Goal: Task Accomplishment & Management: Manage account settings

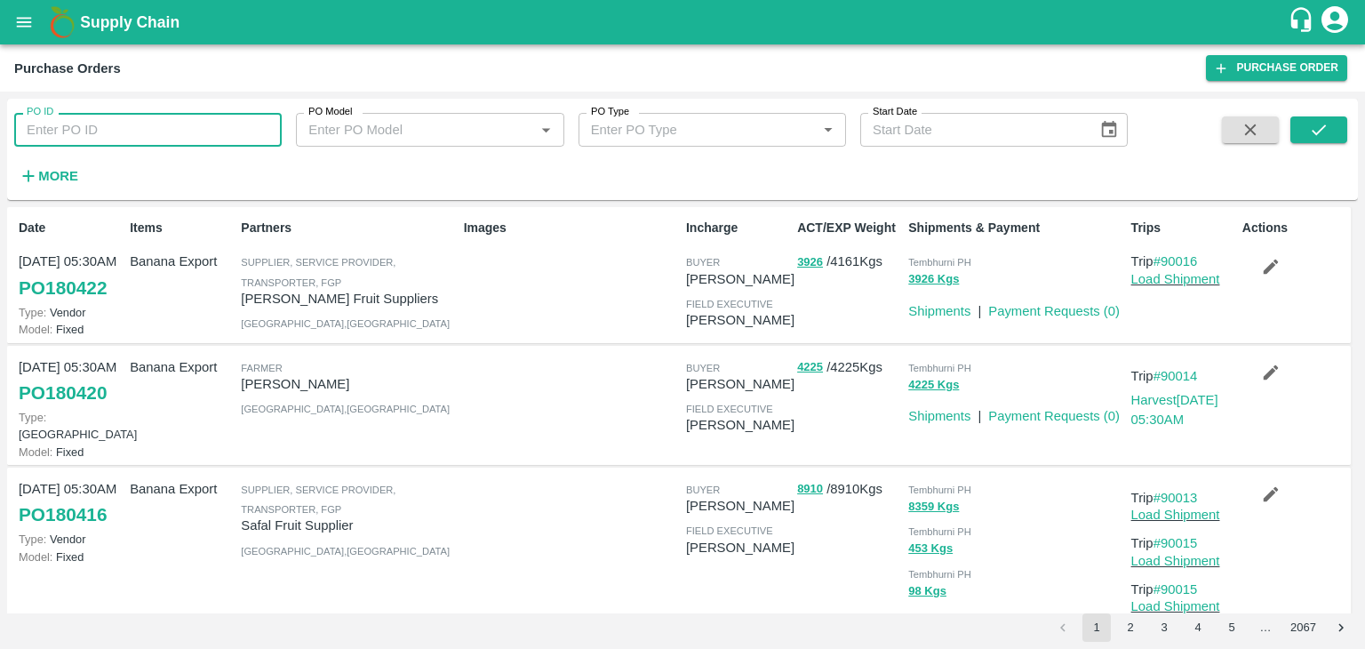
click at [171, 121] on input "PO ID" at bounding box center [147, 130] width 267 height 34
type input "180399"
click at [1334, 134] on button "submit" at bounding box center [1318, 129] width 57 height 27
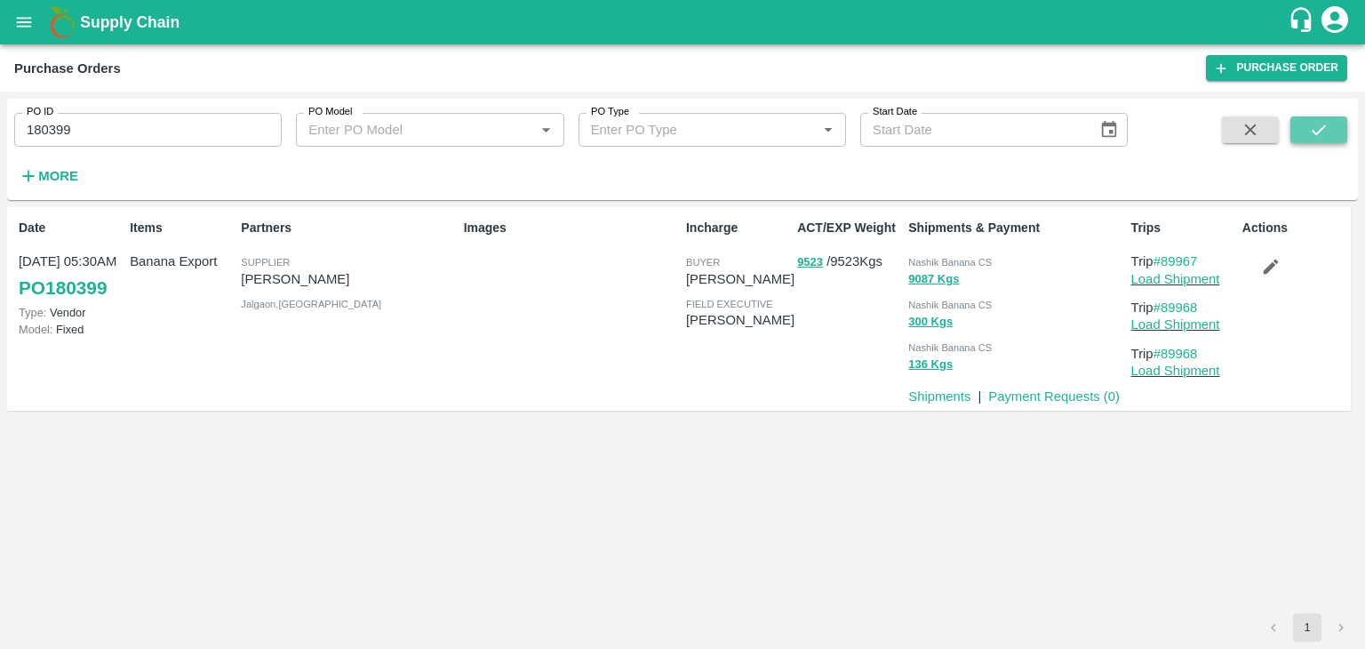
click at [1322, 128] on icon "submit" at bounding box center [1318, 129] width 14 height 11
click at [1191, 285] on link "Load Shipment" at bounding box center [1175, 279] width 89 height 14
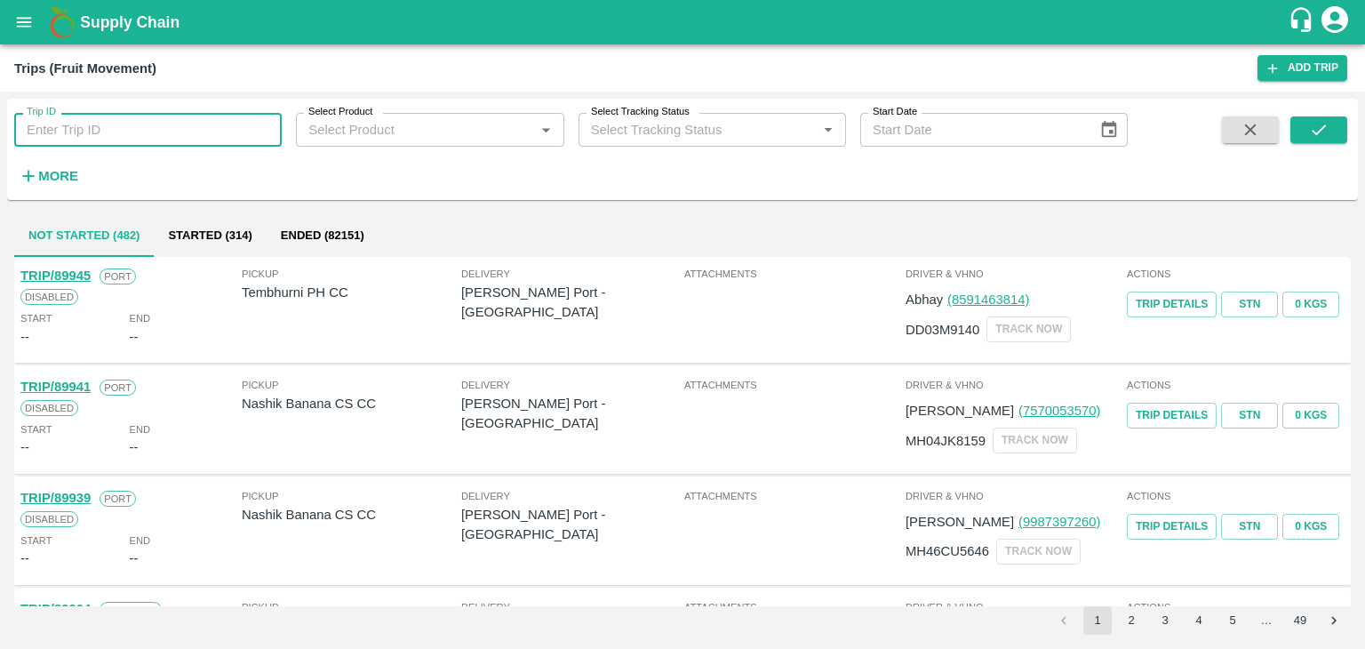
click at [185, 130] on input "Trip ID" at bounding box center [147, 130] width 267 height 34
type input "89968"
click at [1319, 132] on icon "submit" at bounding box center [1319, 130] width 20 height 20
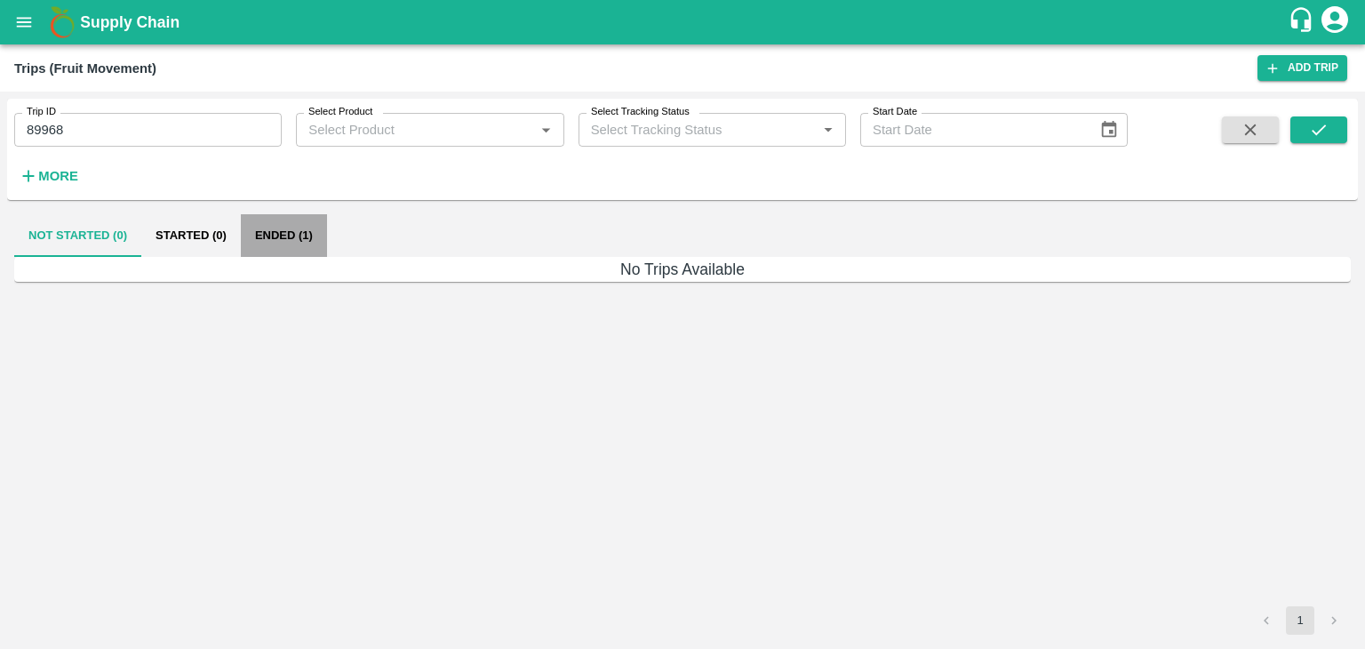
click at [294, 235] on button "Ended (1)" at bounding box center [284, 235] width 86 height 43
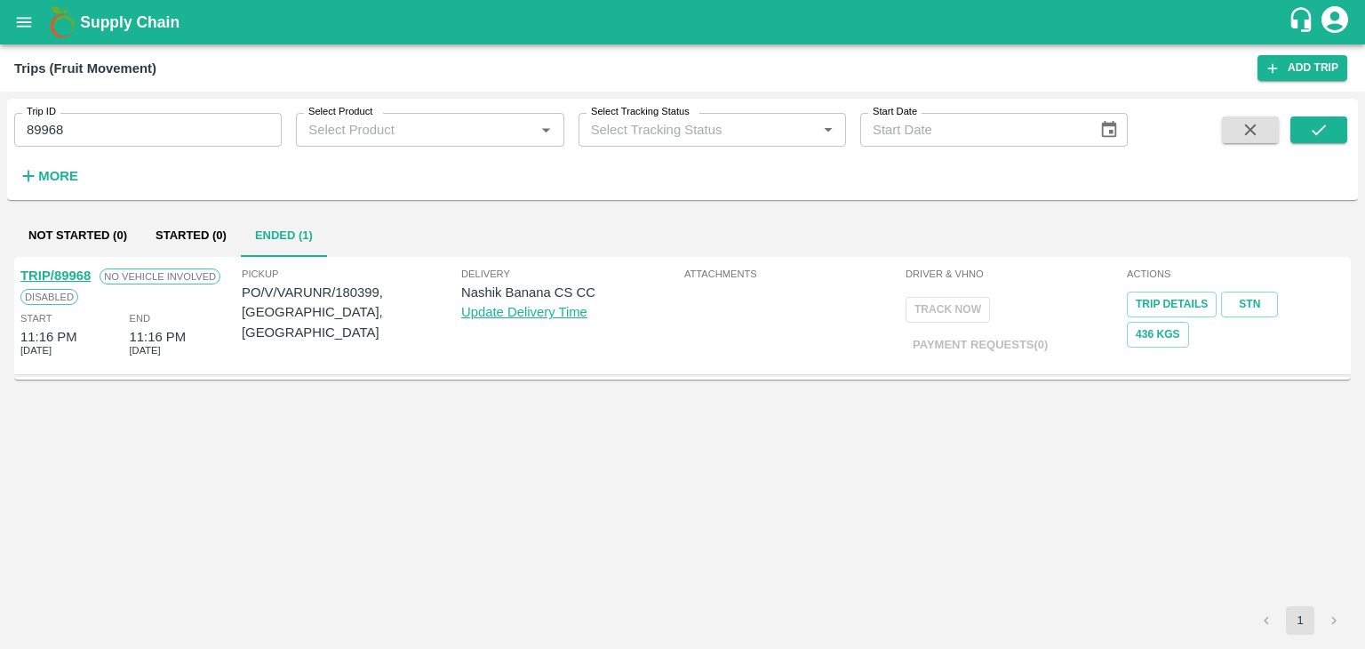
click at [66, 270] on link "TRIP/89968" at bounding box center [55, 275] width 70 height 14
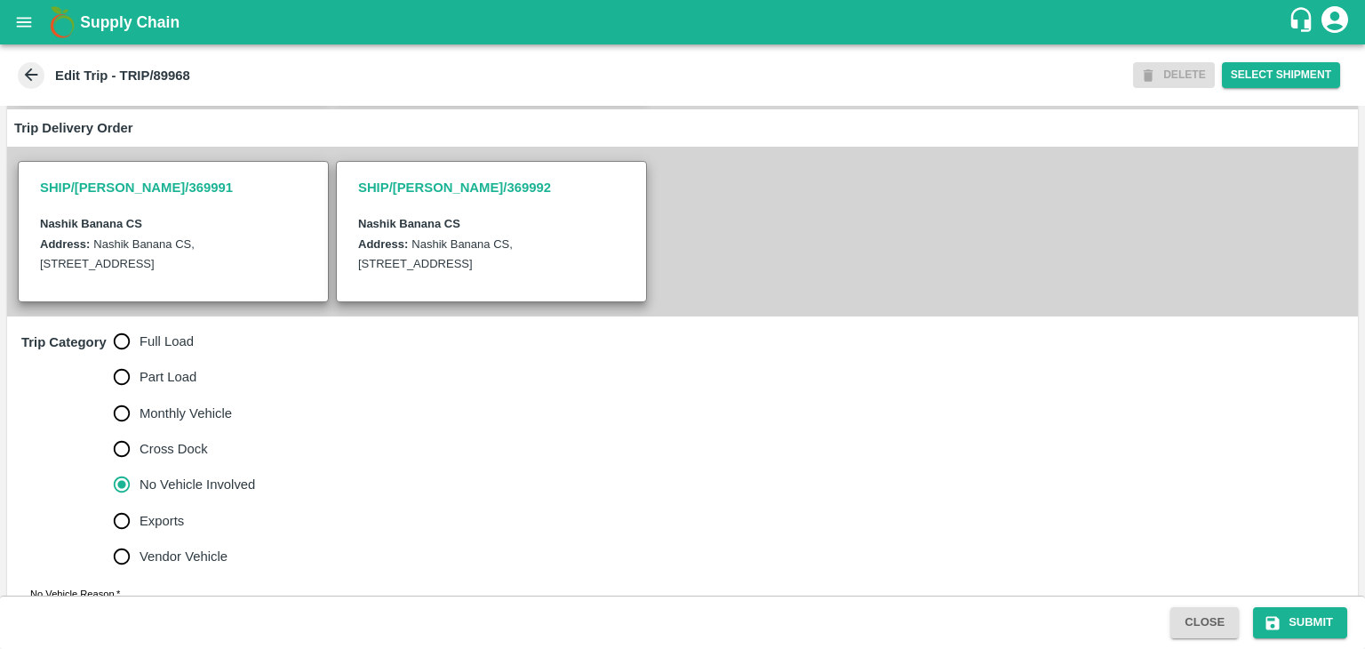
scroll to position [416, 0]
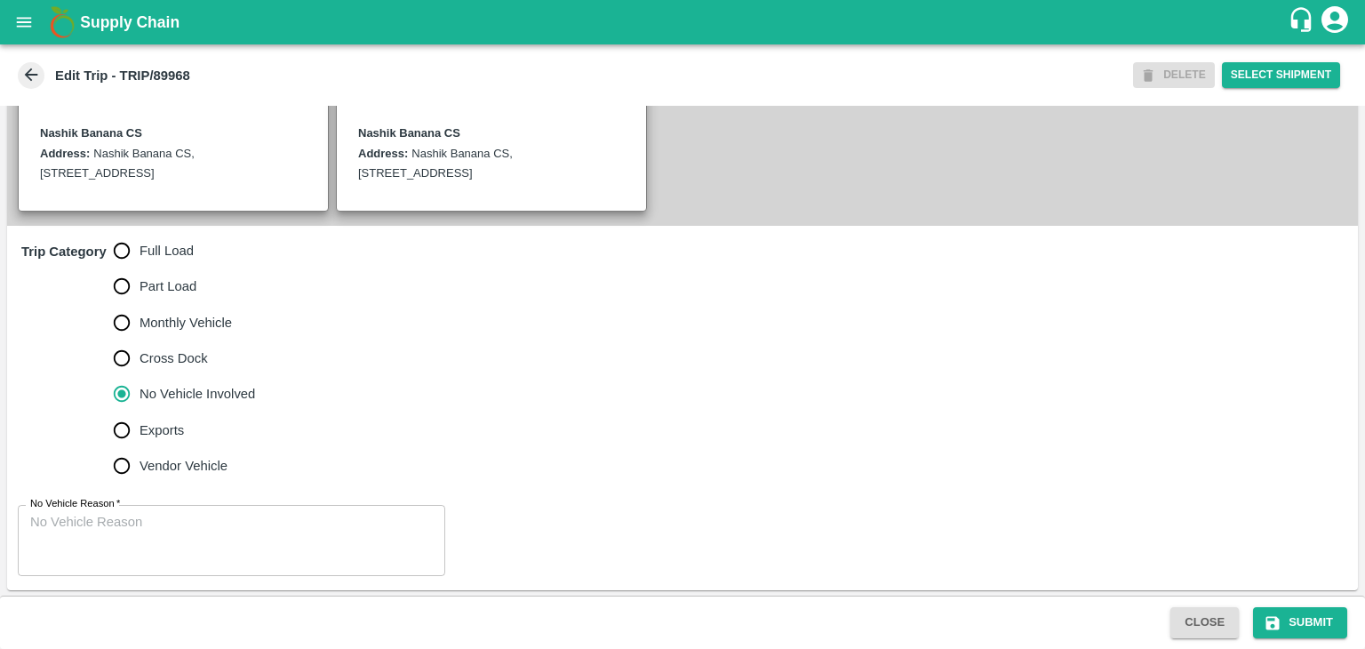
click at [181, 243] on span "Full Load" at bounding box center [166, 251] width 54 height 20
click at [139, 243] on input "Full Load" at bounding box center [122, 251] width 36 height 36
radio input "true"
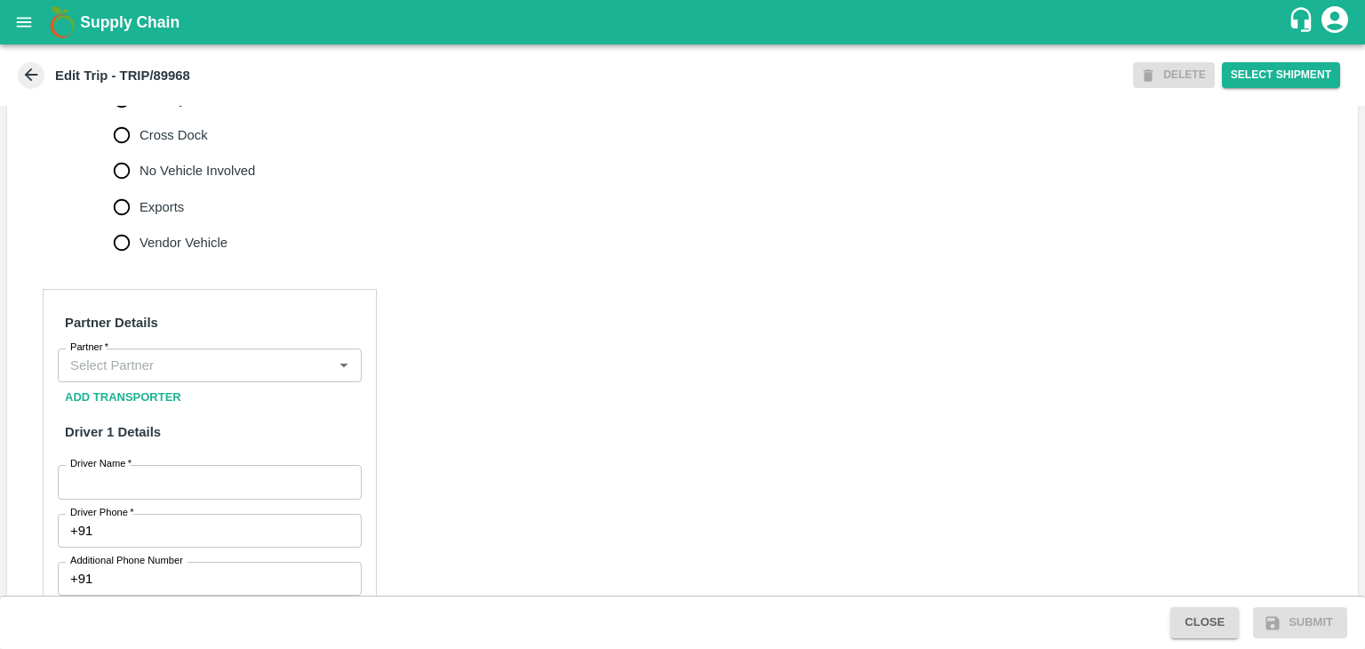
scroll to position [655, 0]
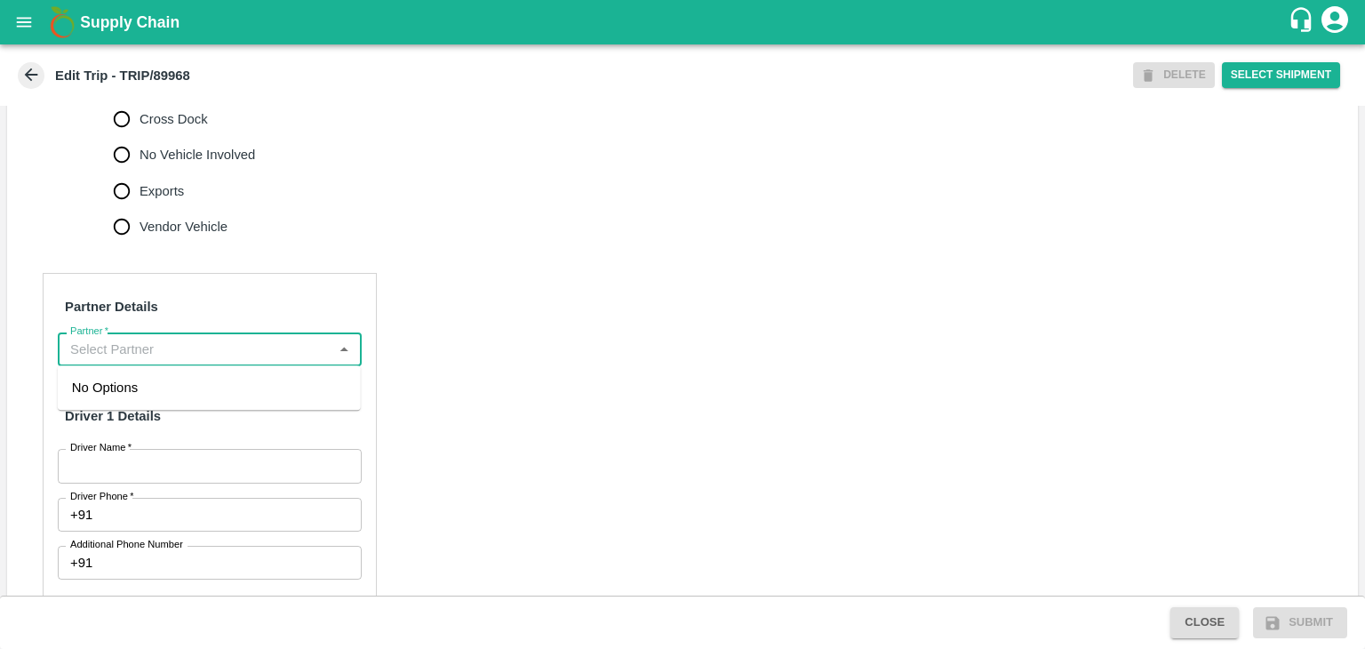
click at [204, 342] on input "Partner   *" at bounding box center [195, 349] width 264 height 23
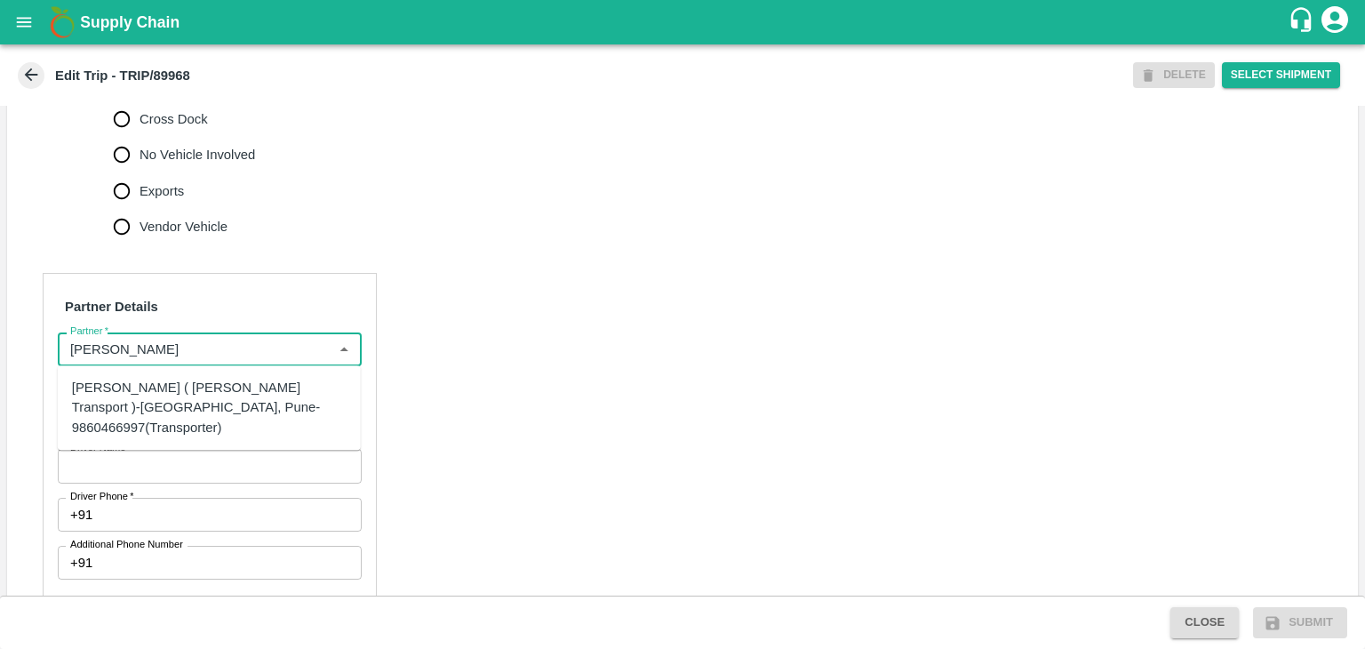
click at [155, 395] on div "Nitin Rasal ( Bhairavnath Transport )-Deulgaon, Pune-9860466997(Transporter)" at bounding box center [209, 408] width 275 height 60
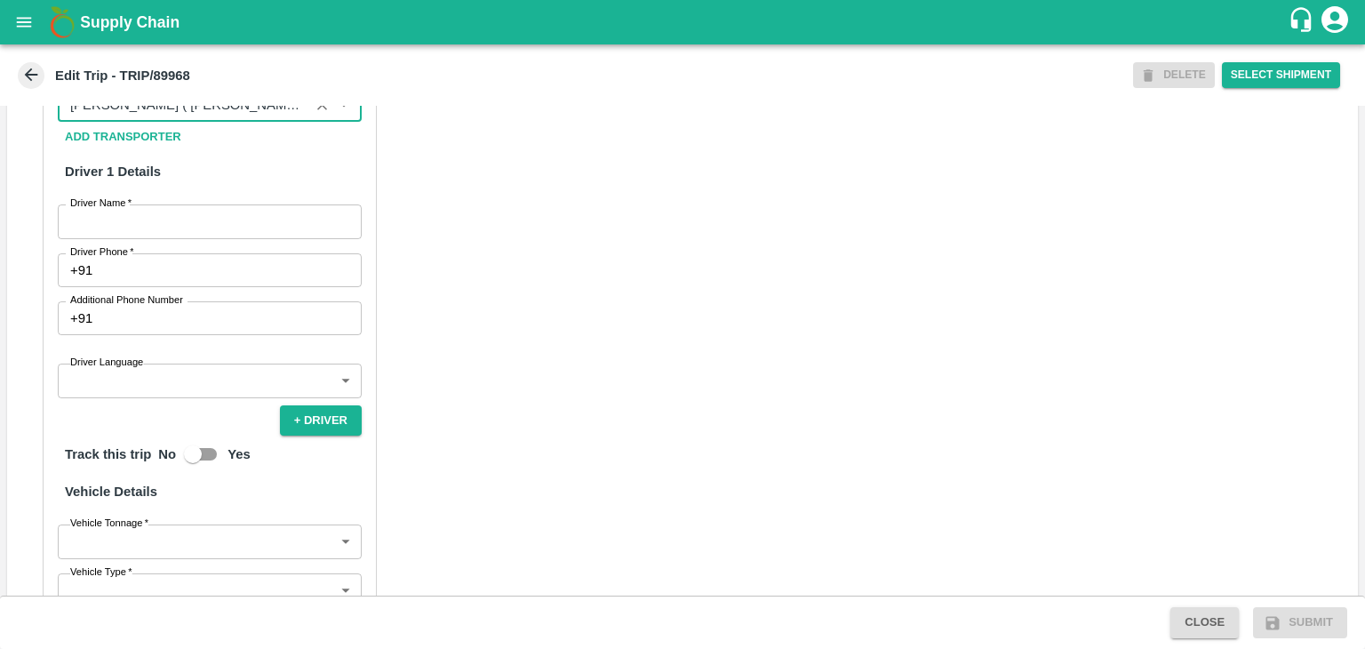
scroll to position [903, 0]
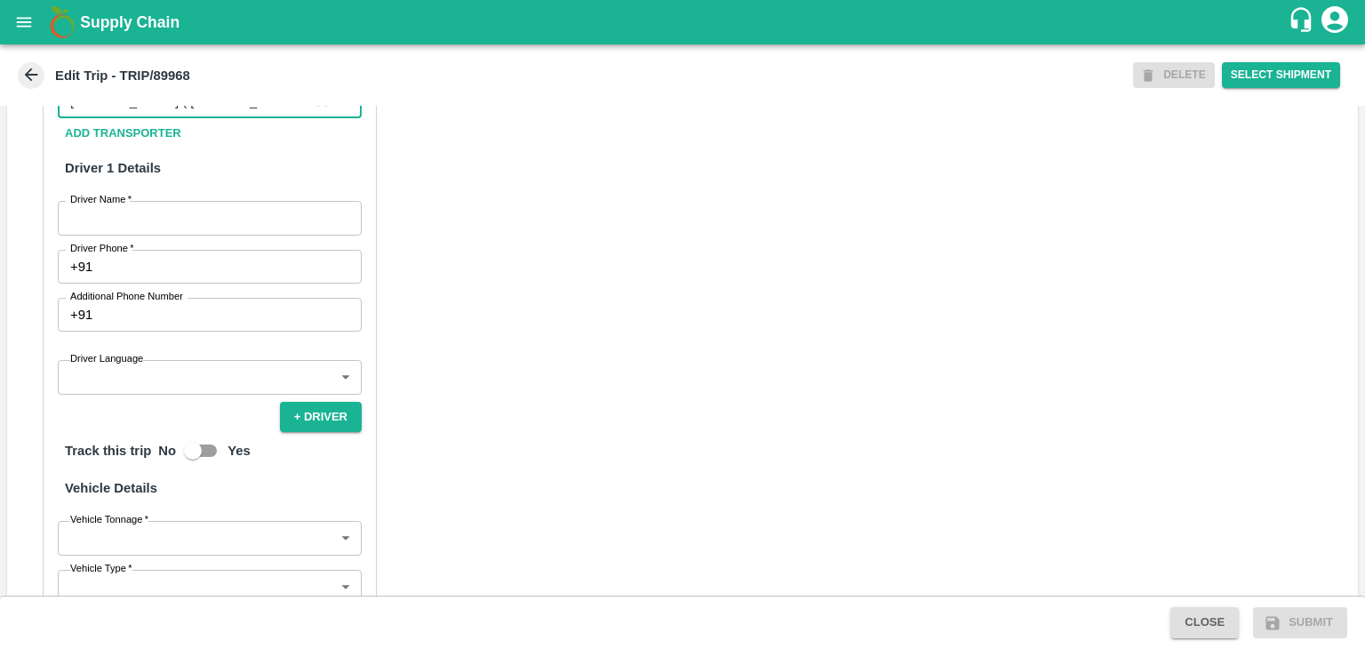
type input "Nitin Rasal ( Bhairavnath Transport )-Deulgaon, Pune-9860466997(Transporter)"
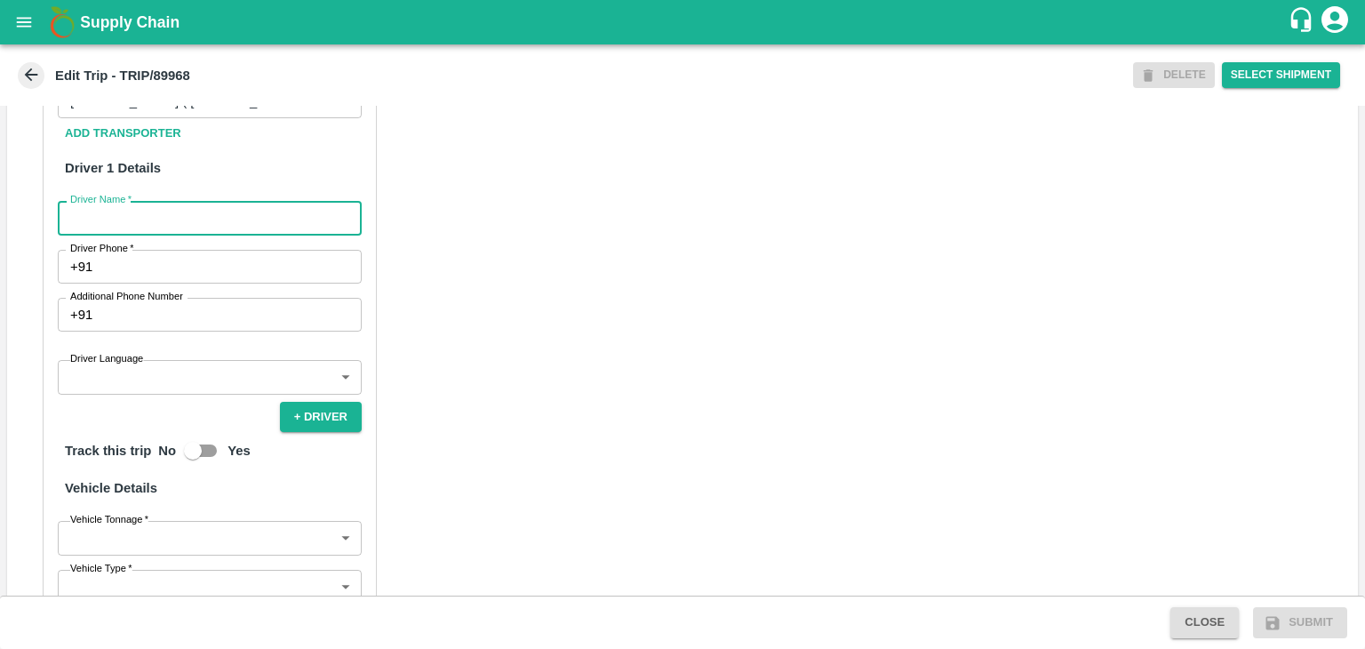
click at [126, 215] on input "Driver Name   *" at bounding box center [210, 218] width 304 height 34
type input "Godase"
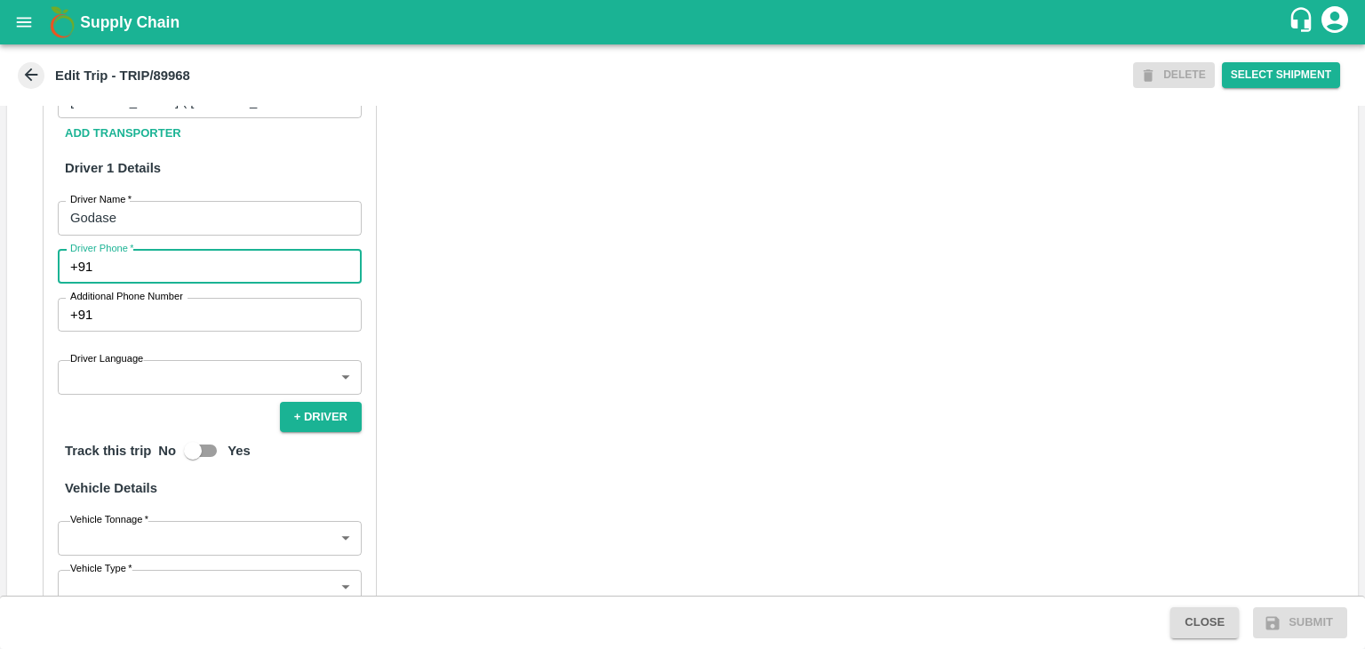
click at [165, 261] on input "Driver Phone   *" at bounding box center [230, 267] width 262 height 34
type input "9975280177"
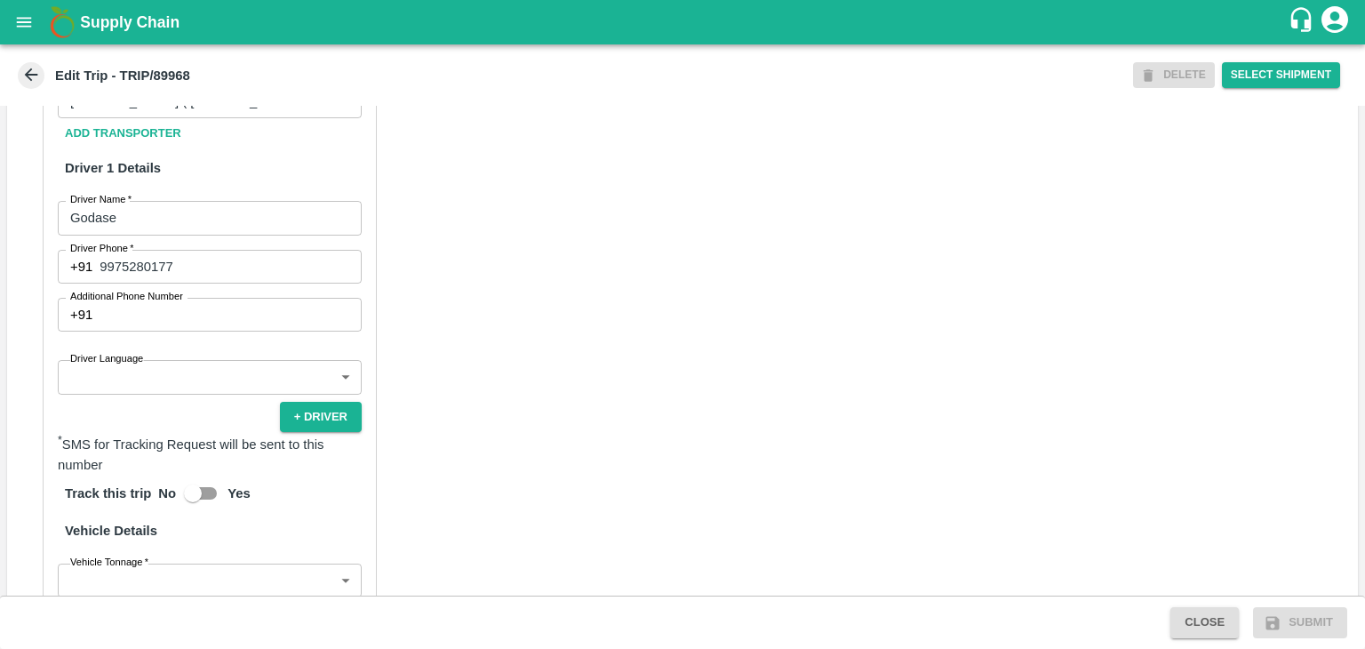
click at [152, 395] on div "Partner Details Partner   * Partner Add Transporter Driver 1 Details Driver Nam…" at bounding box center [210, 449] width 334 height 849
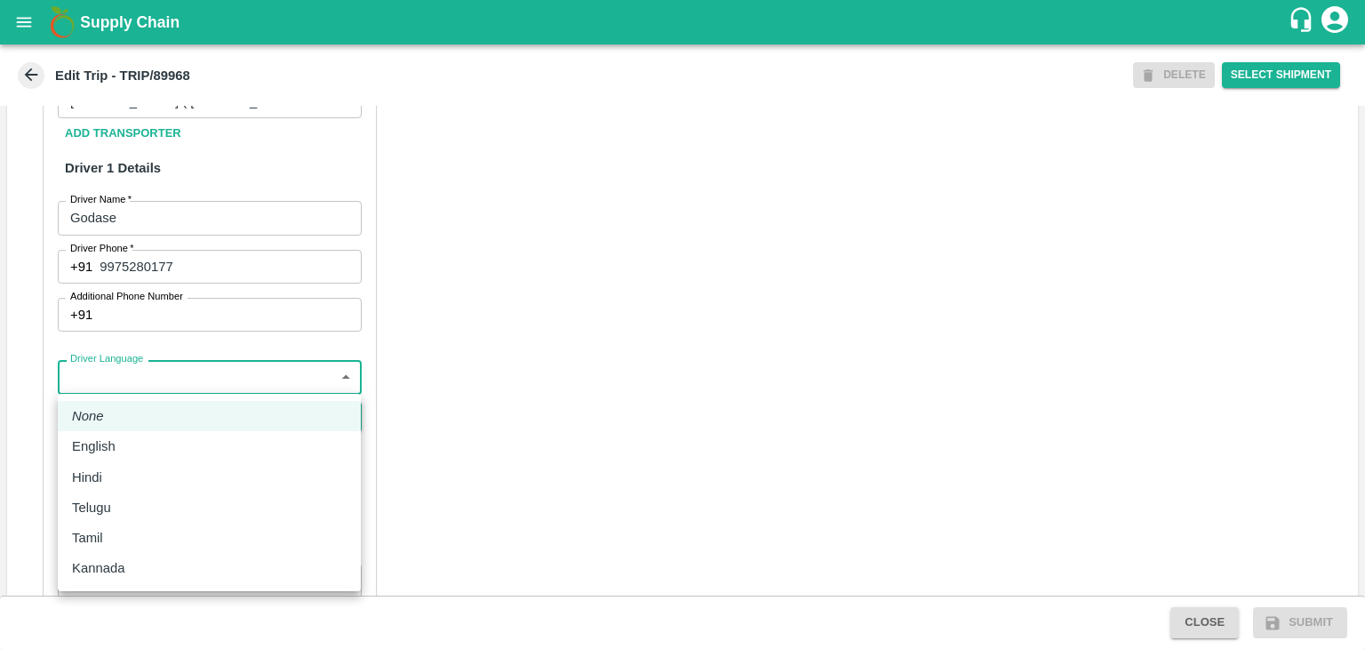
click at [149, 385] on body "Supply Chain Edit Trip - TRIP/89968 DELETE Select Shipment Trip Details Trip Ty…" at bounding box center [682, 324] width 1365 height 649
click at [121, 467] on div "Hindi" at bounding box center [209, 477] width 275 height 20
type input "hi"
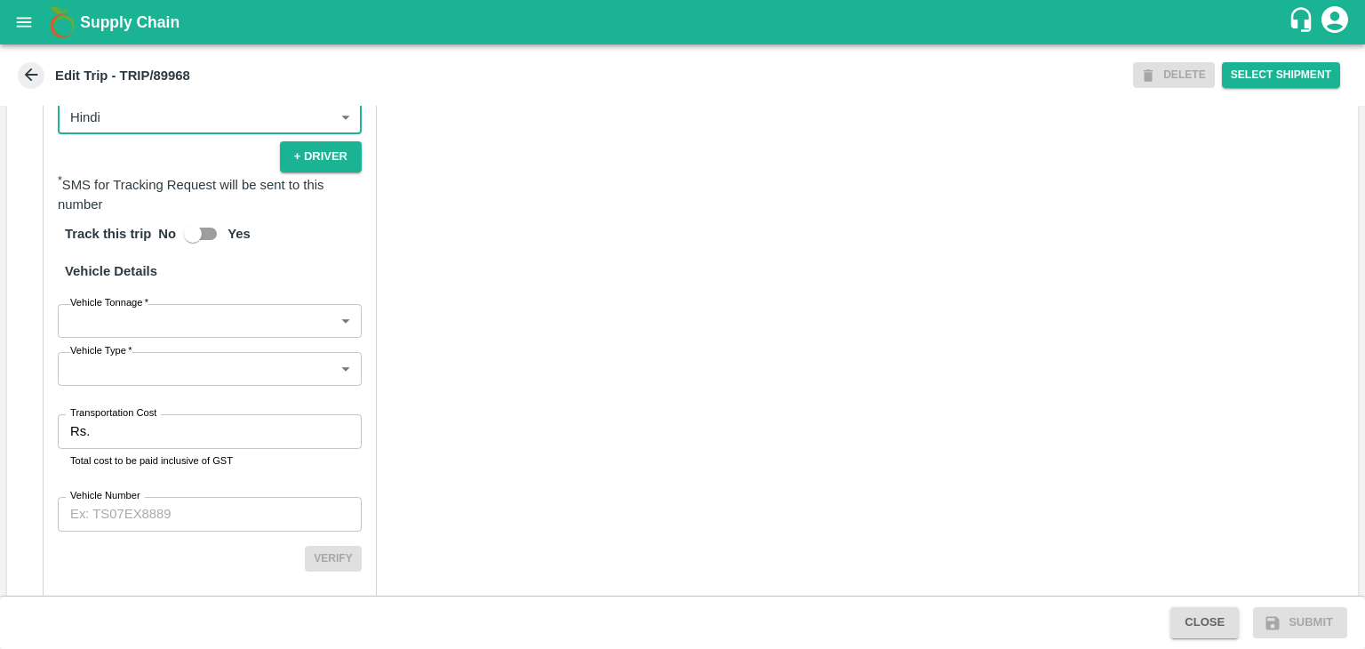
scroll to position [1209, 0]
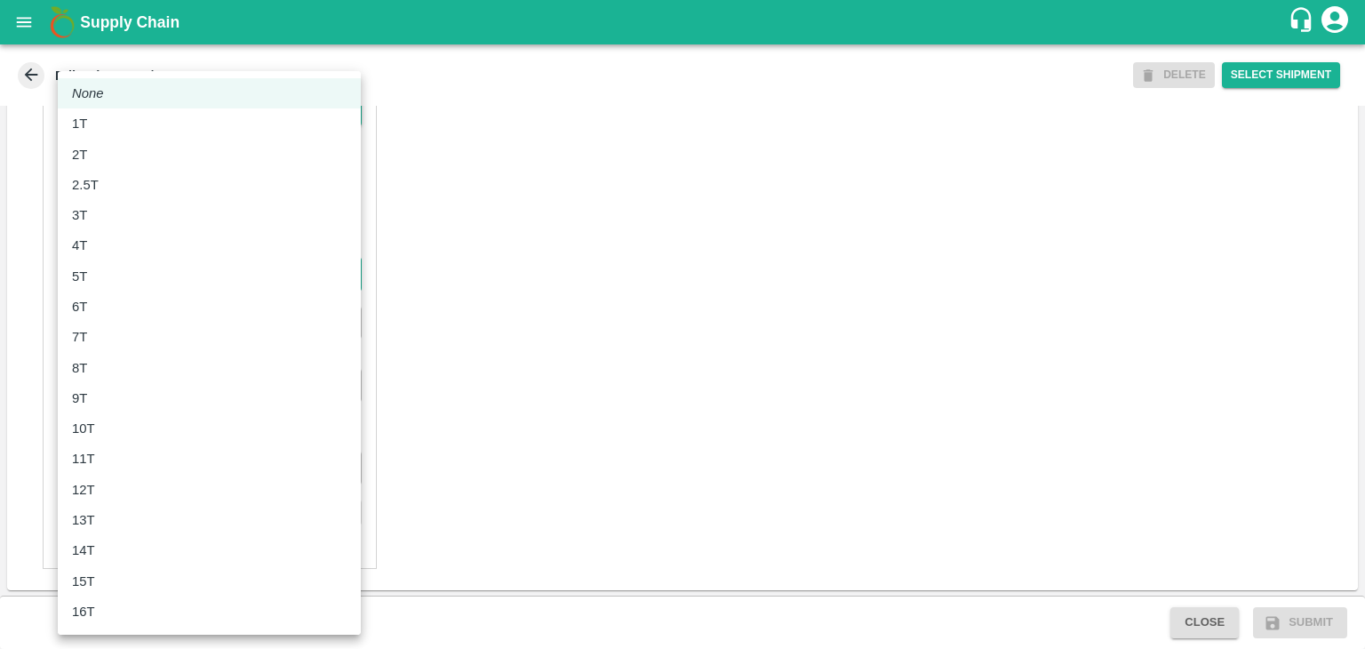
click at [137, 276] on body "Supply Chain Edit Trip - TRIP/89968 DELETE Select Shipment Trip Details Trip Ty…" at bounding box center [682, 324] width 1365 height 649
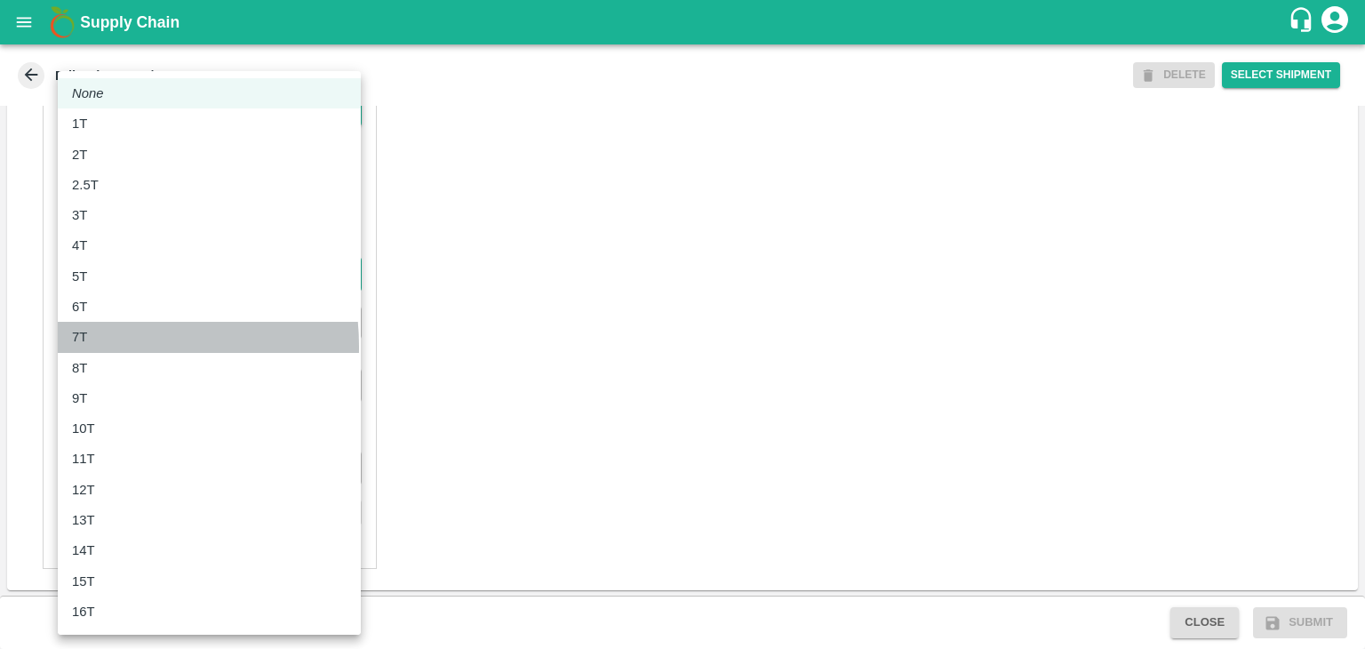
click at [103, 346] on div "7T" at bounding box center [209, 337] width 275 height 20
type input "7000"
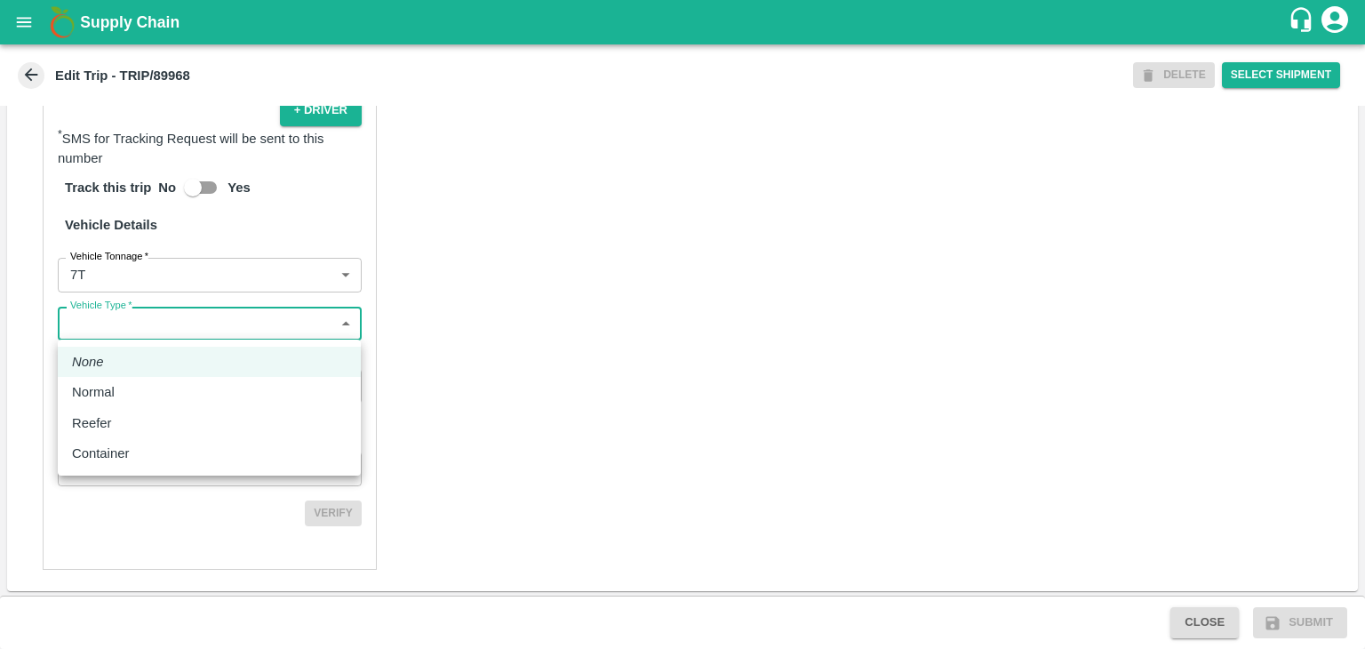
click at [195, 331] on body "Supply Chain Edit Trip - TRIP/89968 DELETE Select Shipment Trip Details Trip Ty…" at bounding box center [682, 324] width 1365 height 649
click at [149, 398] on div "Normal" at bounding box center [209, 392] width 275 height 20
type input "Normal"
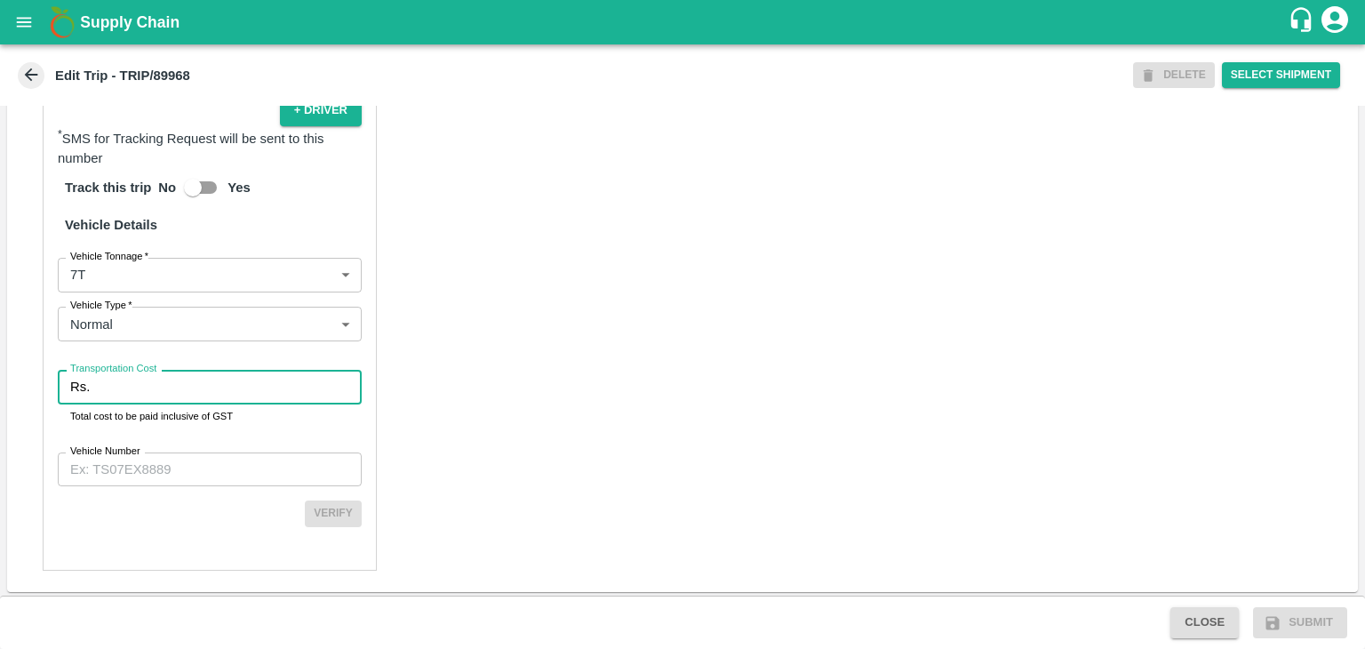
click at [189, 385] on input "Transportation Cost" at bounding box center [229, 387] width 265 height 34
type input "1"
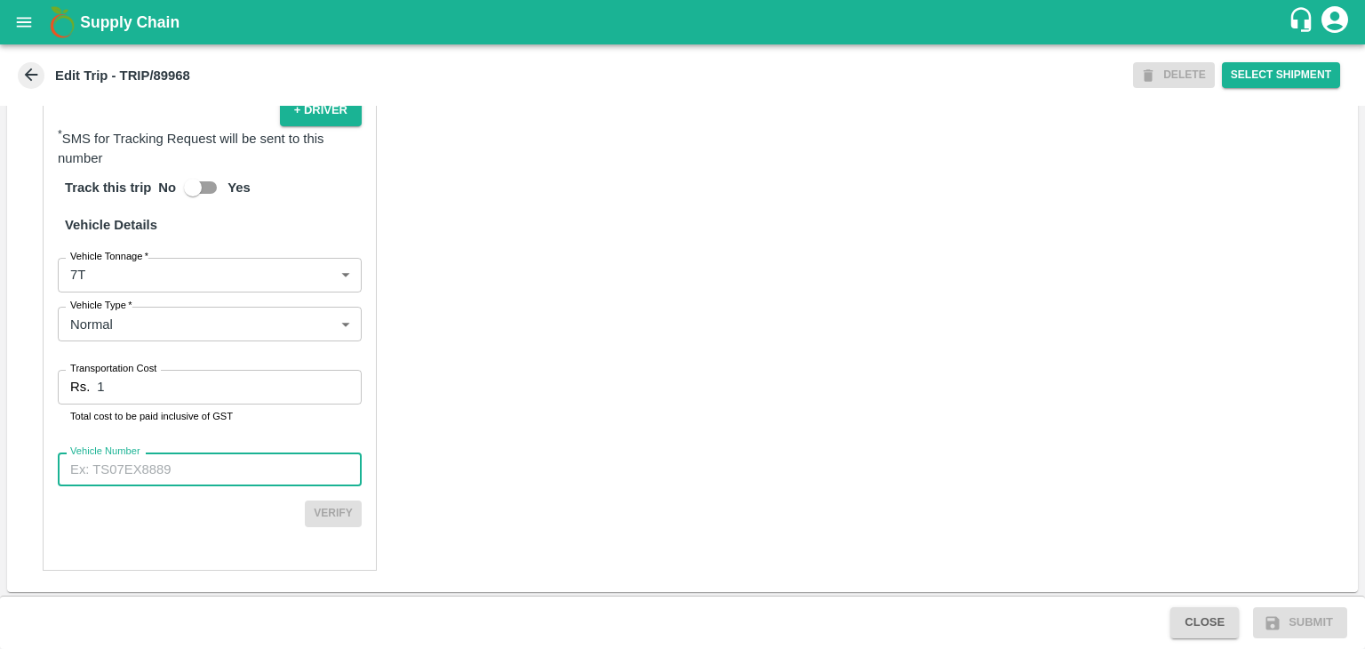
click at [225, 452] on input "Vehicle Number" at bounding box center [210, 469] width 304 height 34
type input "MH45T6060"
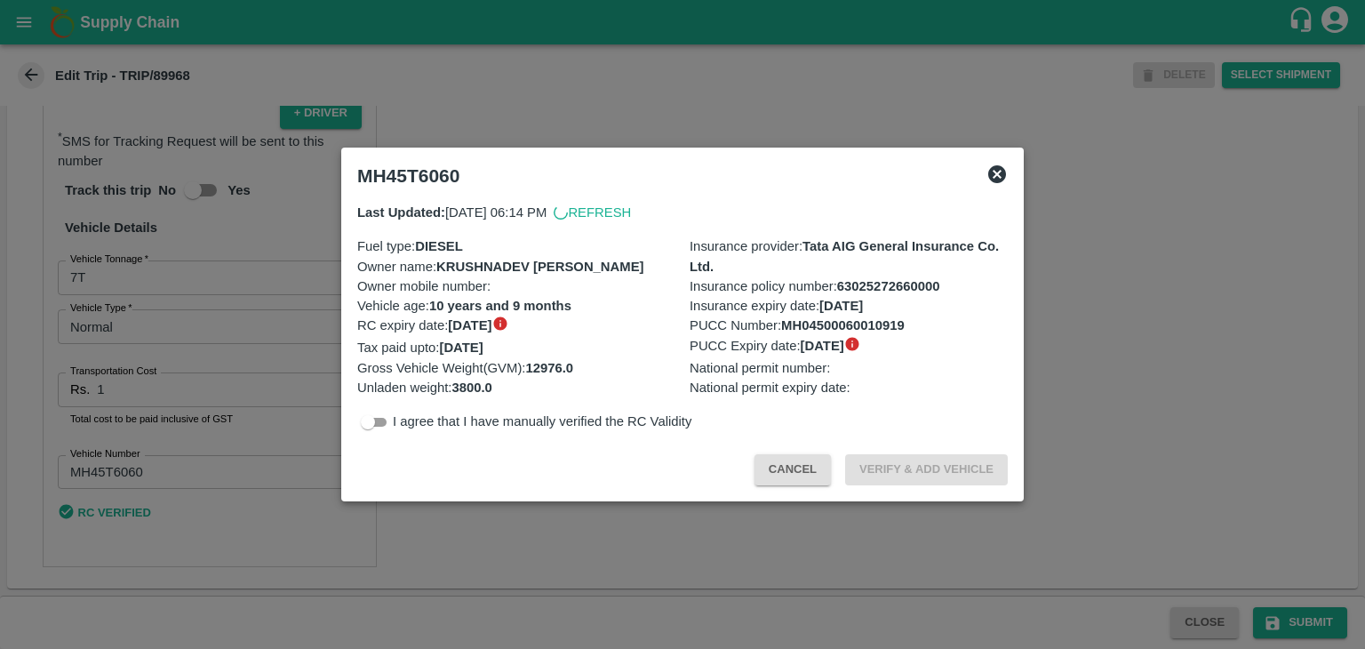
scroll to position [1205, 0]
click at [1293, 617] on div at bounding box center [682, 324] width 1365 height 649
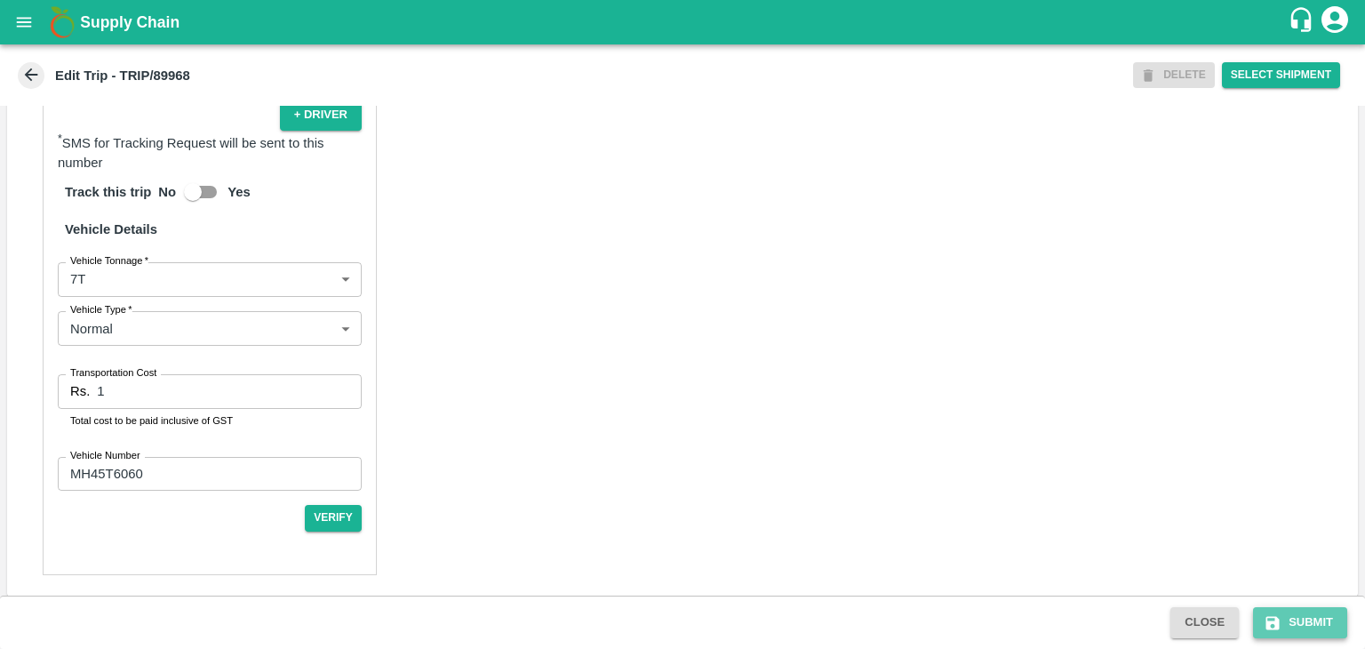
click at [1314, 623] on button "Submit" at bounding box center [1300, 622] width 94 height 31
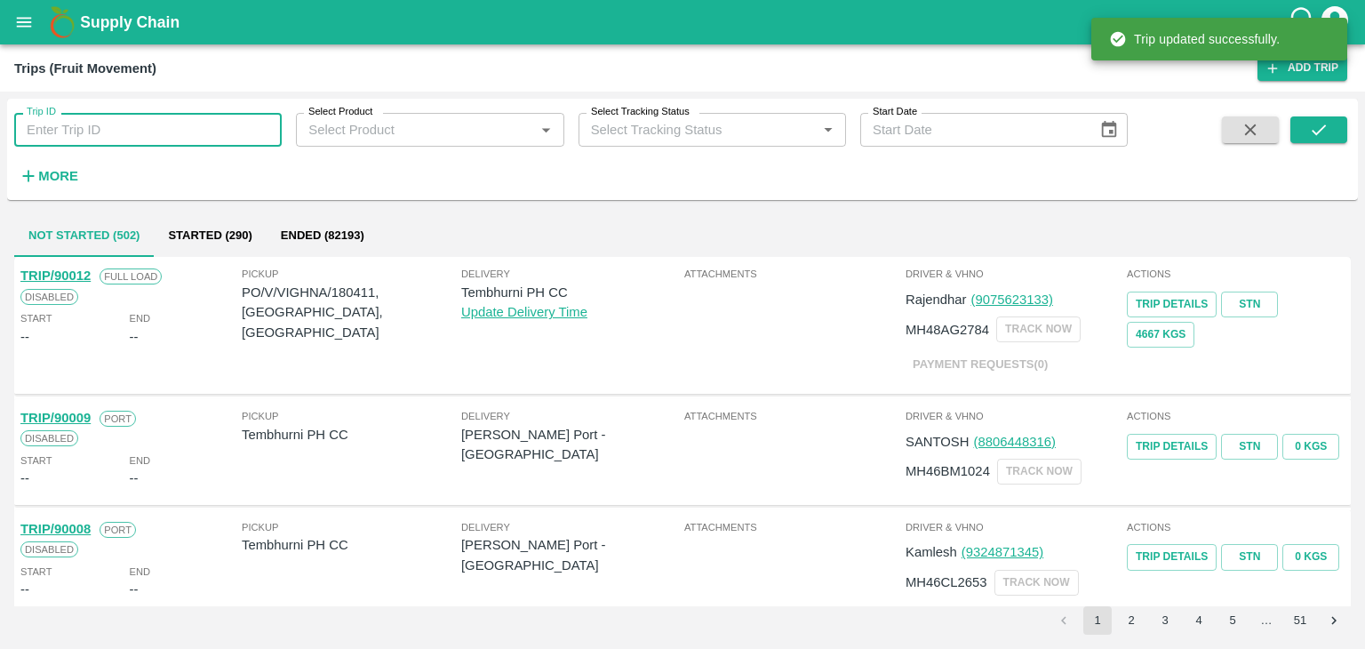
click at [201, 119] on input "Trip ID" at bounding box center [147, 130] width 267 height 34
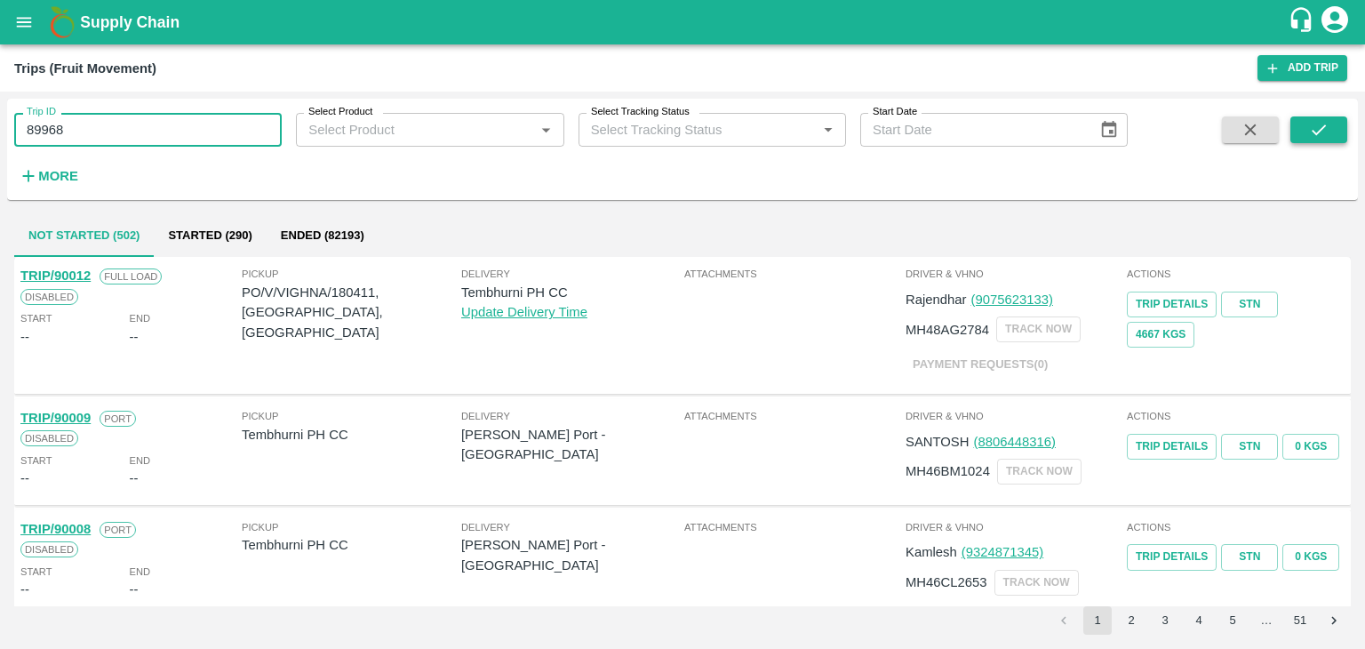
type input "89968"
click at [1325, 130] on icon "submit" at bounding box center [1319, 130] width 20 height 20
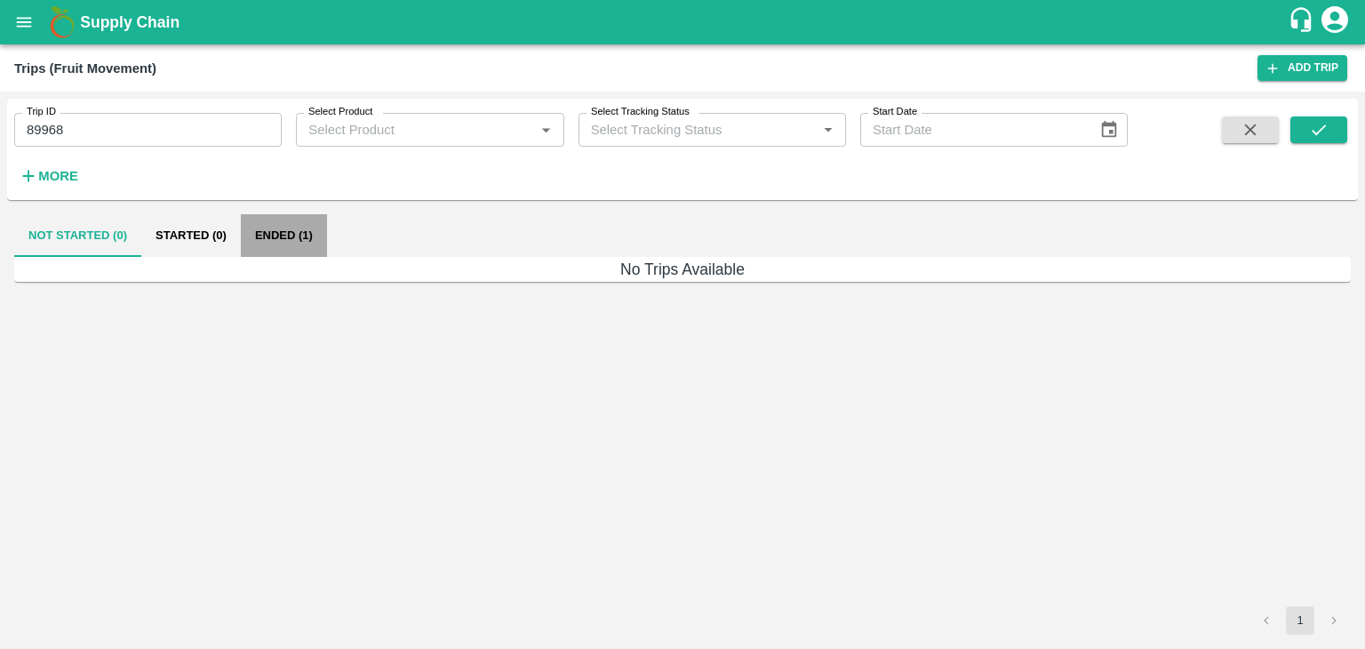
click at [282, 238] on button "Ended (1)" at bounding box center [284, 235] width 86 height 43
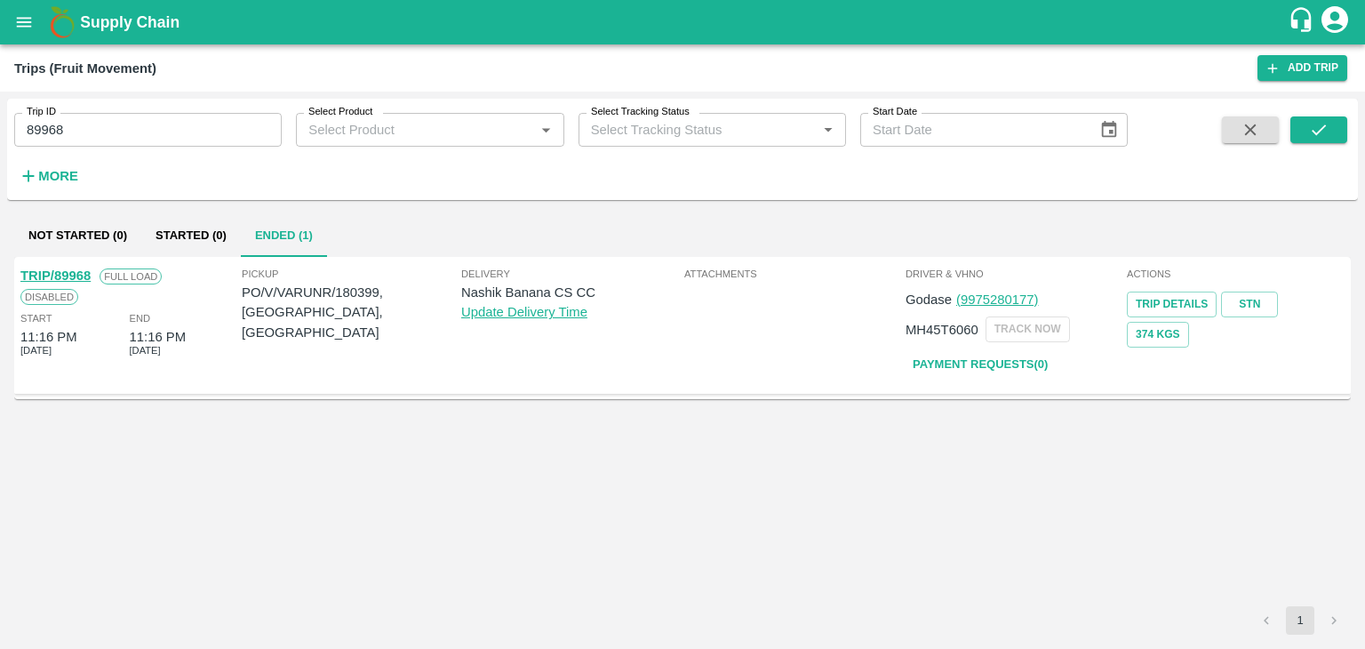
click at [76, 268] on link "TRIP/89968" at bounding box center [55, 275] width 70 height 14
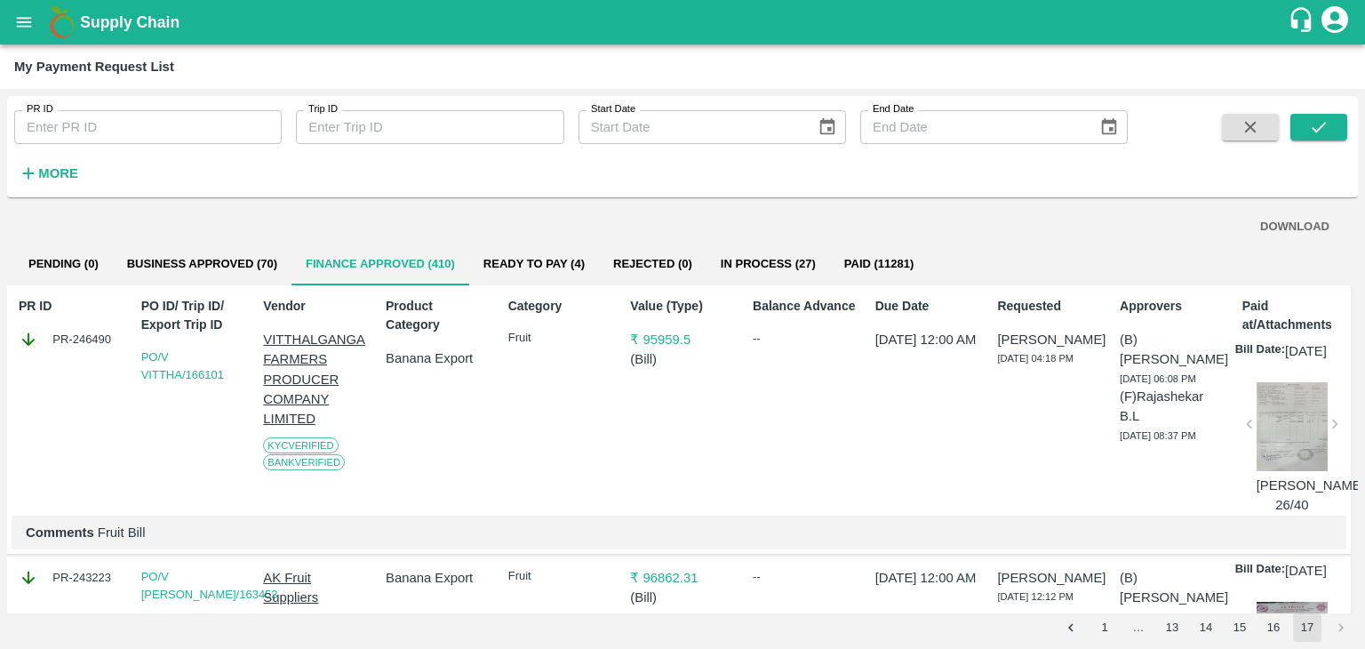
click at [23, 26] on icon "open drawer" at bounding box center [24, 22] width 15 height 10
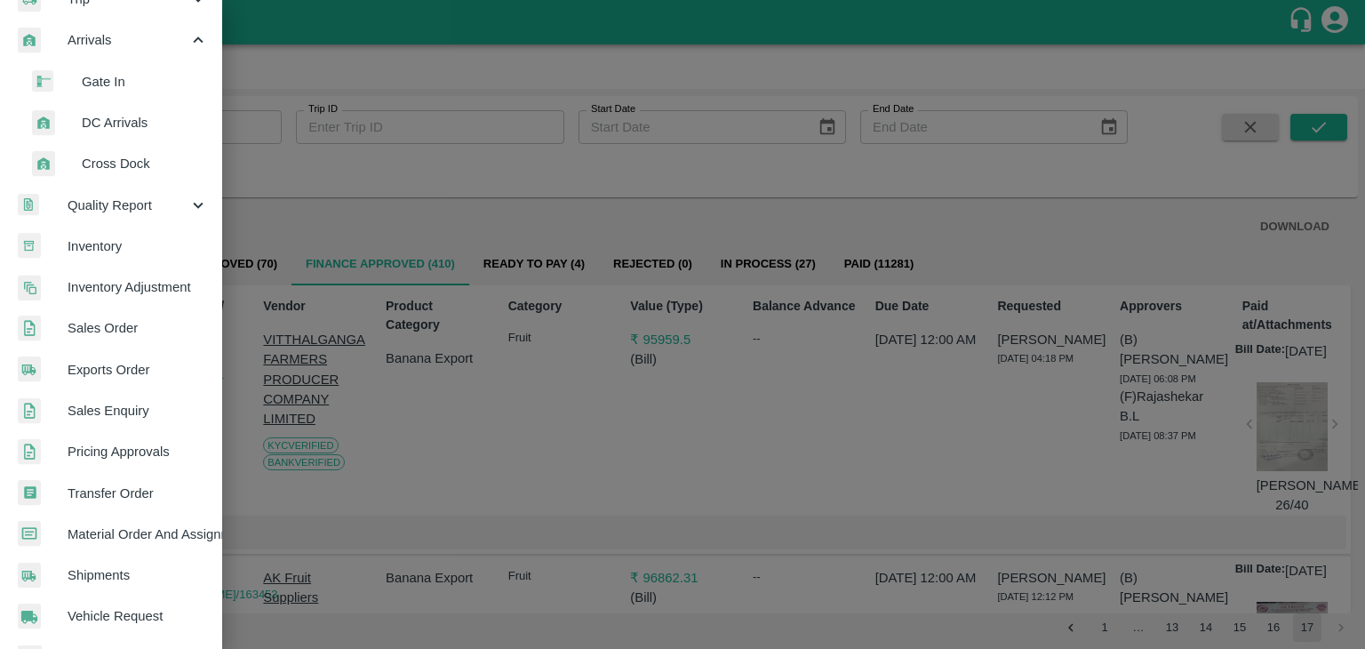
scroll to position [228, 0]
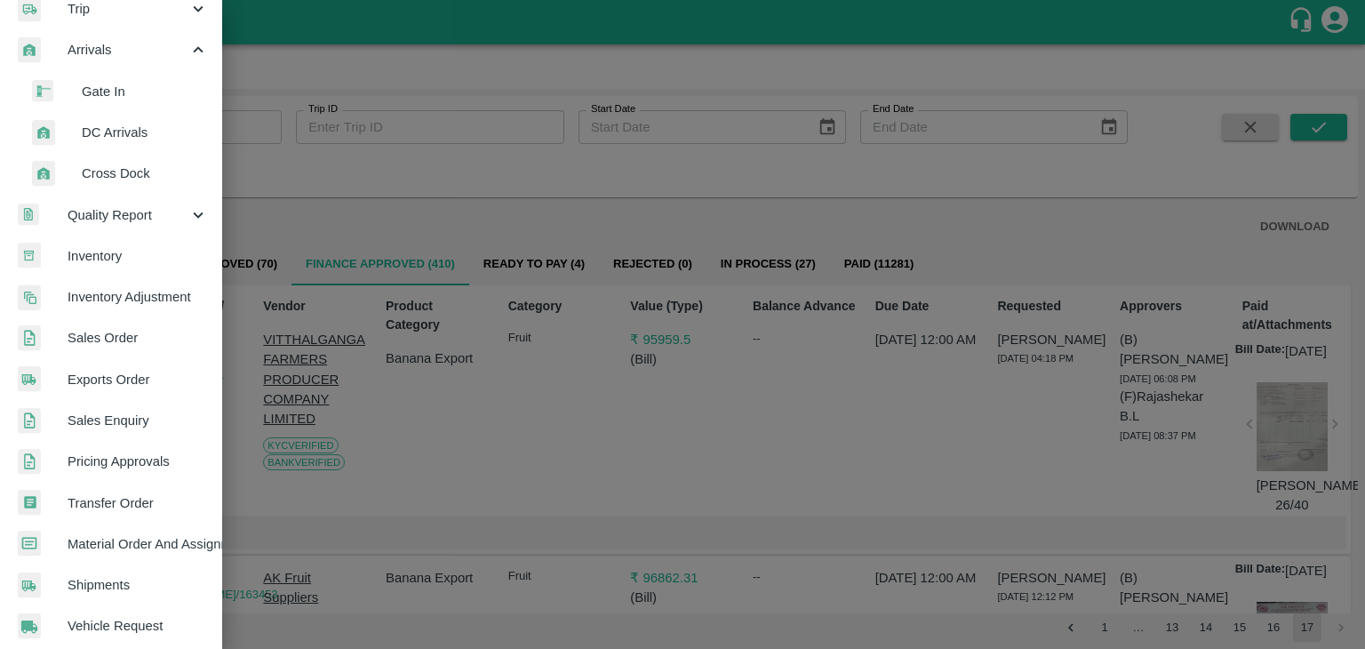
click at [118, 123] on span "DC Arrivals" at bounding box center [145, 133] width 126 height 20
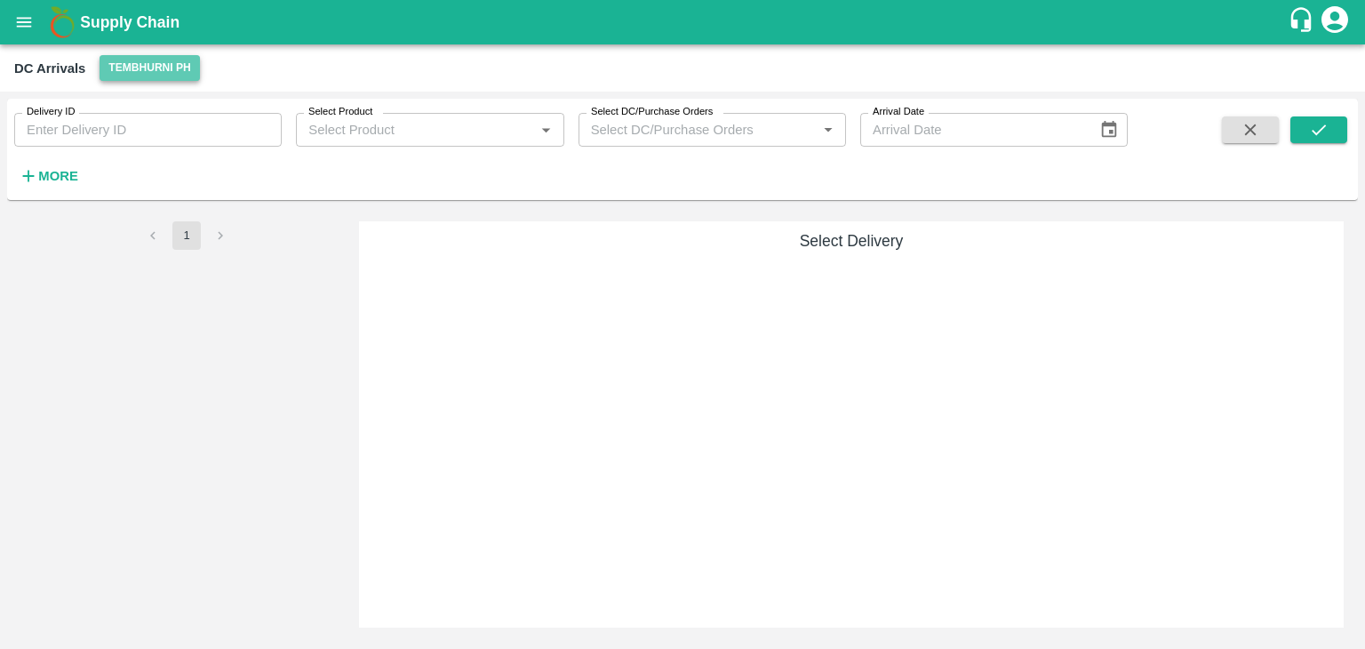
click at [139, 80] on button "Tembhurni PH" at bounding box center [148, 68] width 99 height 26
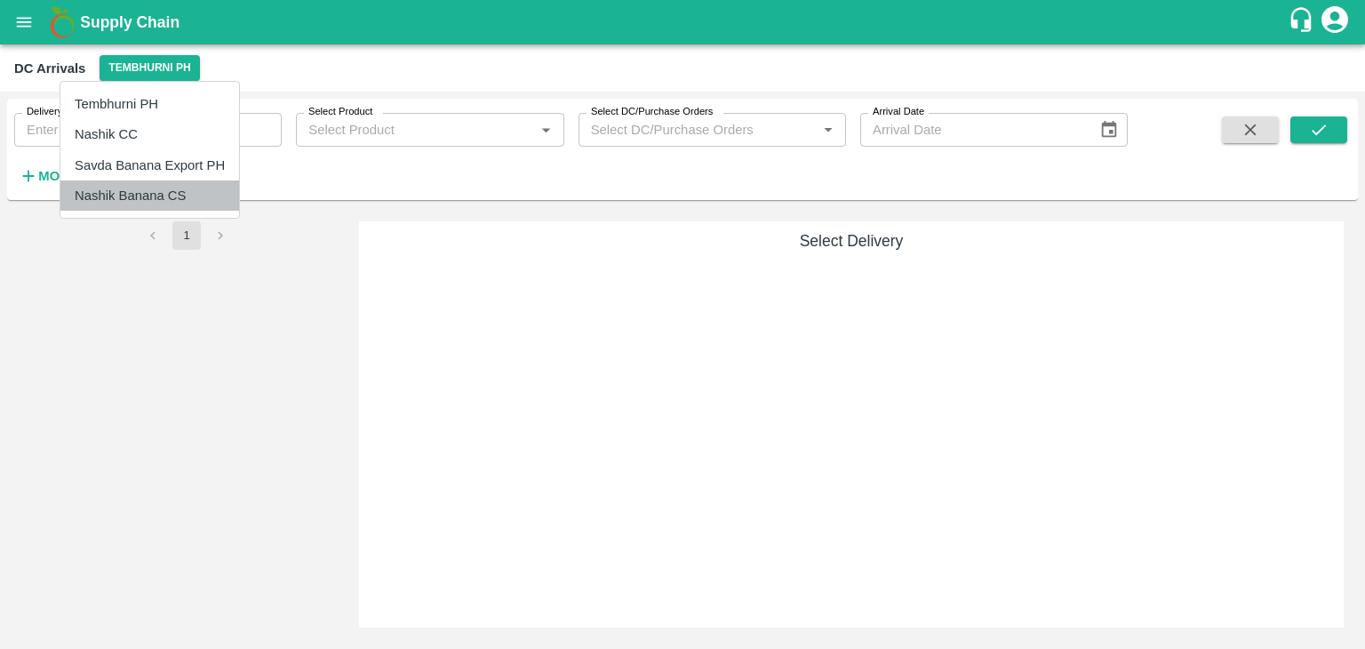
click at [148, 186] on li "Nashik Banana CS" at bounding box center [149, 195] width 179 height 30
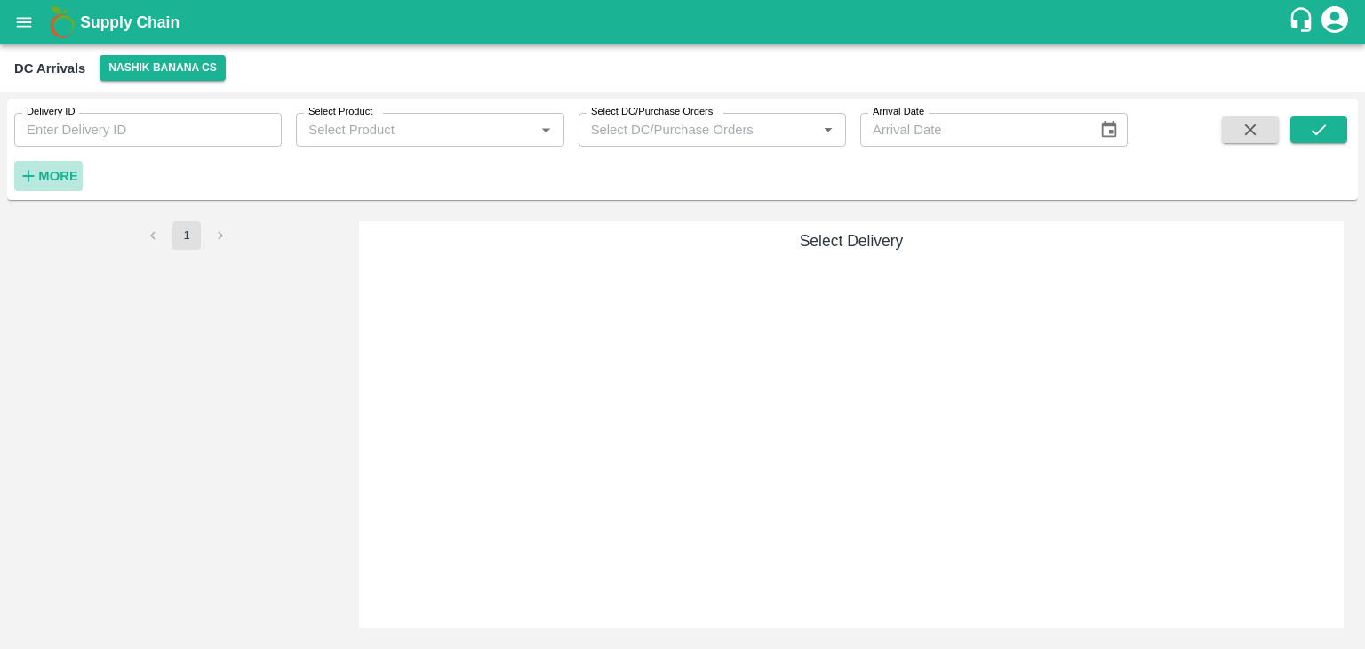
click at [60, 178] on strong "More" at bounding box center [58, 176] width 40 height 14
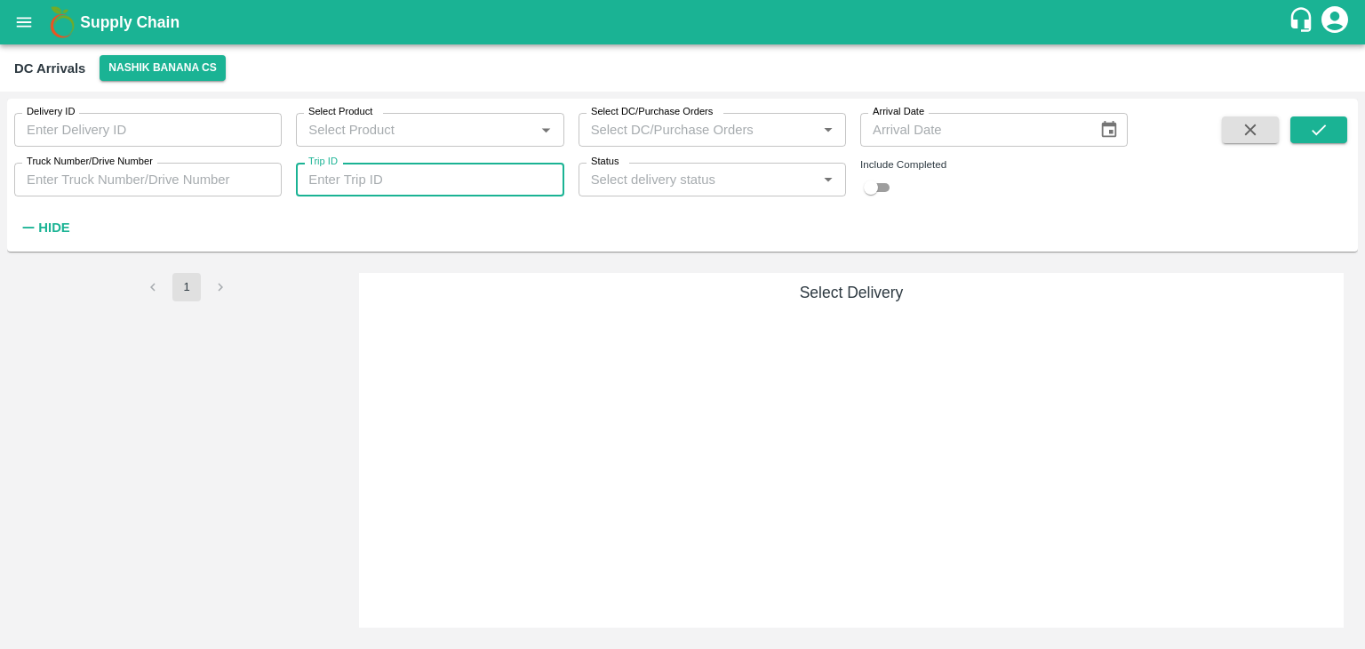
click at [494, 184] on input "Trip ID" at bounding box center [429, 180] width 267 height 34
type input "89968"
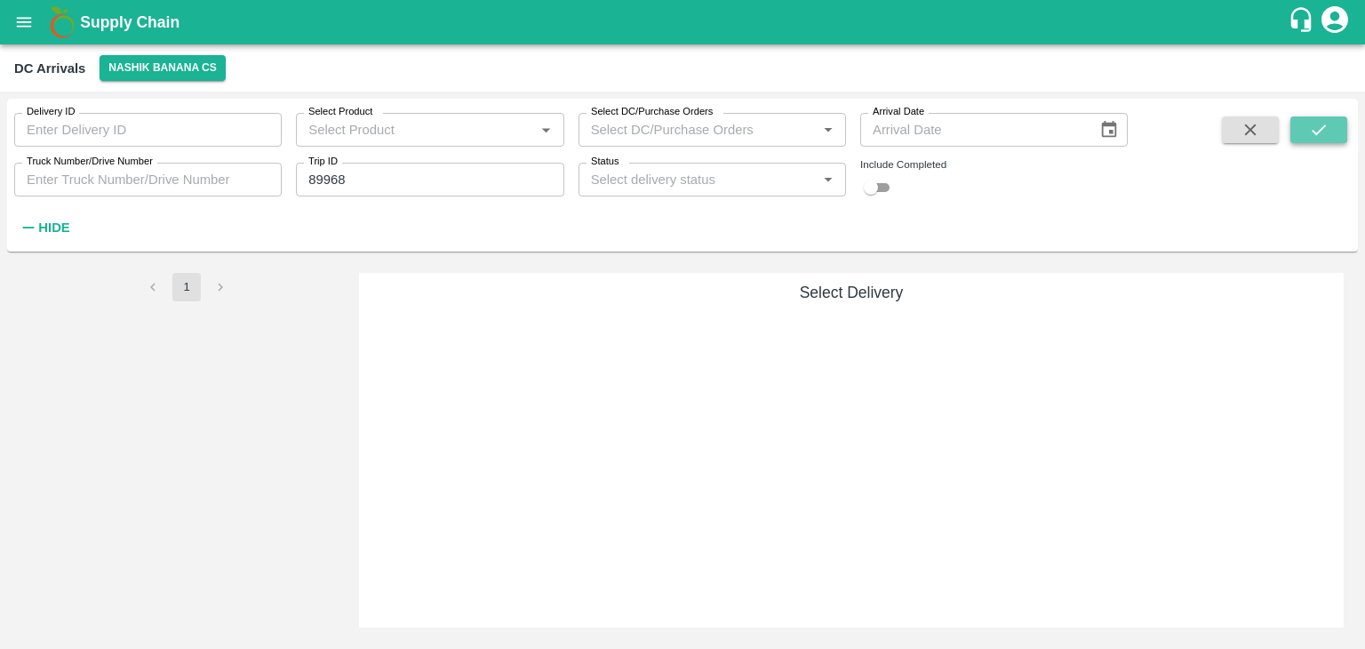
click at [1317, 121] on icon "submit" at bounding box center [1319, 130] width 20 height 20
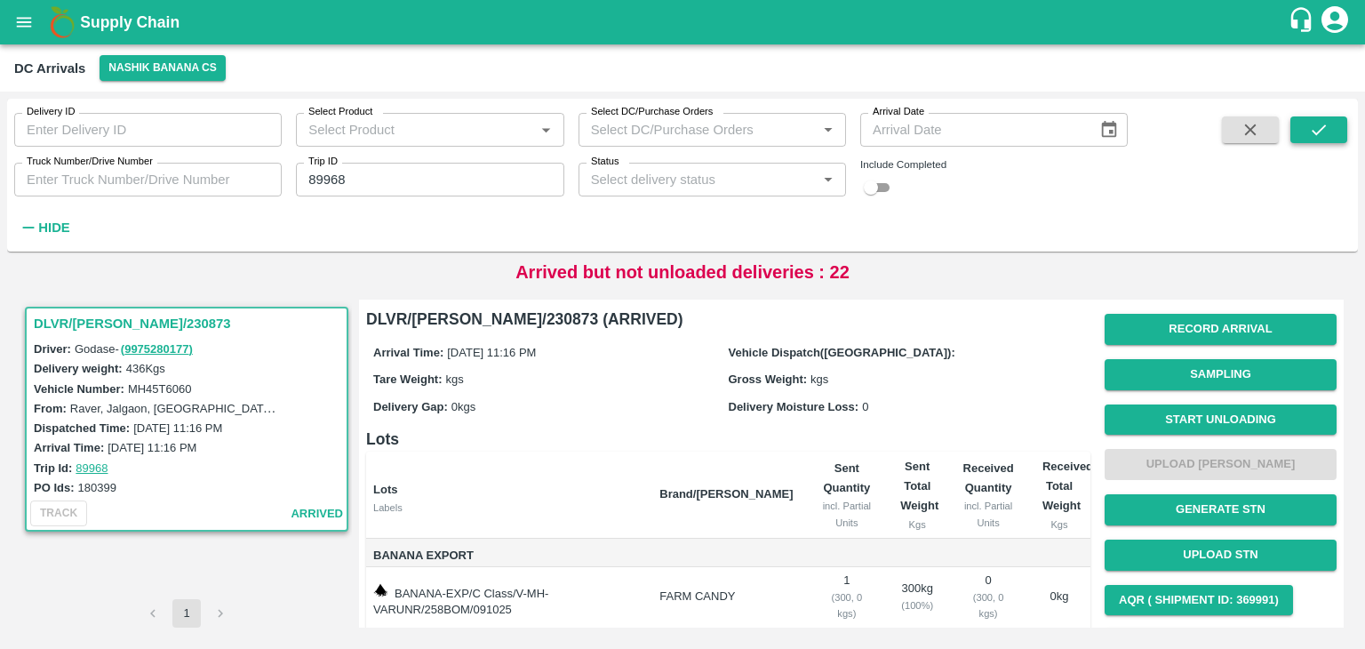
click at [1317, 121] on icon "submit" at bounding box center [1319, 130] width 20 height 20
click at [1197, 426] on button "Start Unloading" at bounding box center [1220, 419] width 232 height 31
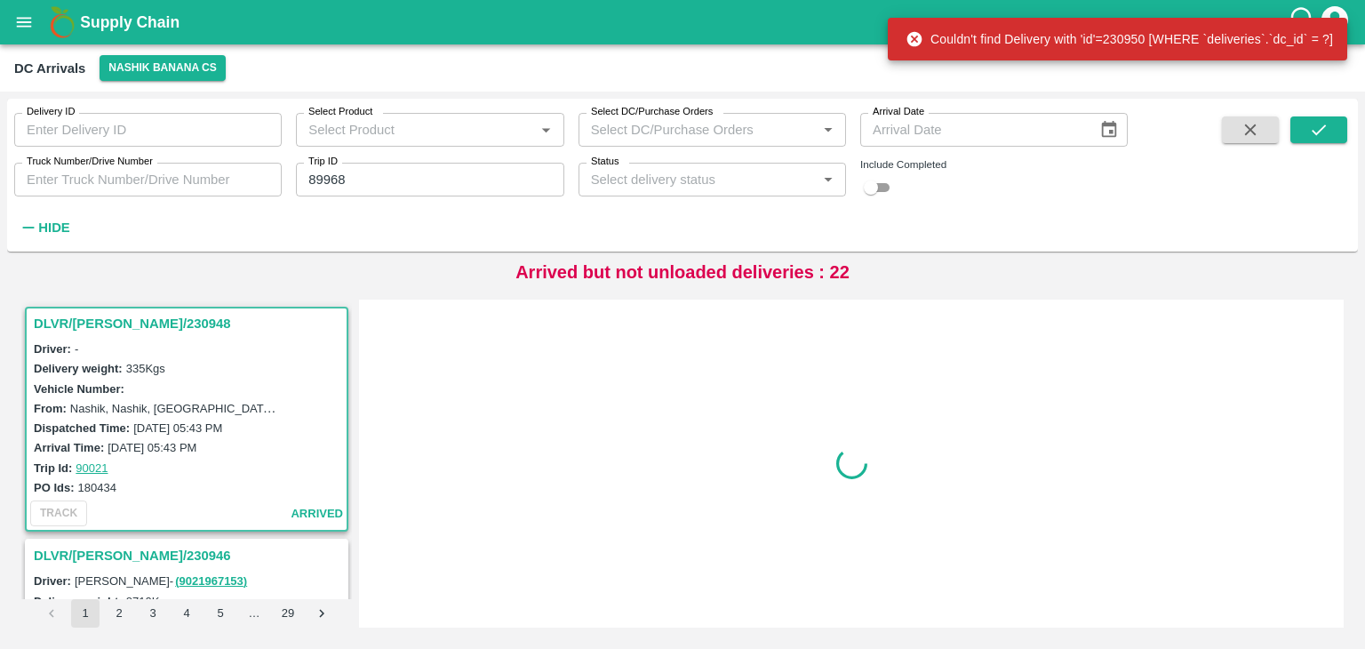
scroll to position [7, 0]
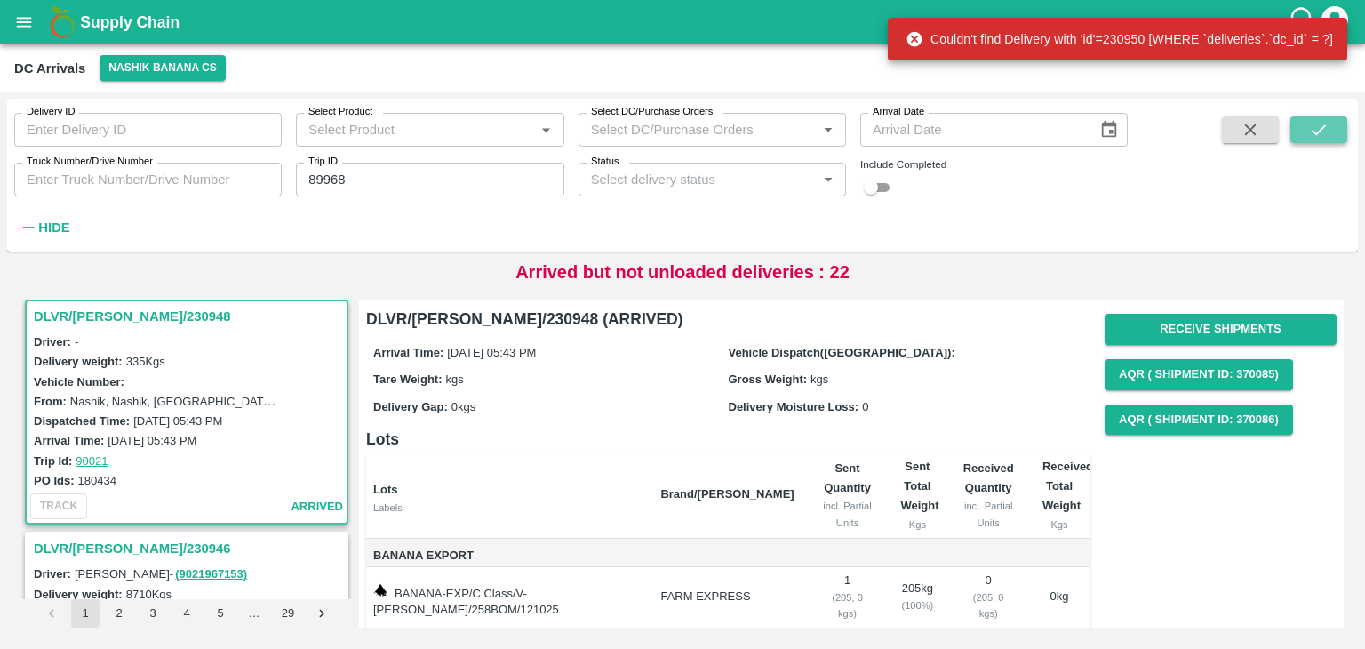
click at [1317, 118] on button "submit" at bounding box center [1318, 129] width 57 height 27
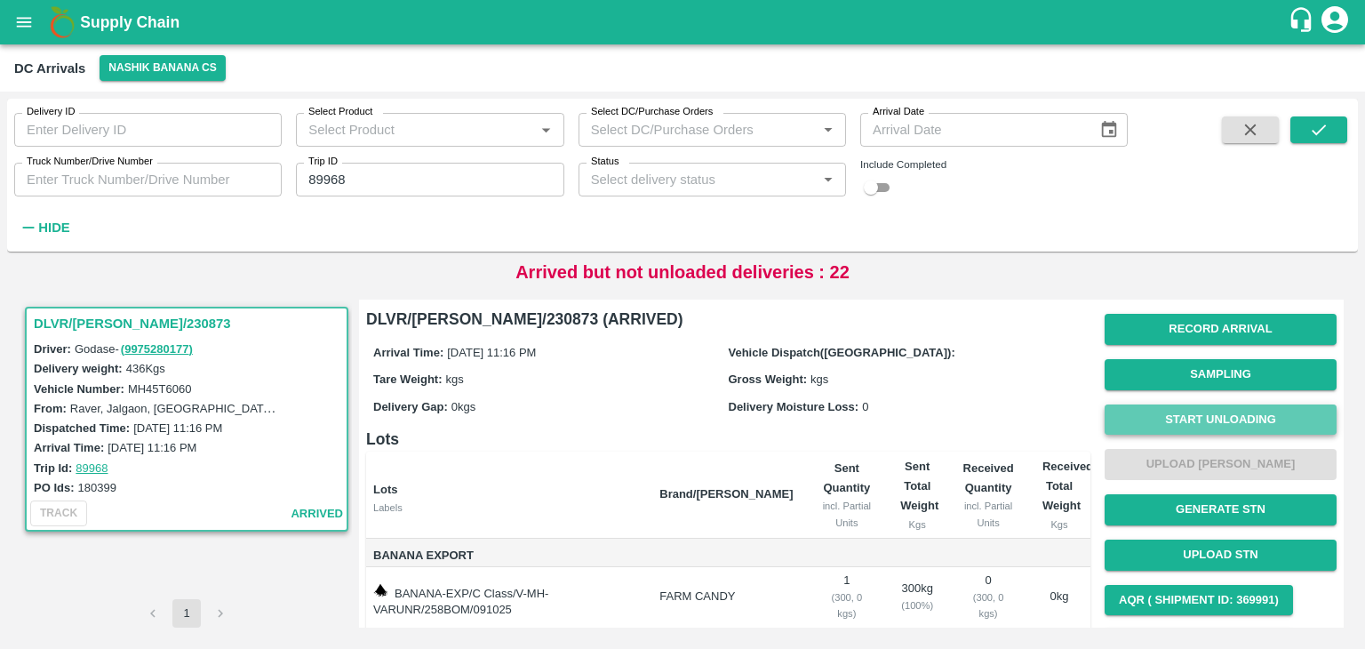
click at [1197, 410] on button "Start Unloading" at bounding box center [1220, 419] width 232 height 31
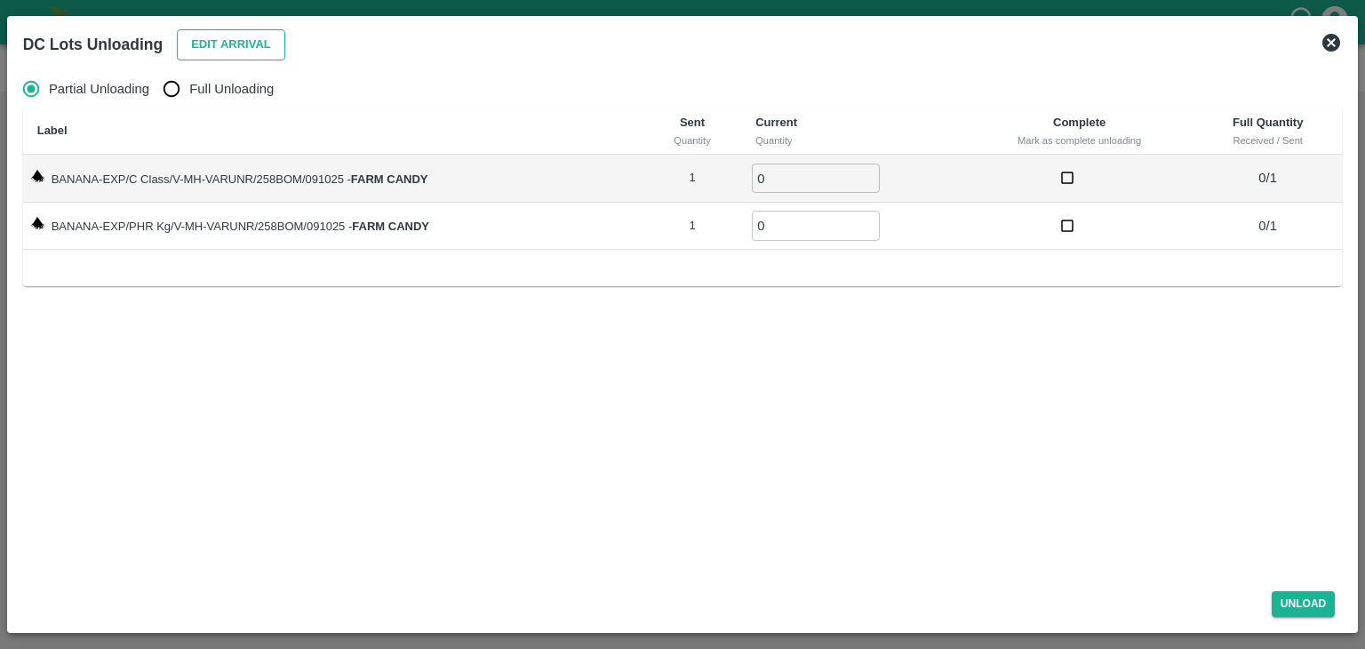
click at [208, 29] on button "Edit Arrival" at bounding box center [231, 44] width 108 height 31
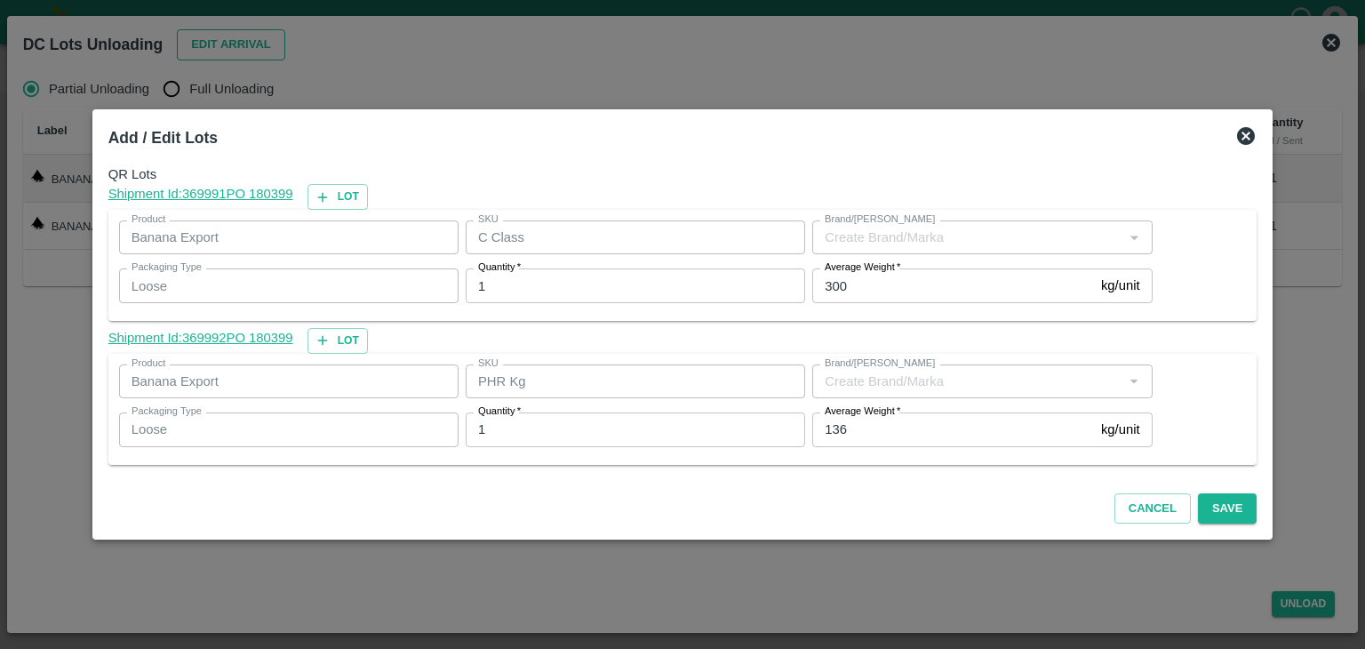
type input "FARM CANDY"
click at [889, 435] on input "136" at bounding box center [953, 429] width 282 height 34
type input "1"
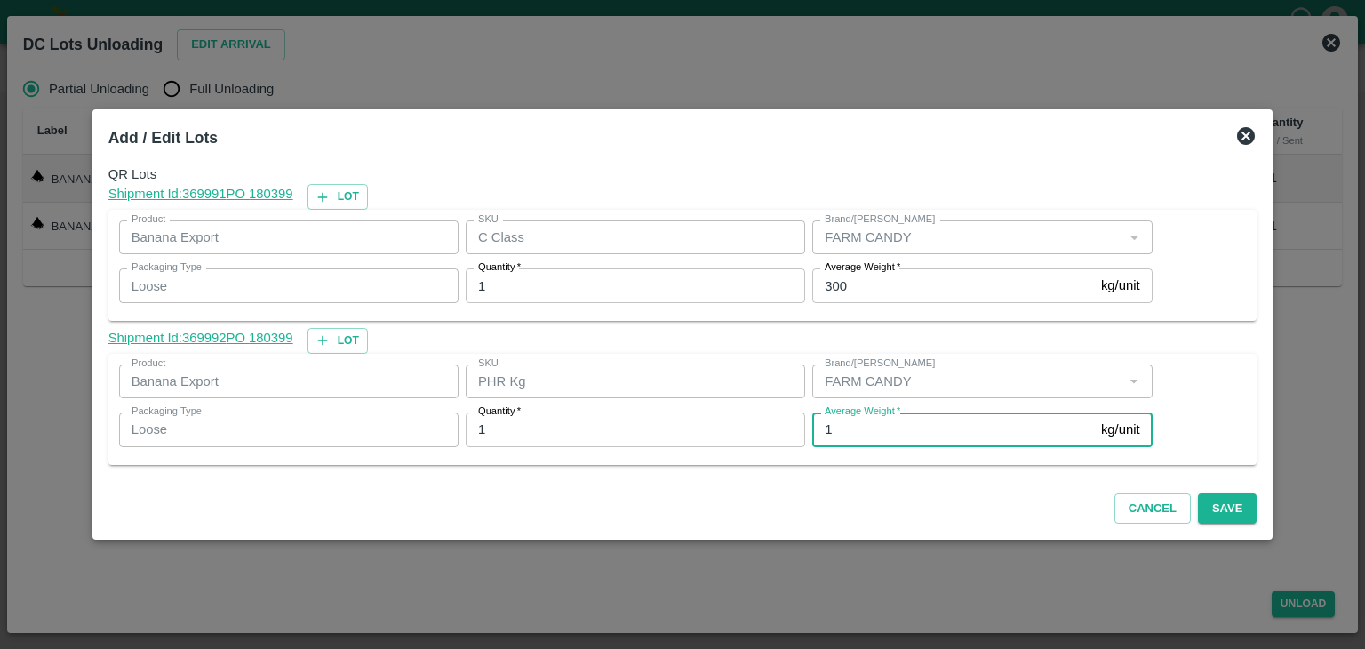
click at [876, 428] on input "1" at bounding box center [953, 429] width 282 height 34
type input "74"
click at [1222, 505] on button "Save" at bounding box center [1227, 508] width 59 height 31
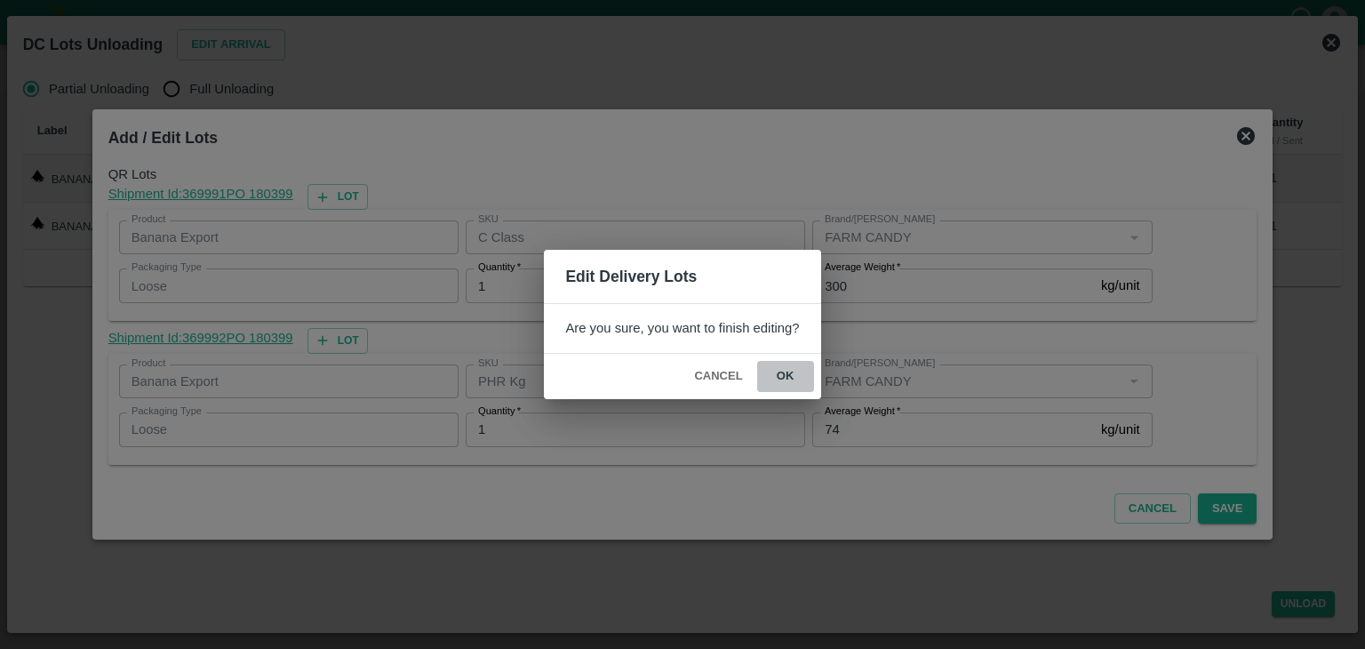
click at [794, 380] on button "ok" at bounding box center [785, 376] width 57 height 31
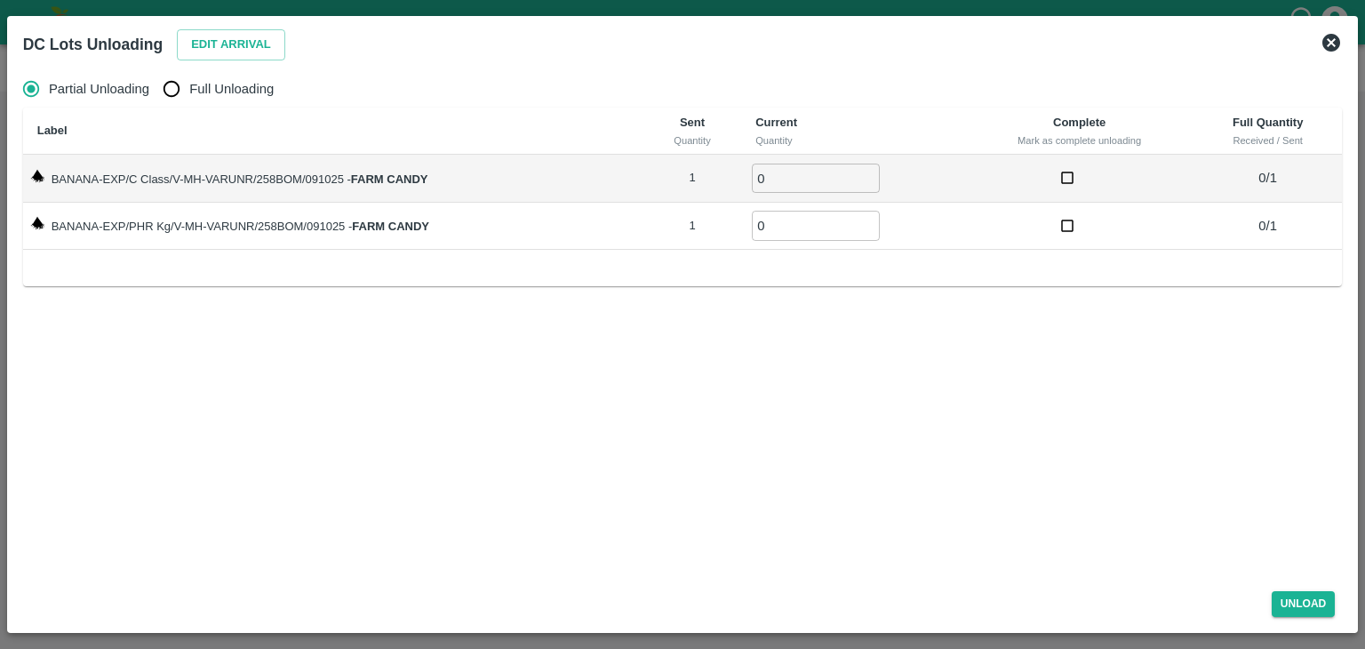
click at [1341, 34] on div "DC Lots Unloading Edit Arrival" at bounding box center [682, 44] width 1333 height 39
click at [1329, 38] on icon at bounding box center [1331, 43] width 18 height 18
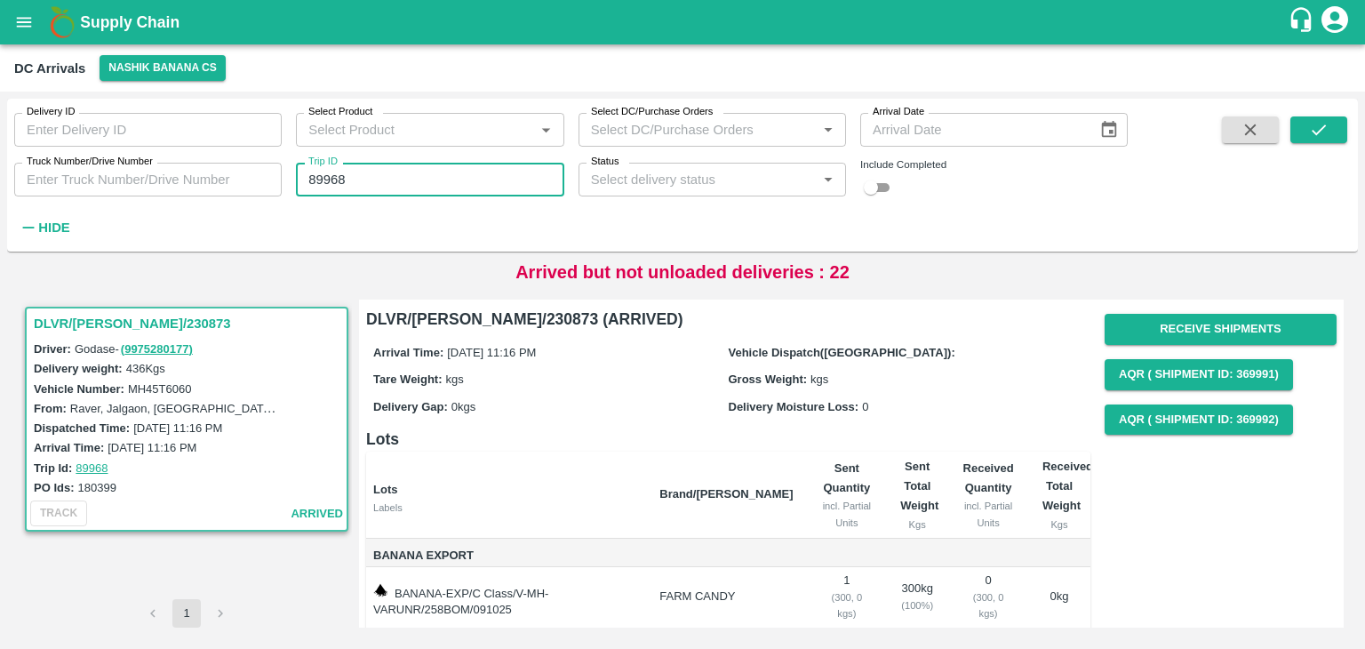
click at [386, 176] on input "89968" at bounding box center [429, 180] width 267 height 34
type input "89937"
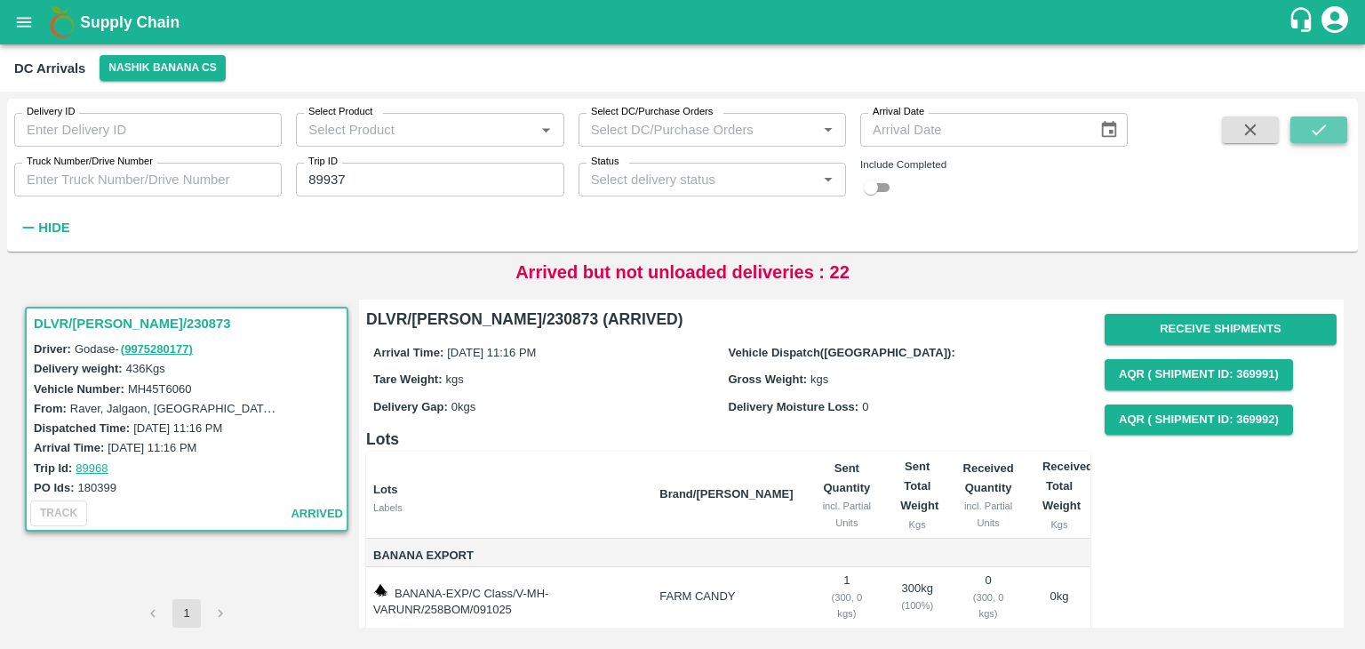
click at [1339, 133] on button "submit" at bounding box center [1318, 129] width 57 height 27
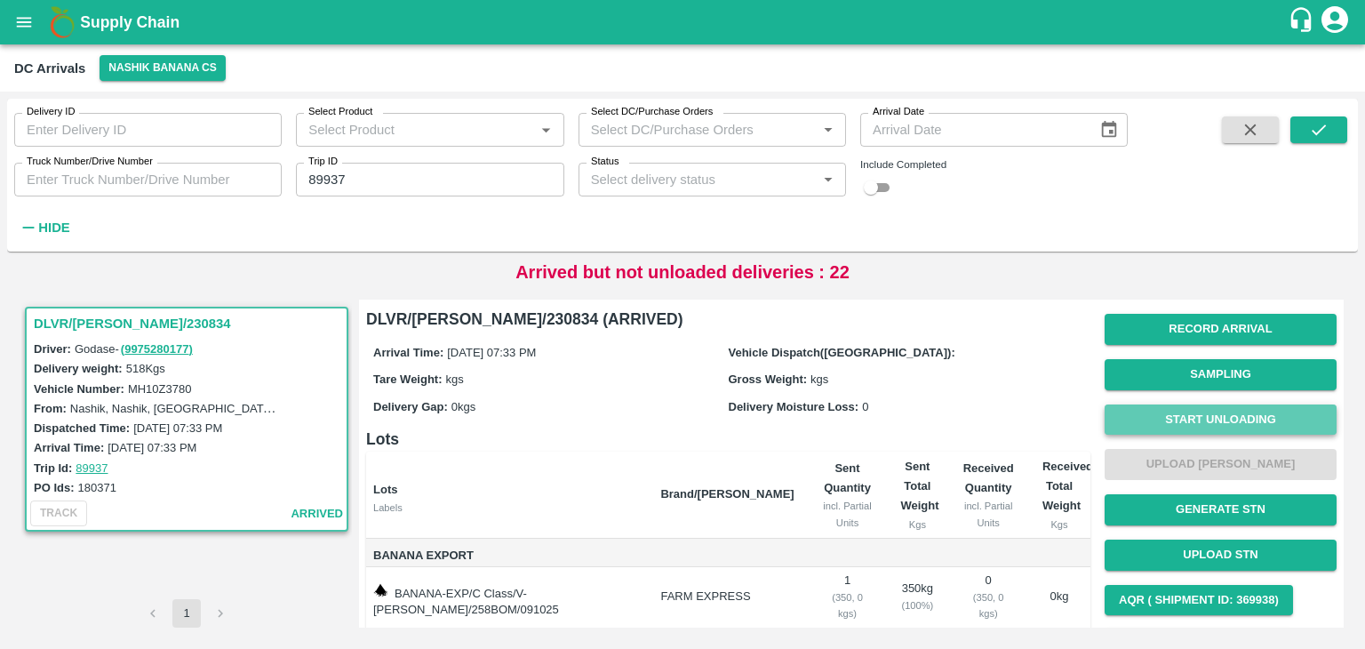
click at [1200, 406] on button "Start Unloading" at bounding box center [1220, 419] width 232 height 31
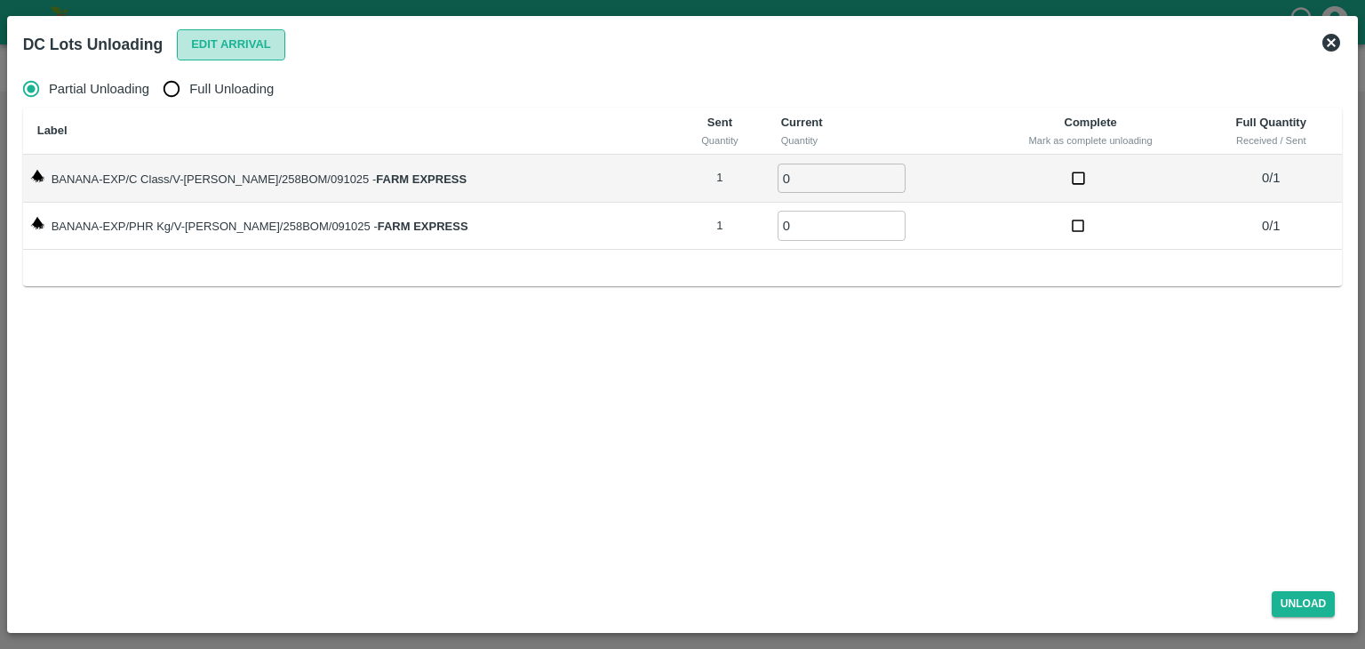
click at [213, 44] on button "Edit Arrival" at bounding box center [231, 44] width 108 height 31
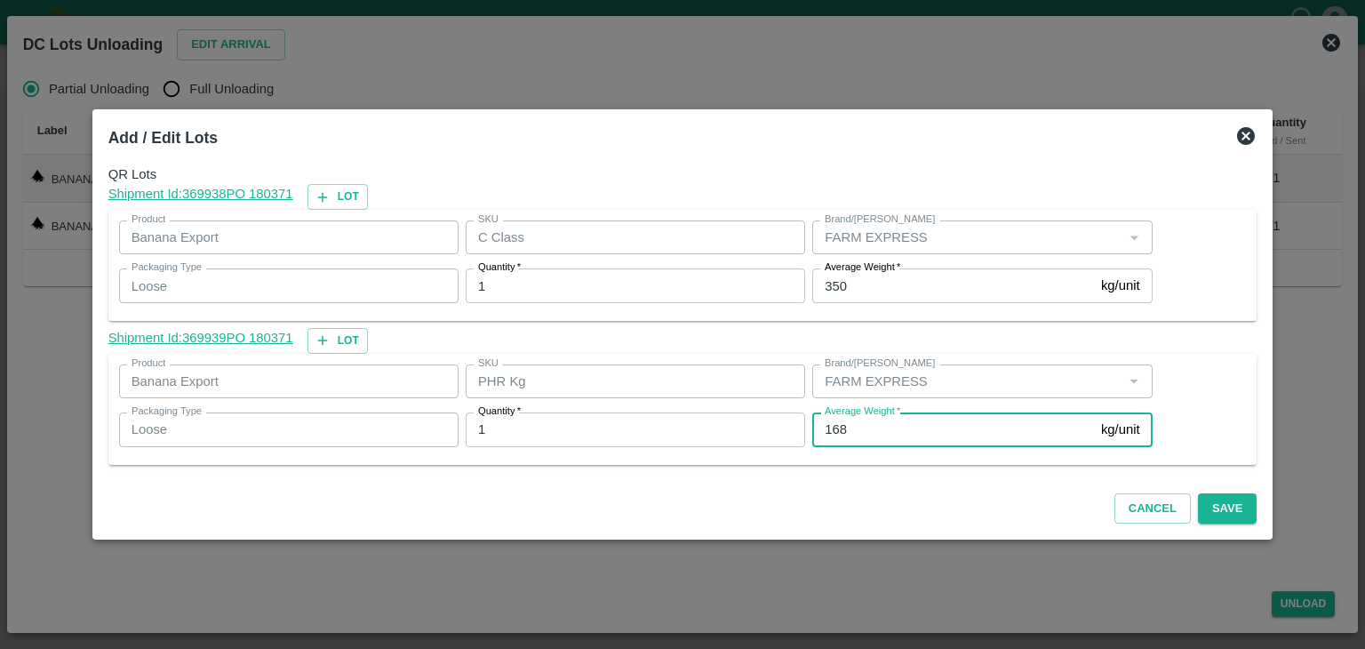
click at [864, 421] on input "168" at bounding box center [953, 429] width 282 height 34
type input "1"
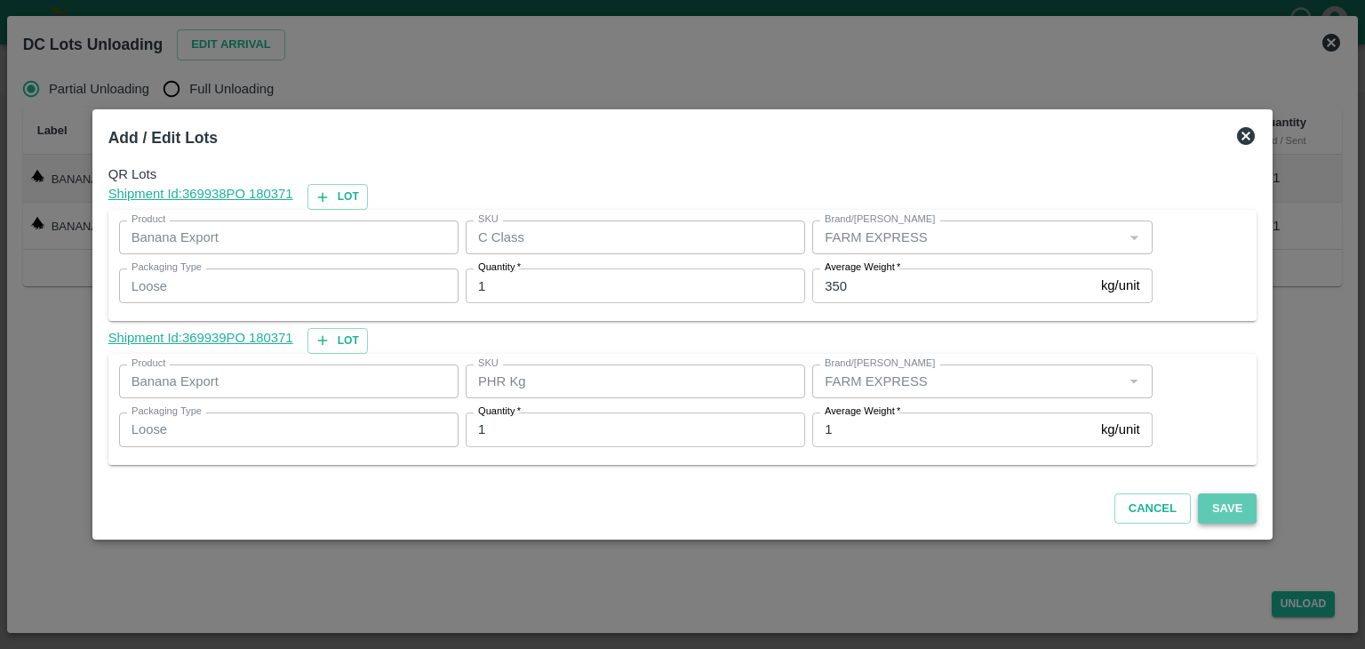
click at [1202, 502] on button "Save" at bounding box center [1227, 508] width 59 height 31
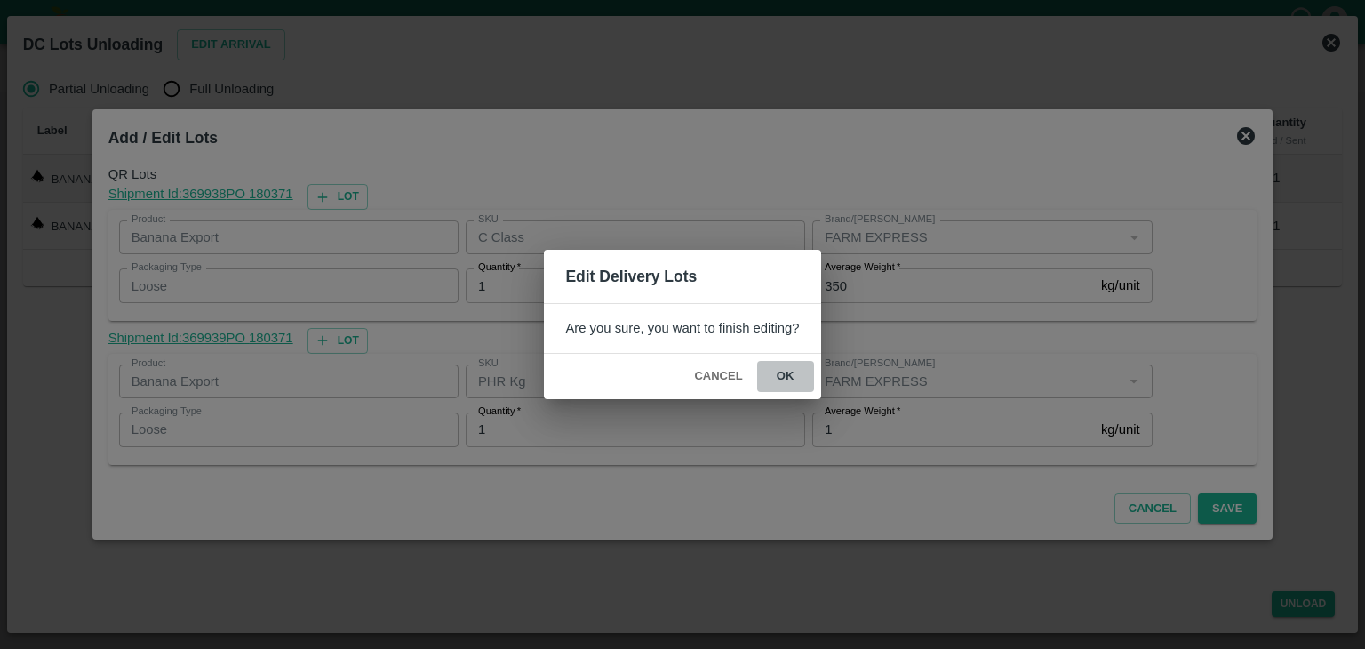
click at [776, 389] on button "ok" at bounding box center [785, 376] width 57 height 31
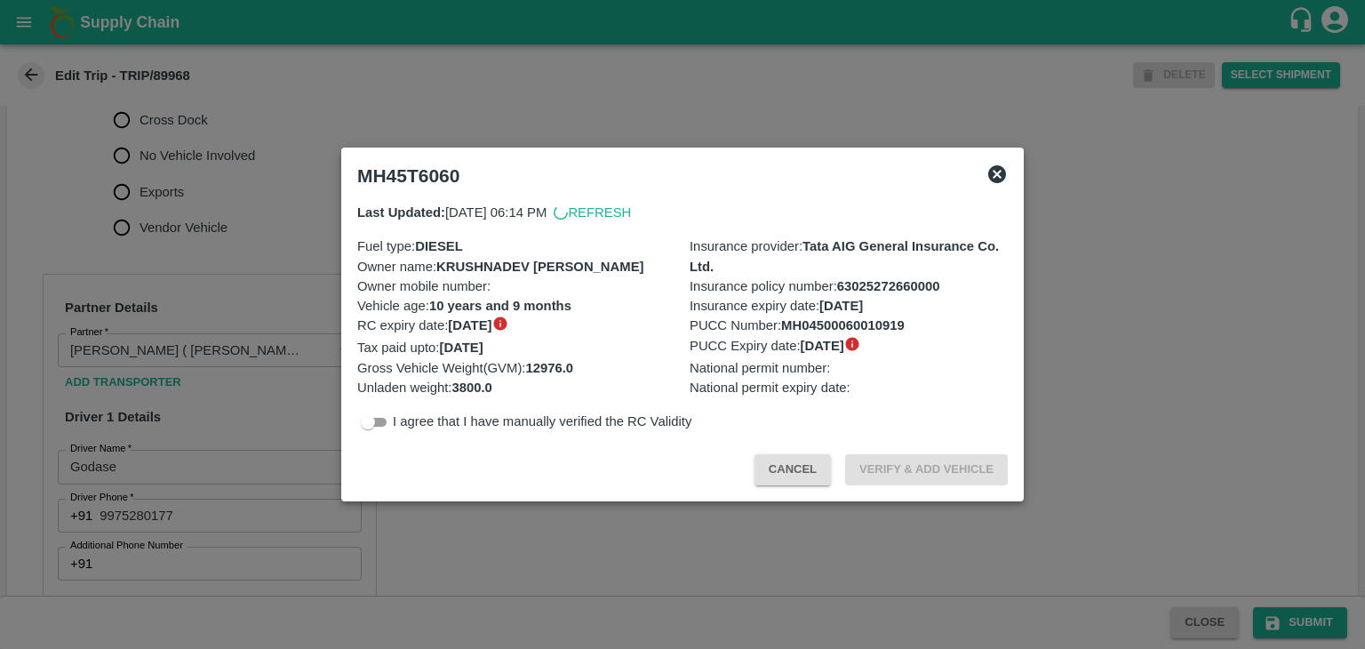
scroll to position [827, 0]
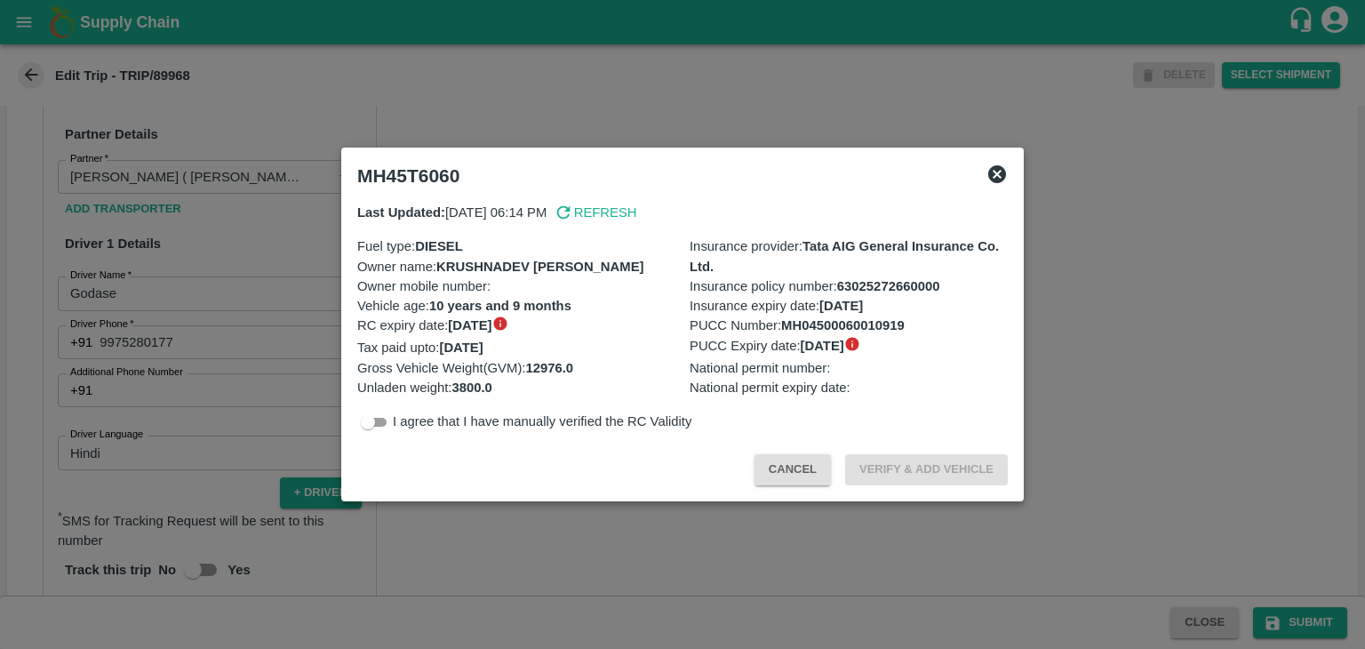
click at [999, 175] on icon at bounding box center [997, 174] width 18 height 18
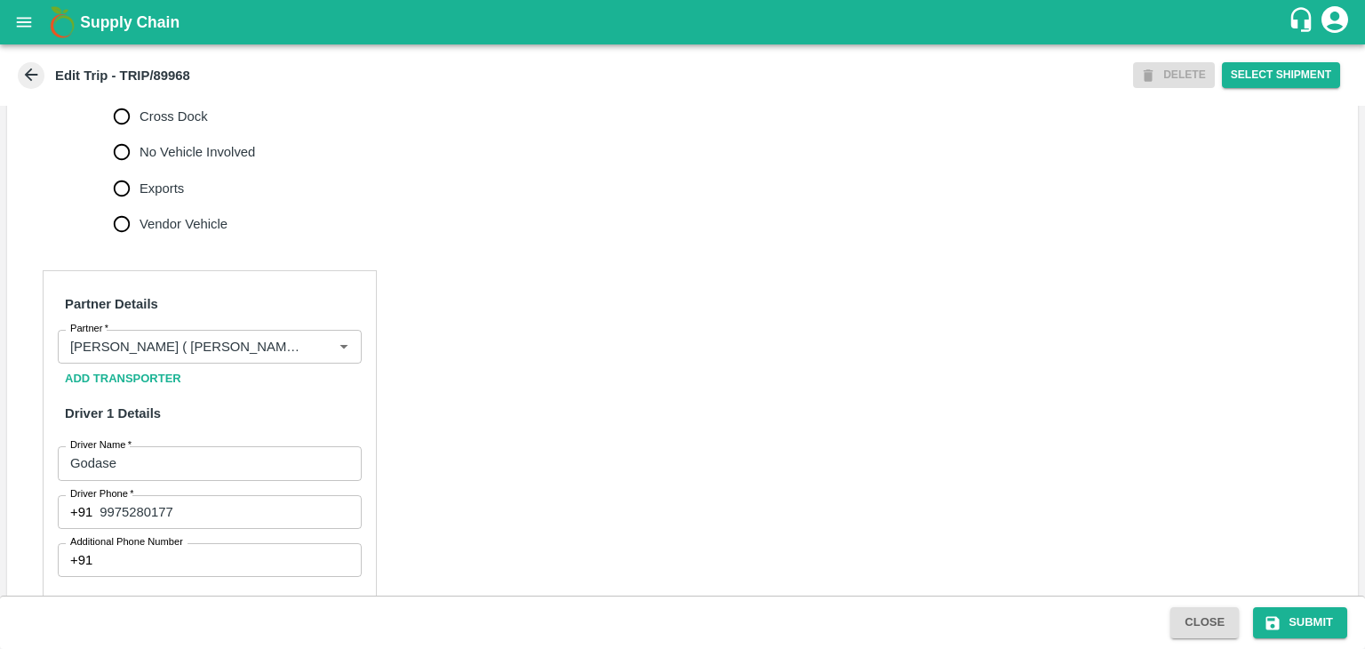
scroll to position [614, 0]
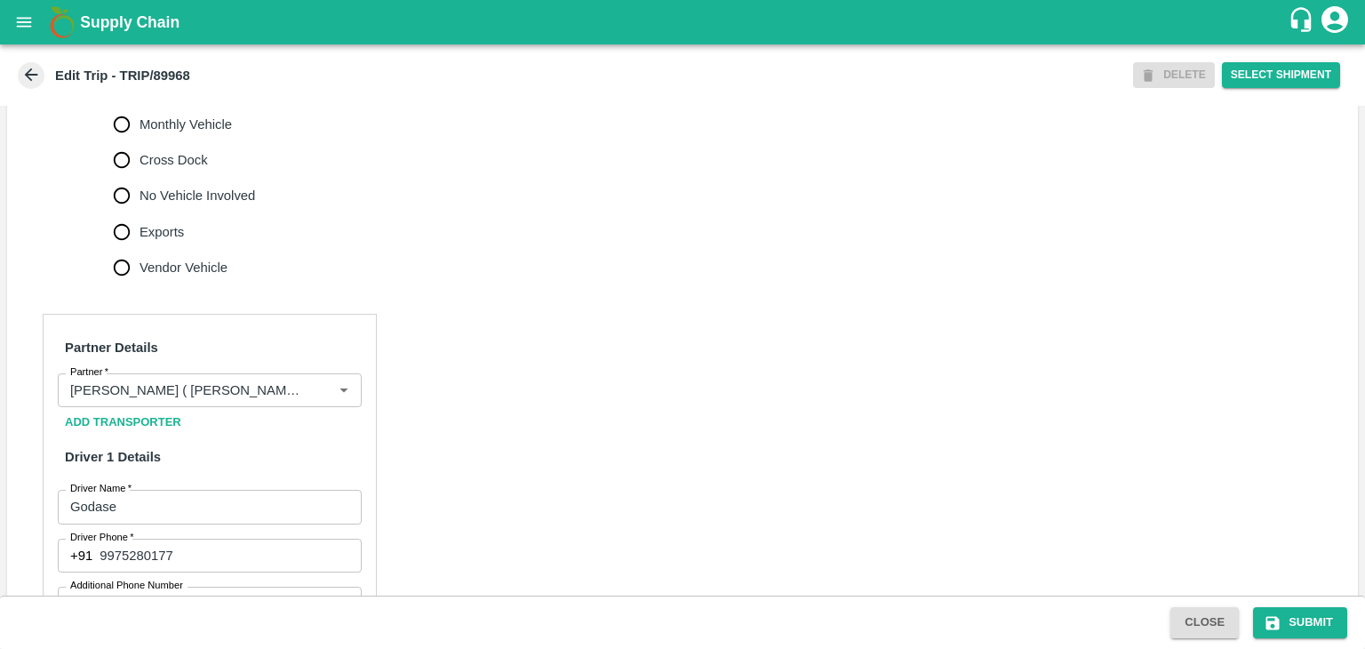
click at [190, 192] on span "No Vehicle Involved" at bounding box center [196, 196] width 115 height 20
click at [139, 192] on input "No Vehicle Involved" at bounding box center [122, 196] width 36 height 36
radio input "true"
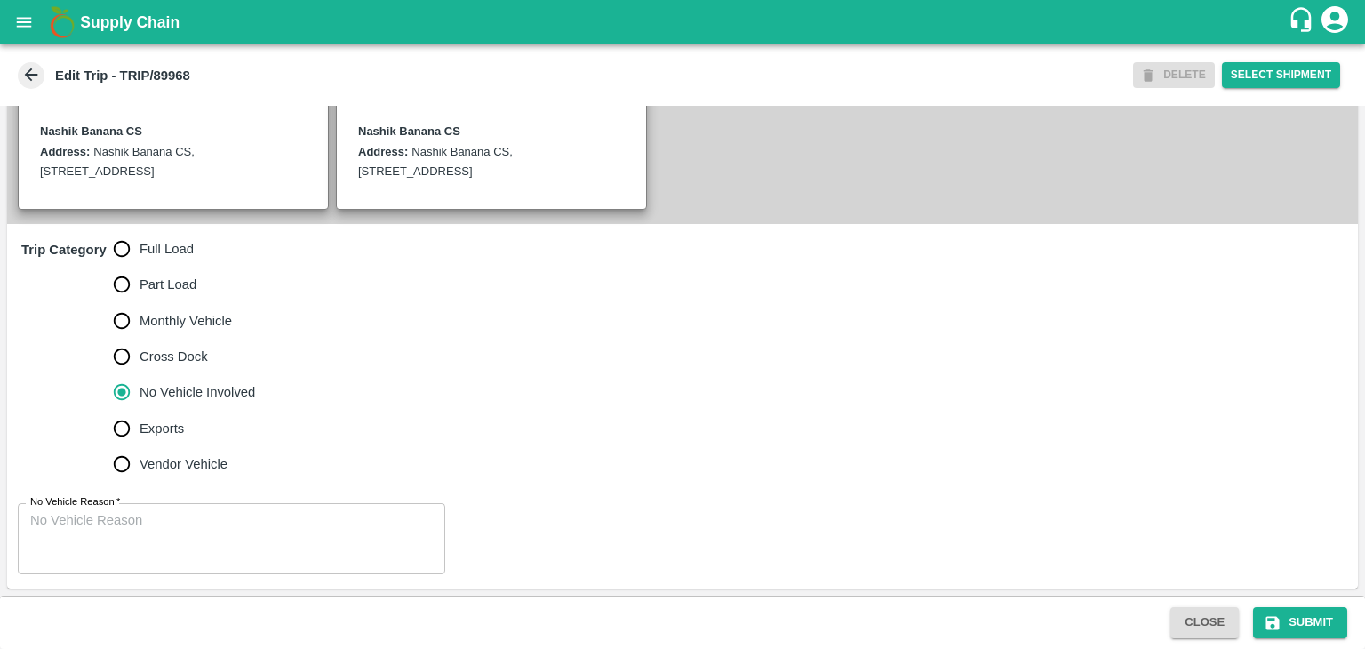
scroll to position [416, 0]
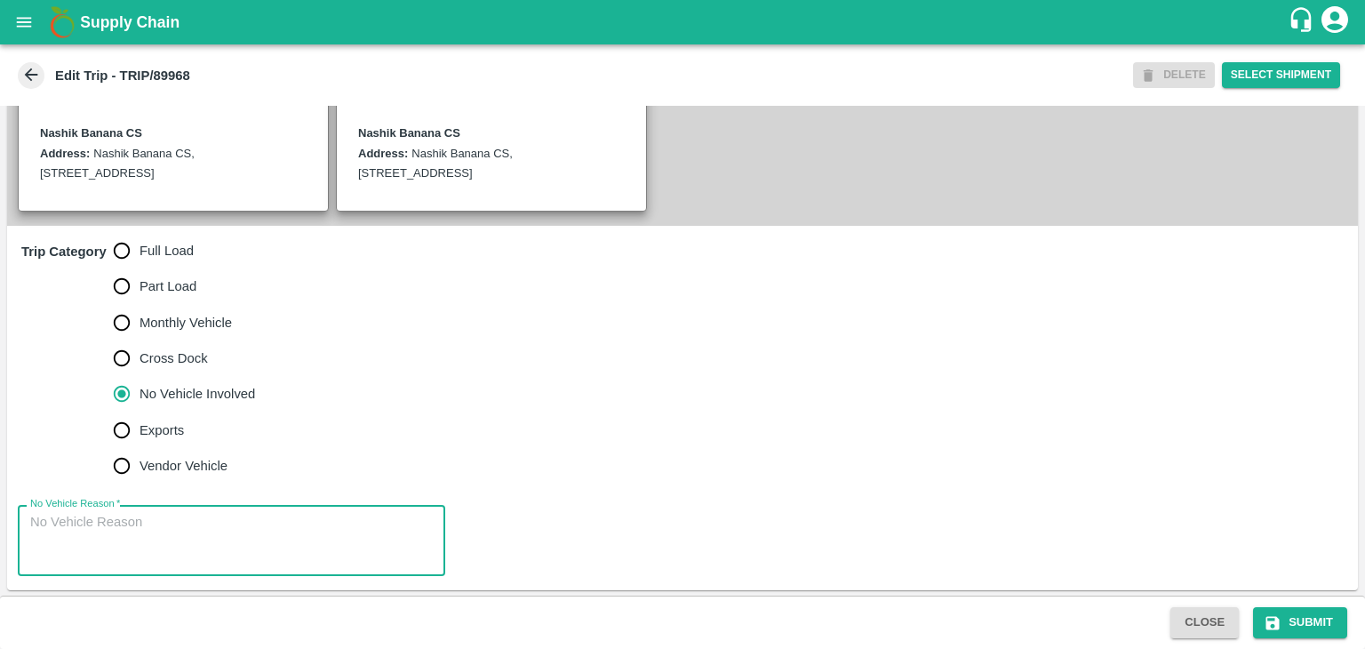
click at [222, 530] on textarea "No Vehicle Reason   *" at bounding box center [231, 541] width 402 height 56
type textarea "Field Dump"
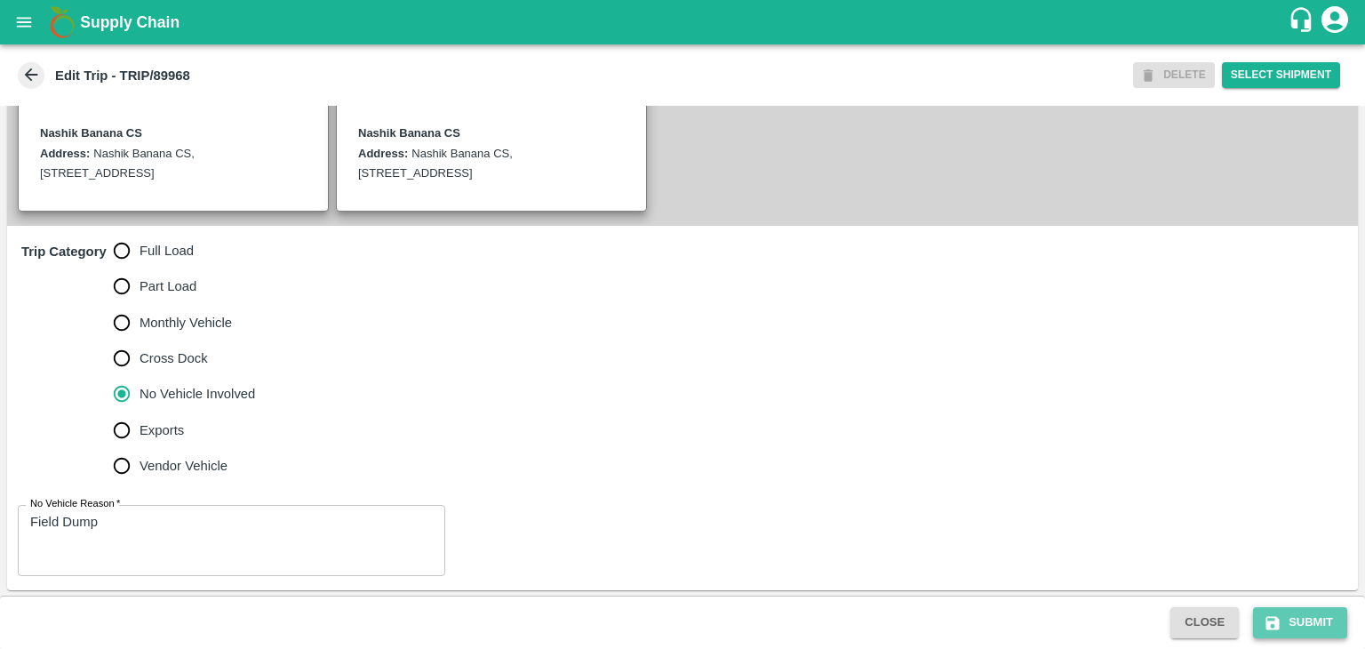
click at [1320, 625] on button "Submit" at bounding box center [1300, 622] width 94 height 31
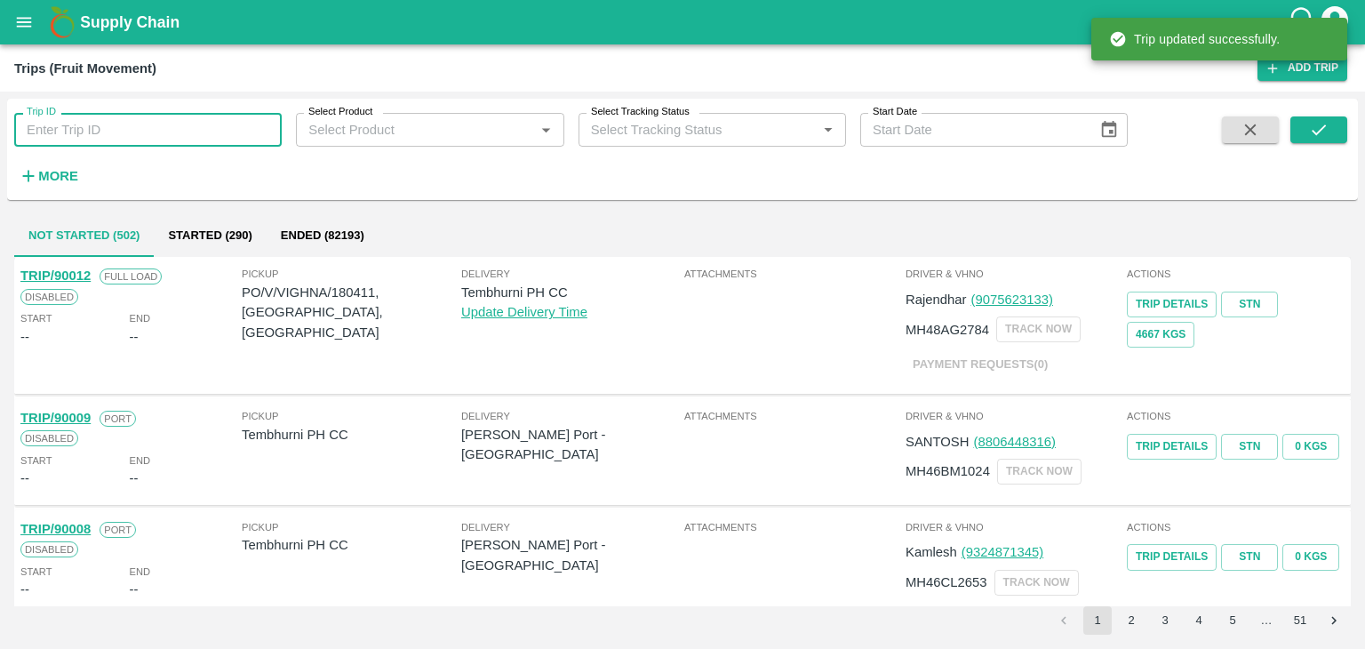
click at [187, 141] on input "Trip ID" at bounding box center [147, 130] width 267 height 34
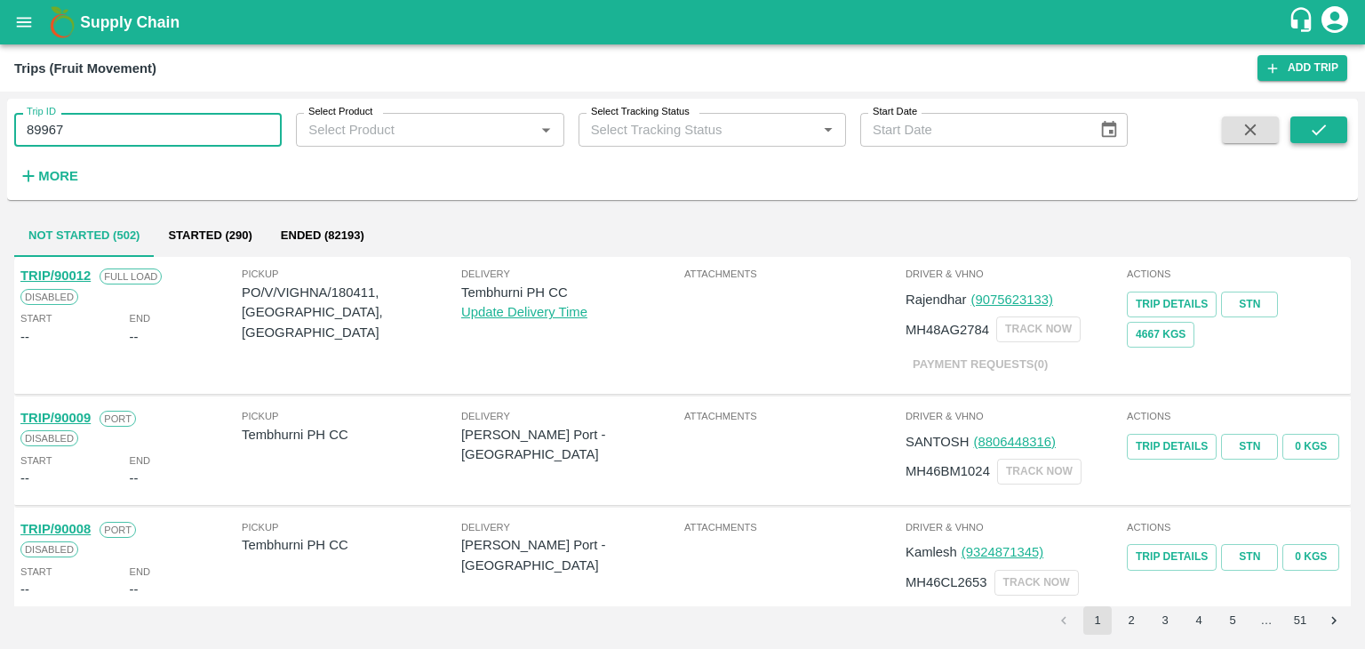
type input "89967"
click at [1328, 132] on button "submit" at bounding box center [1318, 129] width 57 height 27
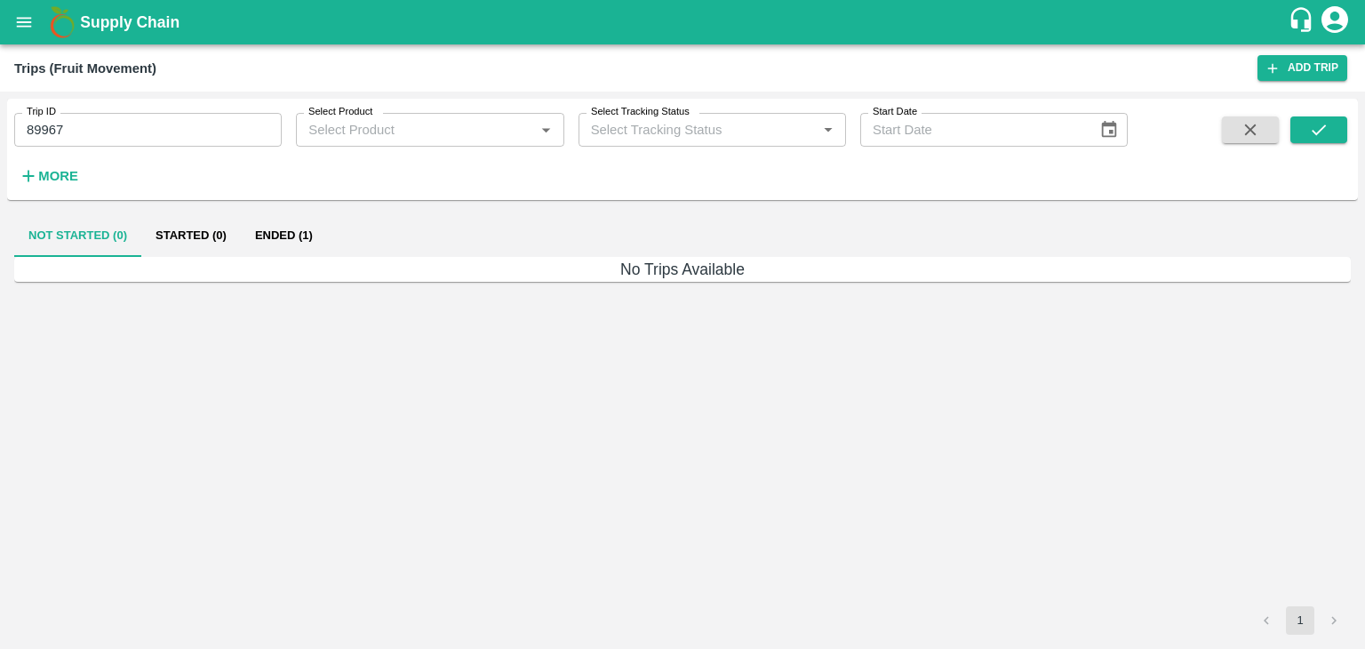
click at [298, 223] on button "Ended (1)" at bounding box center [284, 235] width 86 height 43
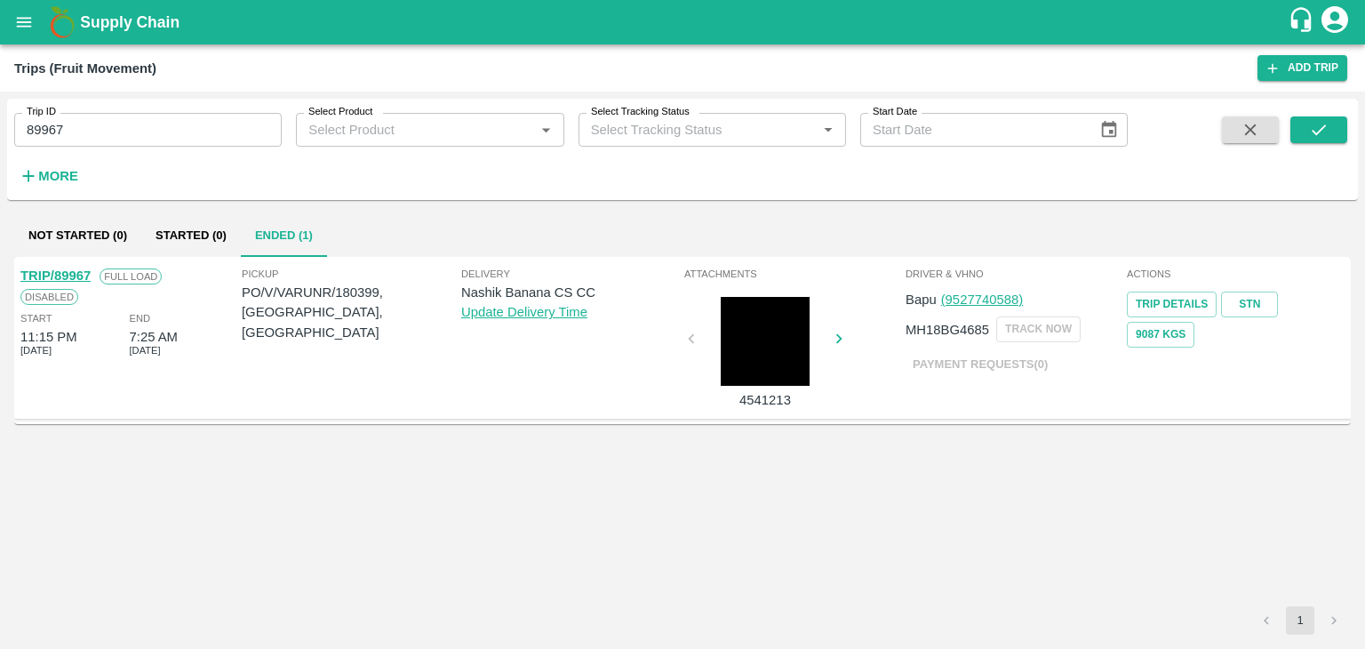
click at [55, 271] on link "TRIP/89967" at bounding box center [55, 275] width 70 height 14
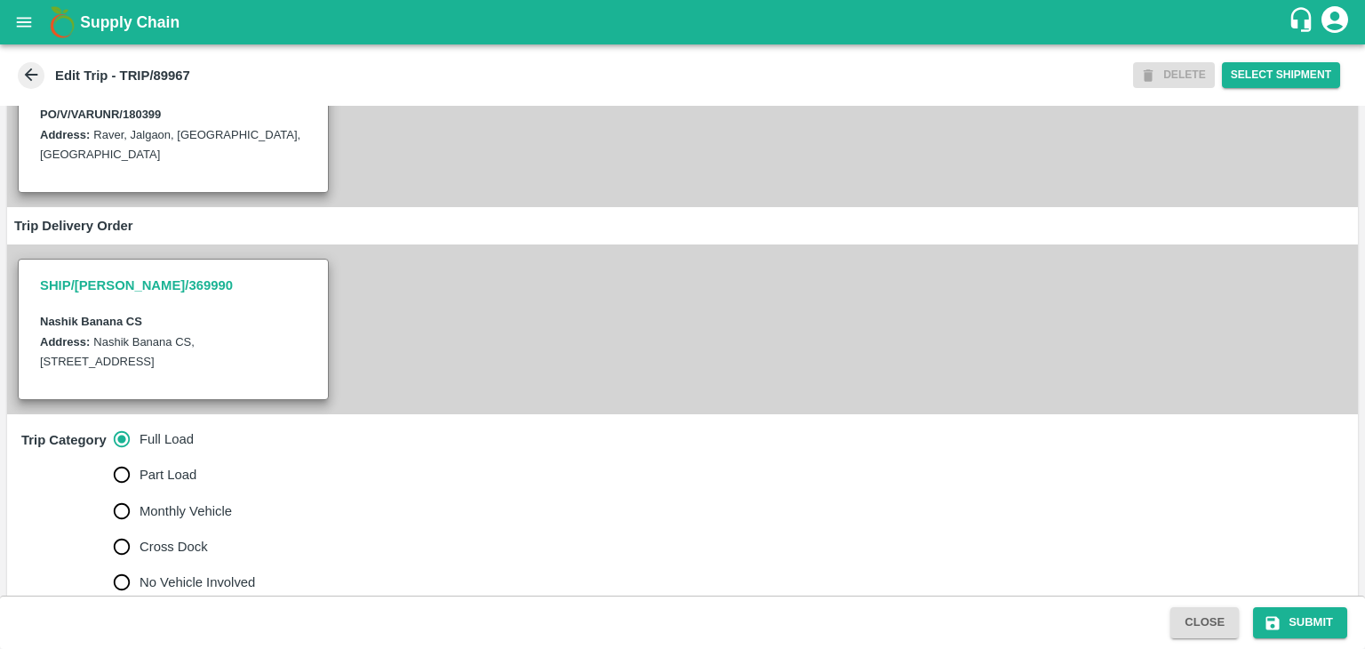
scroll to position [497, 0]
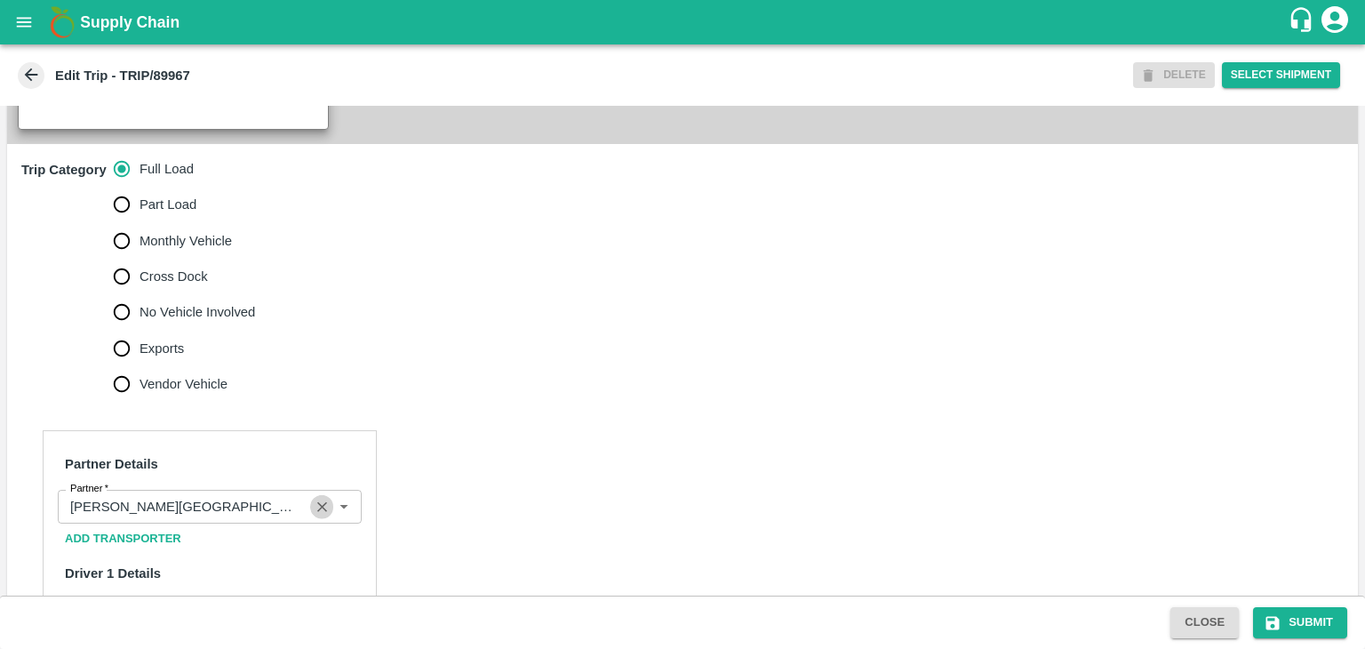
click at [320, 499] on icon "Clear" at bounding box center [322, 506] width 17 height 17
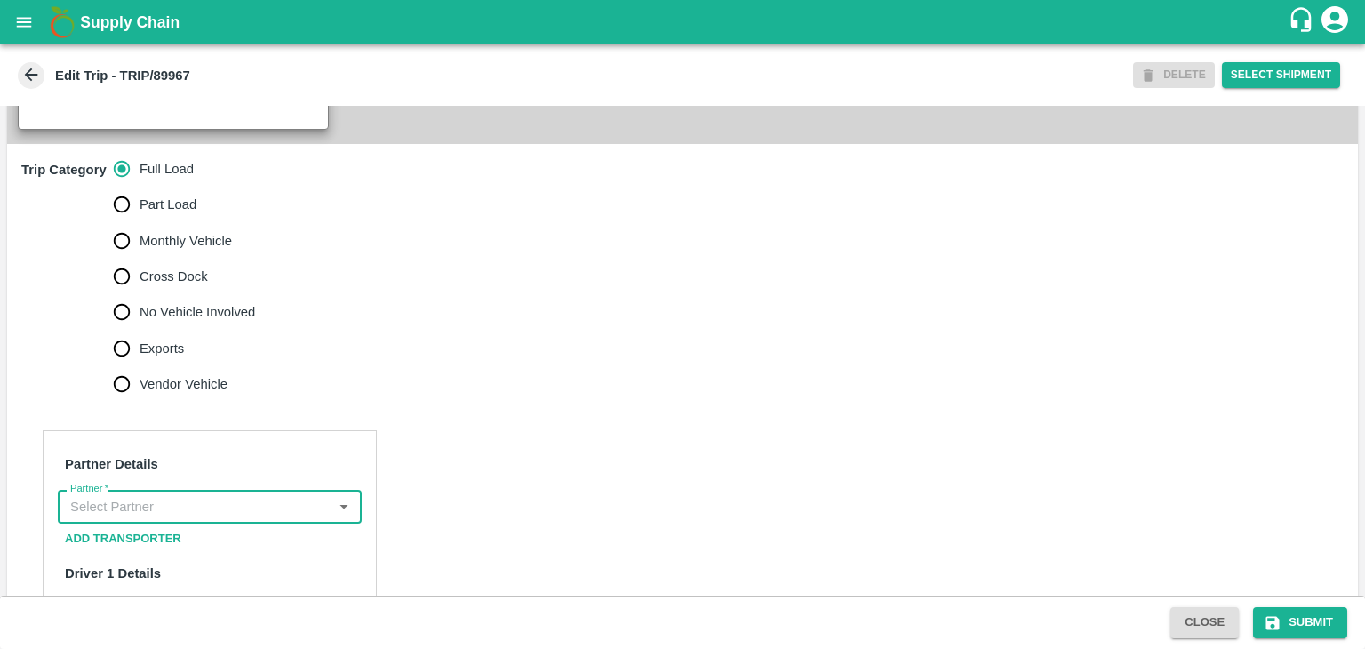
scroll to position [0, 0]
click at [282, 500] on input "Partner   *" at bounding box center [195, 506] width 264 height 23
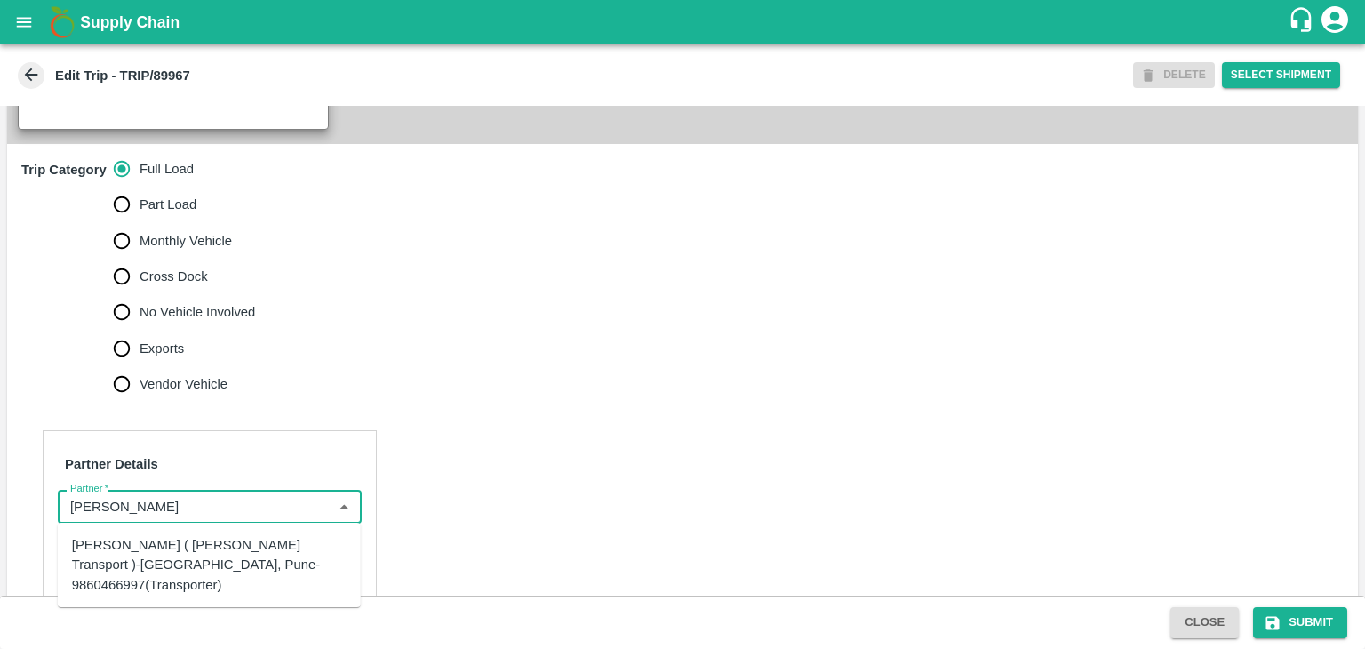
click at [238, 547] on div "[PERSON_NAME] ( [PERSON_NAME] Transport )-[GEOGRAPHIC_DATA], Pune-9860466997(Tr…" at bounding box center [209, 565] width 275 height 60
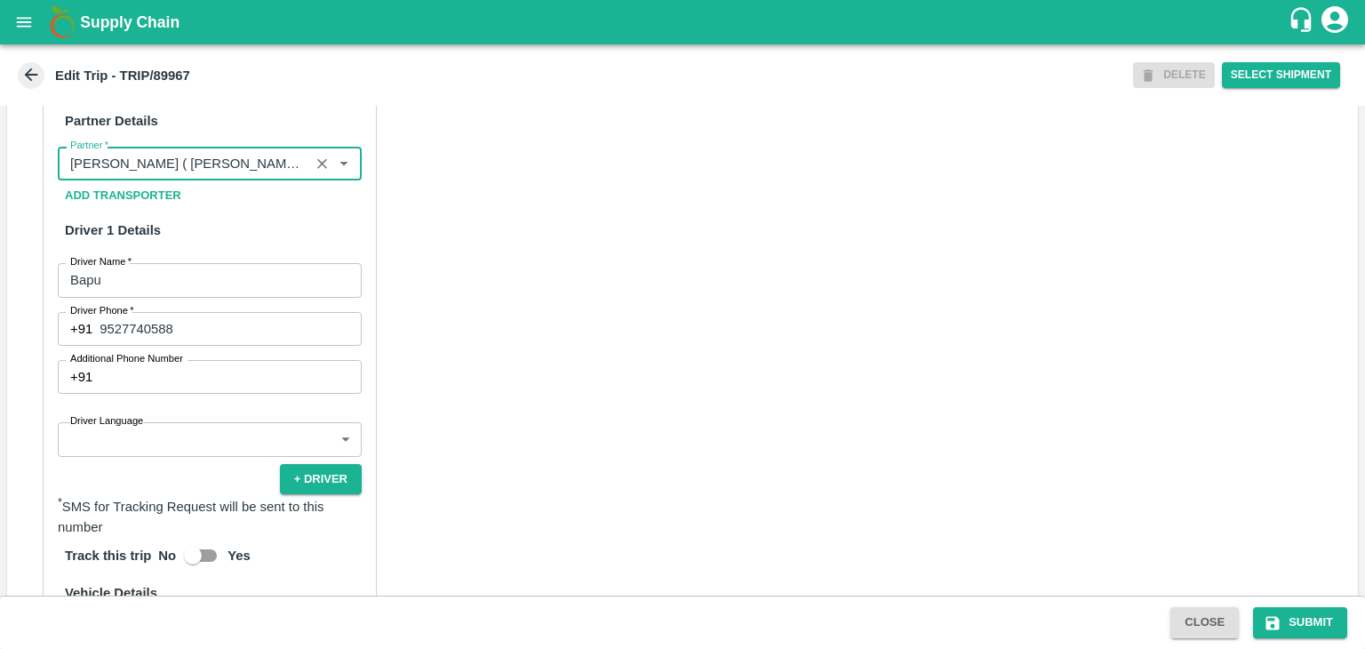
scroll to position [851, 0]
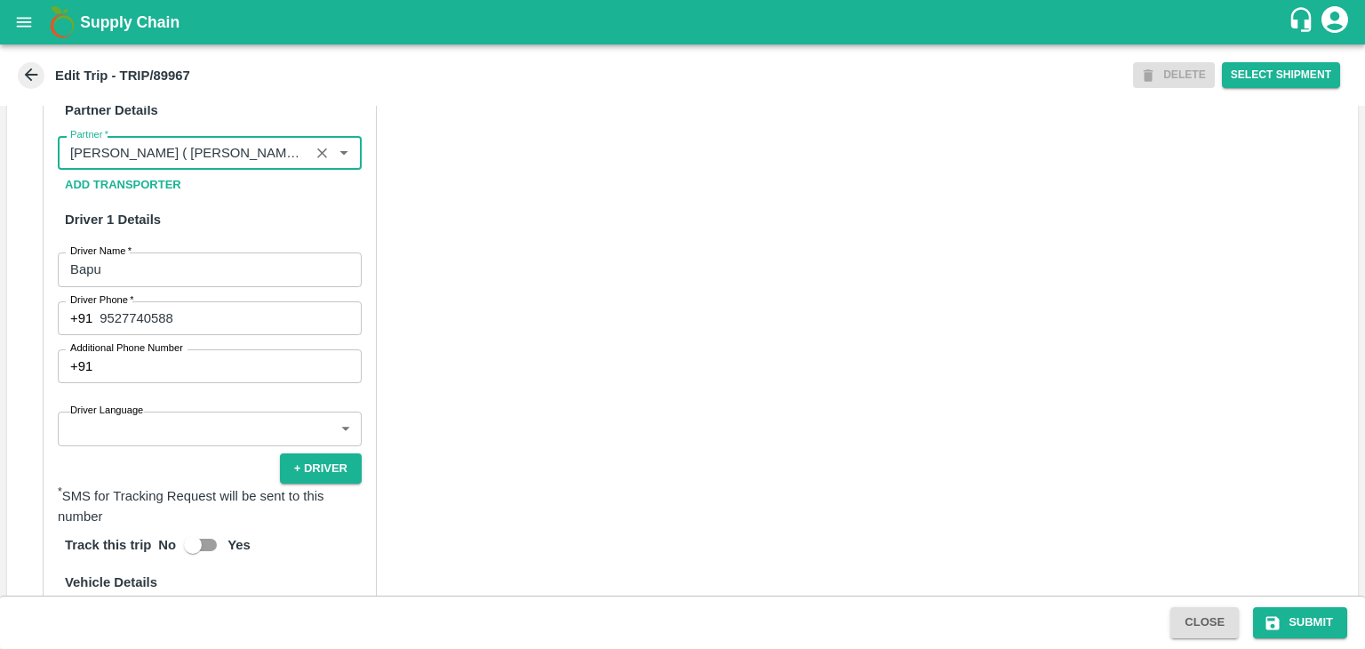
type input "[PERSON_NAME] ( [PERSON_NAME] Transport )-[GEOGRAPHIC_DATA], Pune-9860466997(Tr…"
click at [177, 429] on body "Supply Chain Edit Trip - TRIP/89967 DELETE Select Shipment Trip Details Trip Ty…" at bounding box center [682, 324] width 1365 height 649
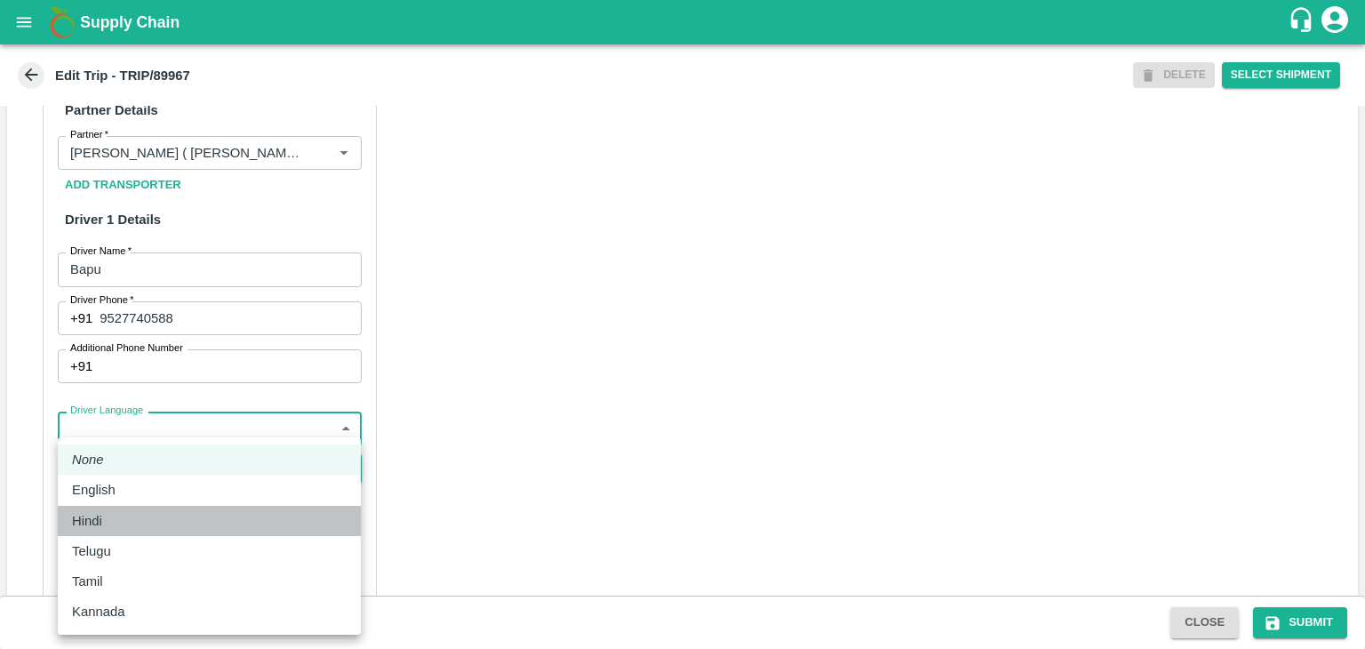
click at [103, 524] on div "Hindi" at bounding box center [91, 521] width 39 height 20
type input "hi"
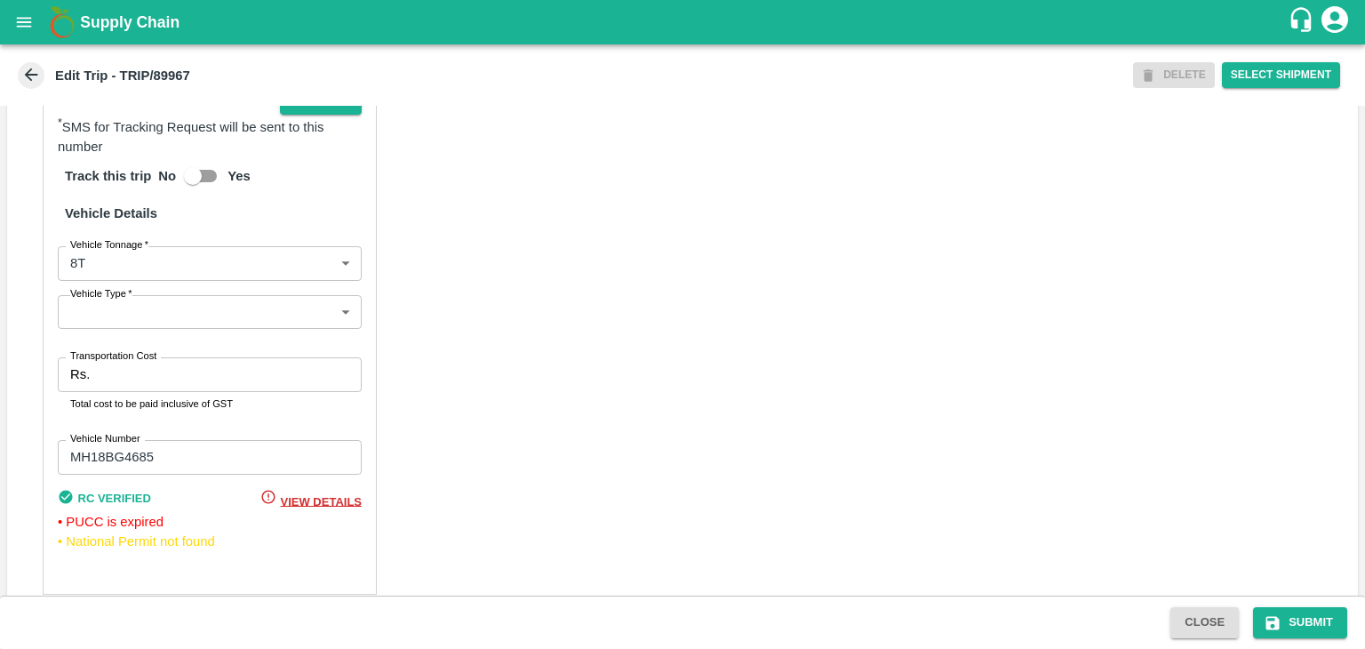
scroll to position [1246, 0]
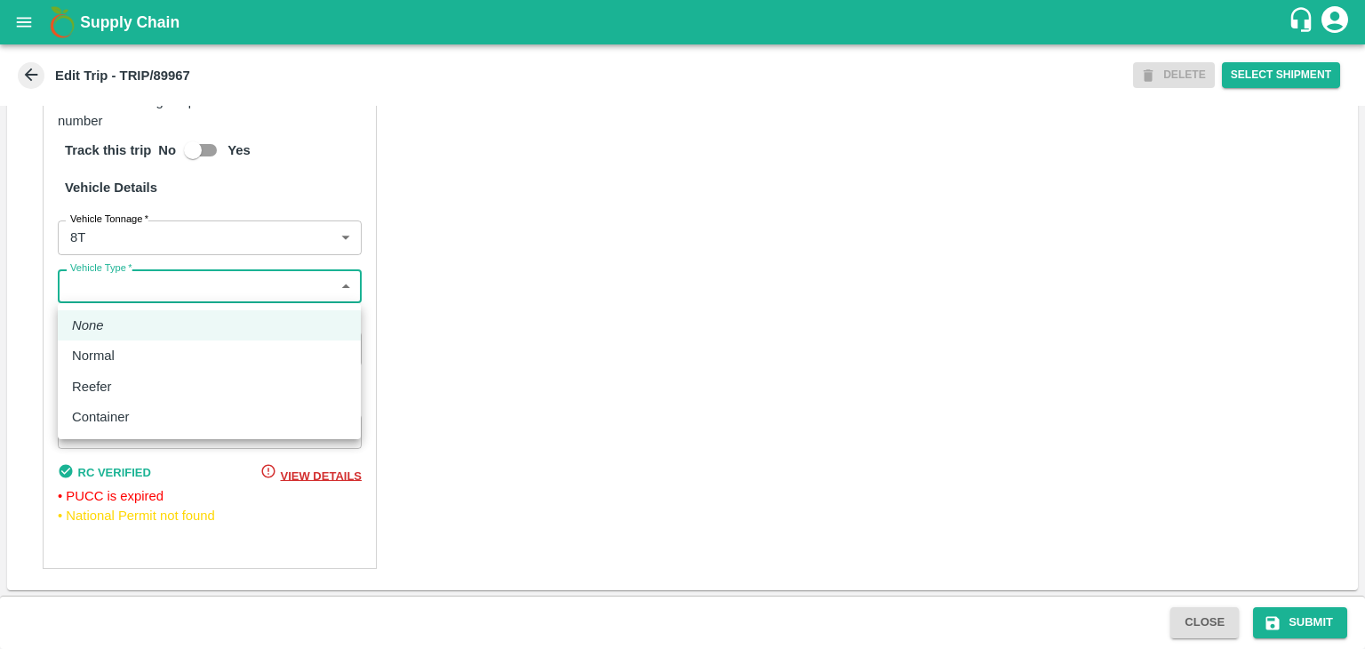
click at [89, 292] on body "Supply Chain Edit Trip - TRIP/89967 DELETE Select Shipment Trip Details Trip Ty…" at bounding box center [682, 324] width 1365 height 649
click at [115, 354] on div "Normal" at bounding box center [98, 356] width 52 height 20
type input "Normal"
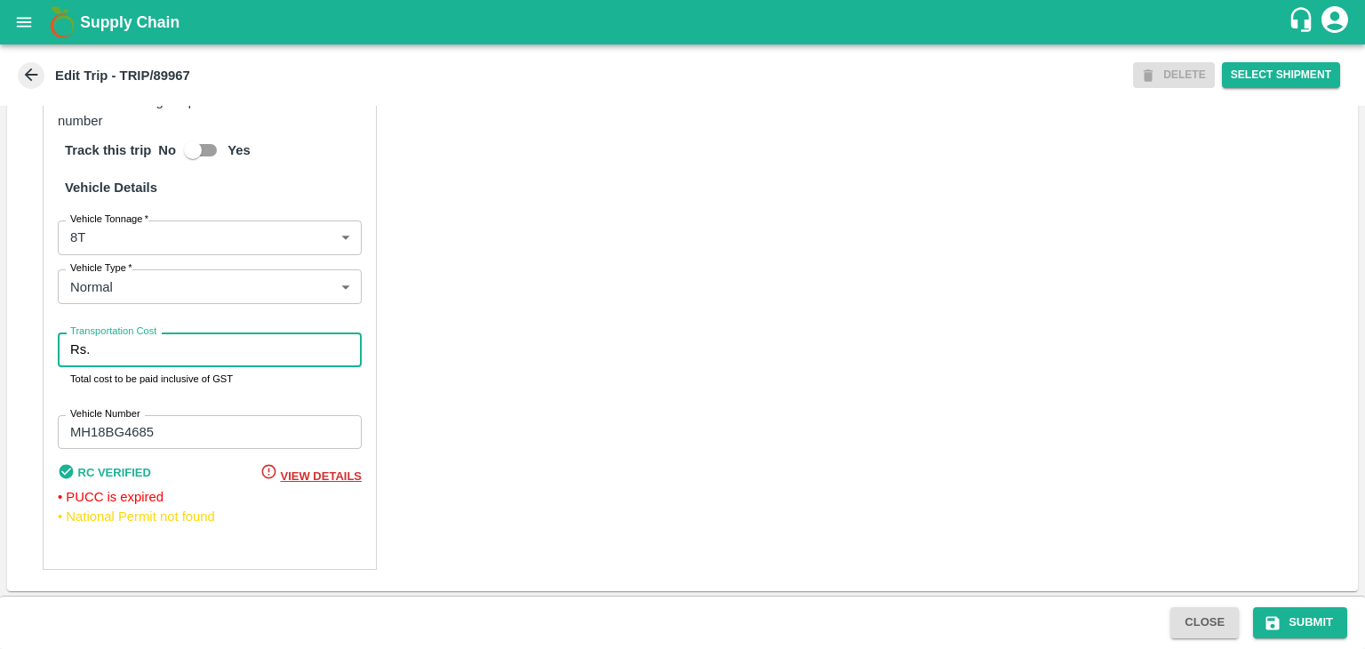
click at [158, 350] on input "Transportation Cost" at bounding box center [229, 349] width 265 height 34
type input "10000"
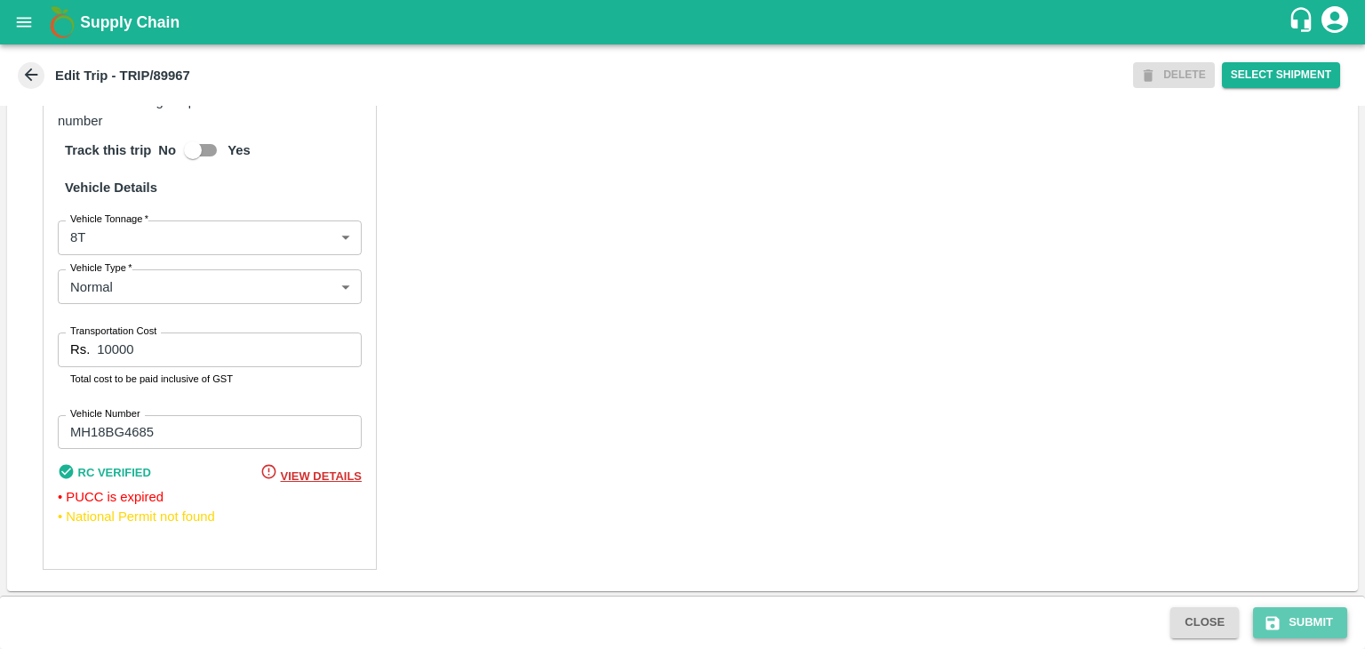
click at [1303, 617] on button "Submit" at bounding box center [1300, 622] width 94 height 31
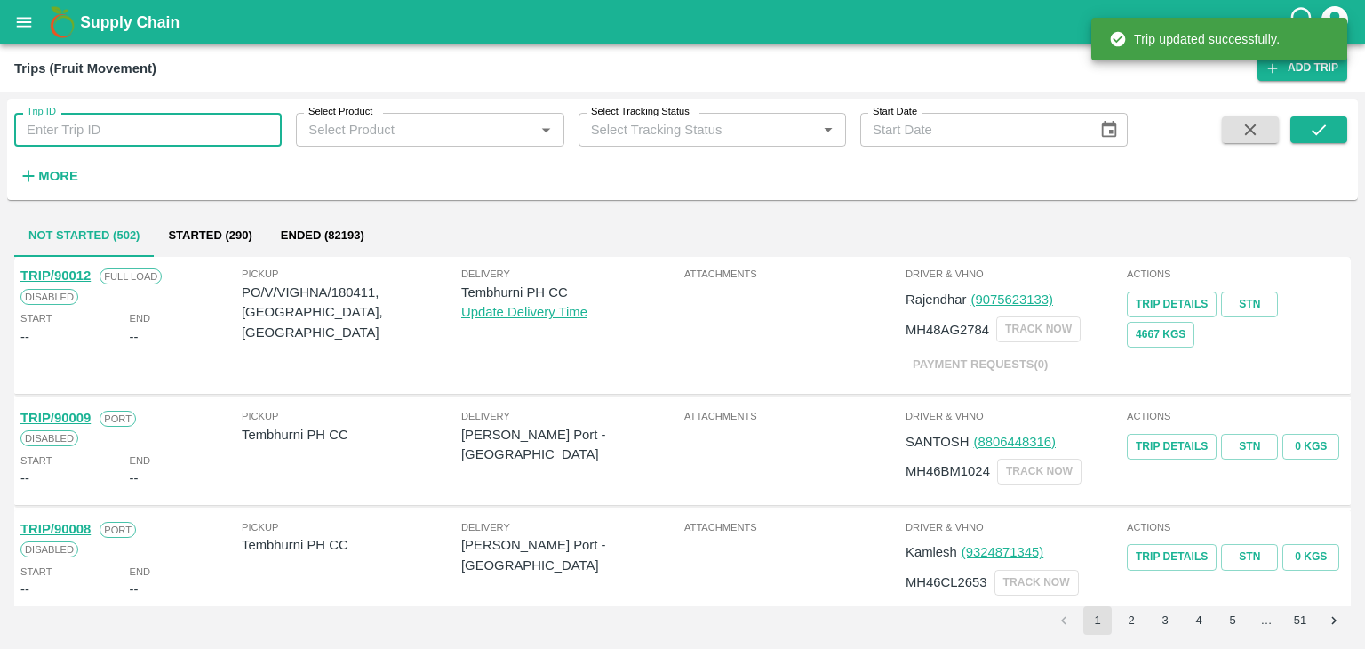
click at [227, 123] on input "Trip ID" at bounding box center [147, 130] width 267 height 34
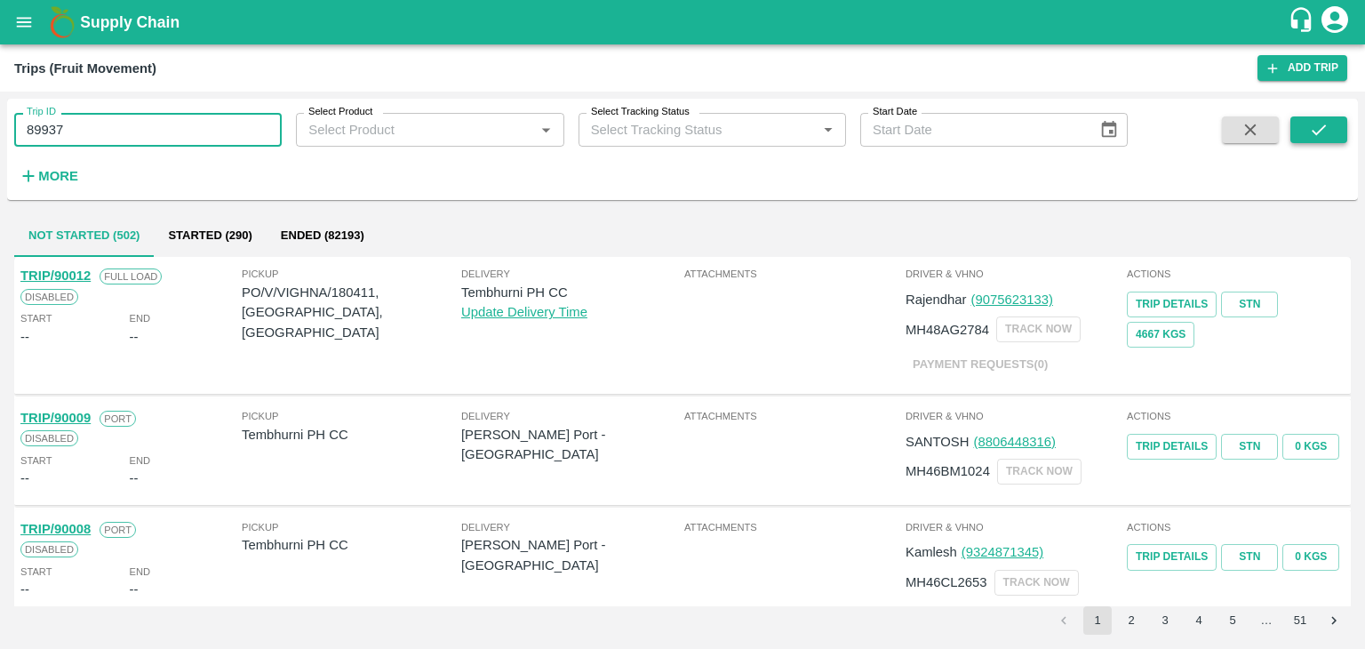
type input "89937"
click at [1327, 132] on icon "submit" at bounding box center [1319, 130] width 20 height 20
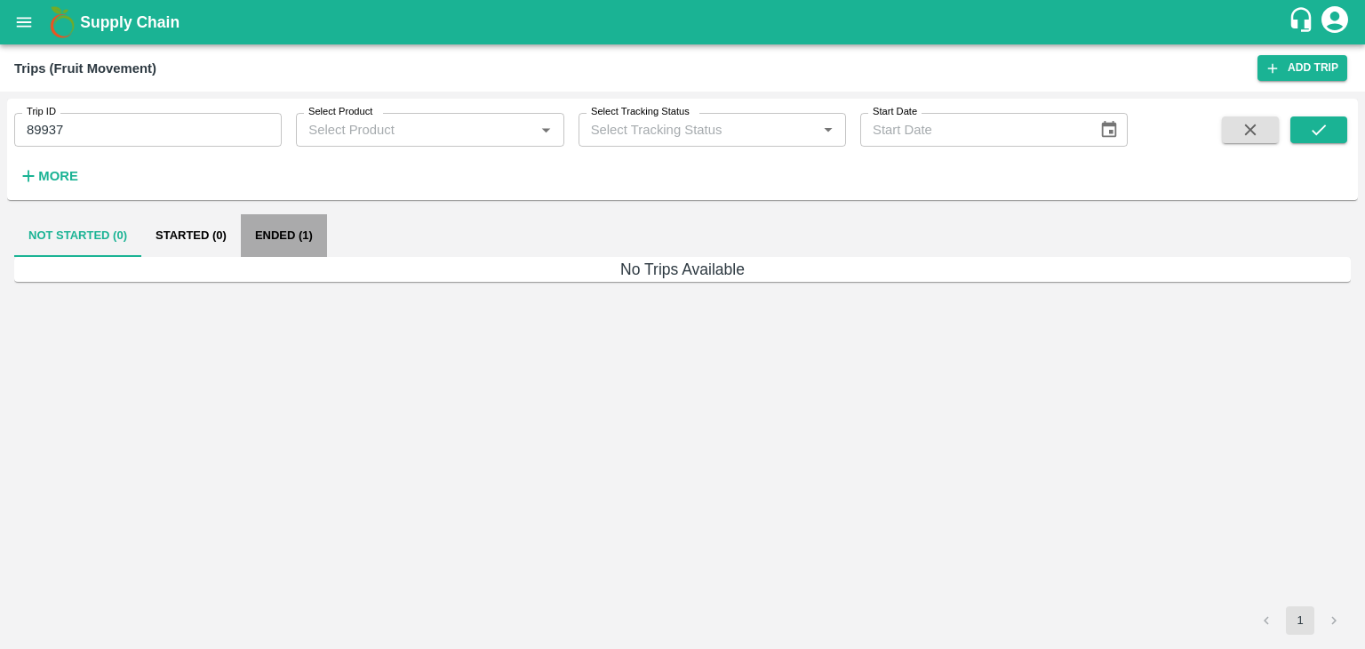
click at [323, 229] on button "Ended (1)" at bounding box center [284, 235] width 86 height 43
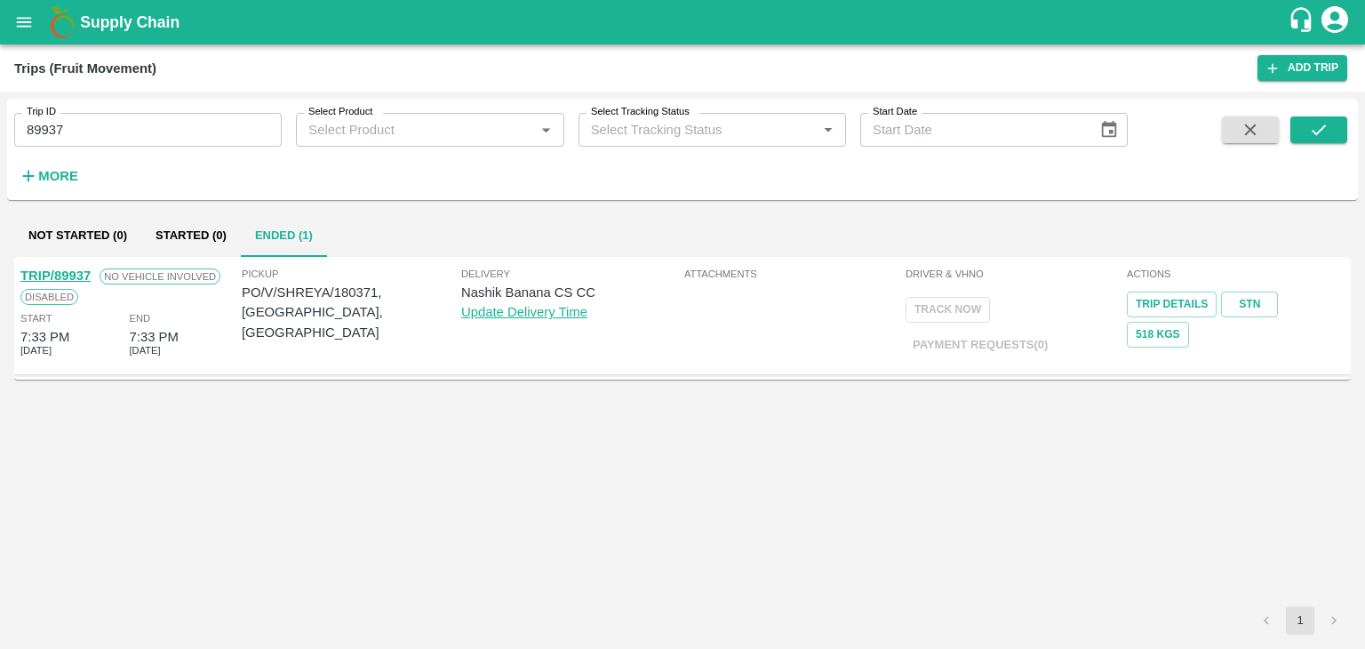
click at [58, 271] on link "TRIP/89937" at bounding box center [55, 275] width 70 height 14
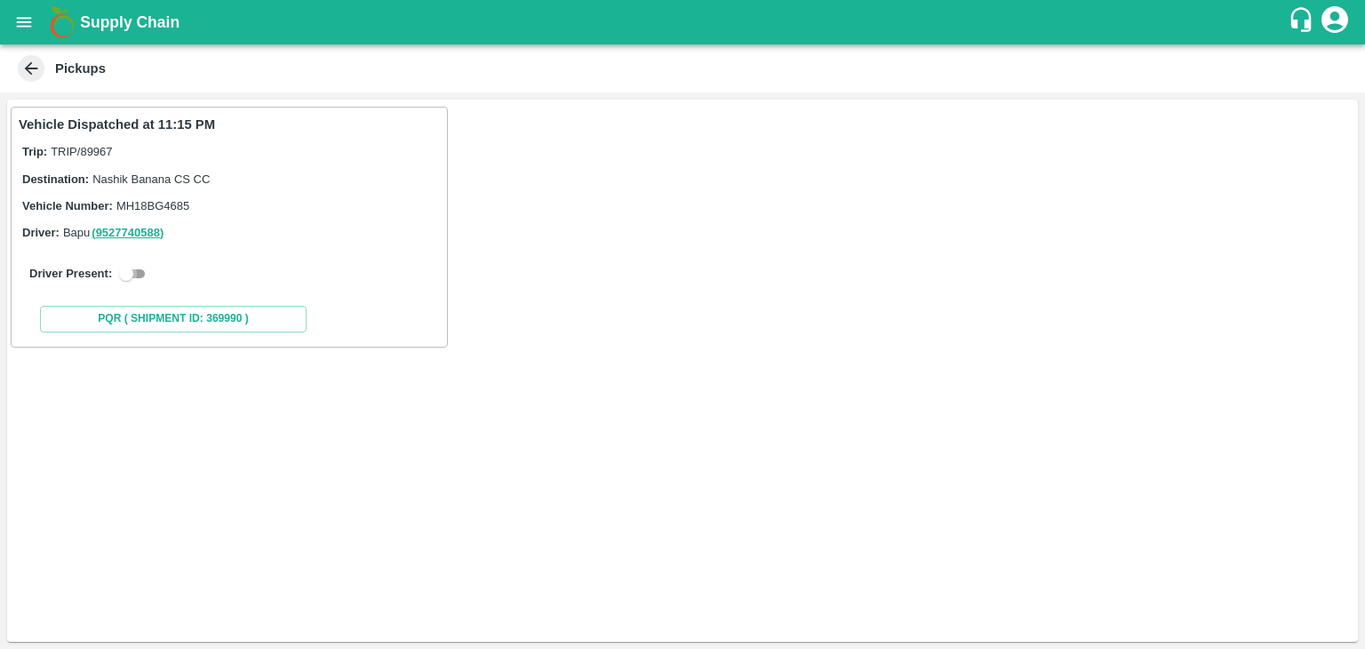
click at [125, 271] on input "checkbox" at bounding box center [126, 273] width 64 height 21
checkbox input "true"
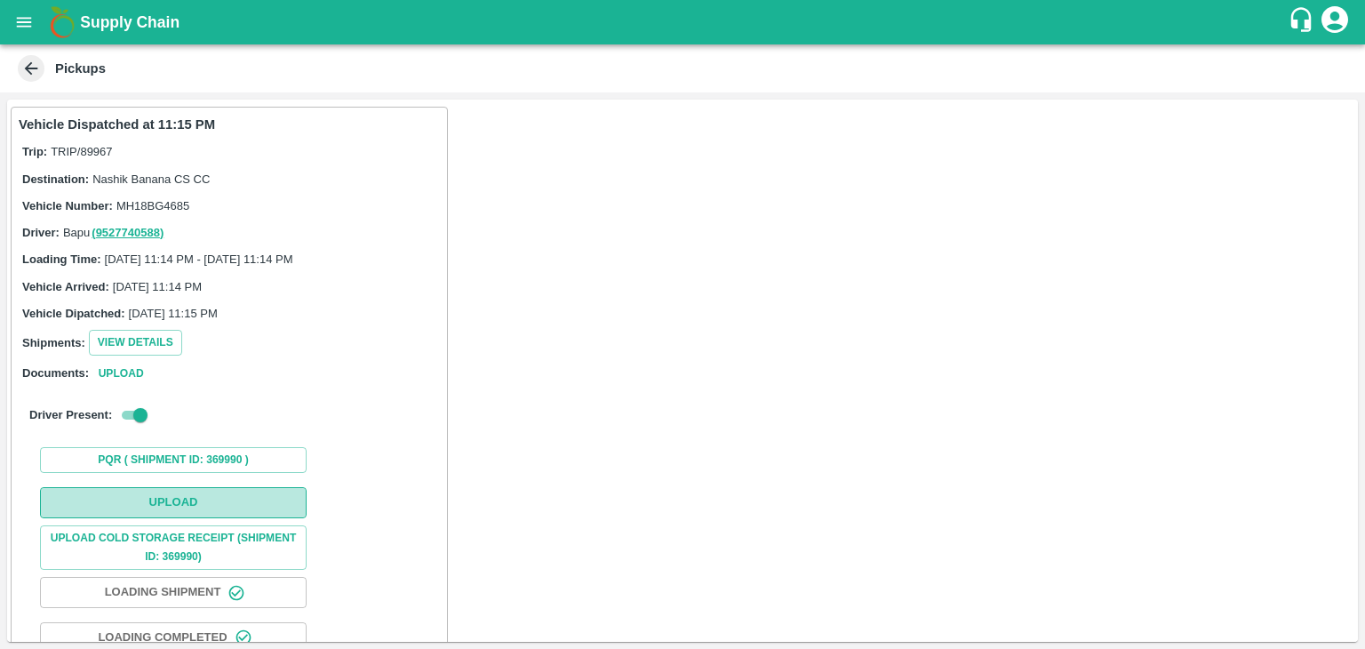
click at [185, 488] on button "Upload" at bounding box center [173, 502] width 267 height 31
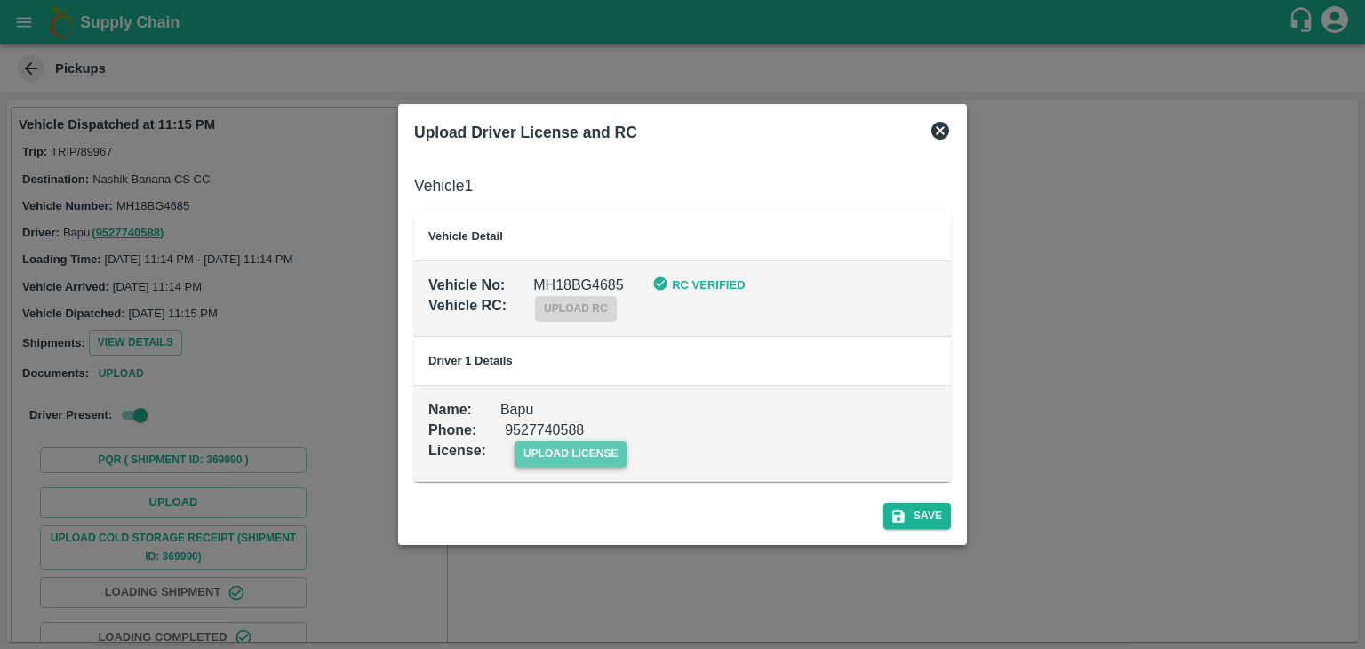
click at [599, 443] on span "upload license" at bounding box center [570, 454] width 113 height 26
click at [0, 0] on input "upload license" at bounding box center [0, 0] width 0 height 0
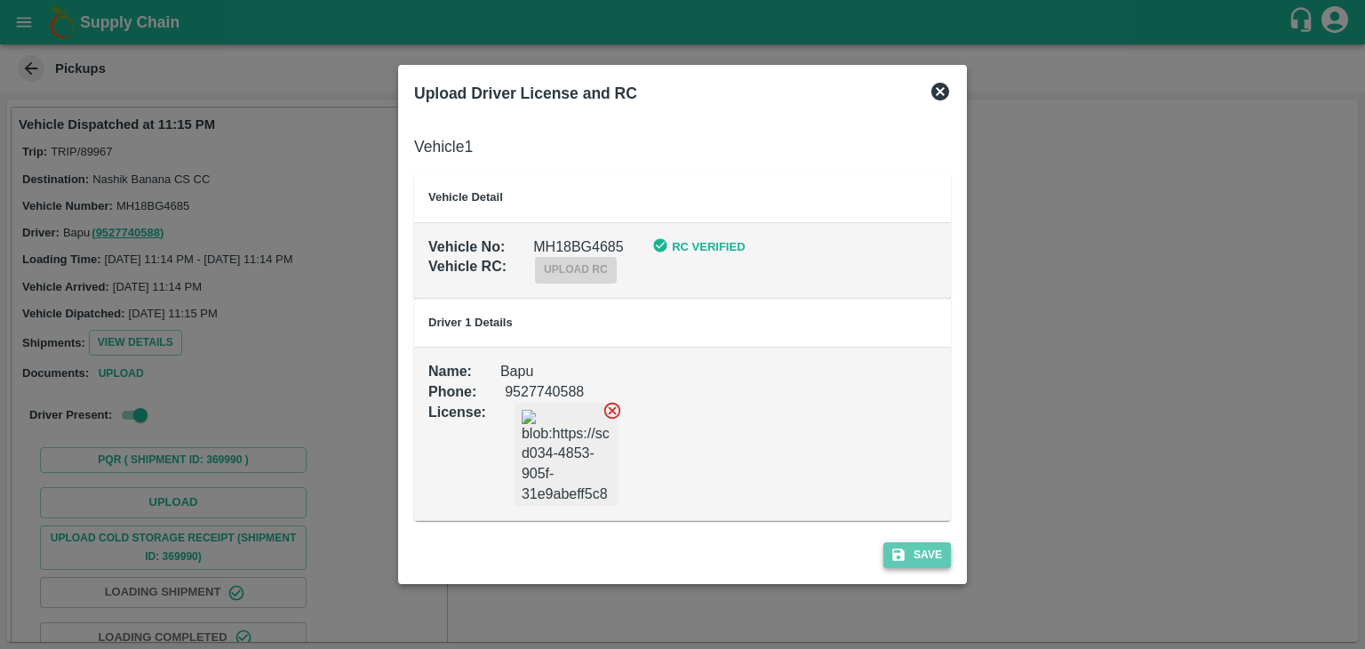
click at [906, 562] on button "Save" at bounding box center [917, 555] width 68 height 26
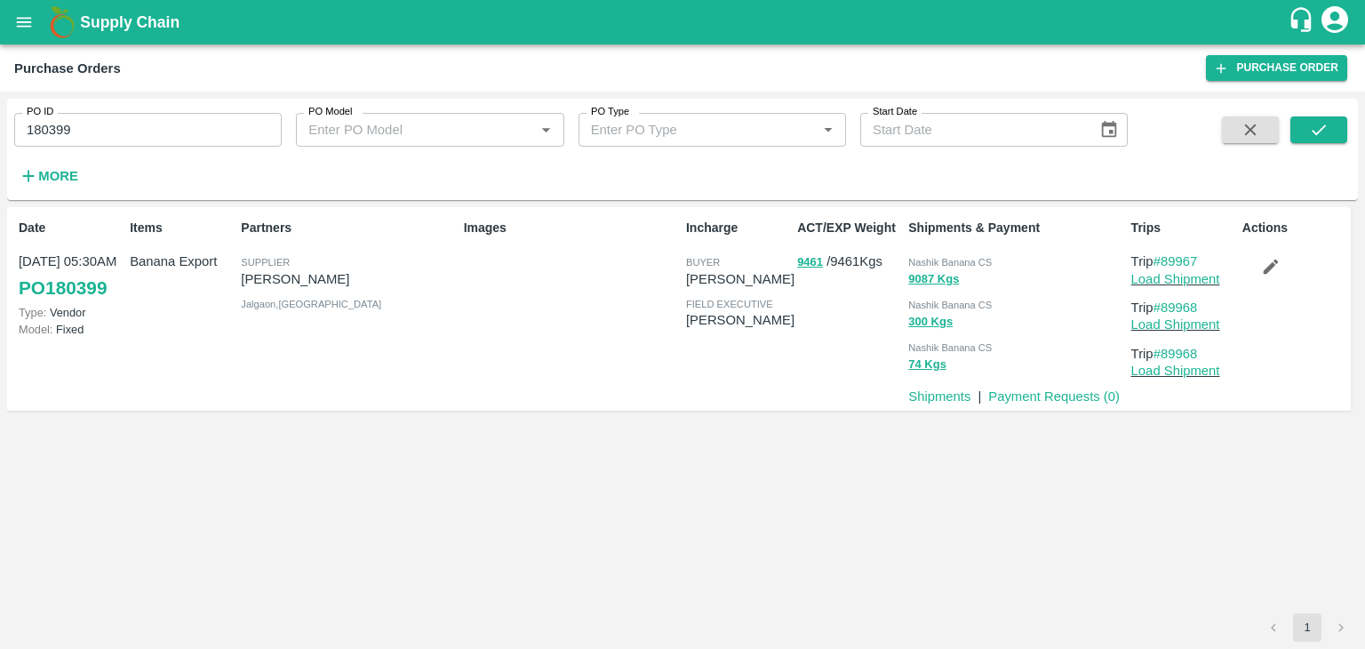
click at [1257, 259] on button "button" at bounding box center [1270, 266] width 57 height 30
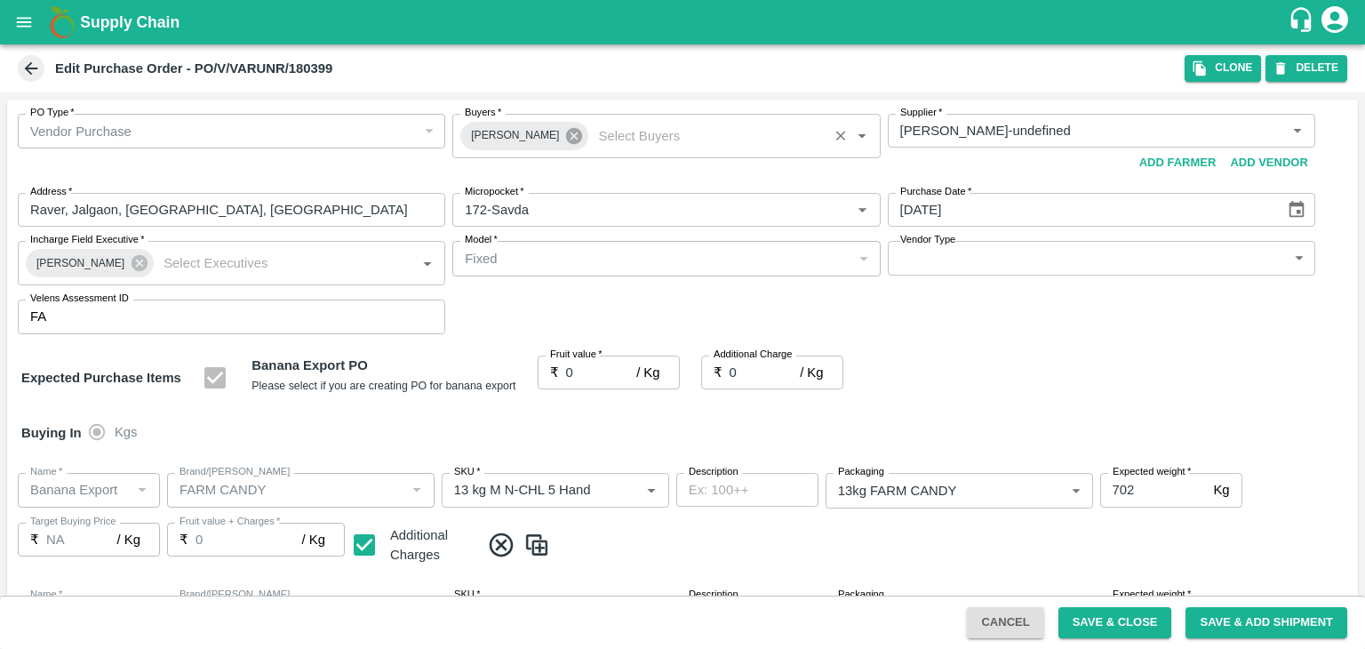
click at [566, 143] on icon at bounding box center [574, 136] width 16 height 16
click at [540, 133] on input "Buyers   *" at bounding box center [651, 130] width 387 height 23
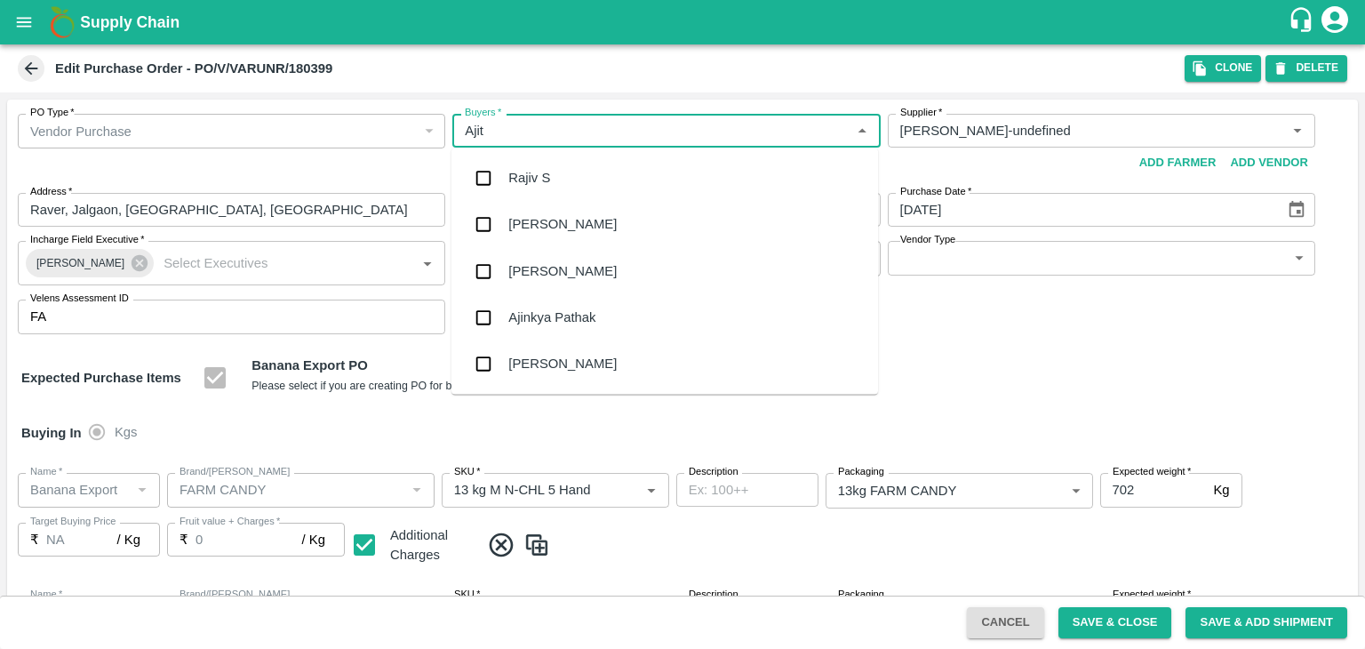
type input "Ajit"
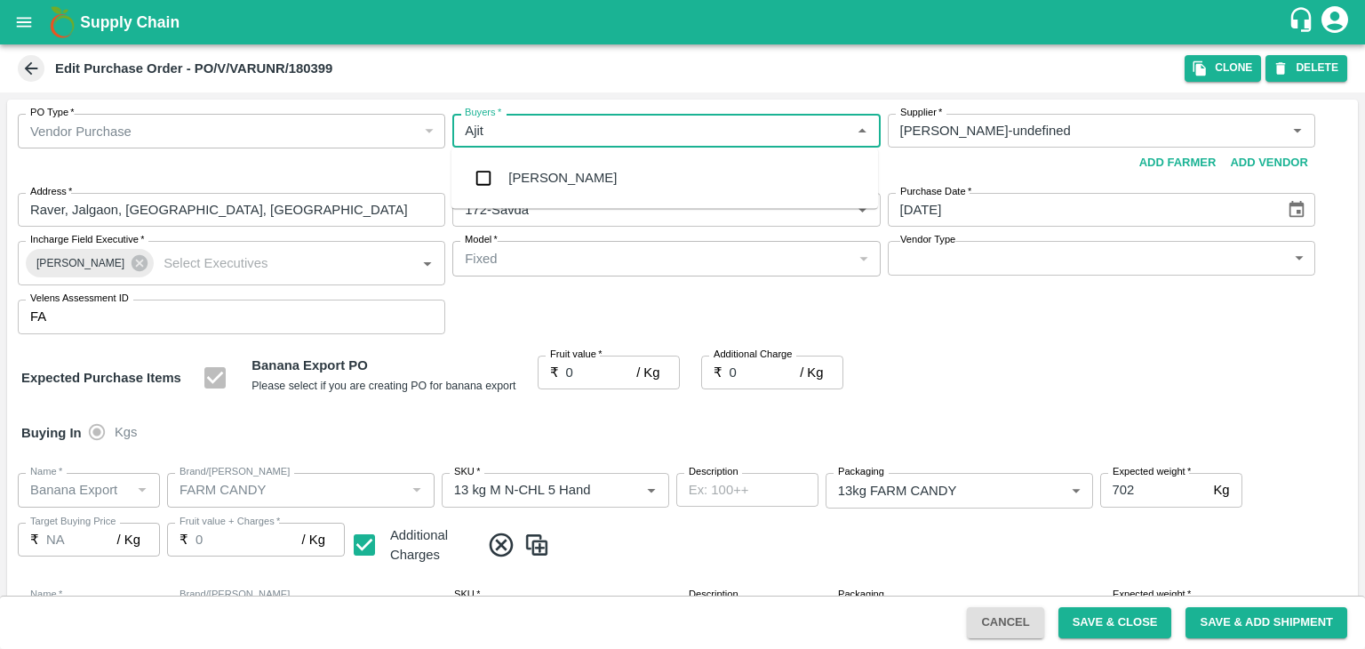
click at [537, 172] on div "Ajit Otari" at bounding box center [562, 178] width 108 height 20
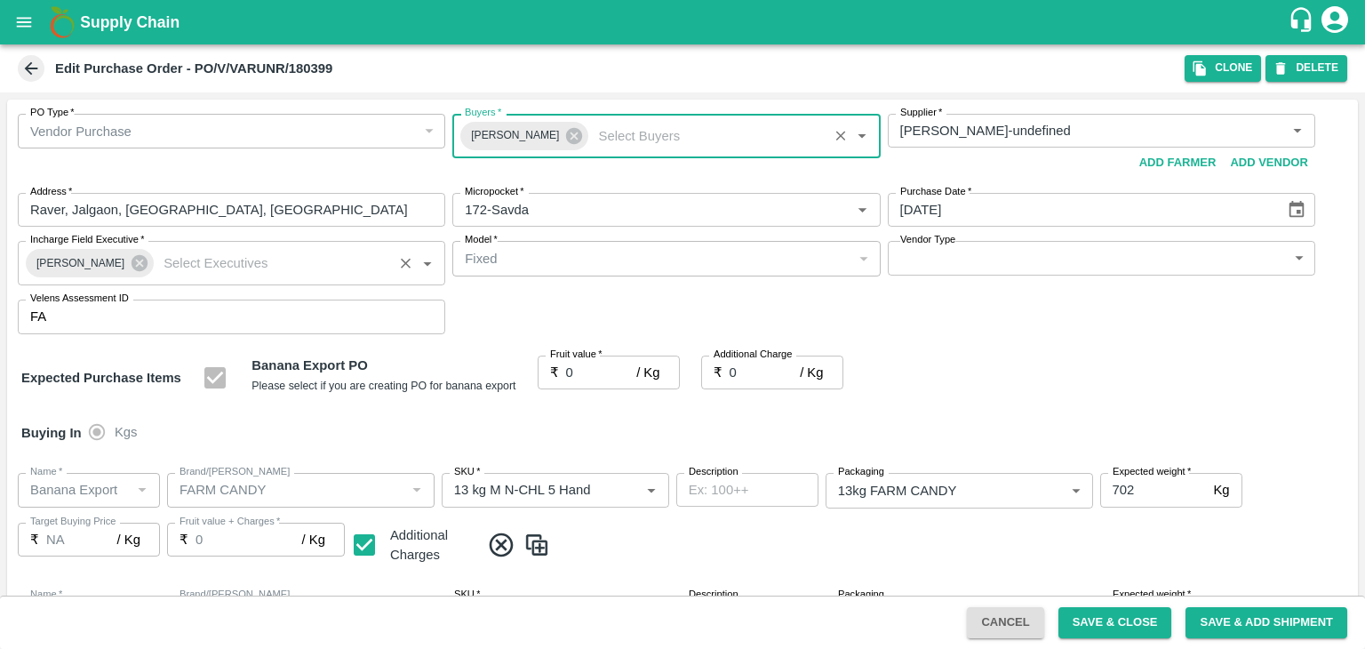
click at [118, 259] on span "Praneeth Kumar" at bounding box center [80, 263] width 109 height 19
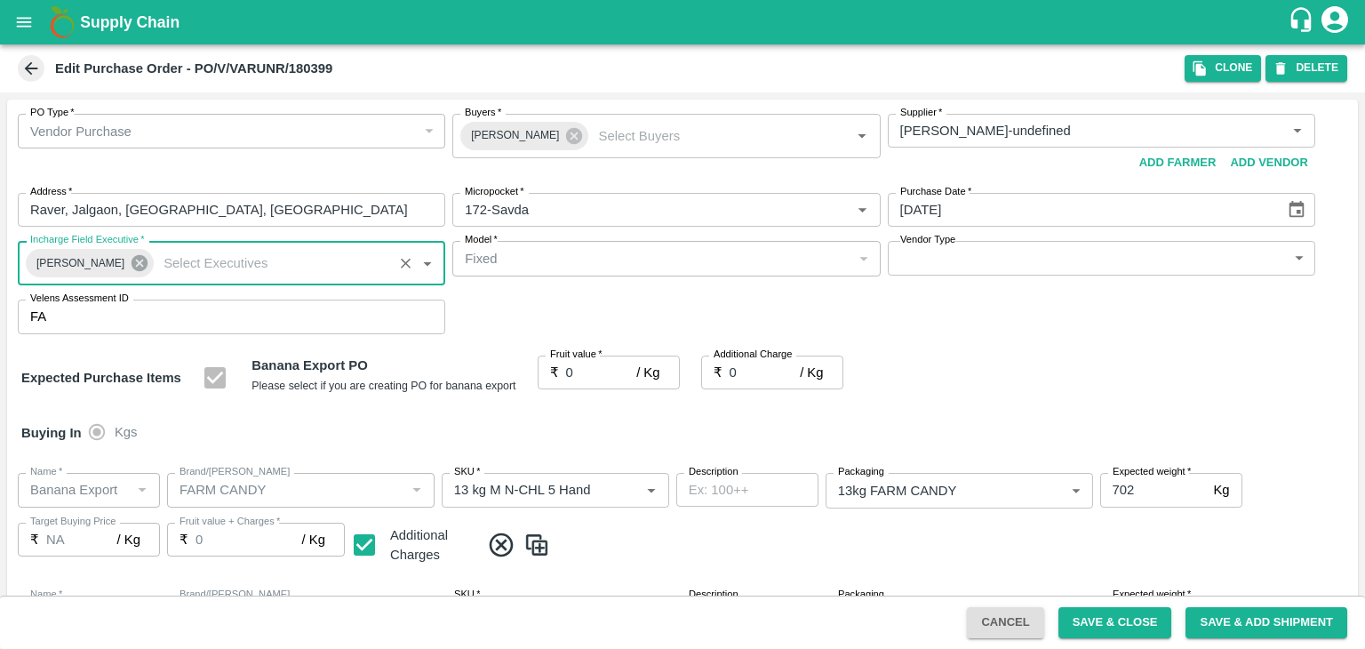
click at [130, 259] on icon at bounding box center [140, 263] width 20 height 20
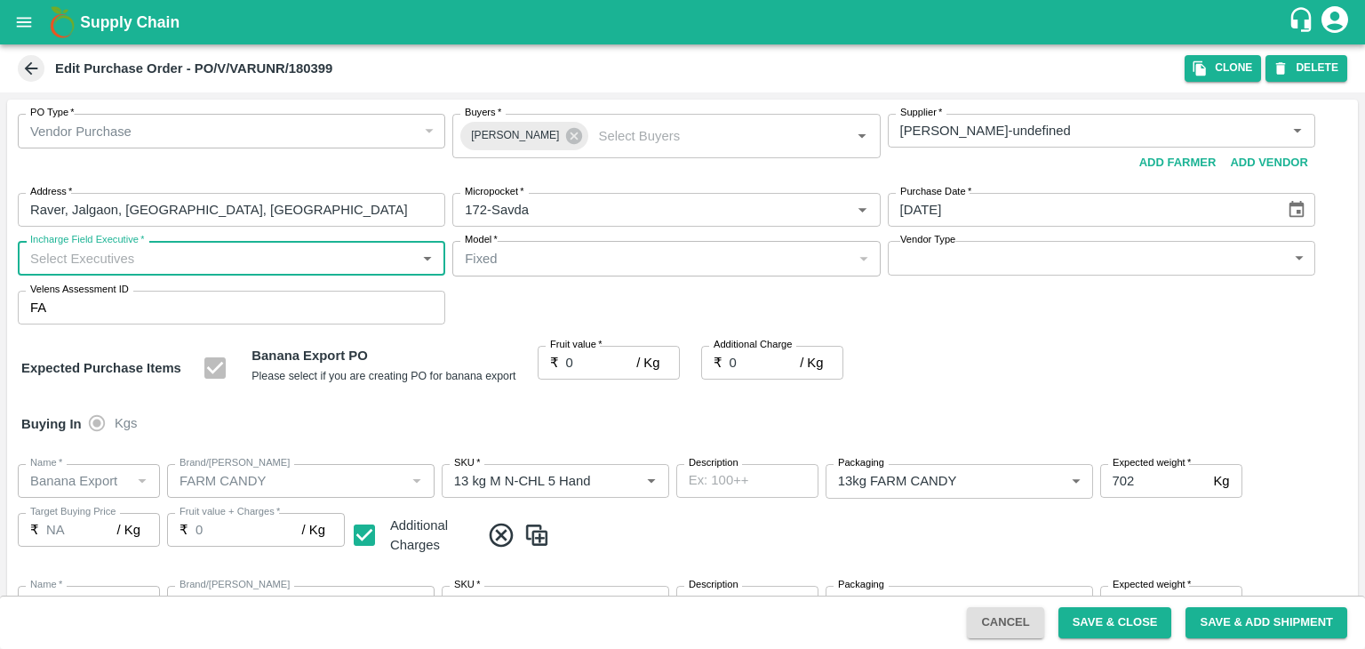
click at [159, 257] on input "Incharge Field Executive   *" at bounding box center [216, 257] width 387 height 23
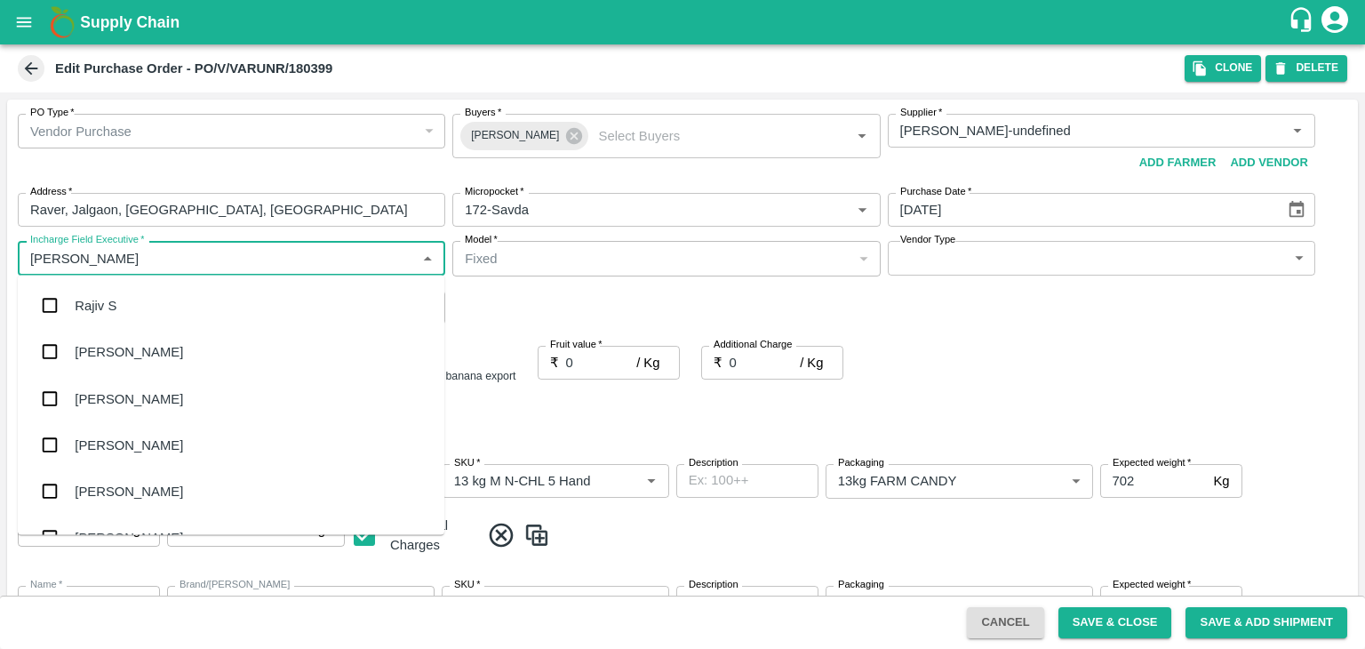
type input "[PERSON_NAME]"
click at [117, 399] on div "jaydip Tale" at bounding box center [106, 398] width 62 height 20
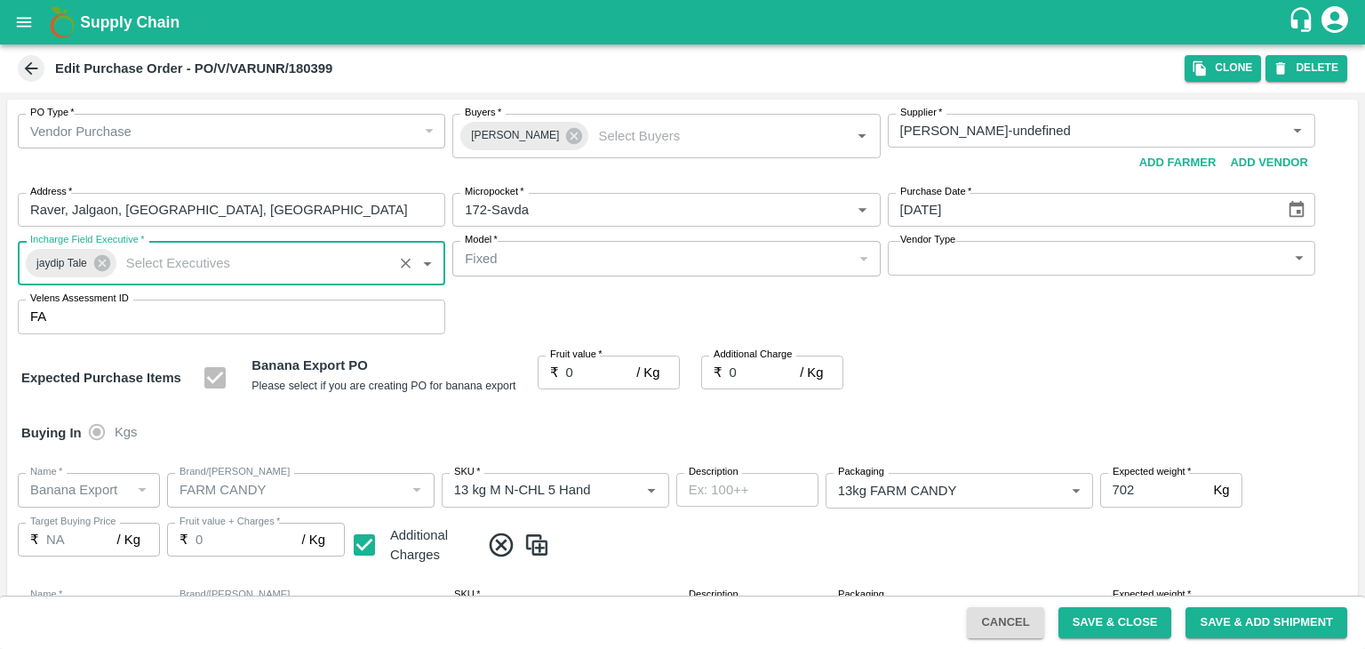
click at [595, 361] on label "Fruit value   *" at bounding box center [576, 354] width 52 height 14
click at [595, 361] on input "0" at bounding box center [601, 372] width 71 height 34
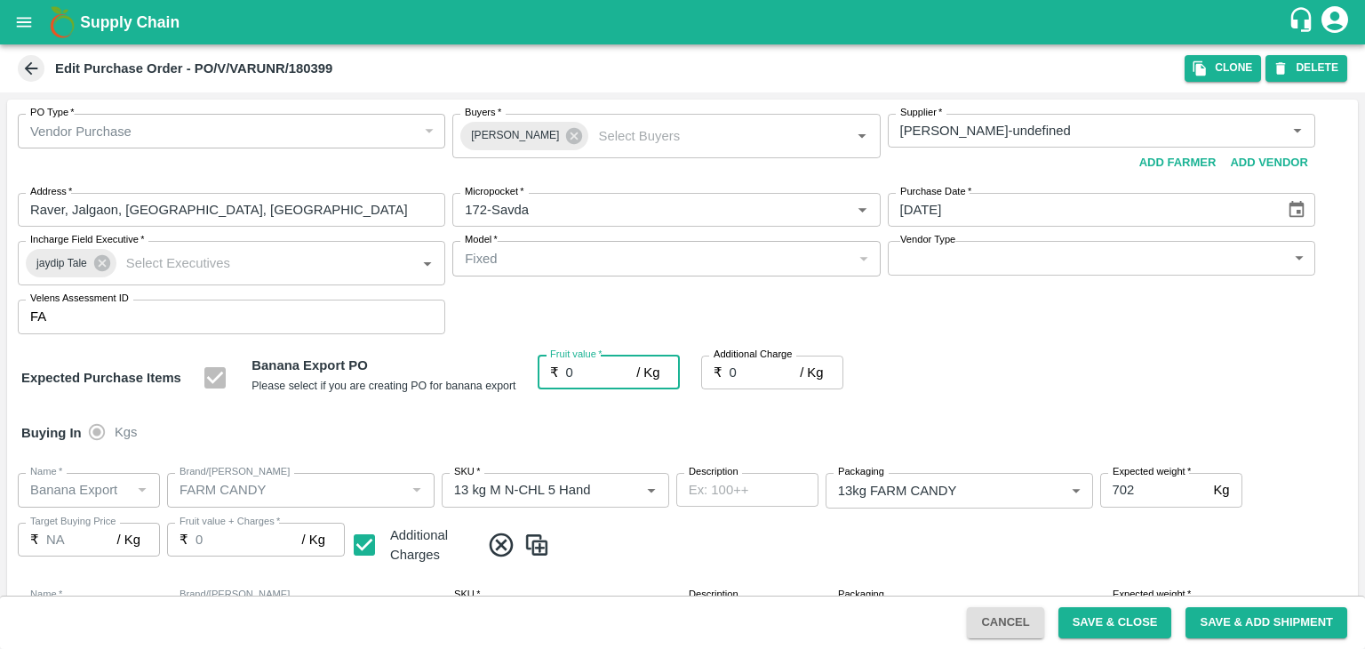
click at [585, 374] on input "0" at bounding box center [601, 372] width 71 height 34
type input "1"
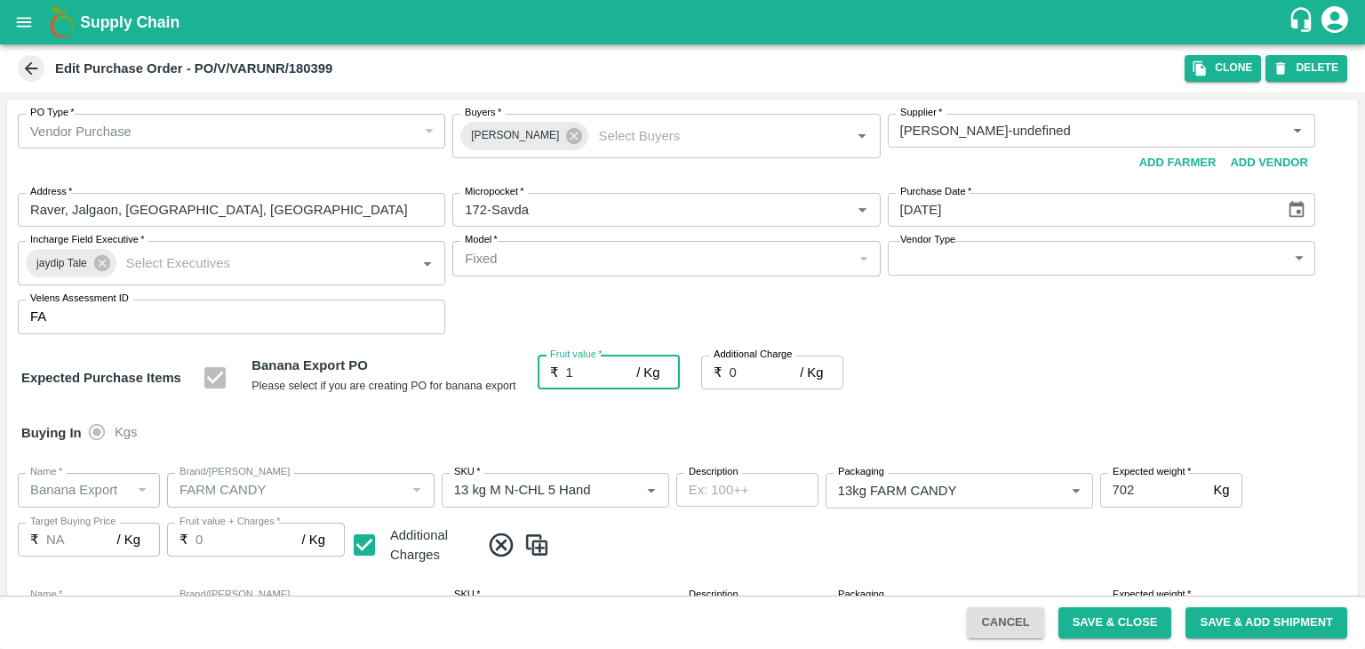
type input "1"
type input "17"
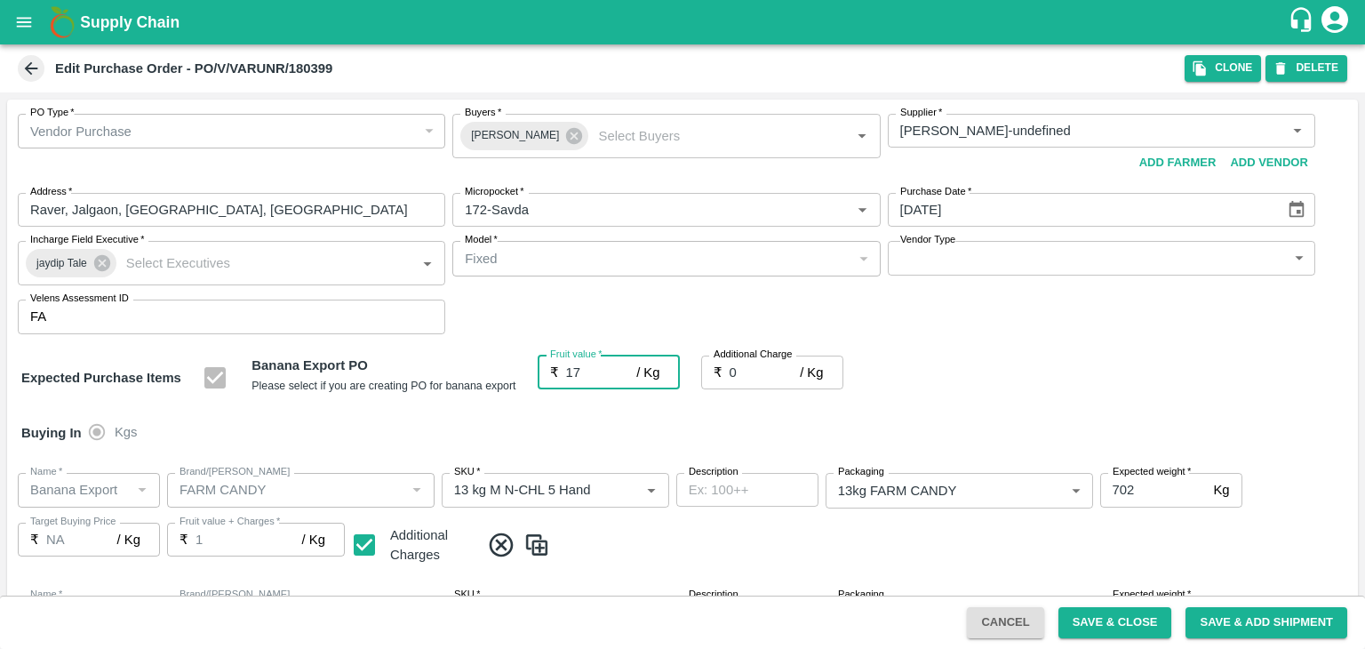
type input "17"
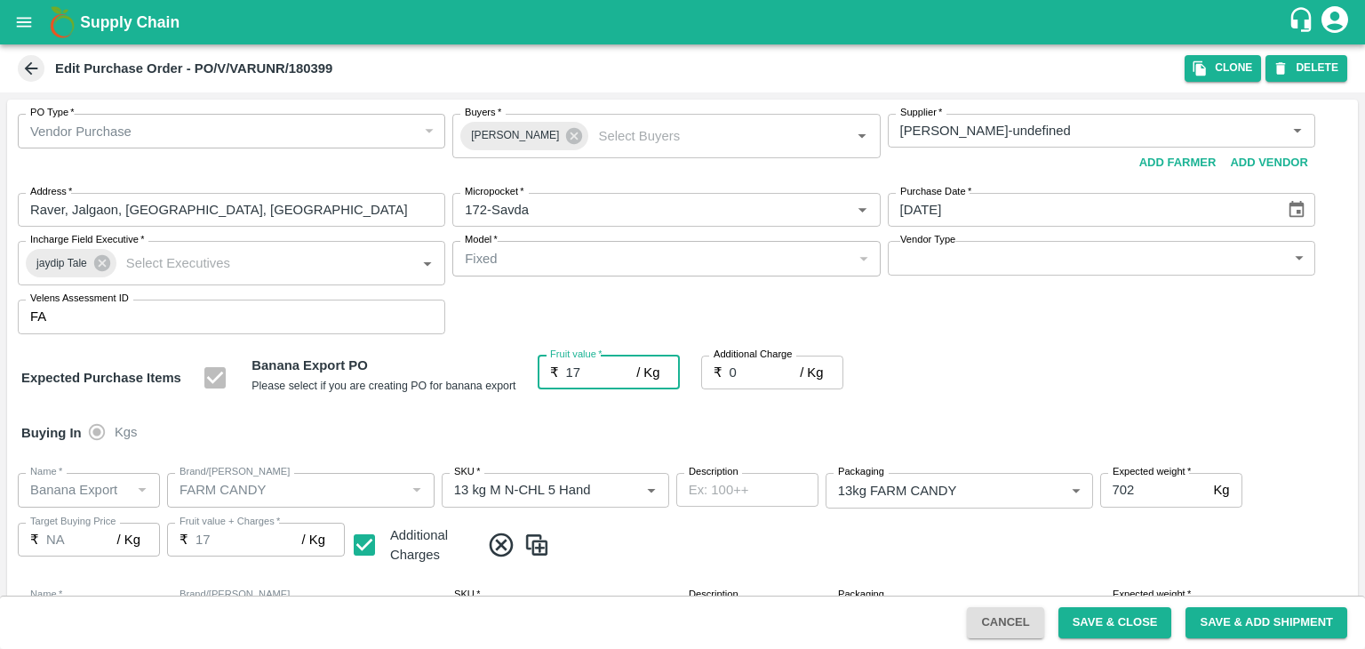
type input "17"
type input "2"
type input "19"
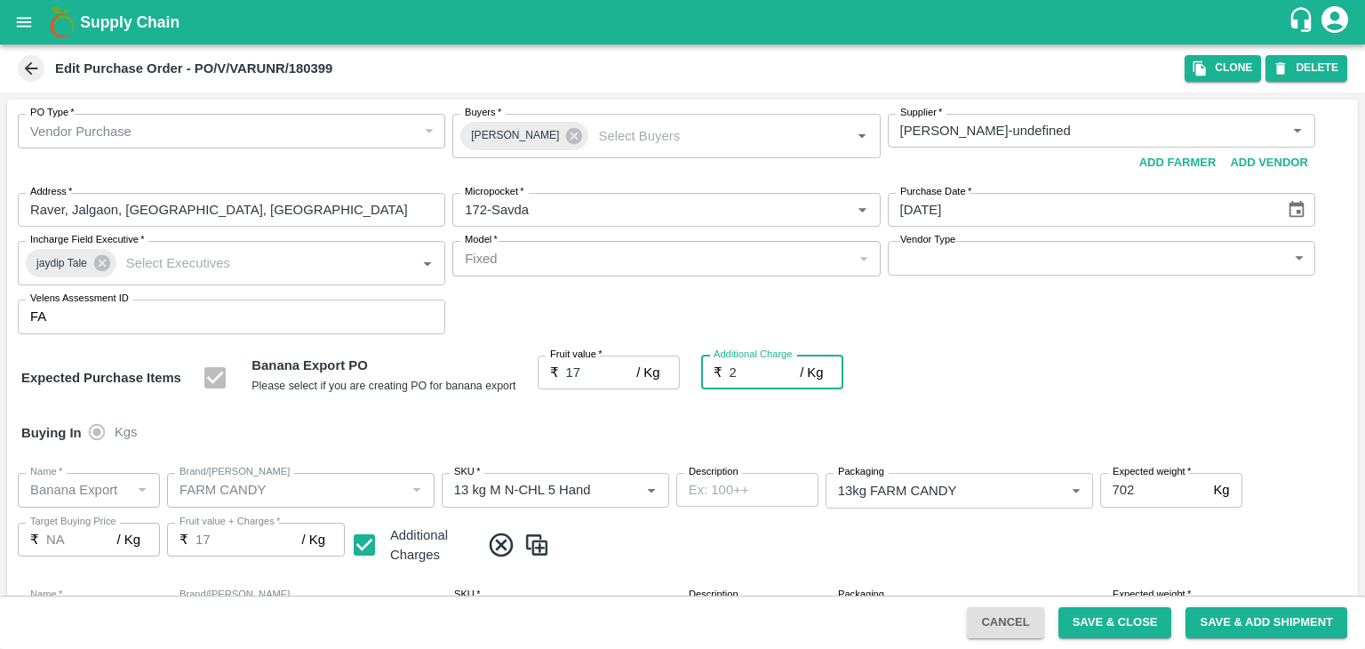
type input "19"
type input "2.7"
type input "19.7"
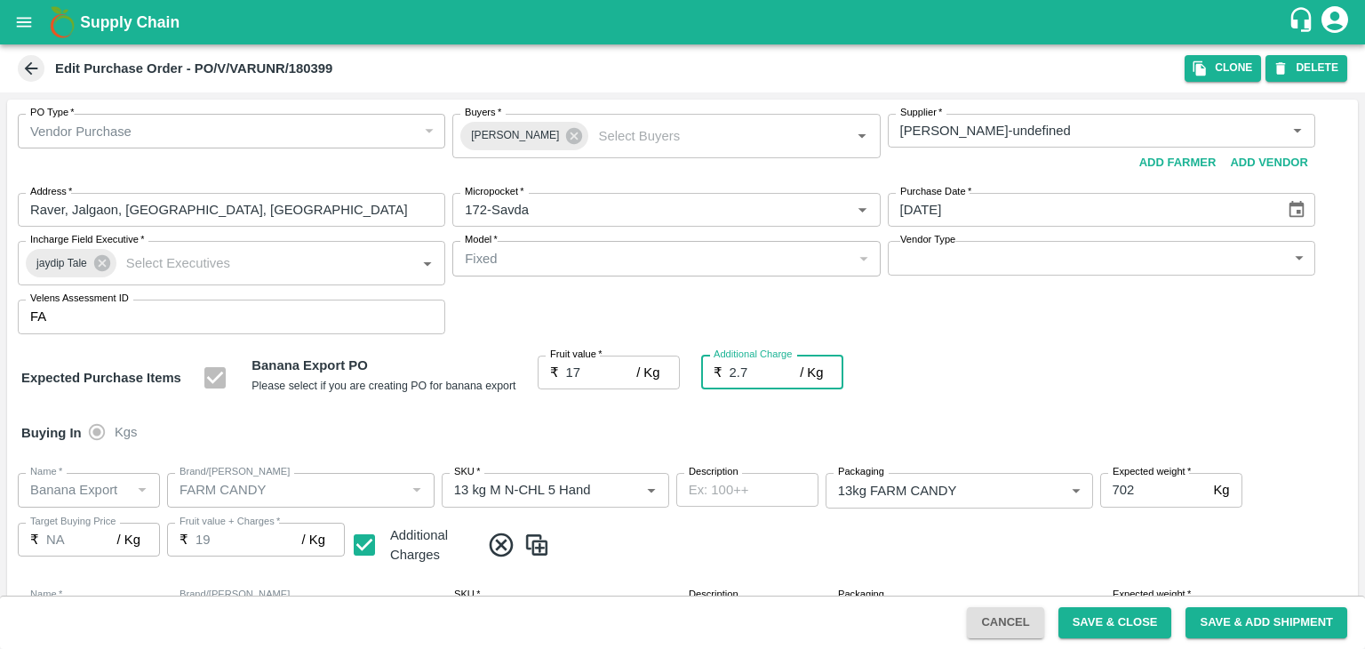
type input "19.7"
type input "2.75"
type input "19.75"
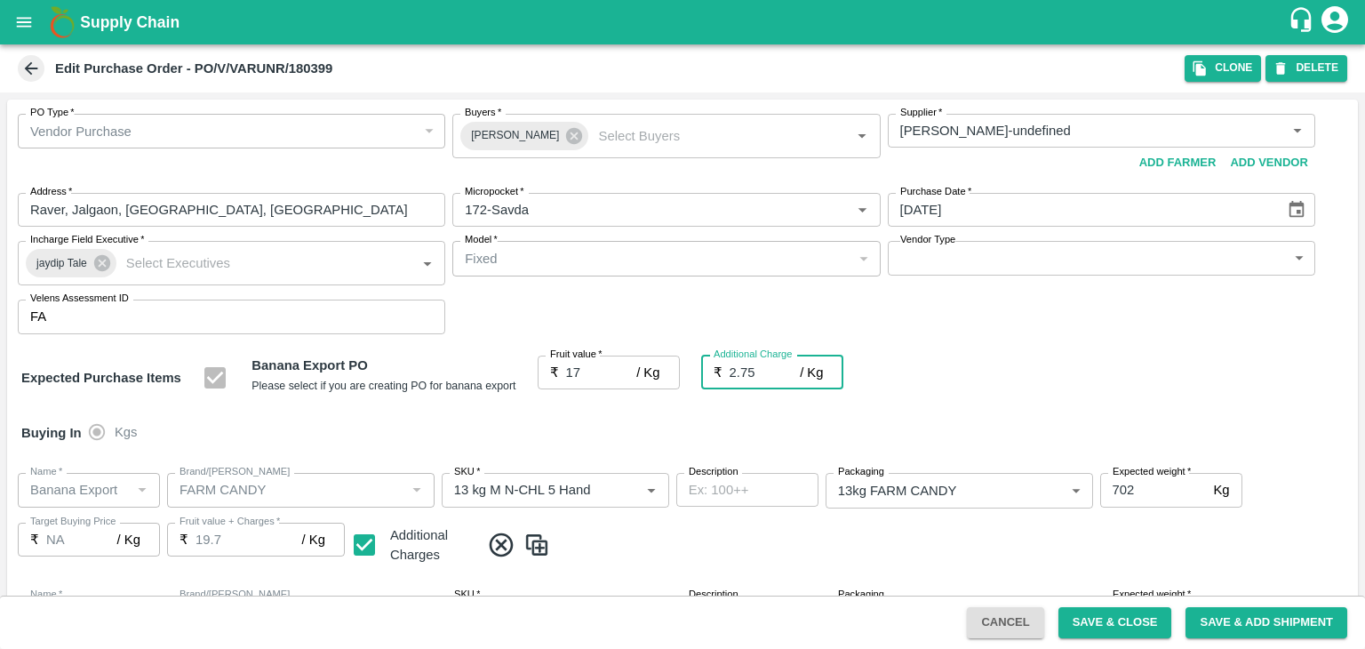
type input "19.75"
type input "2.75"
click at [619, 421] on div "Buying In Kgs" at bounding box center [682, 433] width 1350 height 52
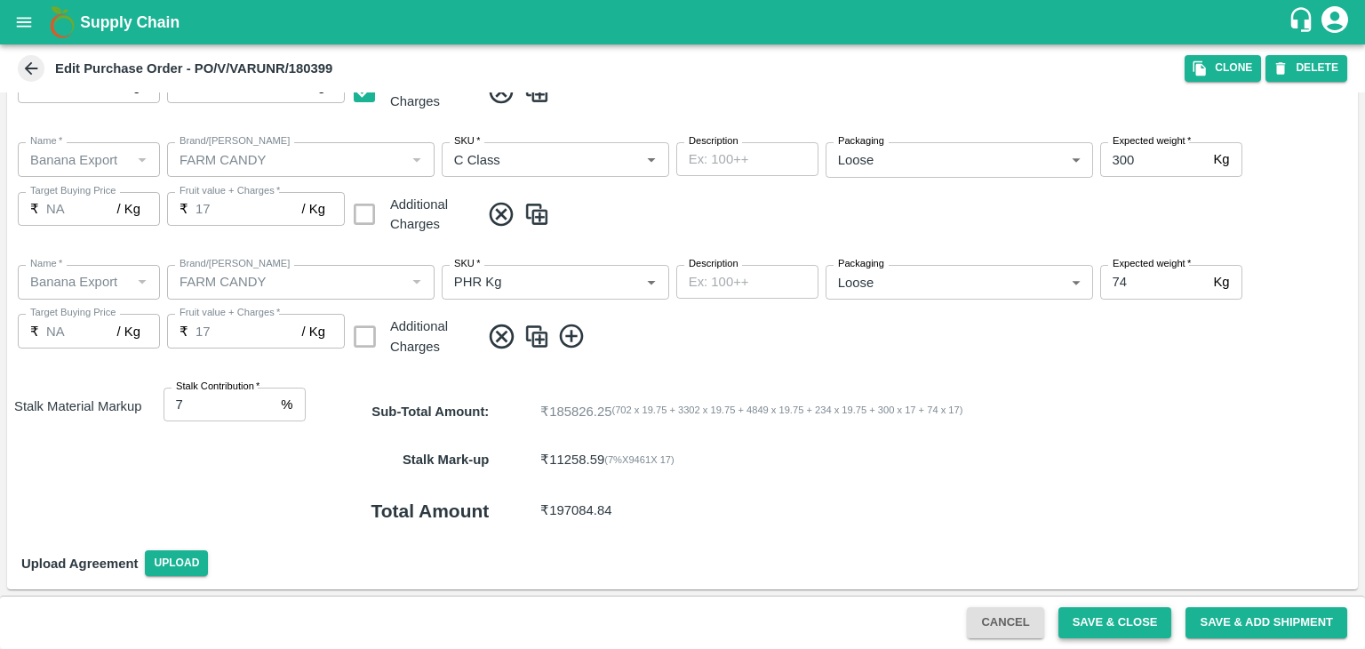
click at [1127, 629] on button "Save & Close" at bounding box center [1115, 622] width 114 height 31
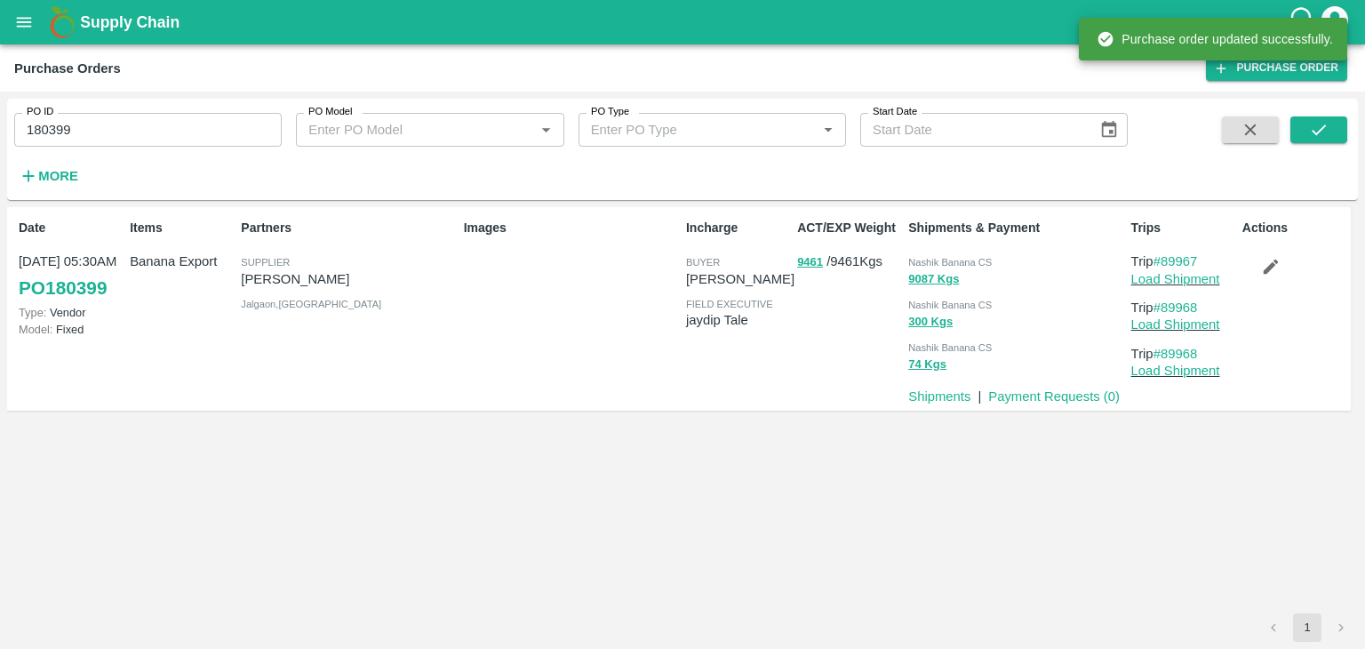
click at [199, 121] on input "180399" at bounding box center [147, 130] width 267 height 34
paste input "text"
click at [199, 121] on input "180371" at bounding box center [147, 130] width 267 height 34
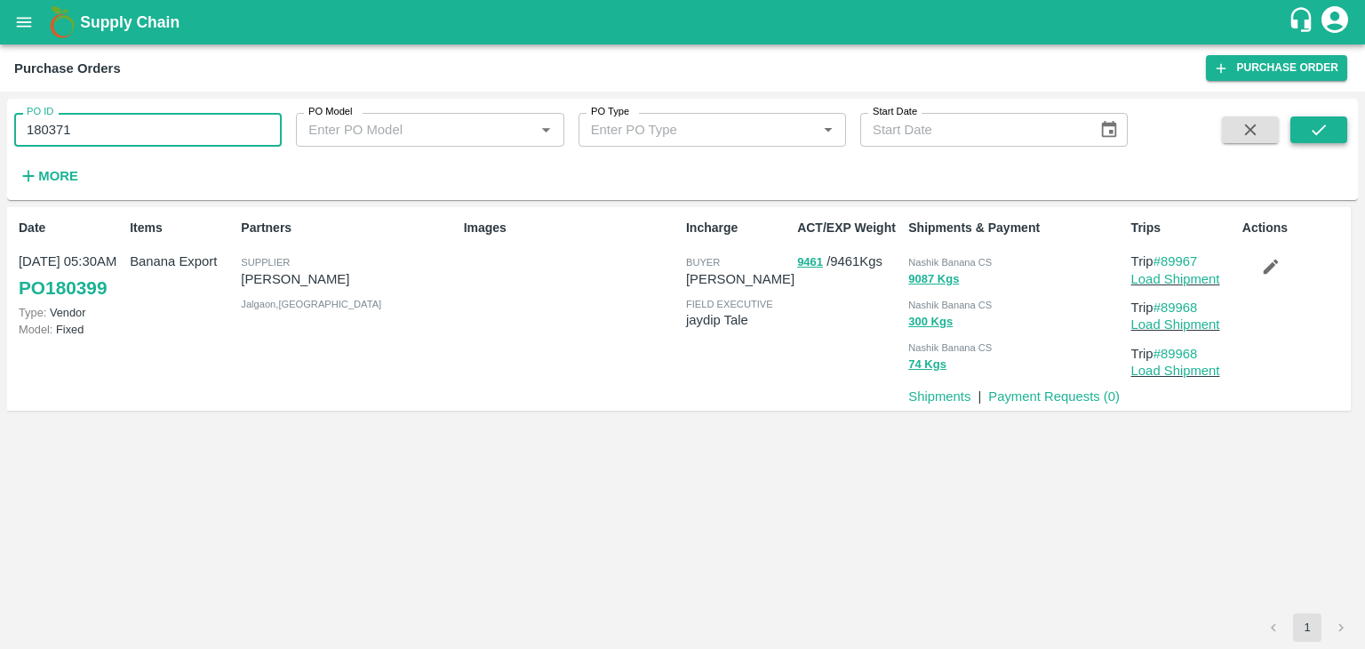
type input "180371"
click at [1333, 135] on button "submit" at bounding box center [1318, 129] width 57 height 27
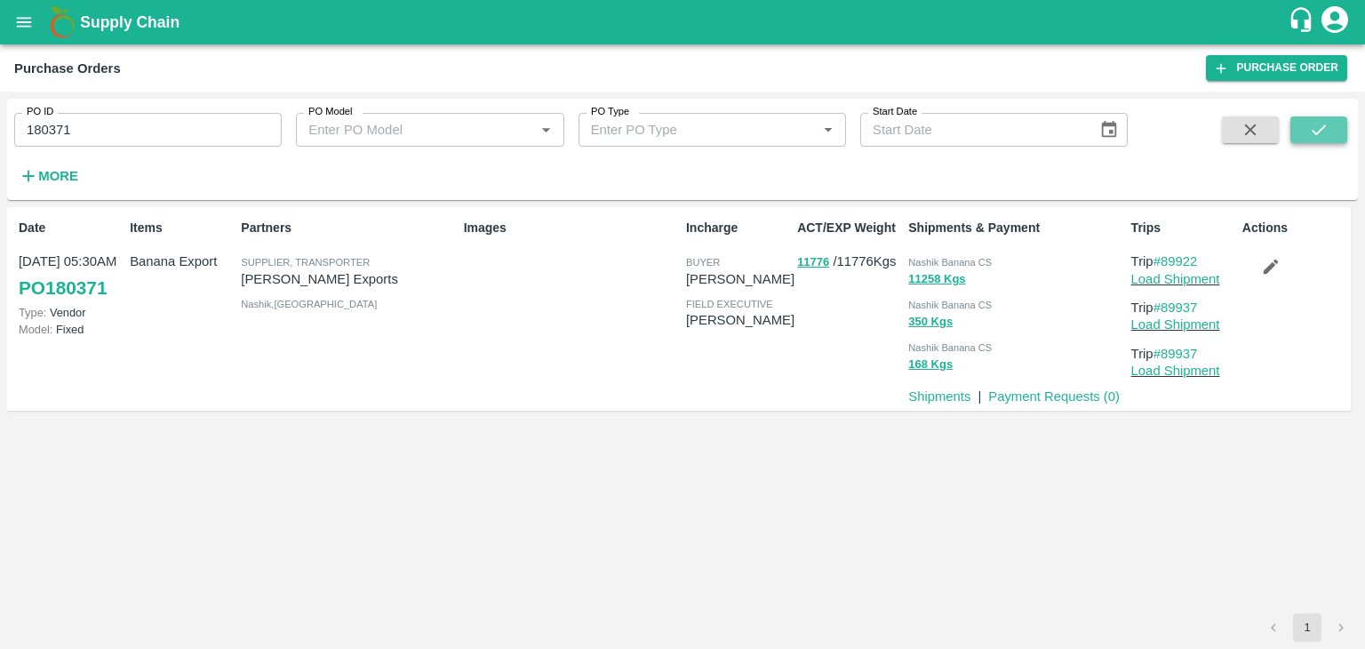
click at [1315, 130] on icon "submit" at bounding box center [1319, 130] width 20 height 20
click at [1211, 281] on link "Load Shipment" at bounding box center [1175, 279] width 89 height 14
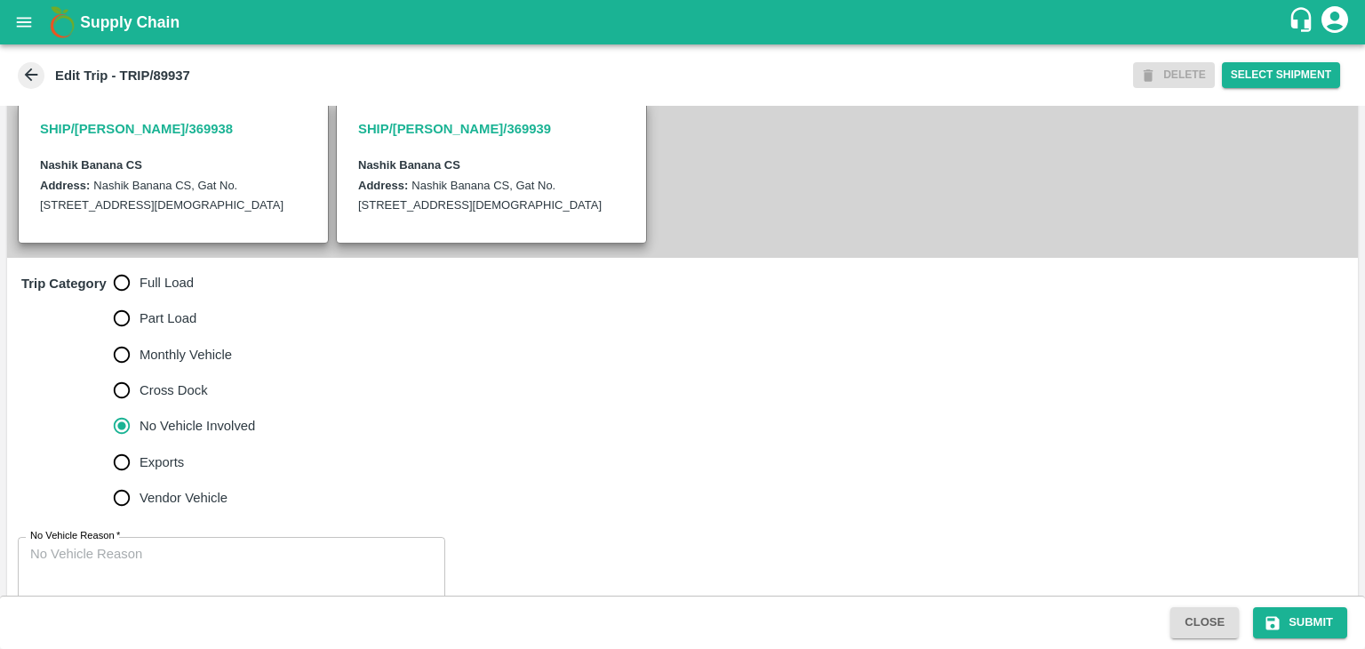
scroll to position [387, 0]
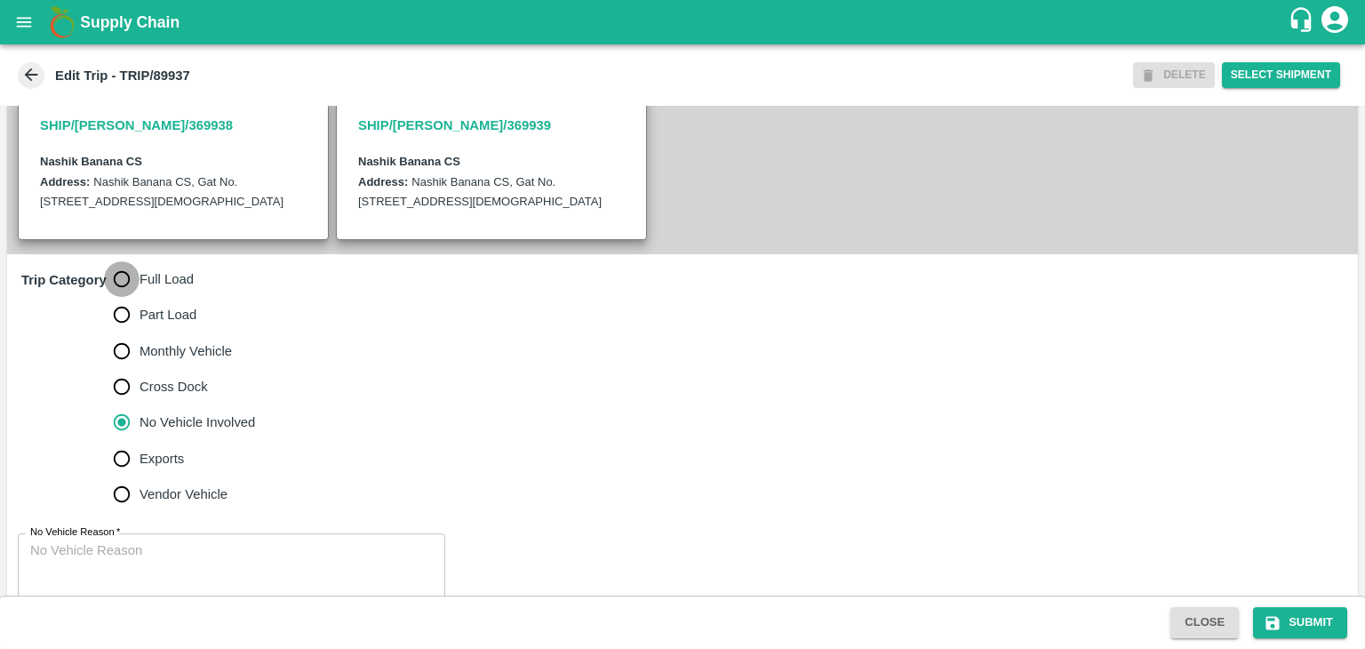
click at [122, 285] on input "Full Load" at bounding box center [122, 279] width 36 height 36
radio input "true"
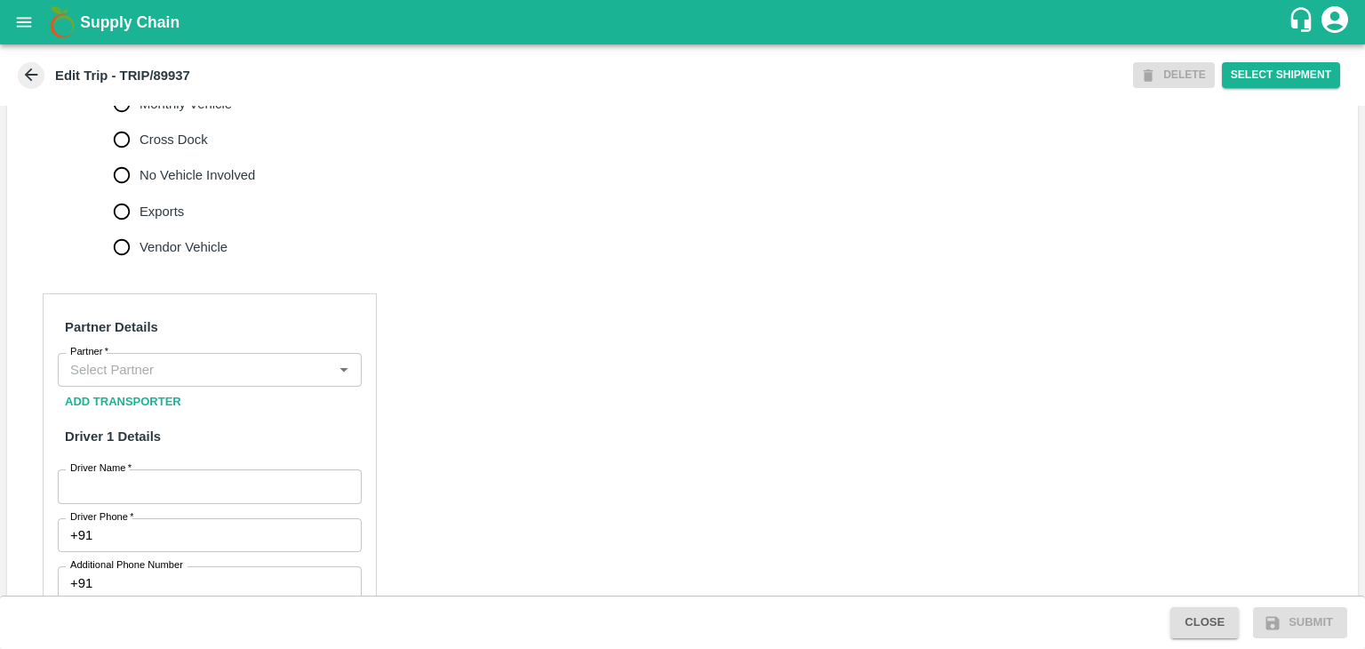
scroll to position [671, 0]
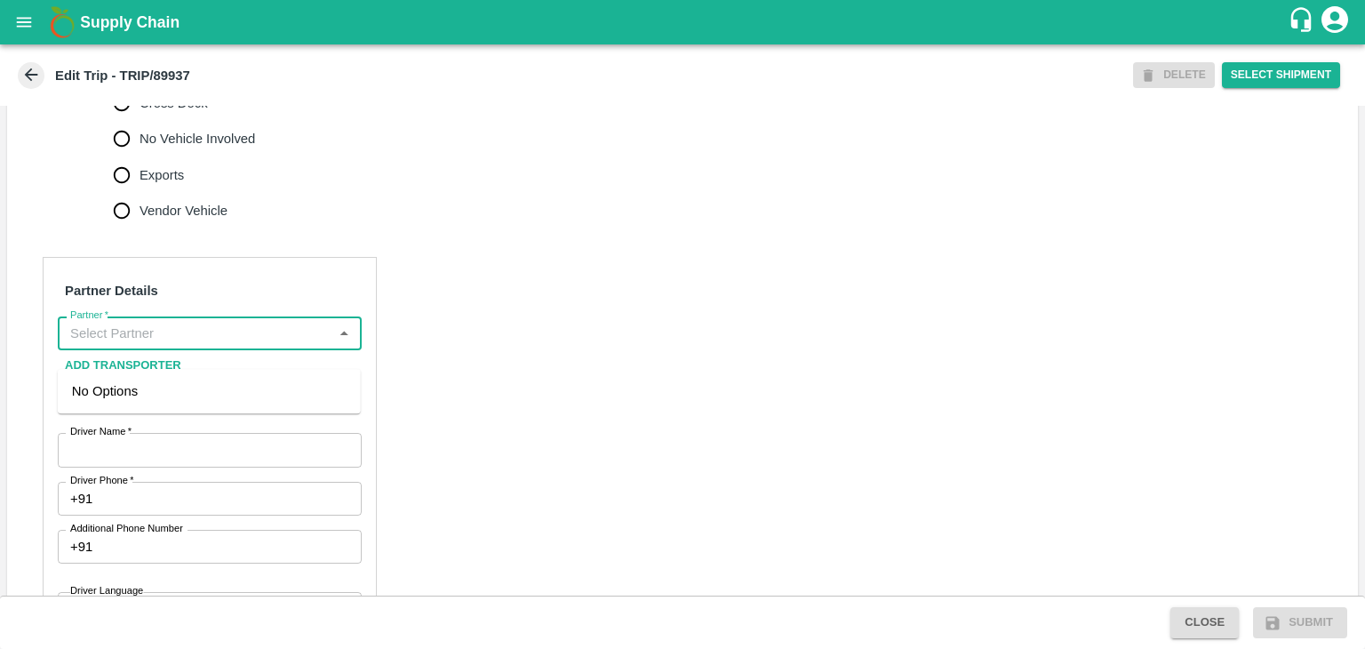
click at [190, 345] on input "Partner   *" at bounding box center [195, 333] width 264 height 23
click at [182, 392] on div "[PERSON_NAME] ( [PERSON_NAME] Transport )-[GEOGRAPHIC_DATA], Pune-9860466997(Tr…" at bounding box center [209, 411] width 275 height 60
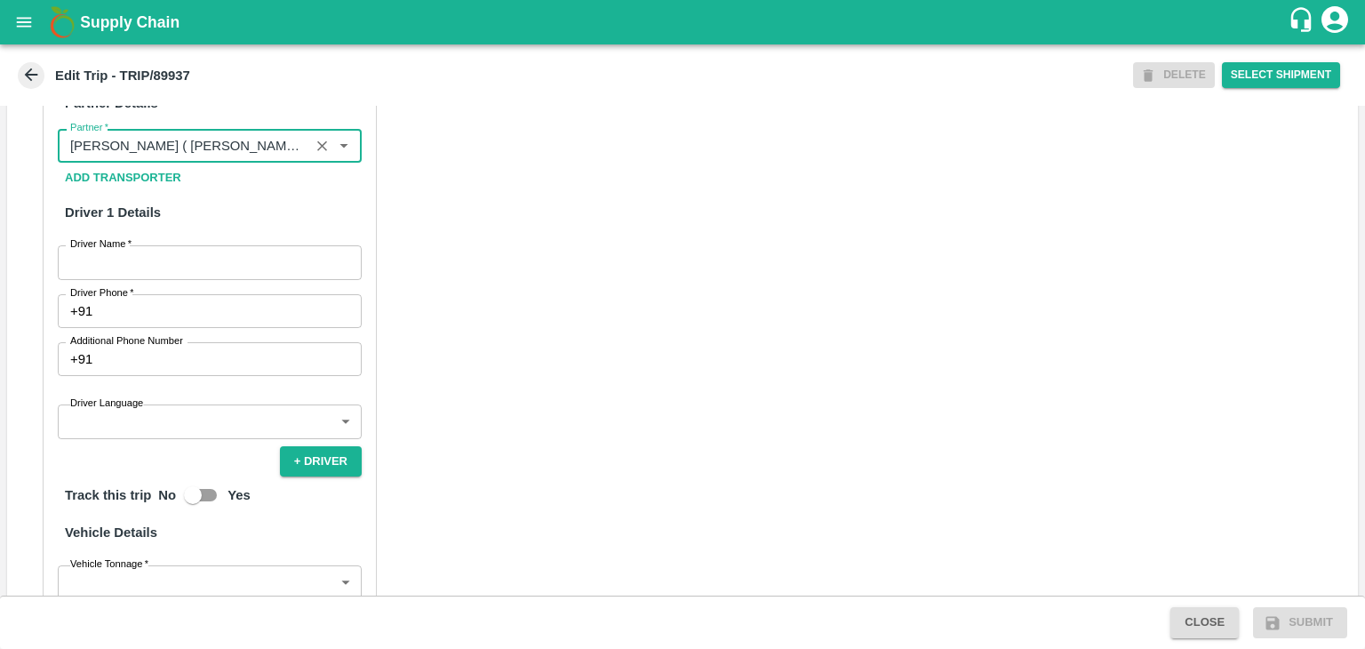
scroll to position [862, 0]
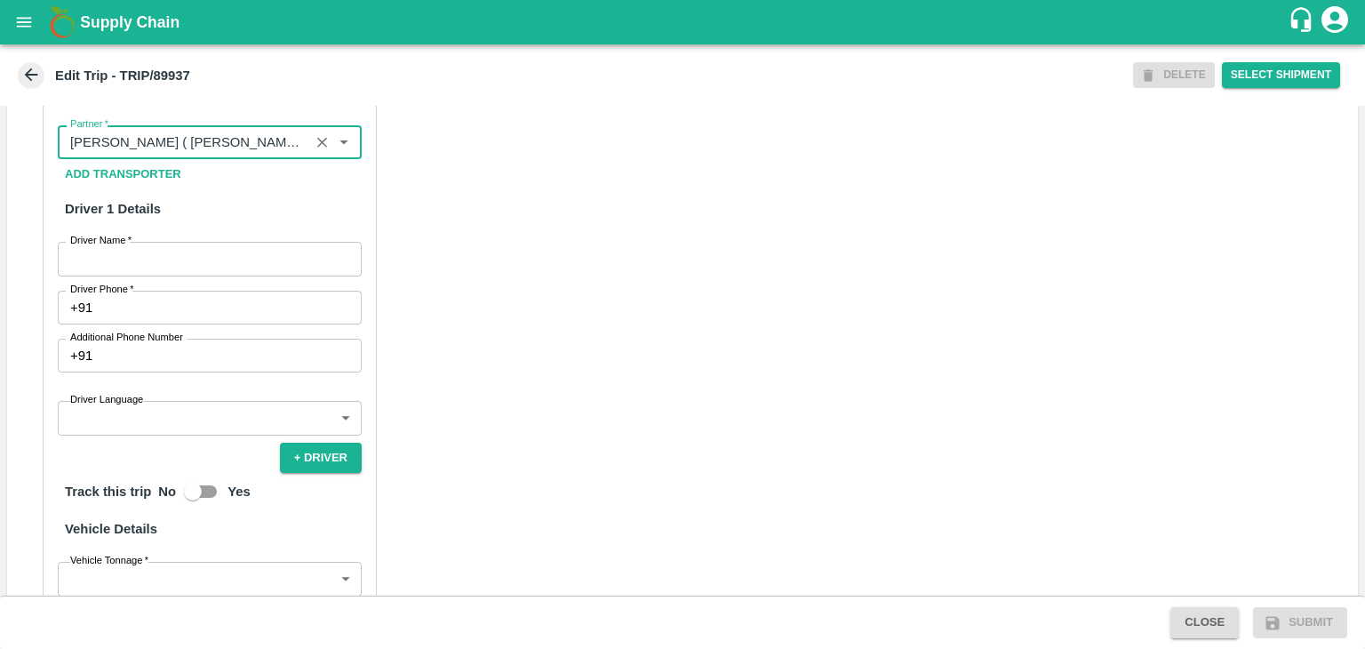
type input "[PERSON_NAME] ( [PERSON_NAME] Transport )-[GEOGRAPHIC_DATA], Pune-9860466997(Tr…"
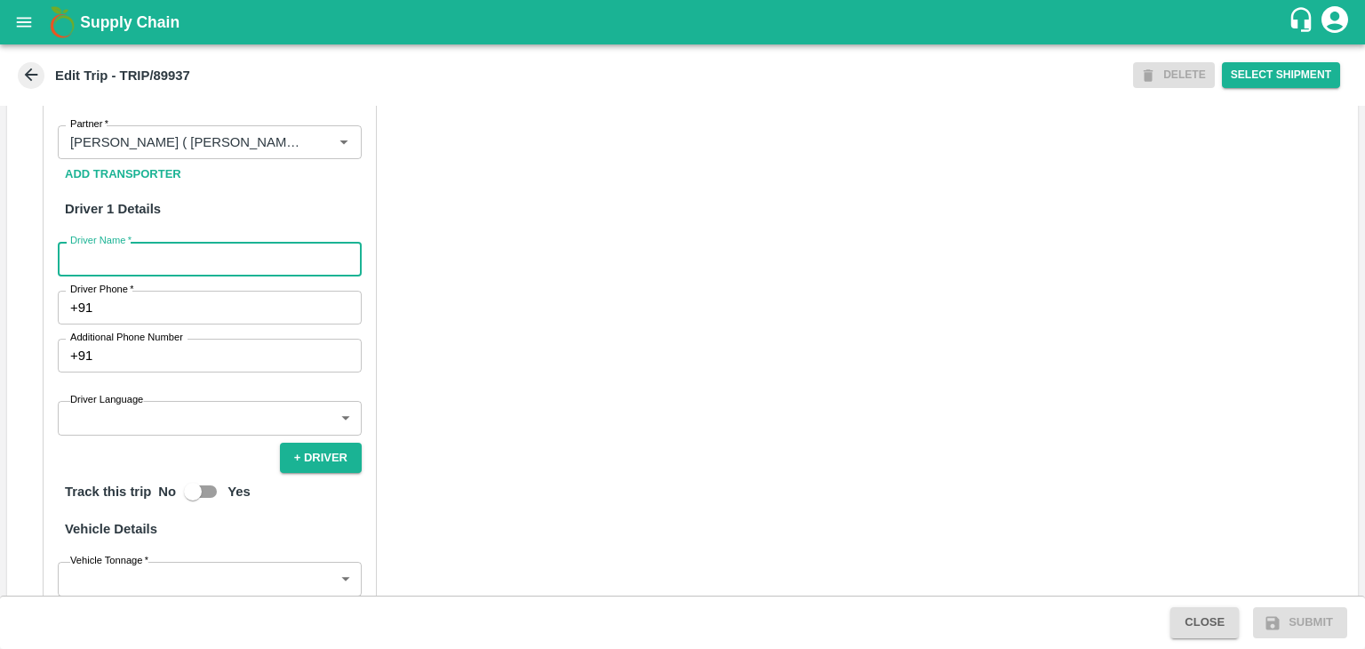
drag, startPoint x: 120, startPoint y: 270, endPoint x: 158, endPoint y: 318, distance: 61.3
click at [158, 318] on div "Partner Details Partner   * Partner Add Transporter Driver 1 Details Driver Nam…" at bounding box center [210, 469] width 334 height 807
type input "Godase"
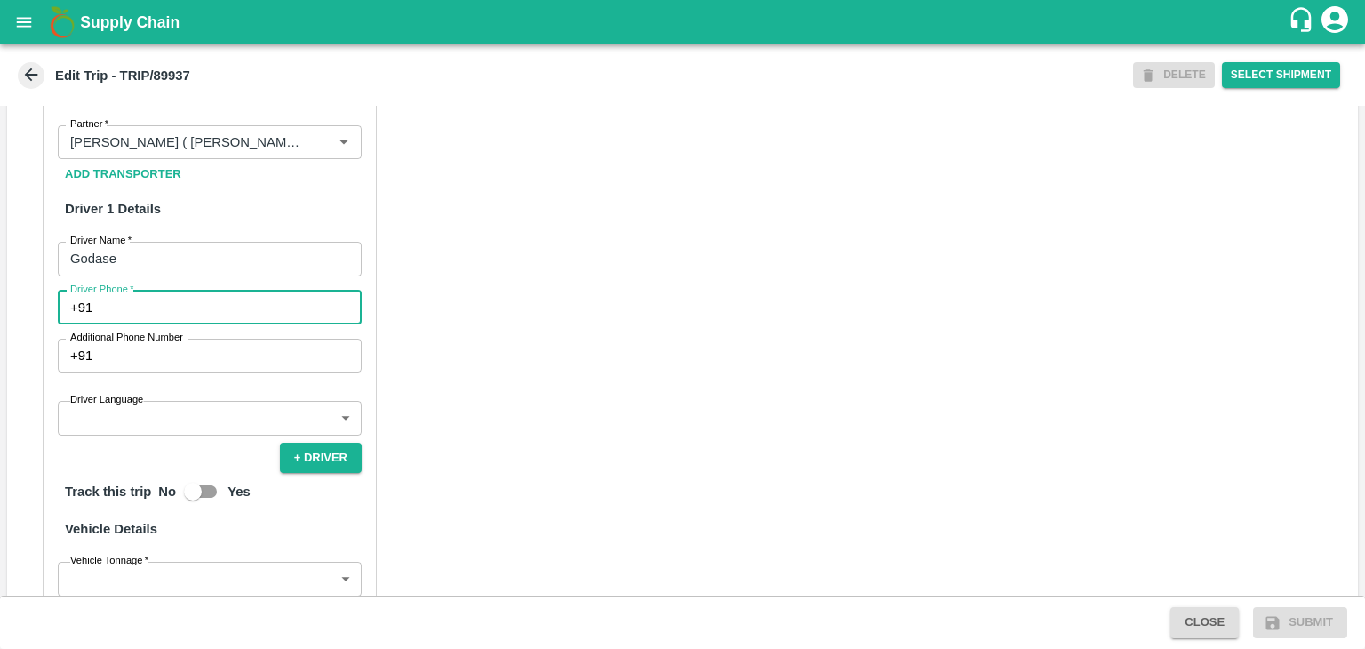
drag, startPoint x: 131, startPoint y: 325, endPoint x: 230, endPoint y: 374, distance: 110.8
click at [230, 374] on div "Partner Details Partner   * Partner Add Transporter Driver 1 Details Driver Nam…" at bounding box center [210, 469] width 334 height 807
type input "9975280177"
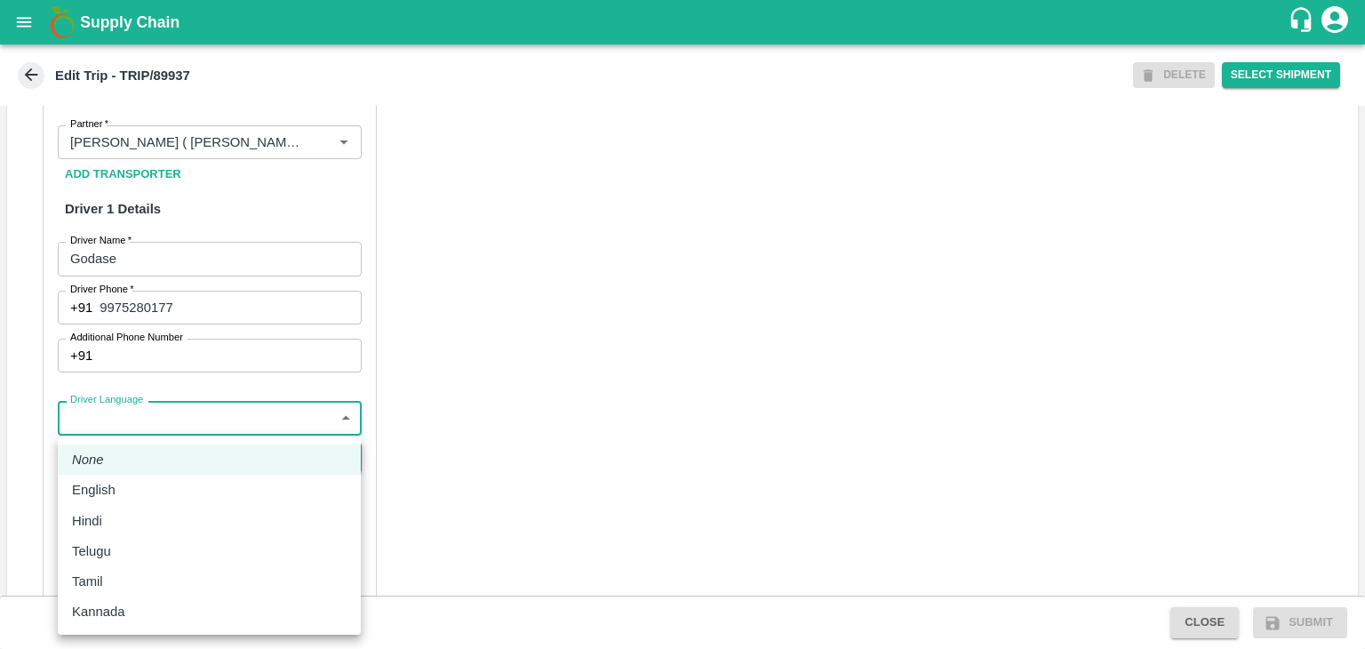
click at [158, 438] on body "Supply Chain Edit Trip - TRIP/89937 DELETE Select Shipment Trip Details Trip Ty…" at bounding box center [682, 324] width 1365 height 649
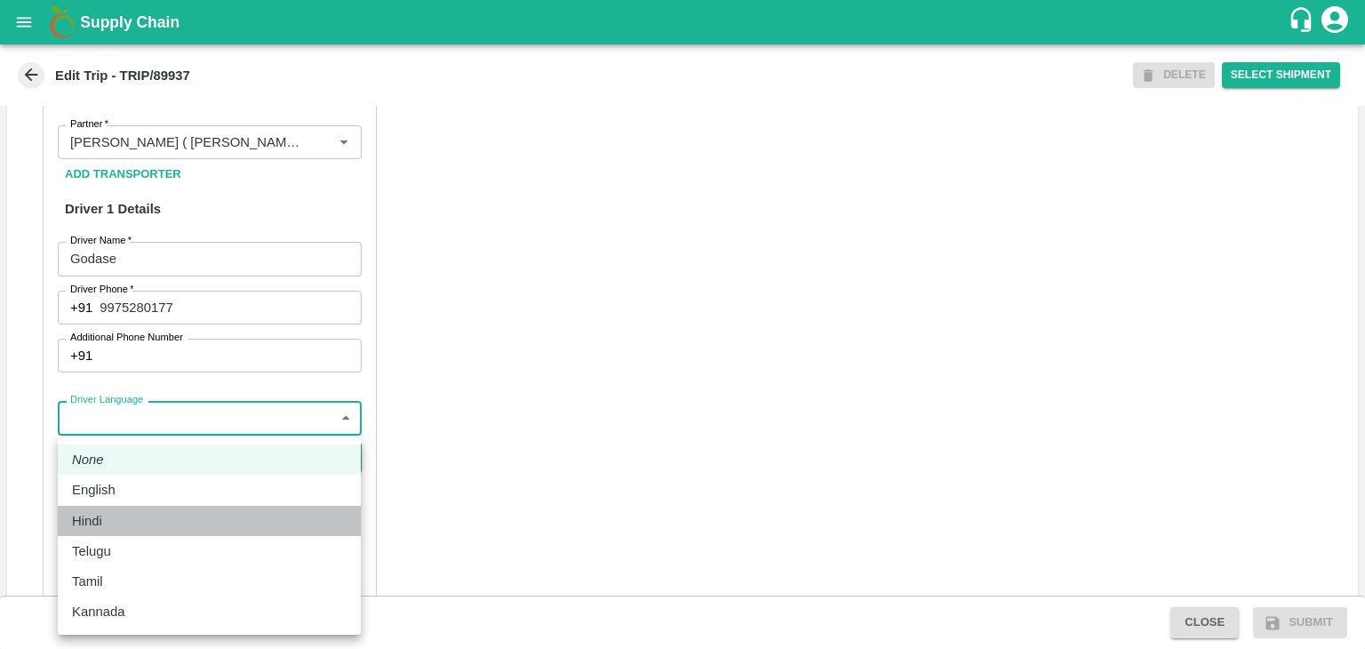
click at [117, 517] on div "Hindi" at bounding box center [209, 521] width 275 height 20
type input "hi"
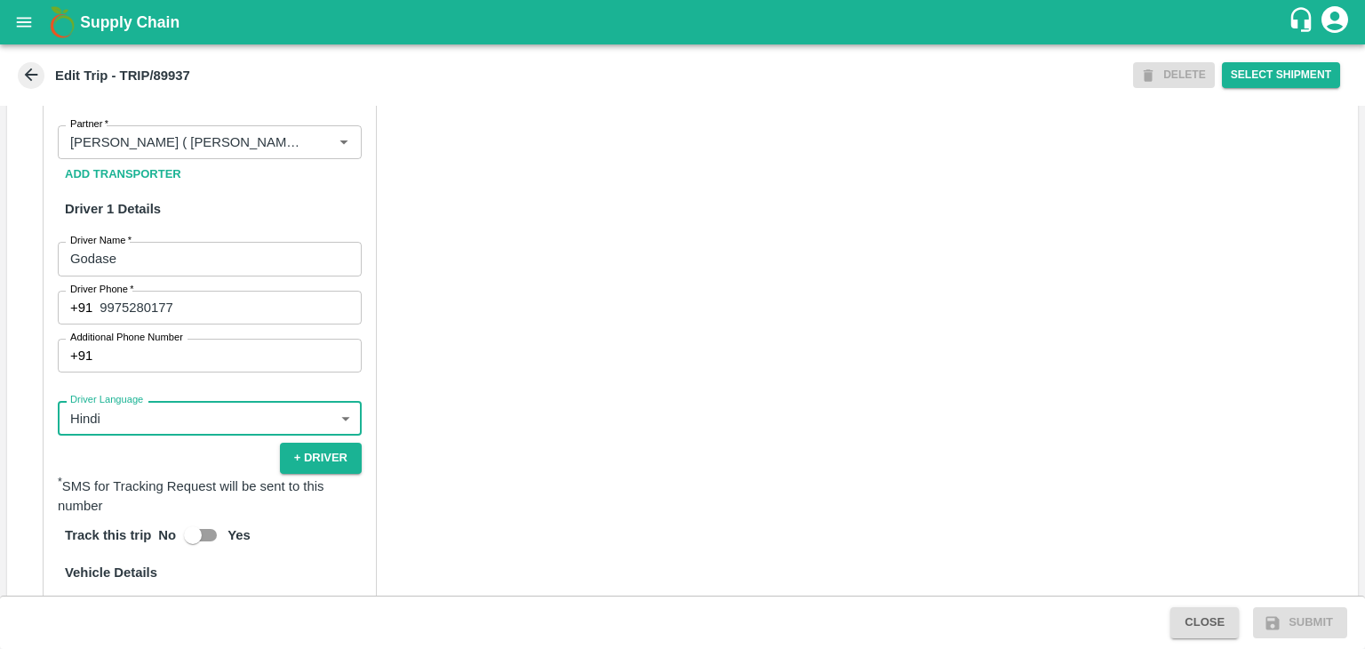
scroll to position [1229, 0]
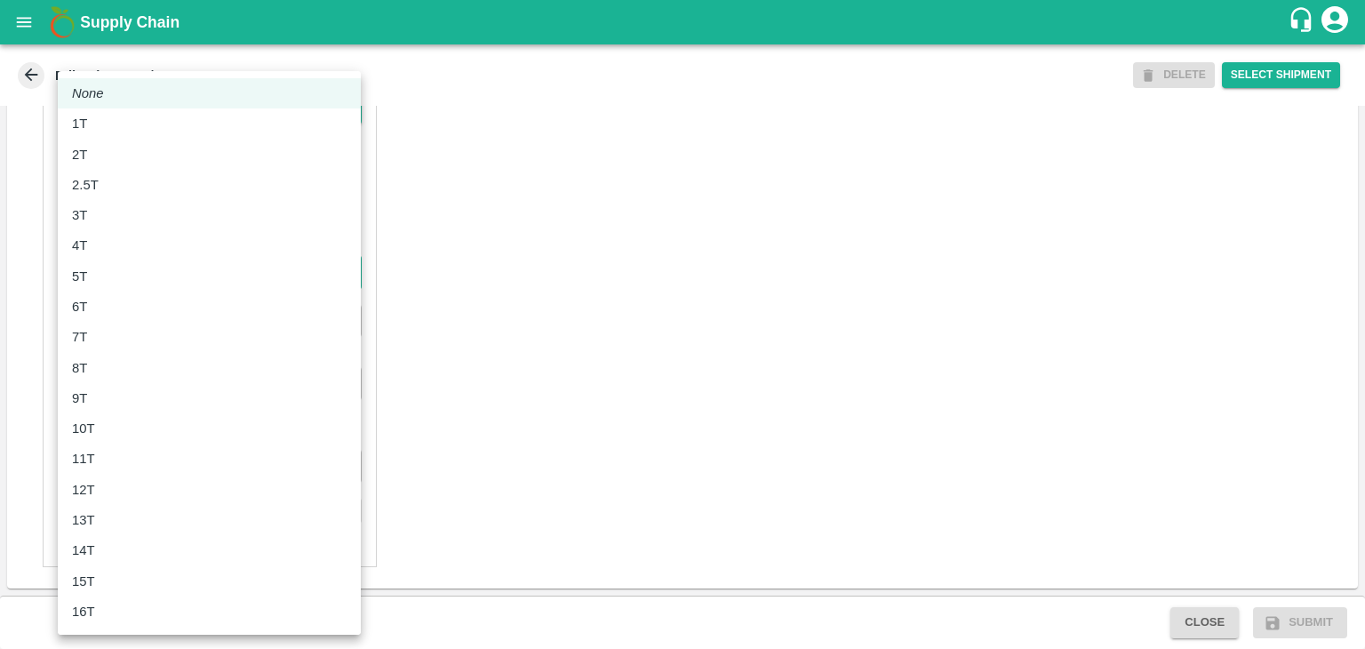
click at [124, 275] on body "Supply Chain Edit Trip - TRIP/89937 DELETE Select Shipment Trip Details Trip Ty…" at bounding box center [682, 324] width 1365 height 649
click at [88, 367] on div "8T" at bounding box center [84, 368] width 24 height 20
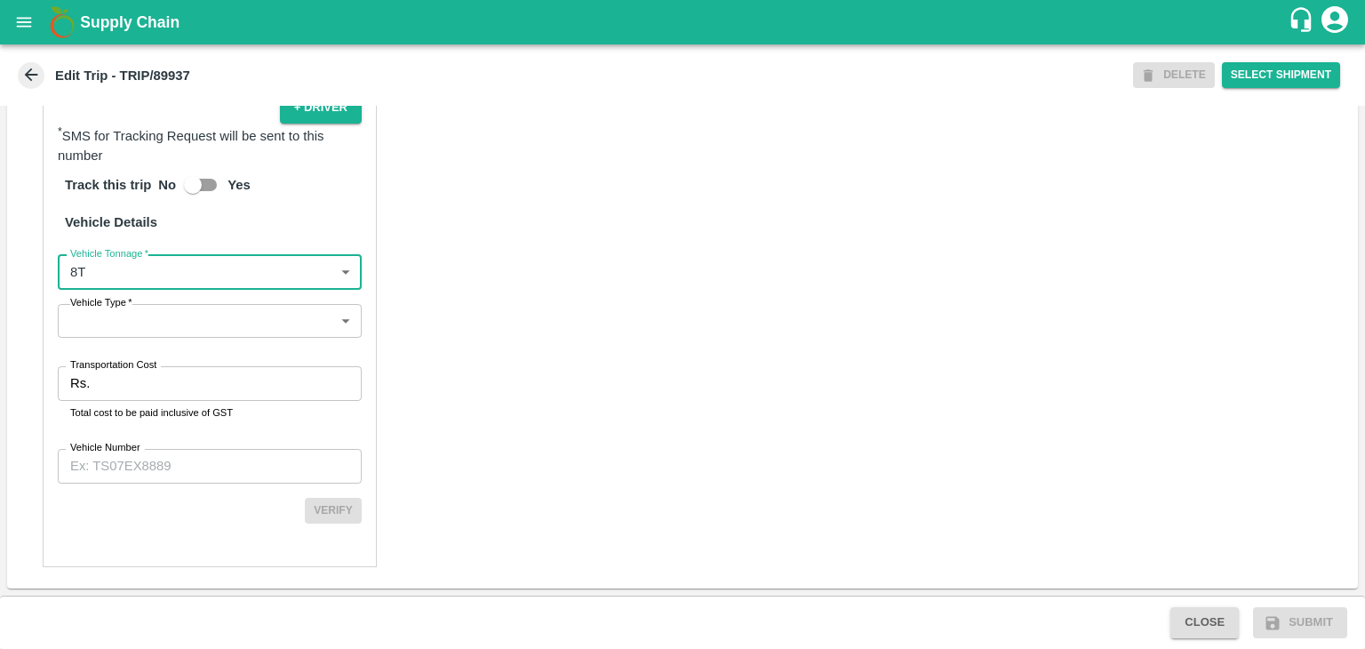
type input "8000"
drag, startPoint x: 124, startPoint y: 346, endPoint x: 155, endPoint y: 316, distance: 42.1
click at [155, 316] on div "Partner Details Partner   * Partner Add Transporter Driver 1 Details Driver Nam…" at bounding box center [210, 141] width 334 height 851
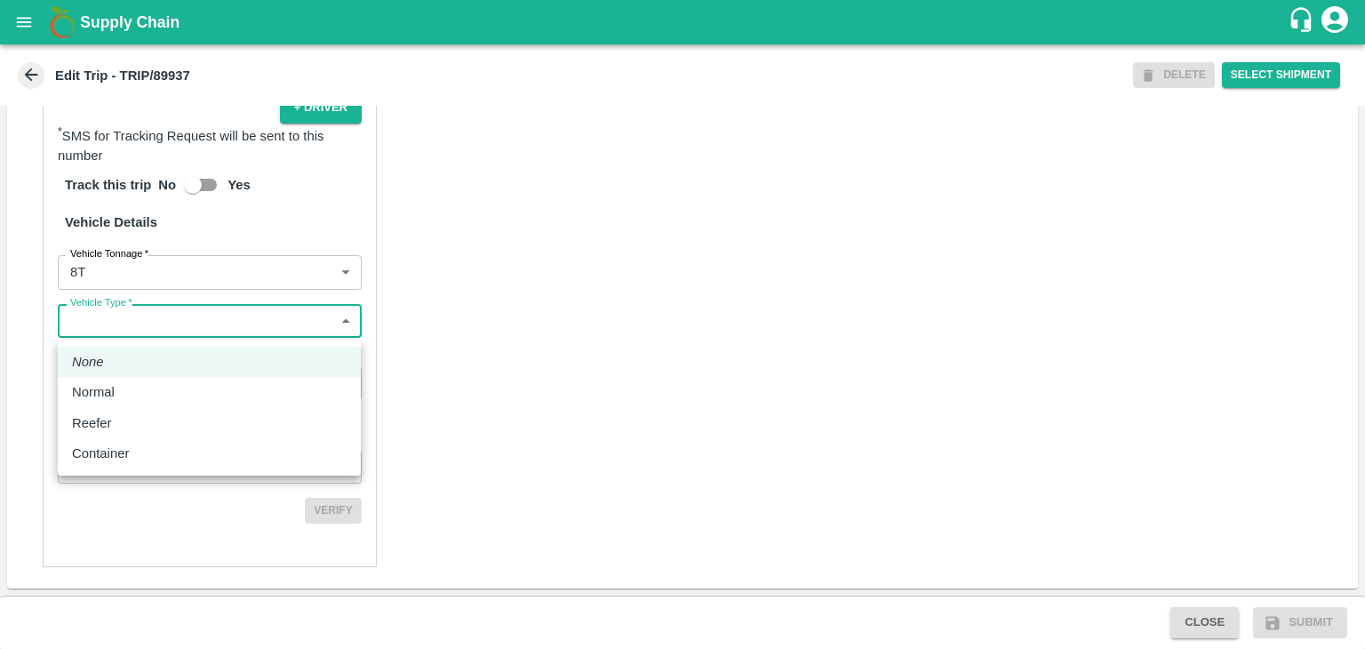
drag, startPoint x: 155, startPoint y: 316, endPoint x: 125, endPoint y: 384, distance: 73.6
click at [125, 384] on body "Supply Chain Edit Trip - TRIP/89937 DELETE Select Shipment Trip Details Trip Ty…" at bounding box center [682, 324] width 1365 height 649
click at [125, 384] on div "Normal" at bounding box center [209, 392] width 275 height 20
type input "Normal"
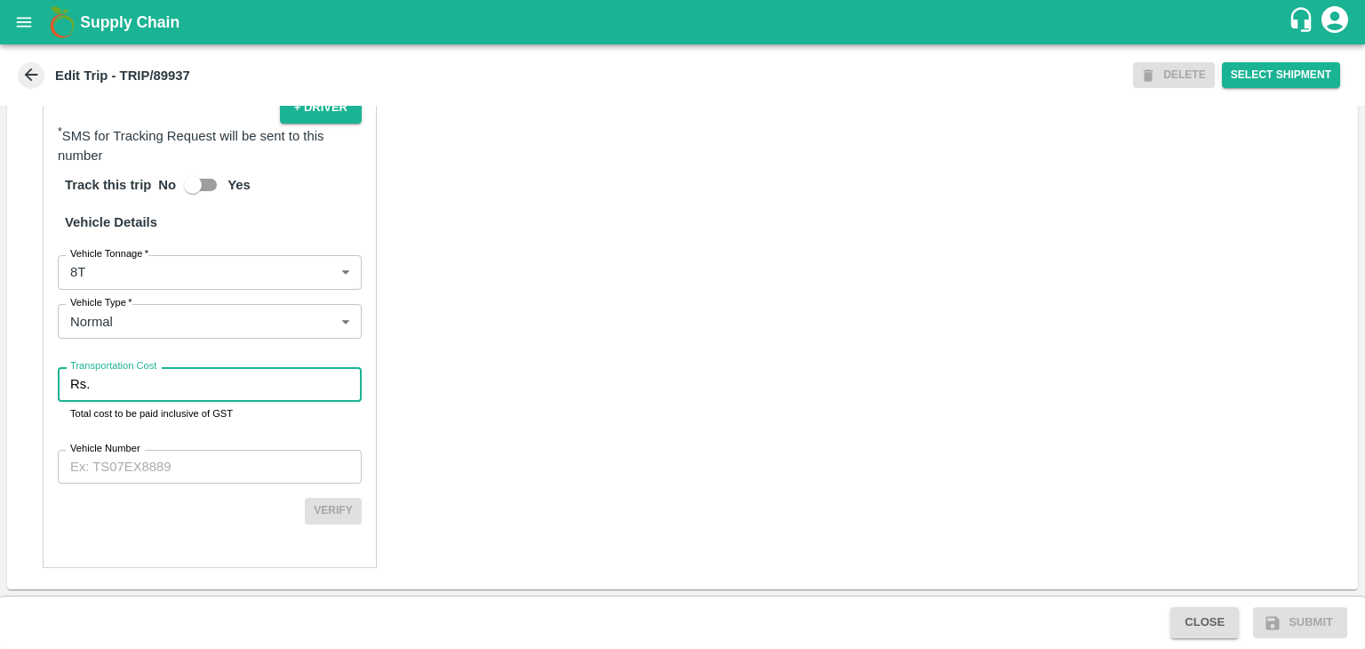
click at [147, 384] on input "Transportation Cost" at bounding box center [229, 384] width 265 height 34
type input "1"
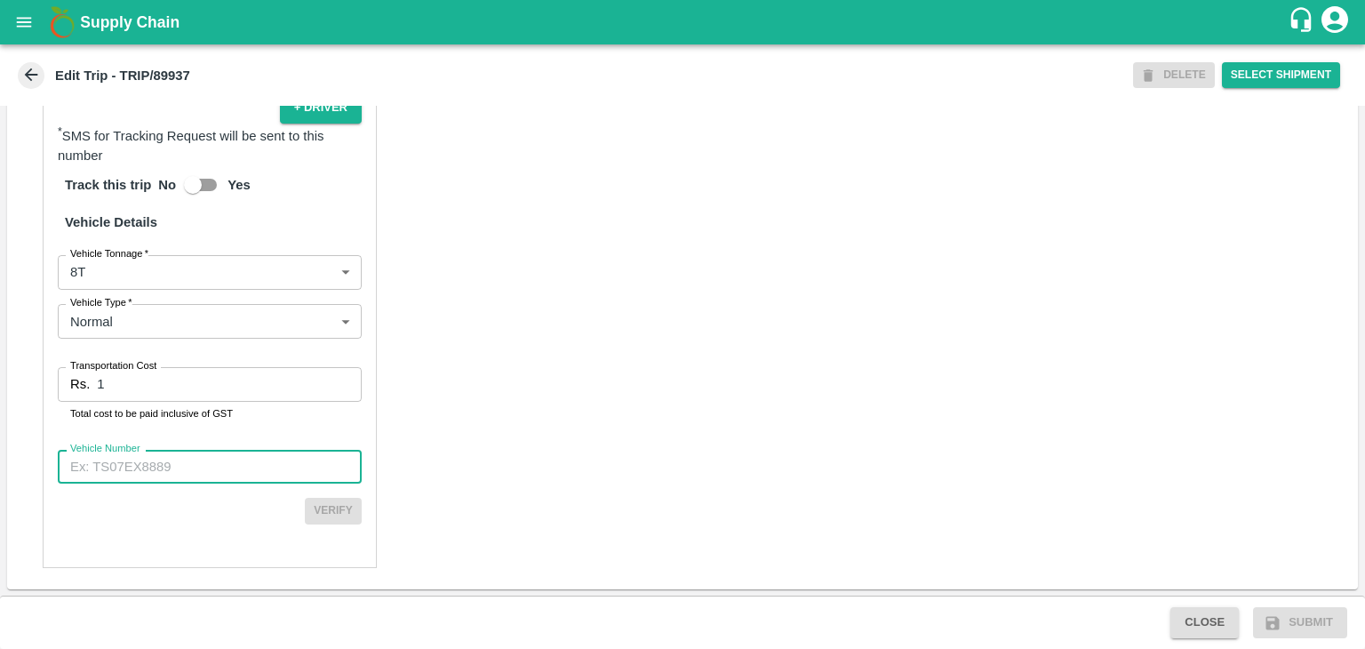
click at [168, 460] on input "Vehicle Number" at bounding box center [210, 467] width 304 height 34
type input "MH10Z3780"
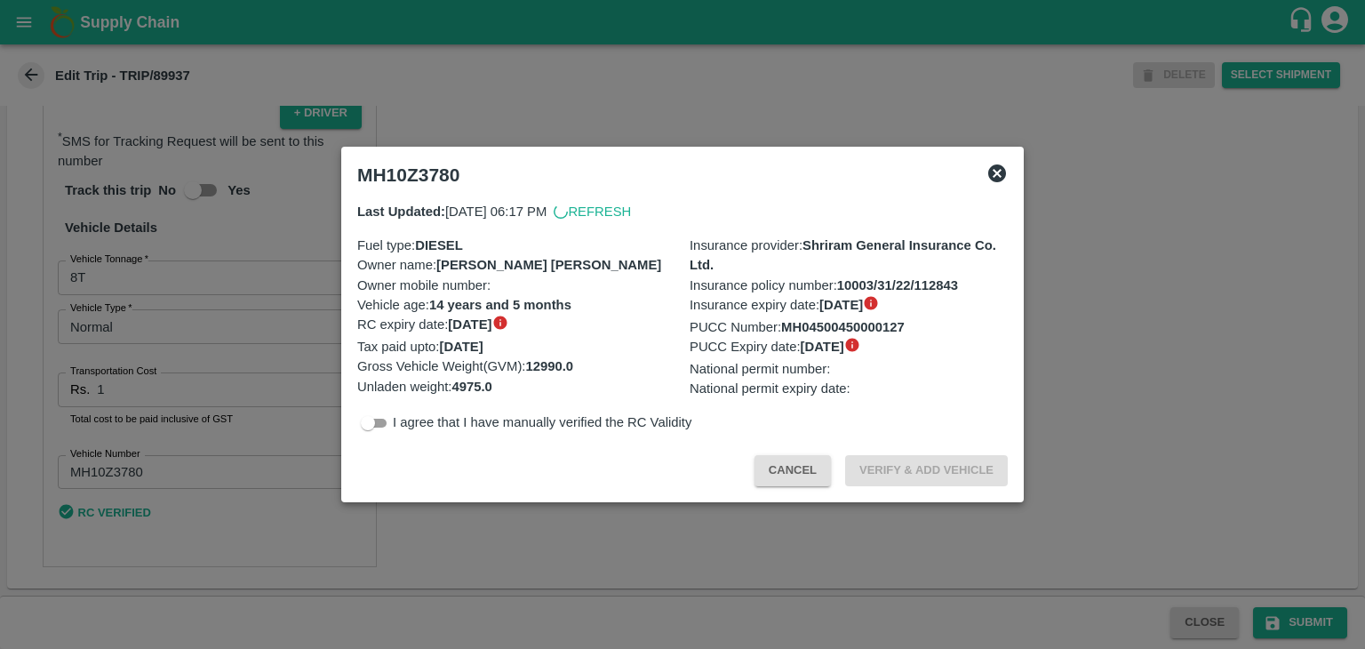
scroll to position [1225, 0]
drag, startPoint x: 1284, startPoint y: 631, endPoint x: 1307, endPoint y: 612, distance: 29.7
click at [1307, 612] on div at bounding box center [682, 324] width 1365 height 649
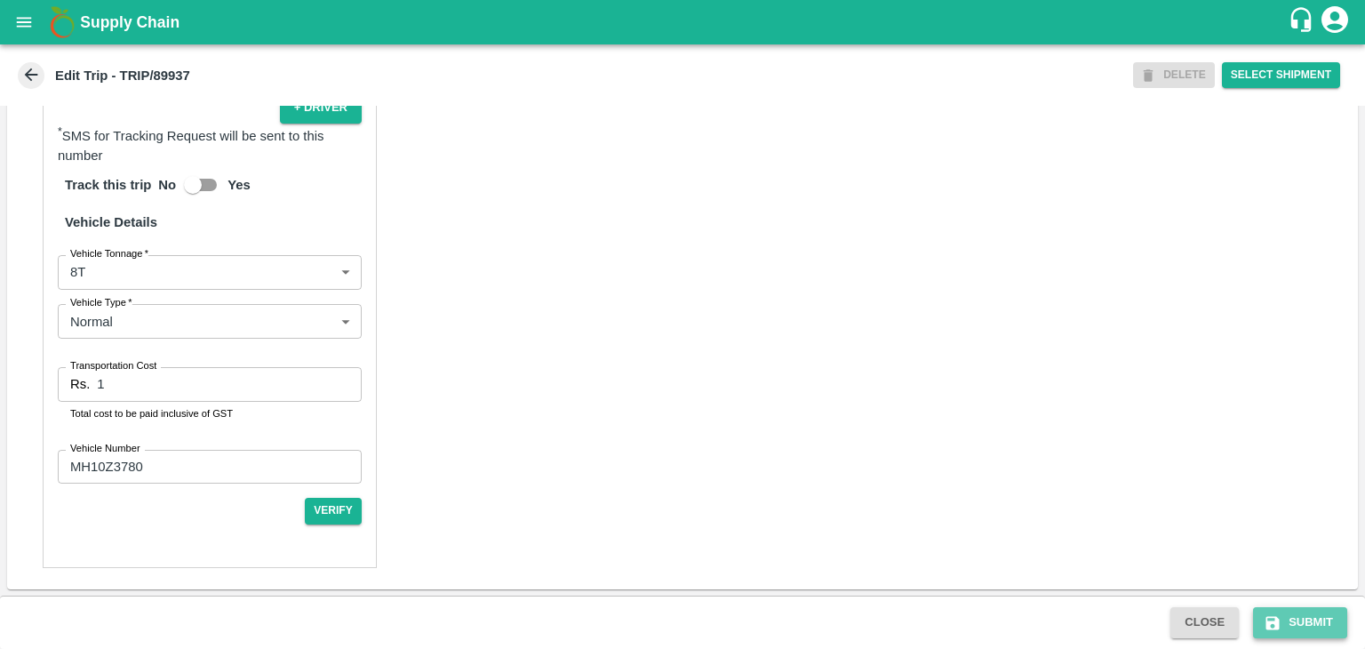
click at [1307, 612] on button "Submit" at bounding box center [1300, 622] width 94 height 31
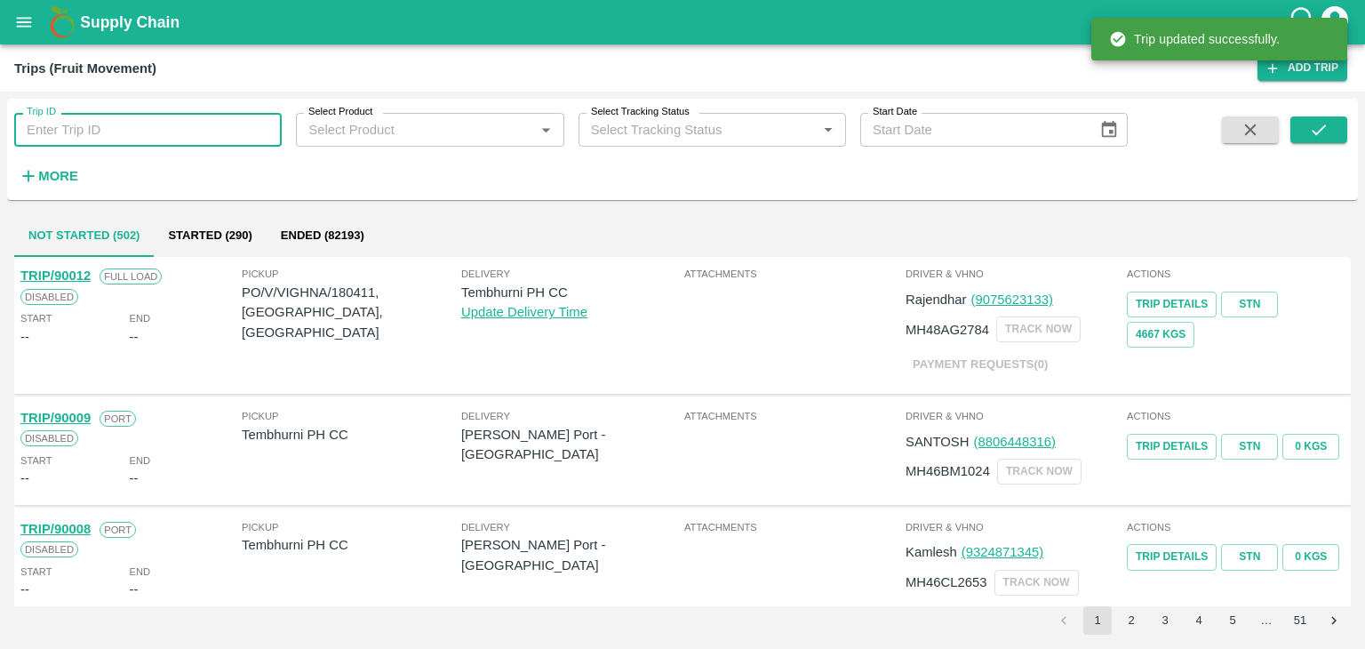
click at [151, 137] on input "Trip ID" at bounding box center [147, 130] width 267 height 34
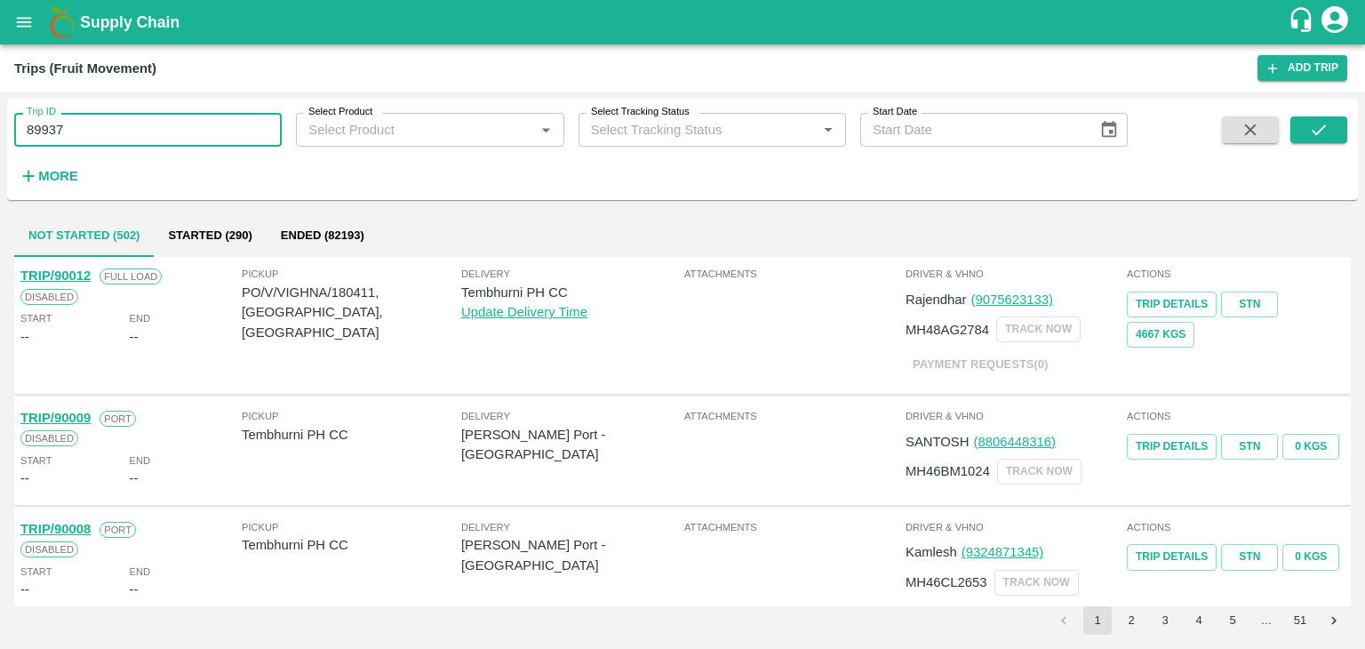
type input "89937"
click at [1319, 115] on div "Trip ID 89937 Trip ID Select Product Select Product   * Select Tracking Status …" at bounding box center [682, 149] width 1350 height 87
click at [1329, 127] on button "submit" at bounding box center [1318, 129] width 57 height 27
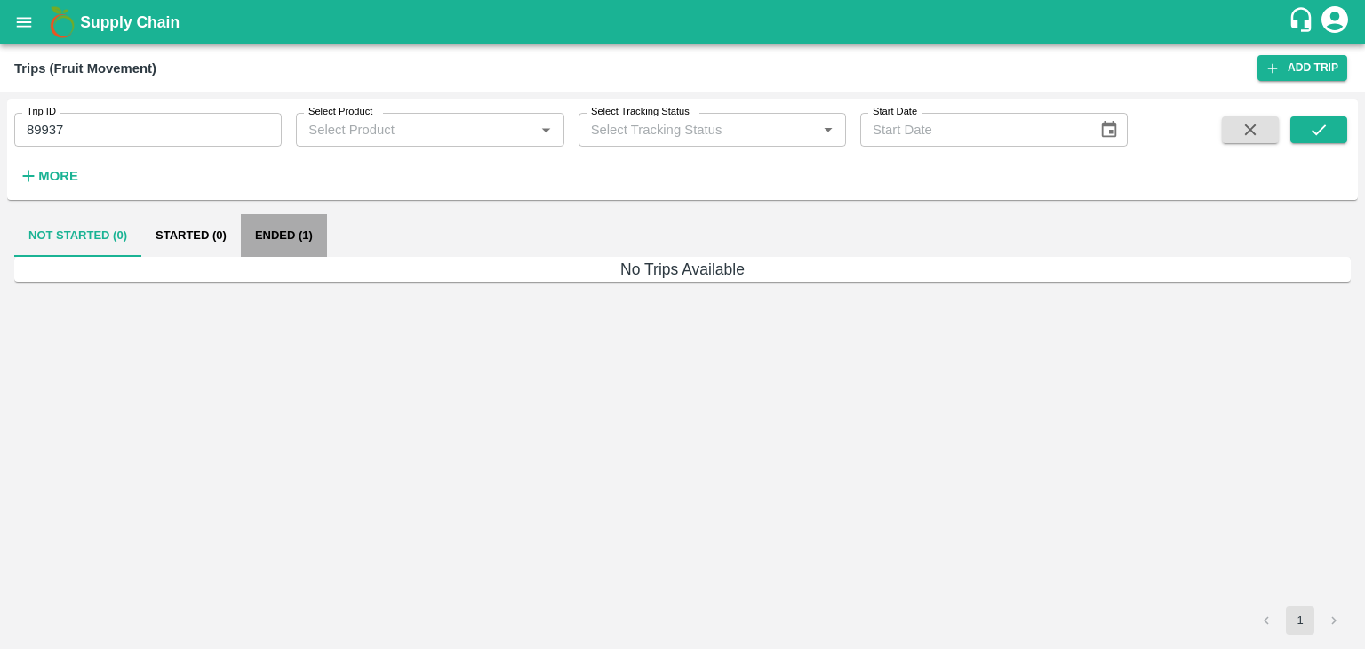
click at [277, 227] on button "Ended (1)" at bounding box center [284, 235] width 86 height 43
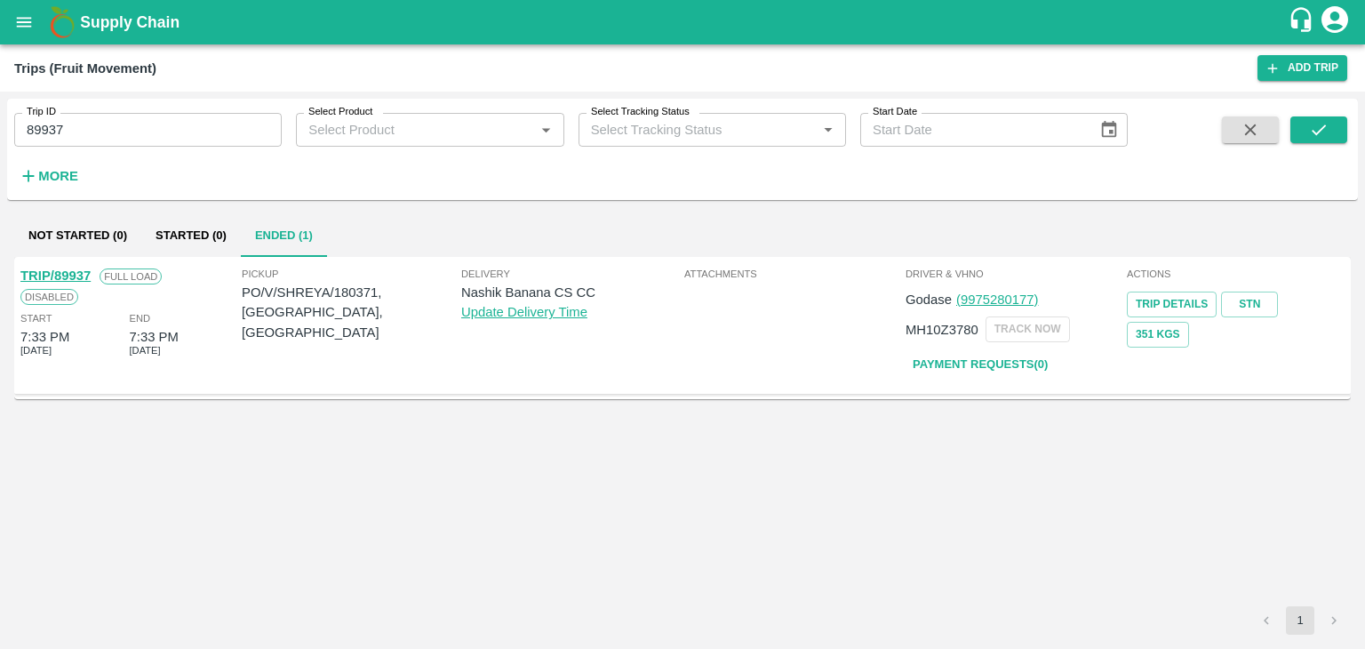
click at [60, 267] on div "TRIP/89937" at bounding box center [55, 276] width 70 height 20
click at [60, 271] on link "TRIP/89937" at bounding box center [55, 275] width 70 height 14
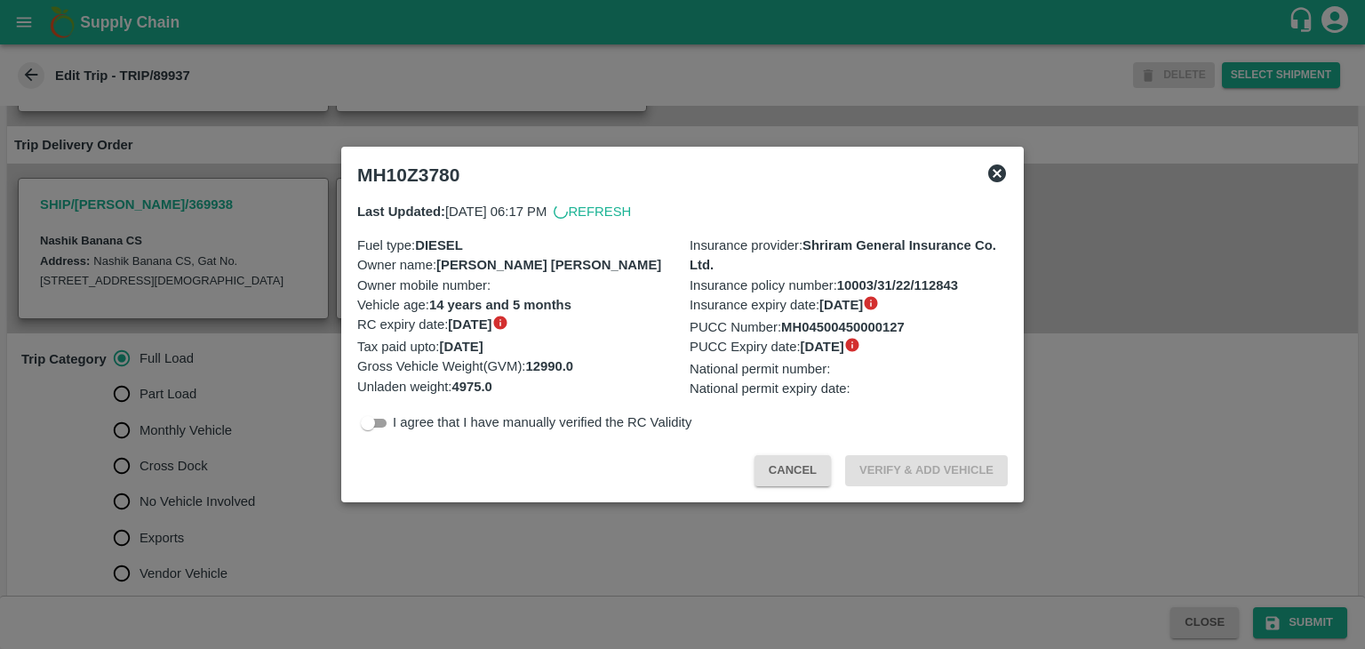
scroll to position [576, 0]
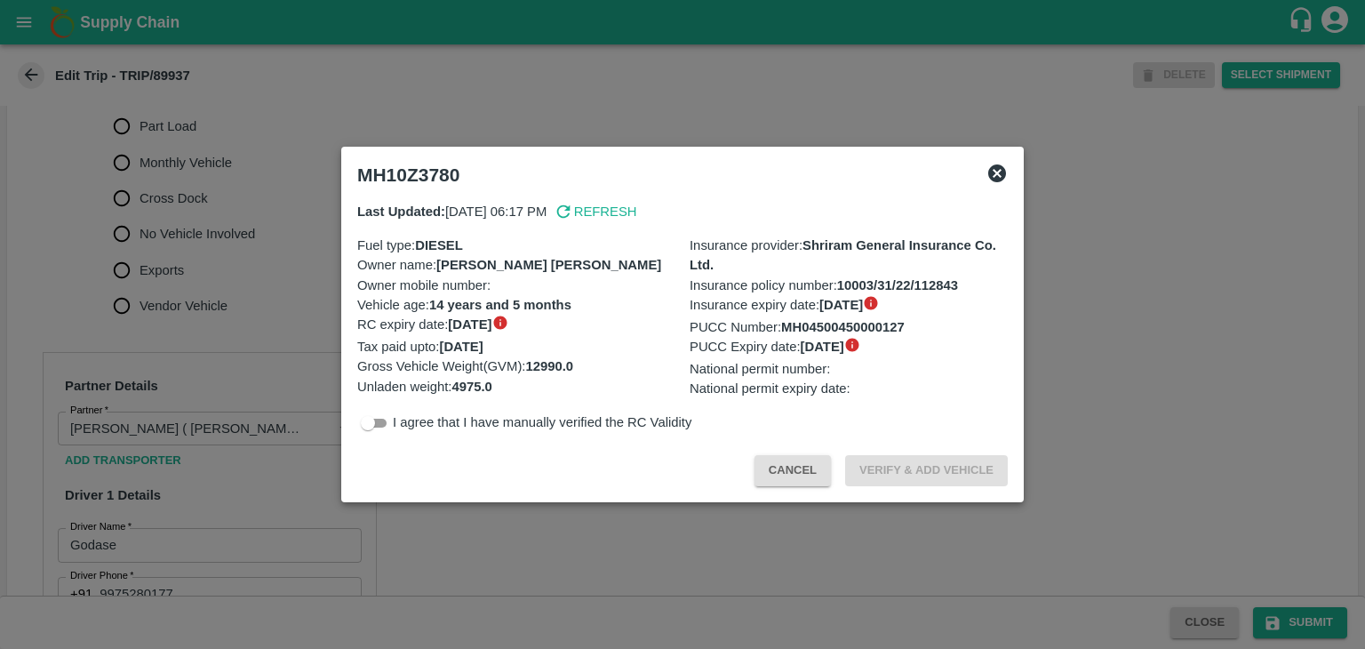
click at [201, 271] on div at bounding box center [682, 324] width 1365 height 649
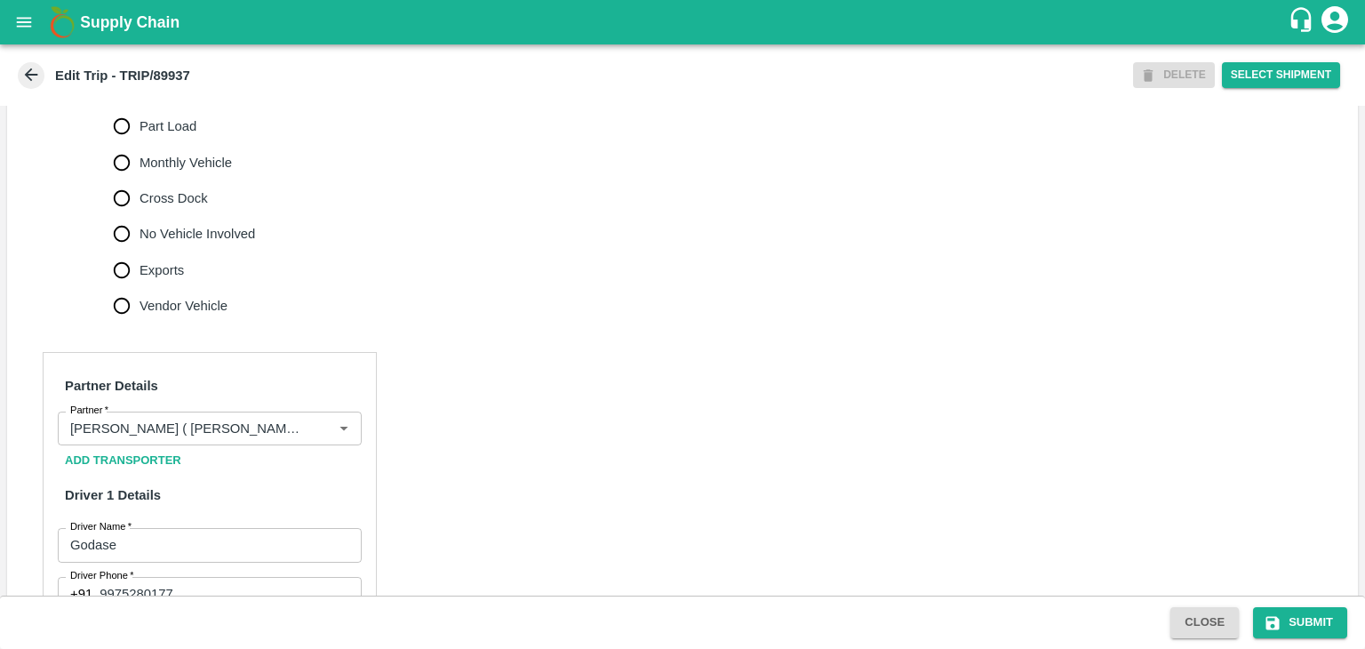
click at [173, 243] on span "No Vehicle Involved" at bounding box center [196, 234] width 115 height 20
click at [139, 251] on input "No Vehicle Involved" at bounding box center [122, 234] width 36 height 36
radio input "true"
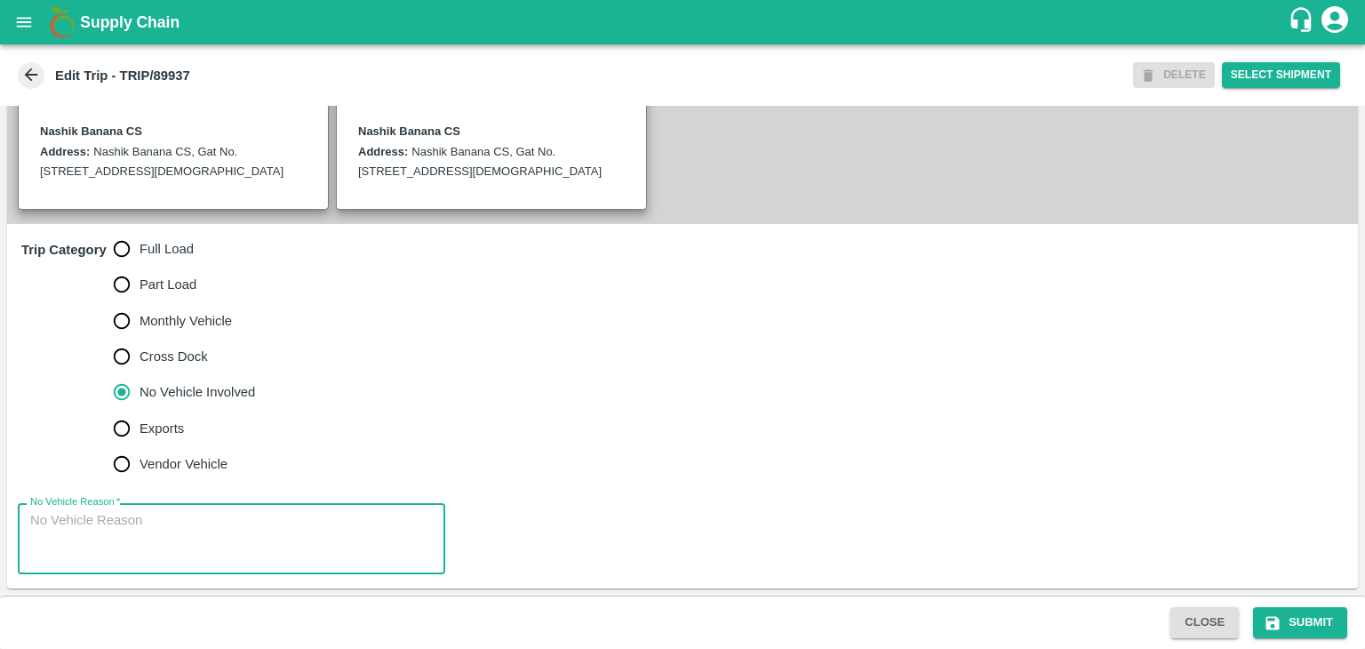
click at [219, 536] on textarea "No Vehicle Reason   *" at bounding box center [231, 539] width 402 height 56
type textarea "Field Dump"
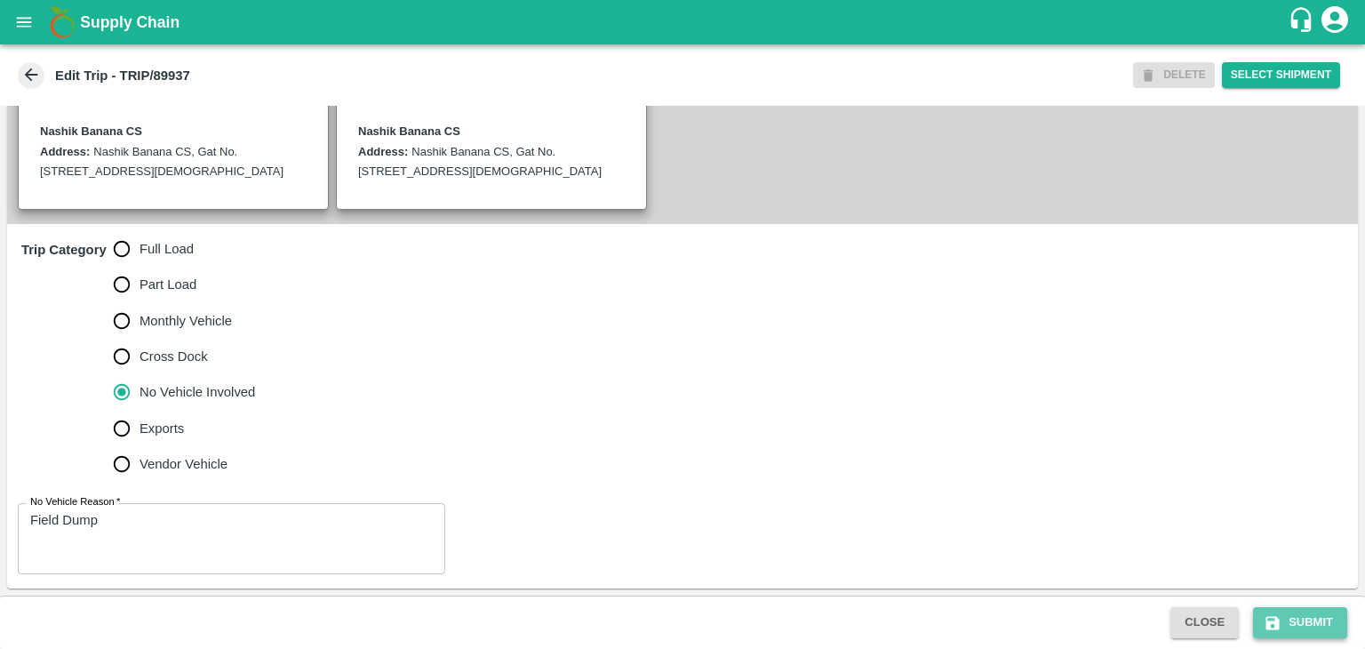
click at [1293, 633] on button "Submit" at bounding box center [1300, 622] width 94 height 31
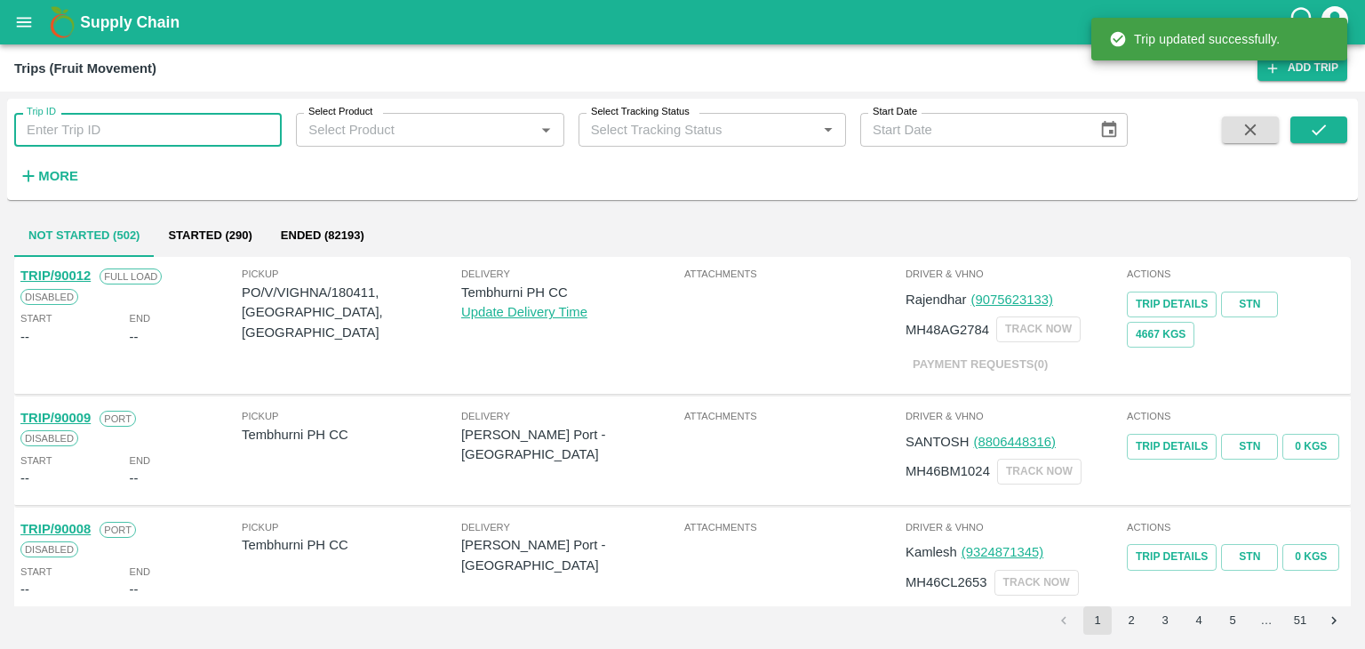
click at [211, 123] on input "Trip ID" at bounding box center [147, 130] width 267 height 34
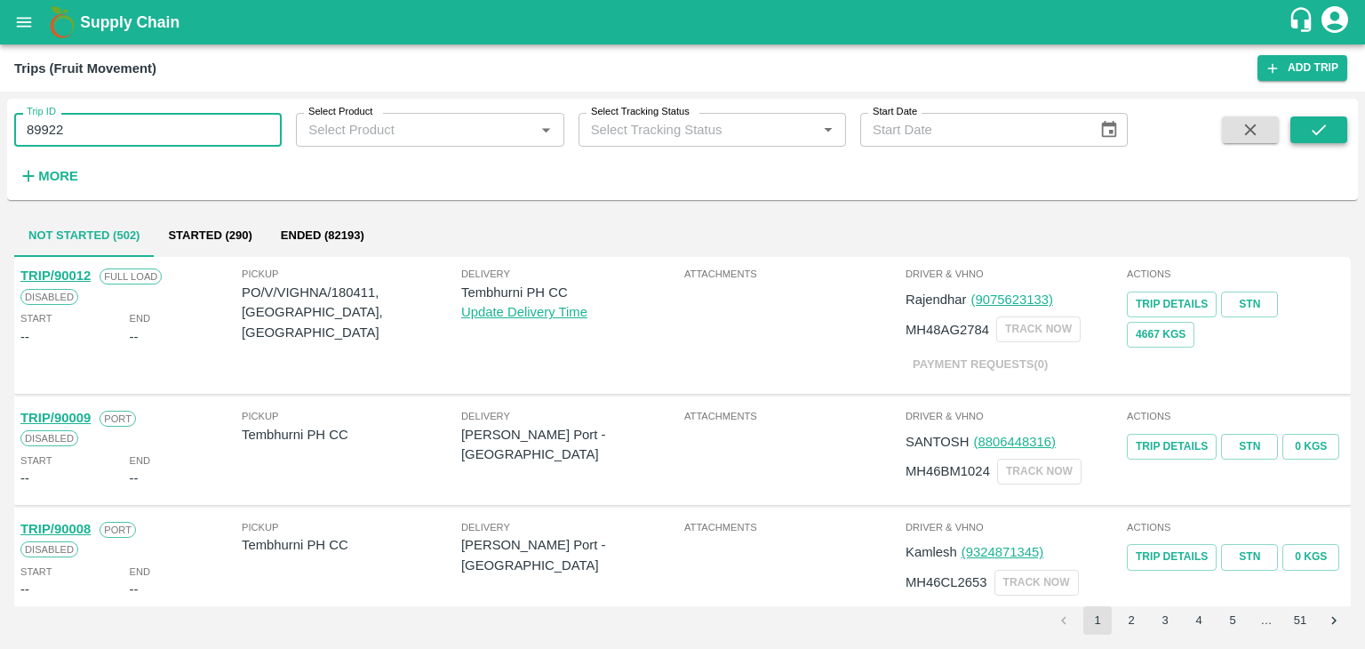
type input "89922"
click at [1322, 125] on icon "submit" at bounding box center [1319, 130] width 20 height 20
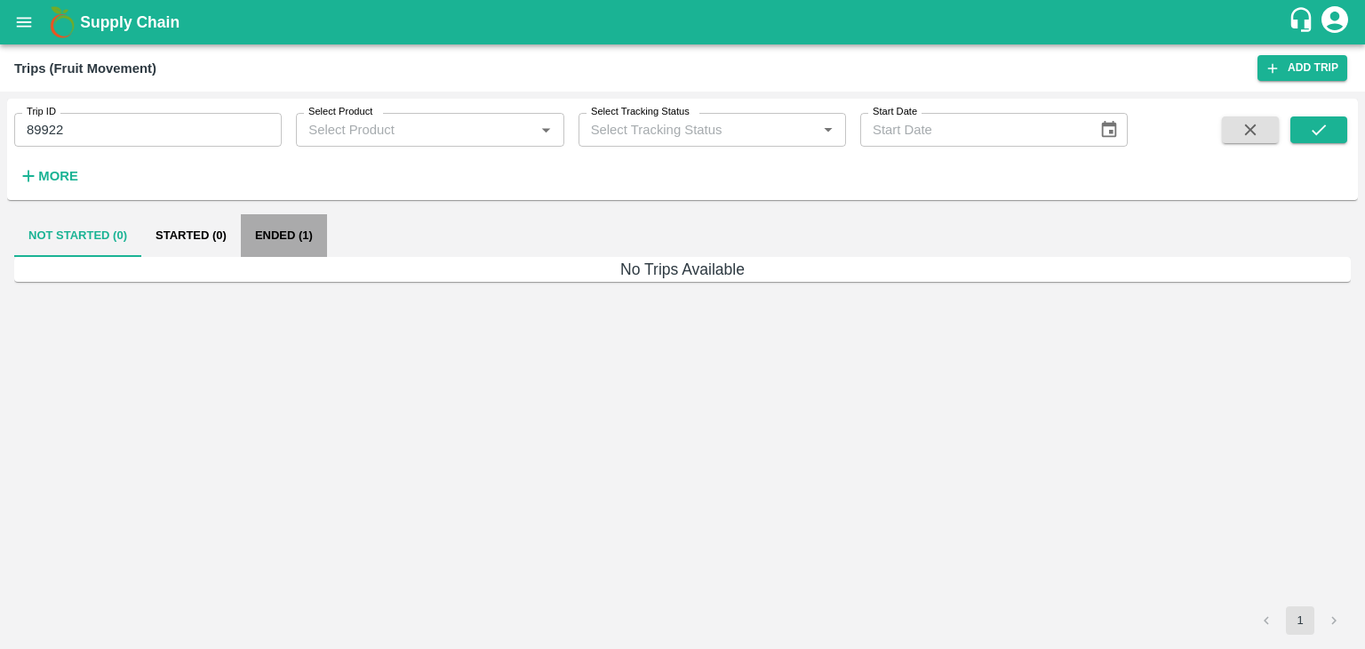
click at [277, 234] on button "Ended (1)" at bounding box center [284, 235] width 86 height 43
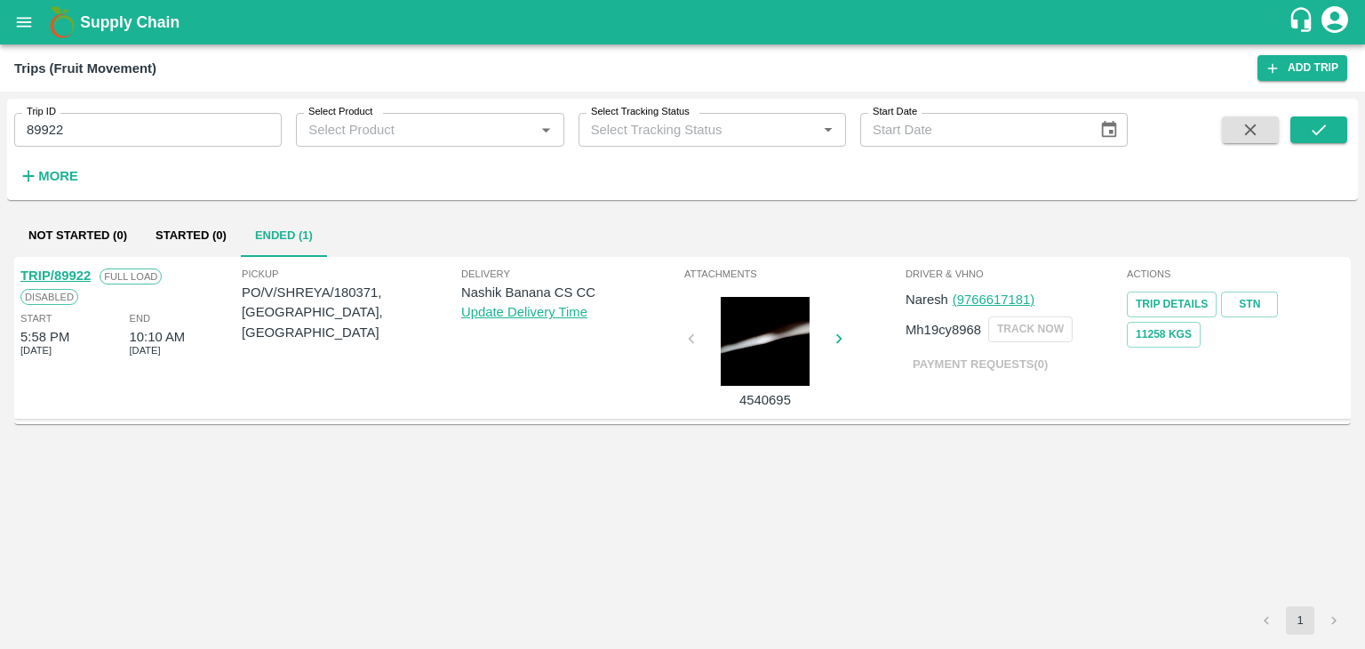
click at [60, 274] on link "TRIP/89922" at bounding box center [55, 275] width 70 height 14
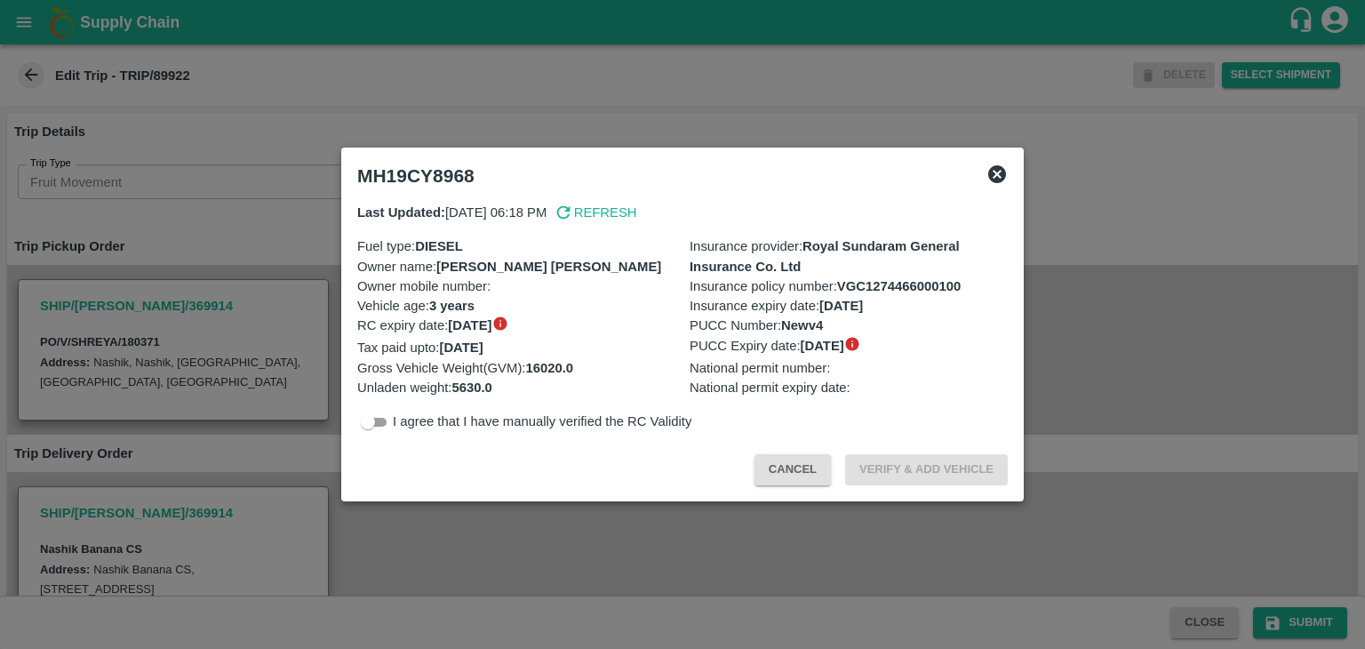
click at [994, 171] on icon at bounding box center [996, 173] width 21 height 21
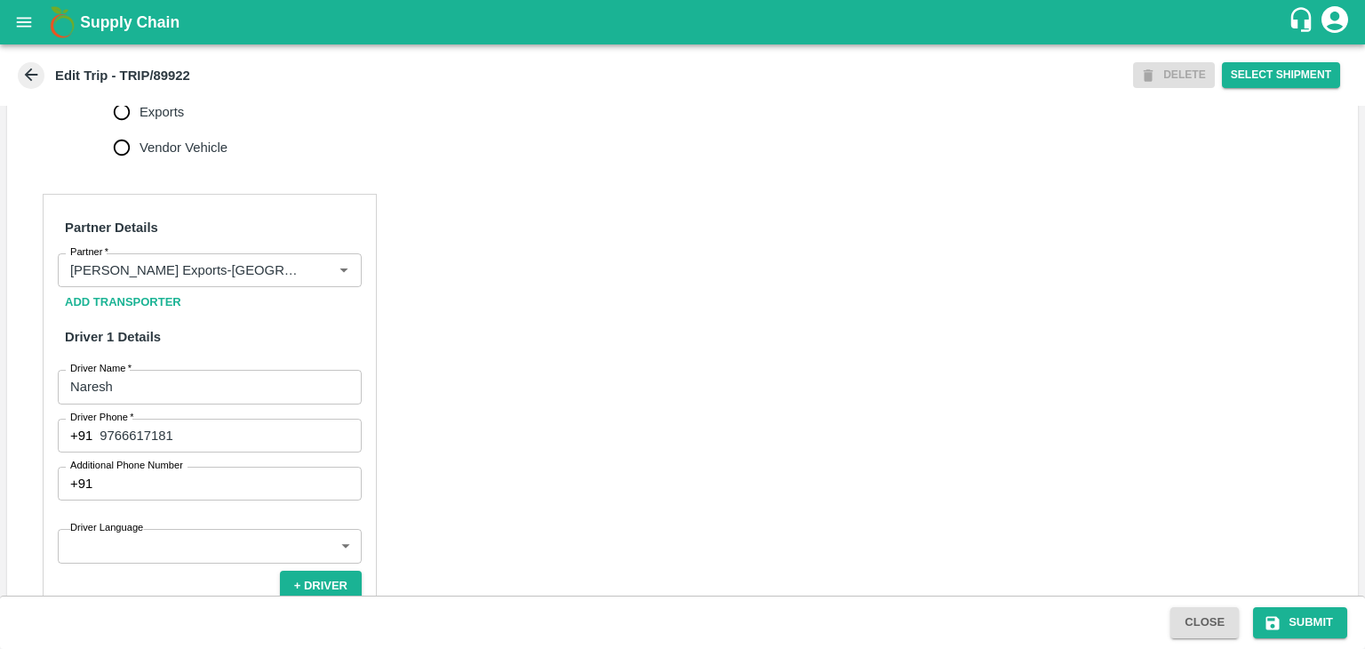
scroll to position [746, 0]
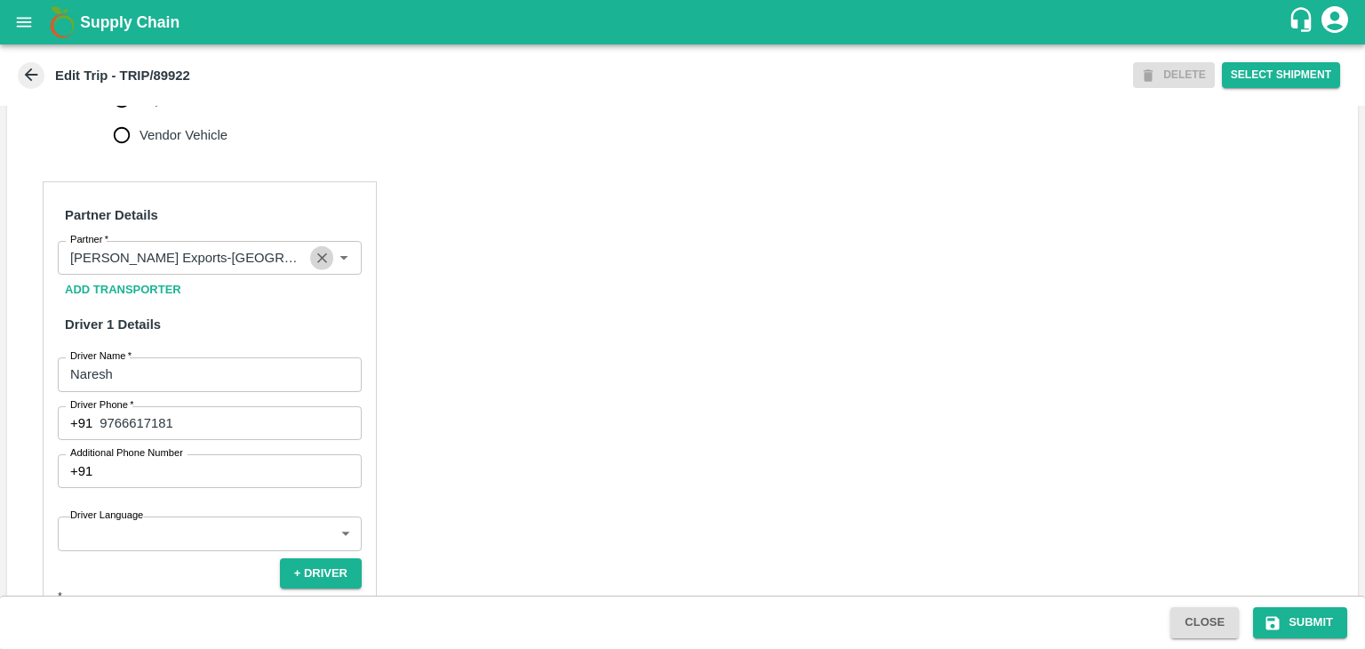
click at [316, 267] on icon "Clear" at bounding box center [322, 258] width 17 height 17
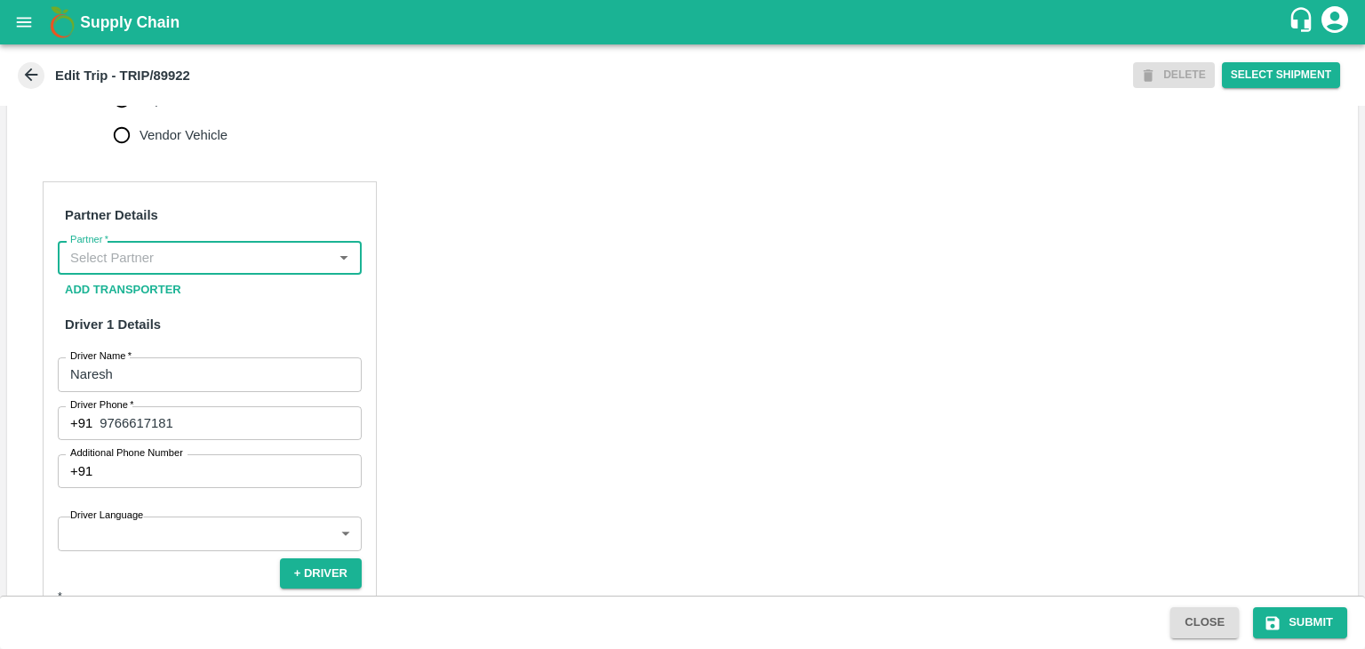
scroll to position [0, 0]
click at [290, 269] on input "Partner   *" at bounding box center [195, 257] width 264 height 23
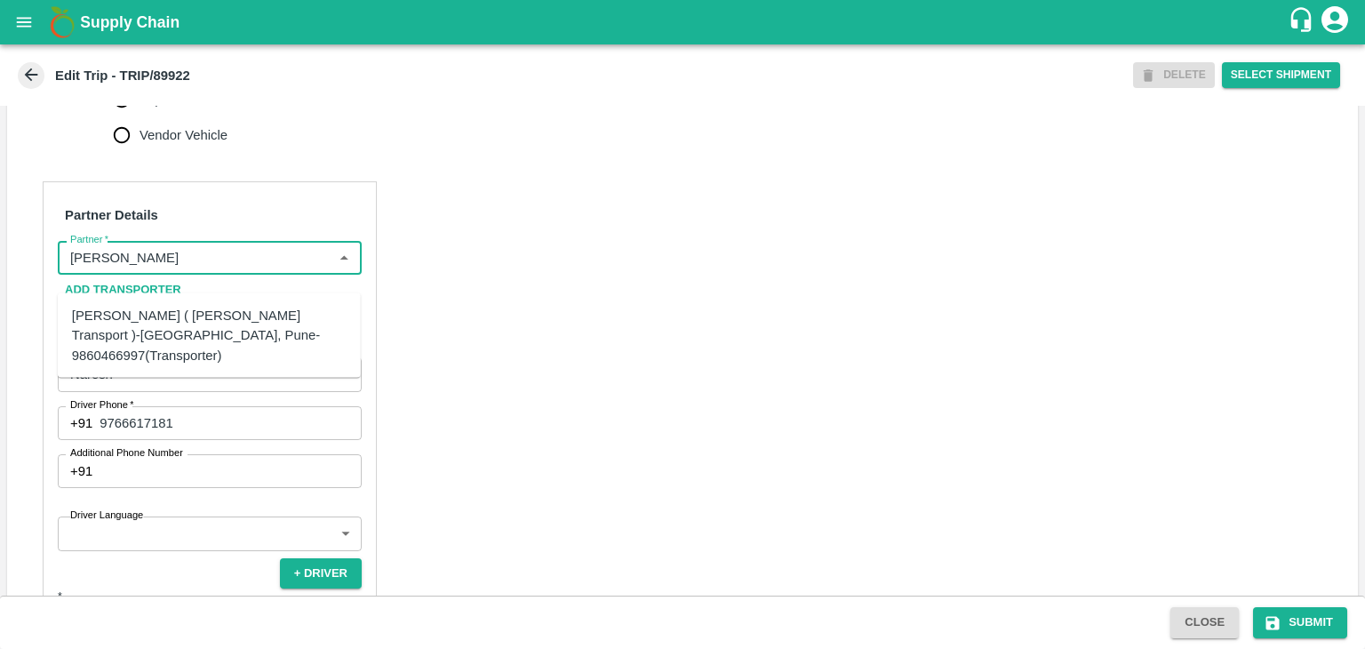
click at [228, 330] on div "[PERSON_NAME] ( [PERSON_NAME] Transport )-[GEOGRAPHIC_DATA], Pune-9860466997(Tr…" at bounding box center [209, 336] width 275 height 60
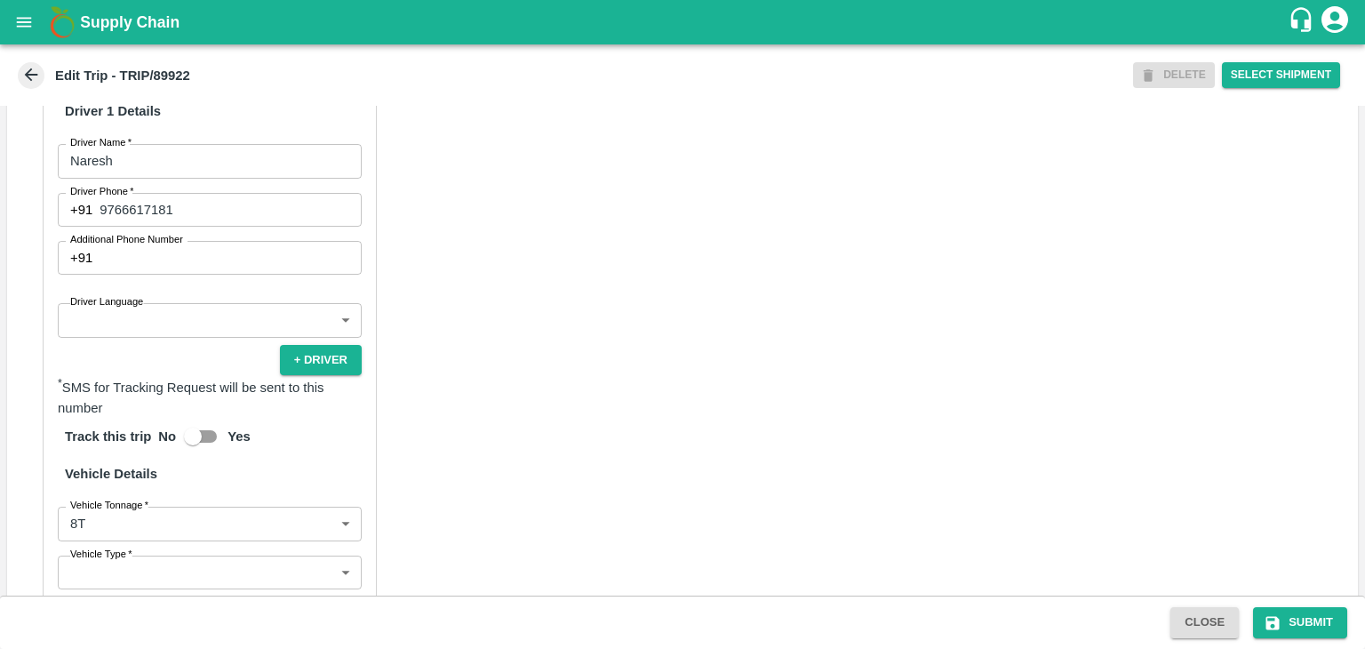
scroll to position [963, 0]
type input "[PERSON_NAME] ( [PERSON_NAME] Transport )-[GEOGRAPHIC_DATA], Pune-9860466997(Tr…"
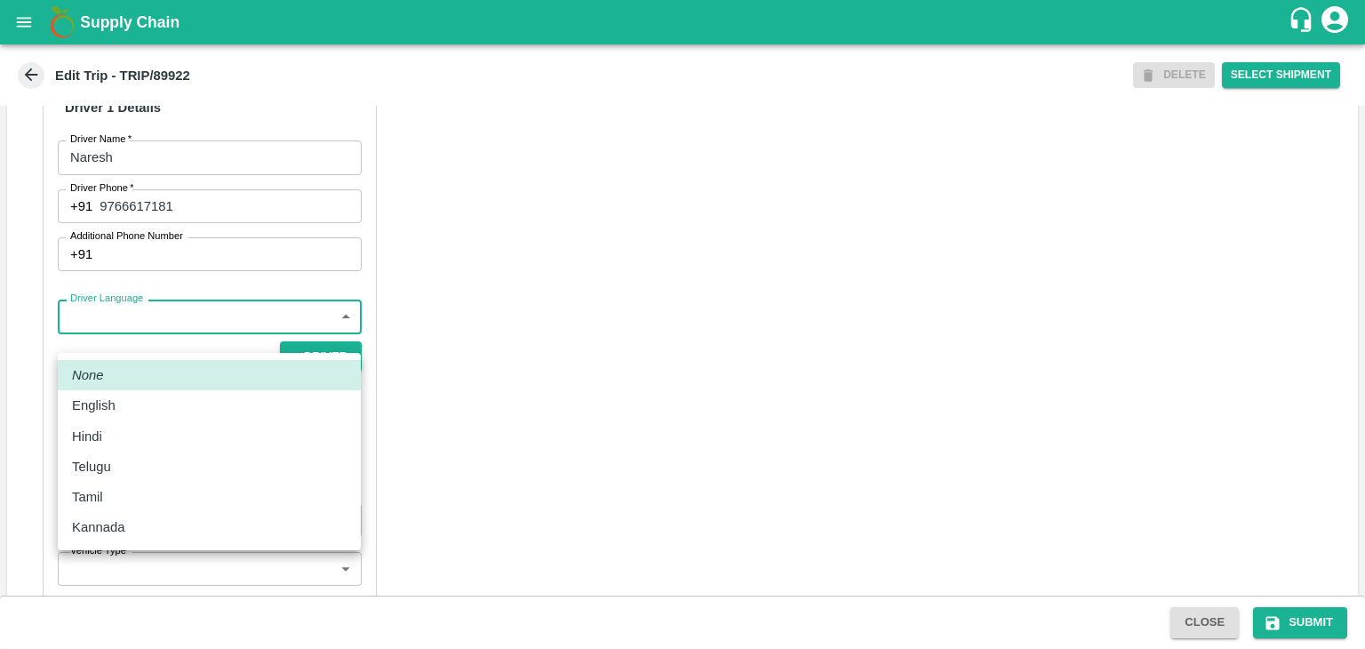
click at [141, 336] on body "Supply Chain Edit Trip - TRIP/89922 DELETE Select Shipment Trip Details Trip Ty…" at bounding box center [682, 324] width 1365 height 649
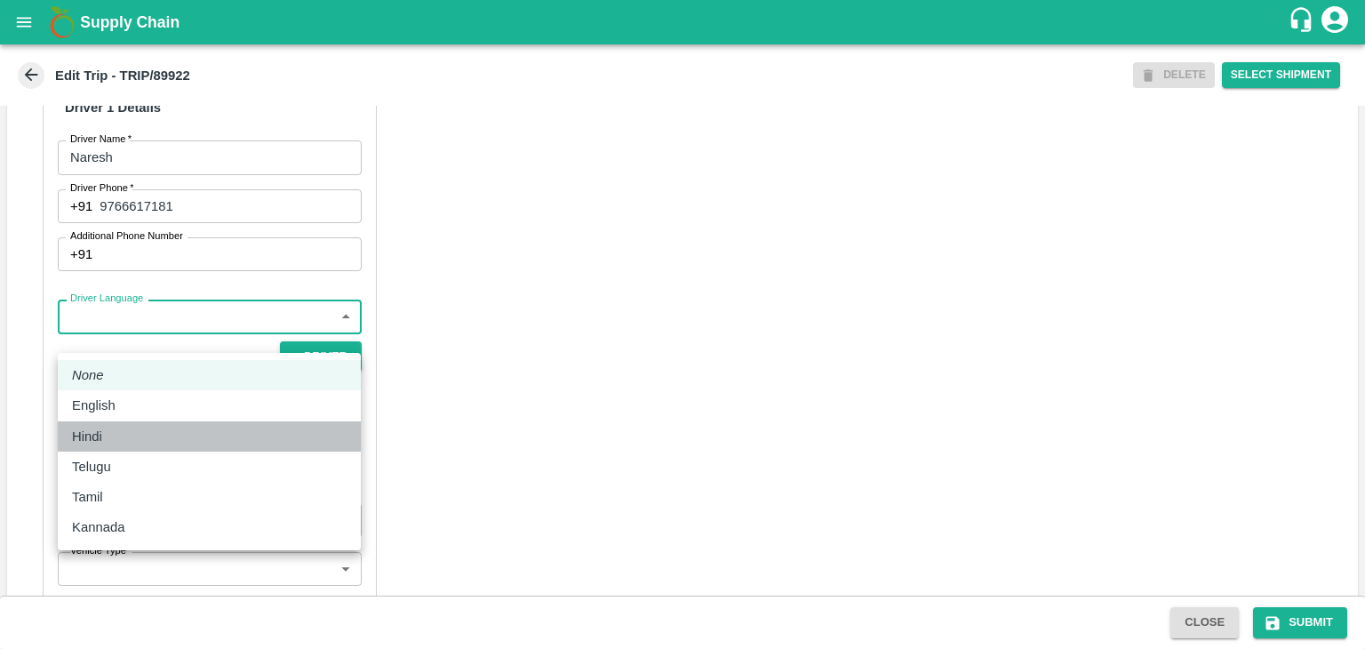
click at [110, 432] on div "Hindi" at bounding box center [91, 436] width 39 height 20
type input "hi"
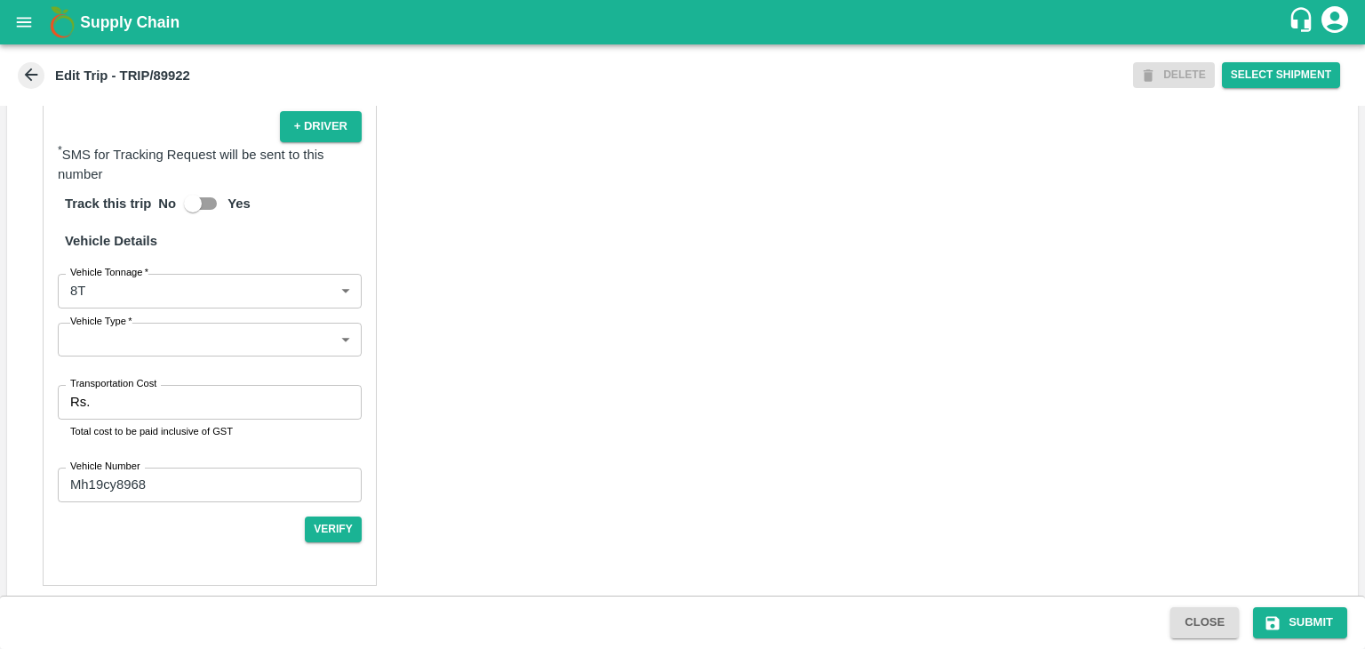
scroll to position [1229, 0]
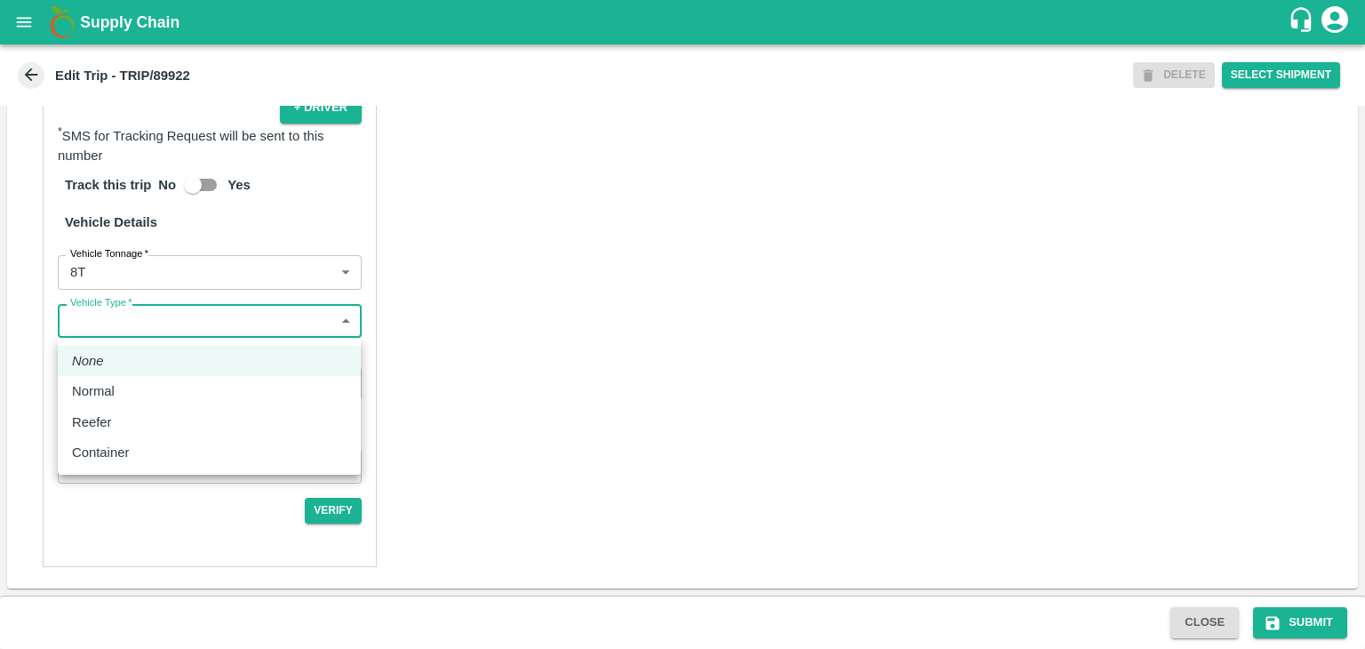
click at [126, 321] on body "Supply Chain Edit Trip - TRIP/89922 DELETE Select Shipment Trip Details Trip Ty…" at bounding box center [682, 324] width 1365 height 649
click at [122, 390] on div "Normal" at bounding box center [98, 391] width 52 height 20
type input "Normal"
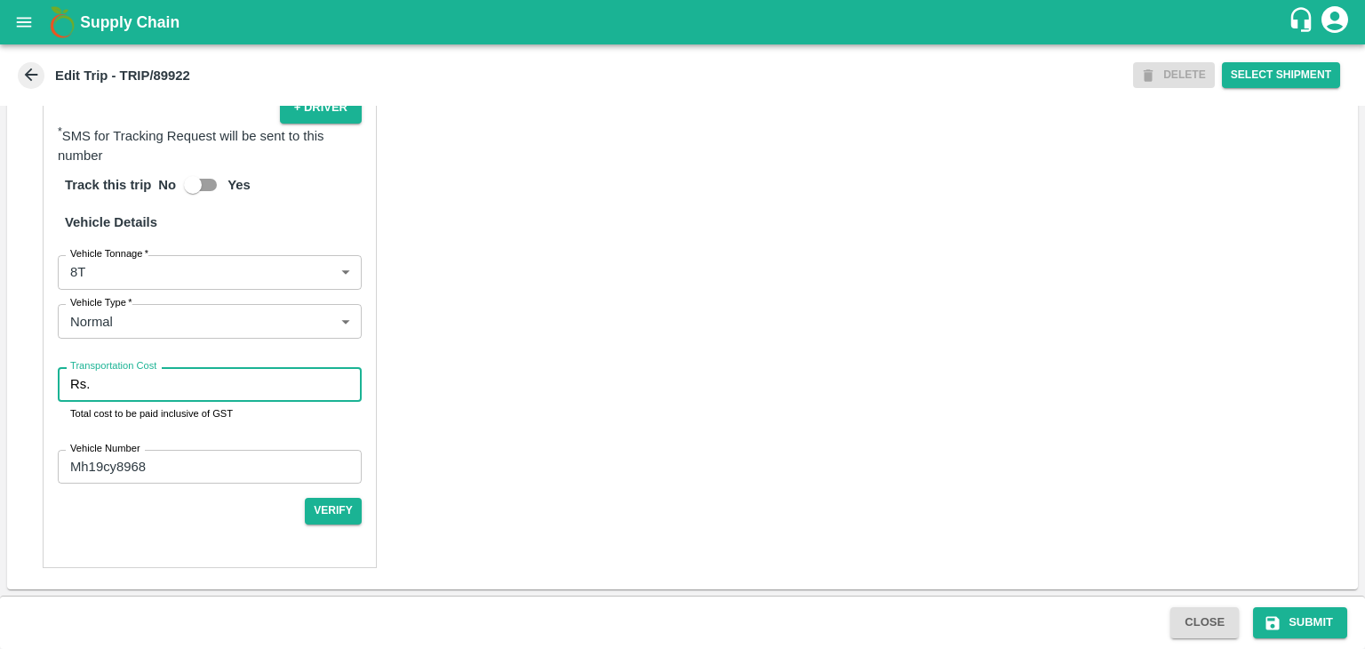
click at [145, 390] on input "Transportation Cost" at bounding box center [229, 384] width 265 height 34
type input "10000"
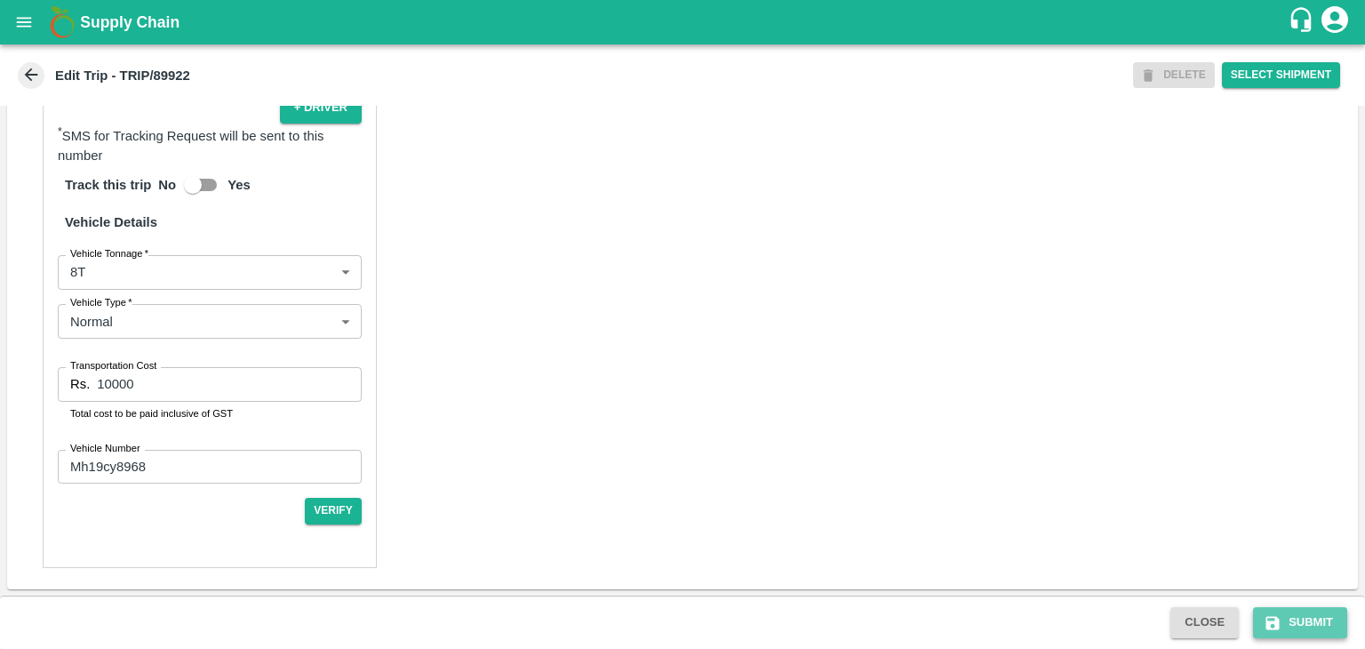
click at [1312, 625] on button "Submit" at bounding box center [1300, 622] width 94 height 31
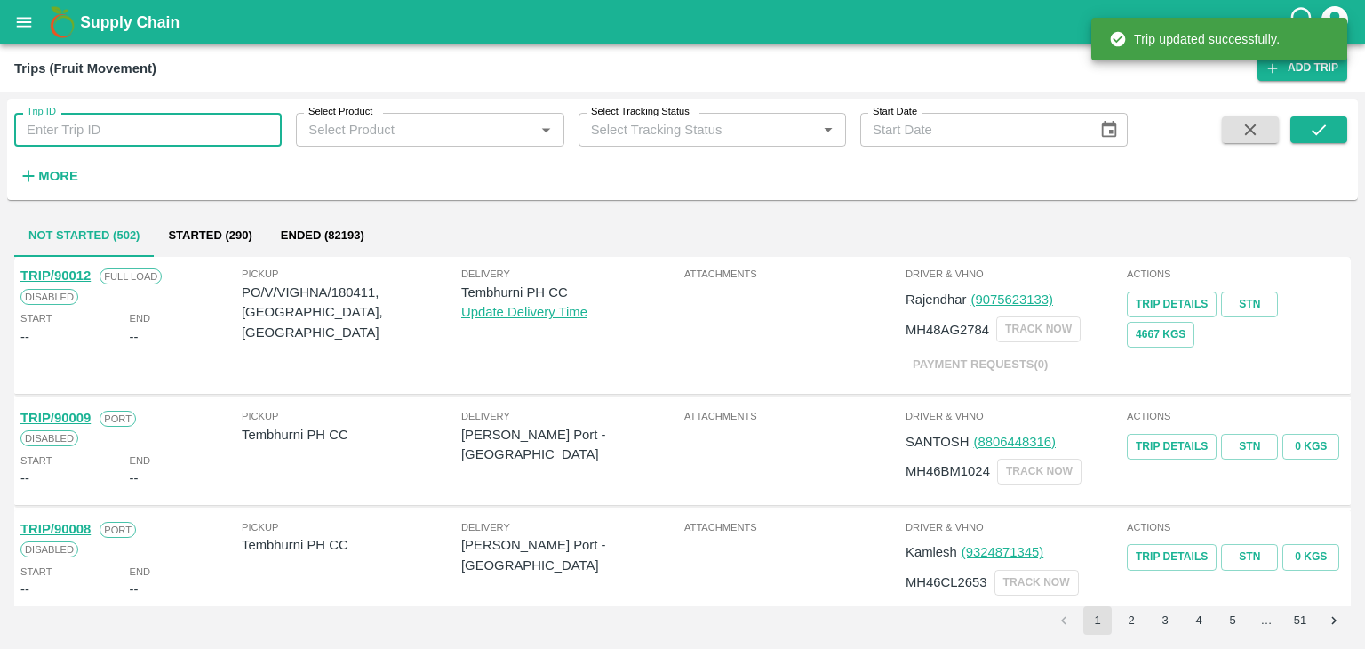
click at [184, 118] on input "Trip ID" at bounding box center [147, 130] width 267 height 34
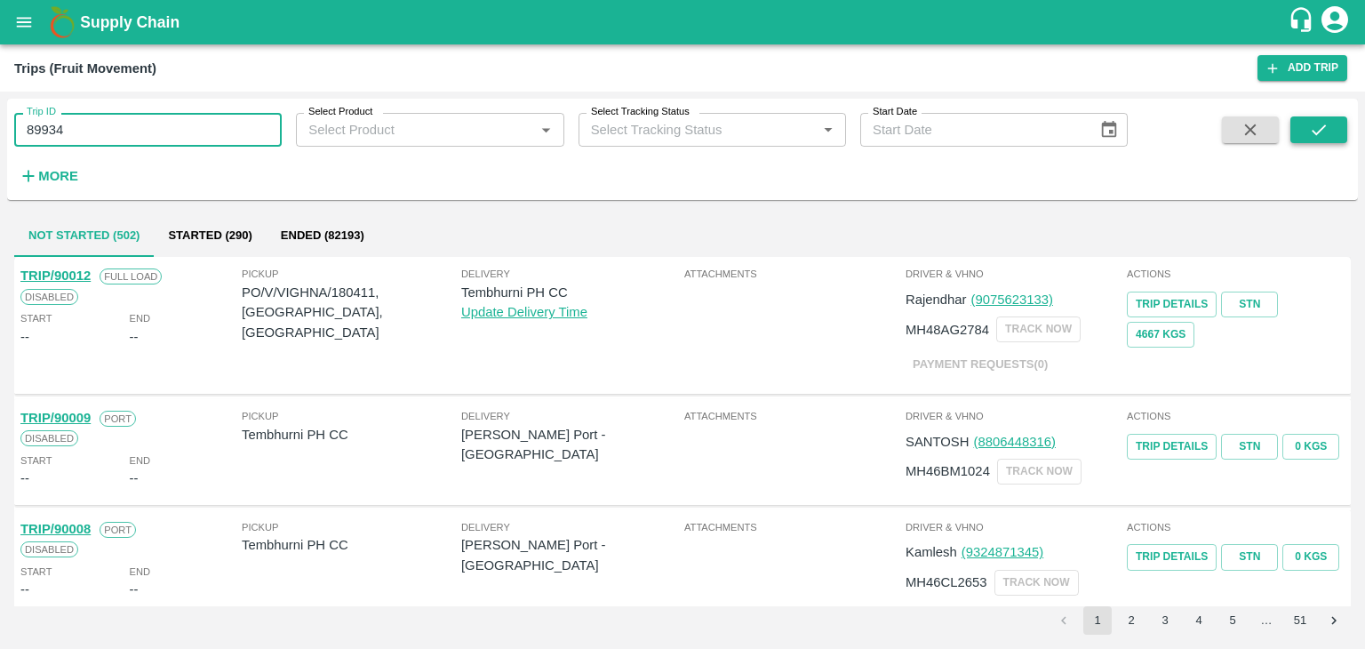
type input "89934"
click at [1328, 122] on button "submit" at bounding box center [1318, 129] width 57 height 27
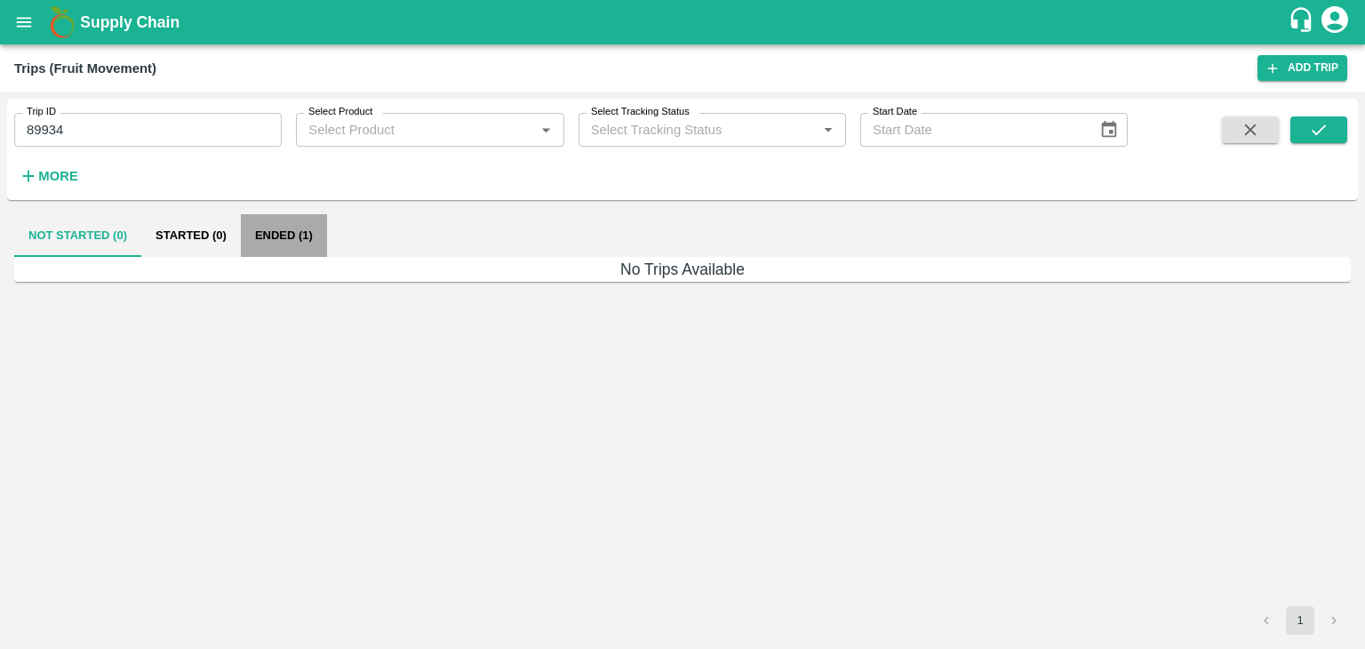
click at [273, 226] on button "Ended (1)" at bounding box center [284, 235] width 86 height 43
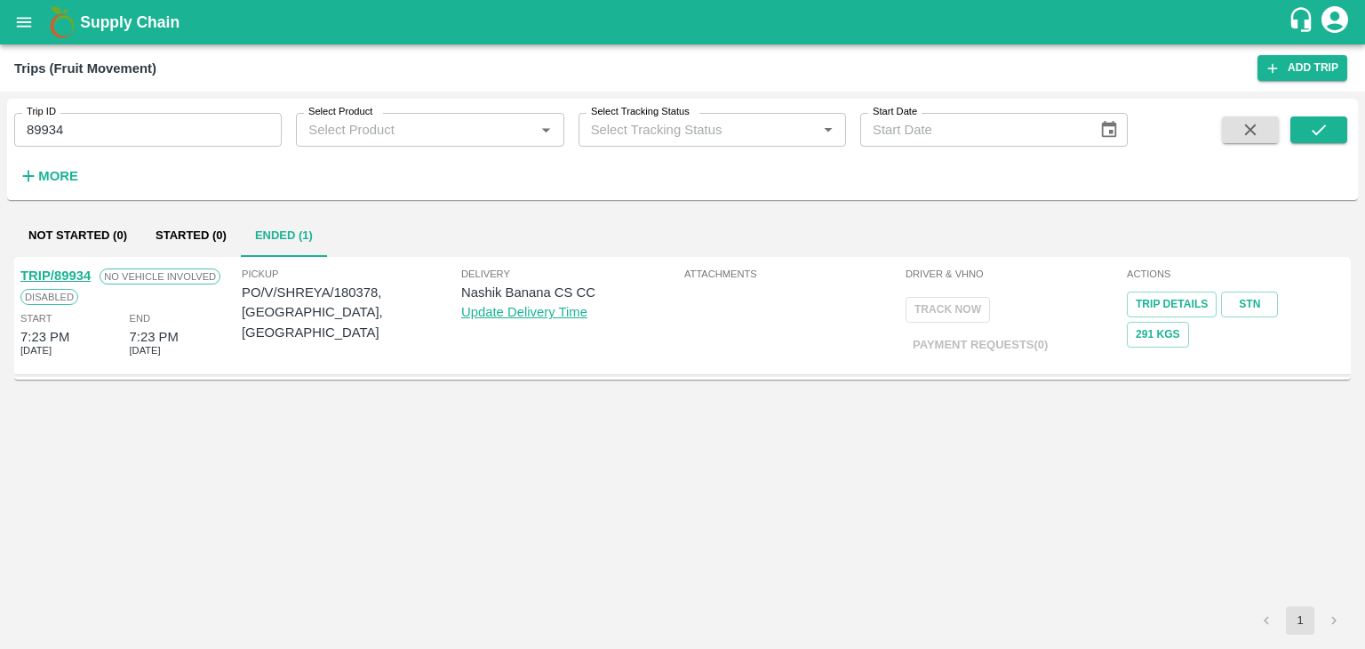
click at [47, 272] on link "TRIP/89934" at bounding box center [55, 275] width 70 height 14
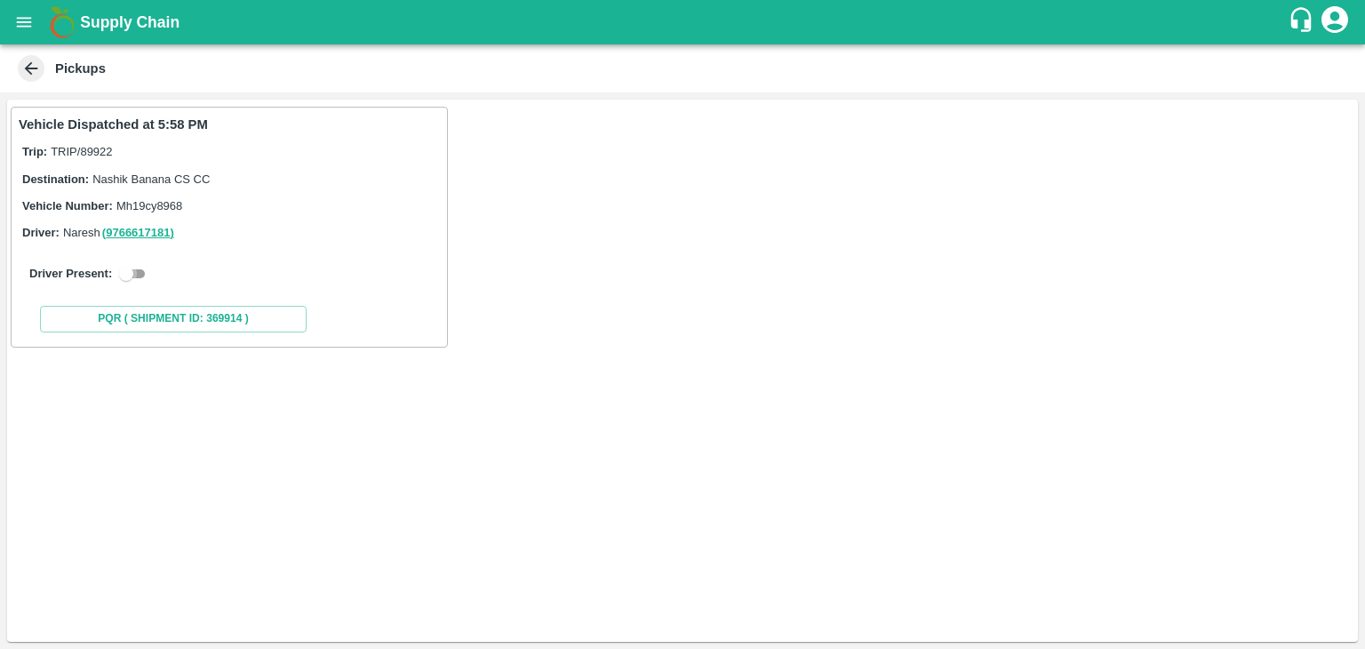
click at [135, 269] on input "checkbox" at bounding box center [126, 273] width 64 height 21
checkbox input "true"
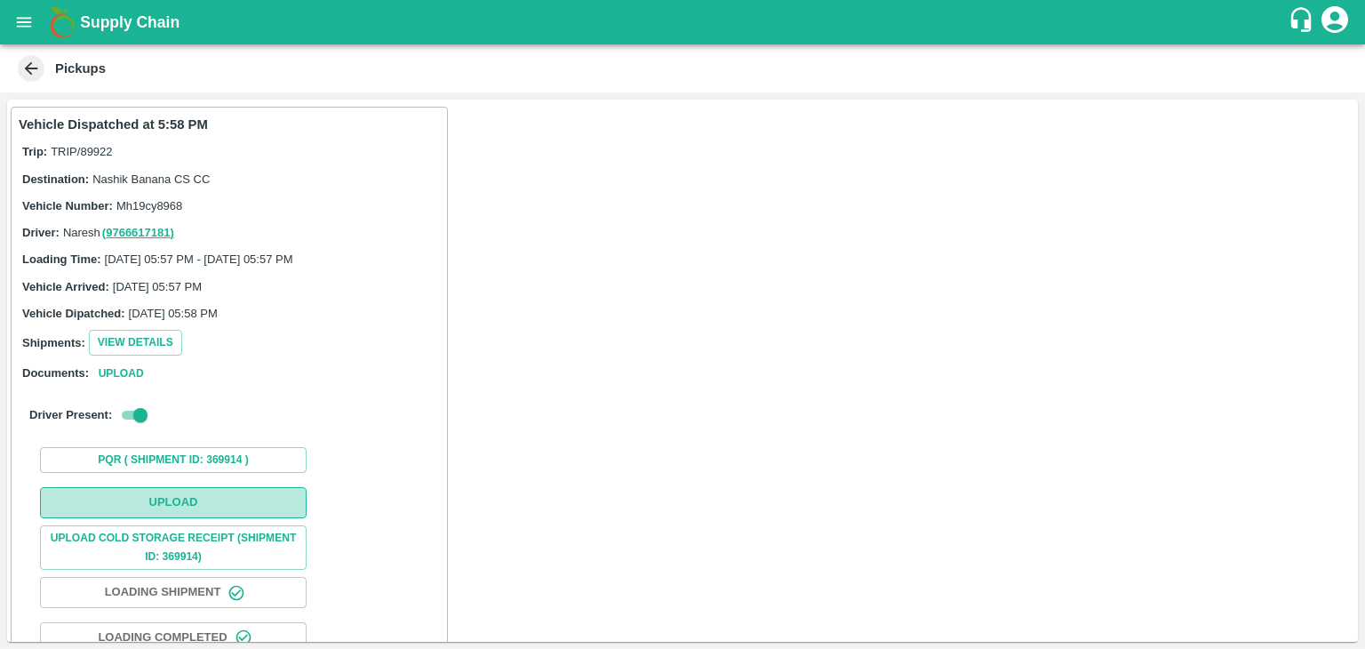
click at [183, 495] on button "Upload" at bounding box center [173, 502] width 267 height 31
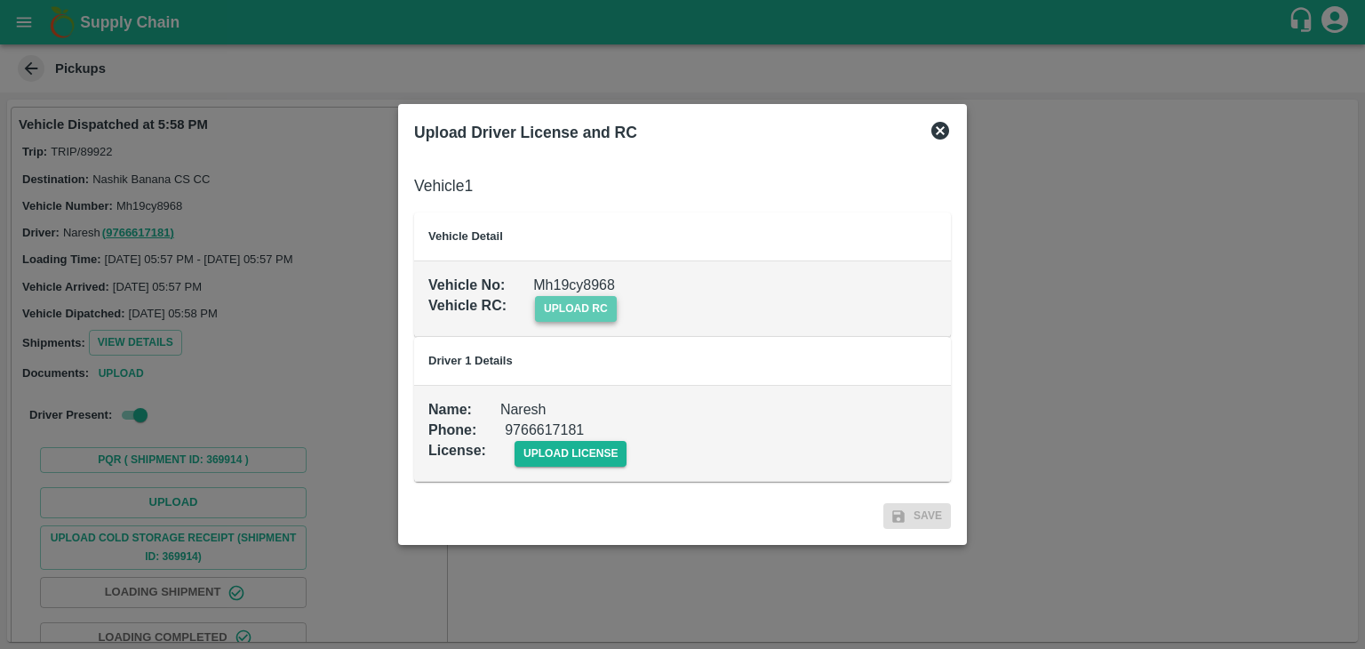
click at [586, 300] on span "upload rc" at bounding box center [576, 309] width 82 height 26
click at [0, 0] on input "upload rc" at bounding box center [0, 0] width 0 height 0
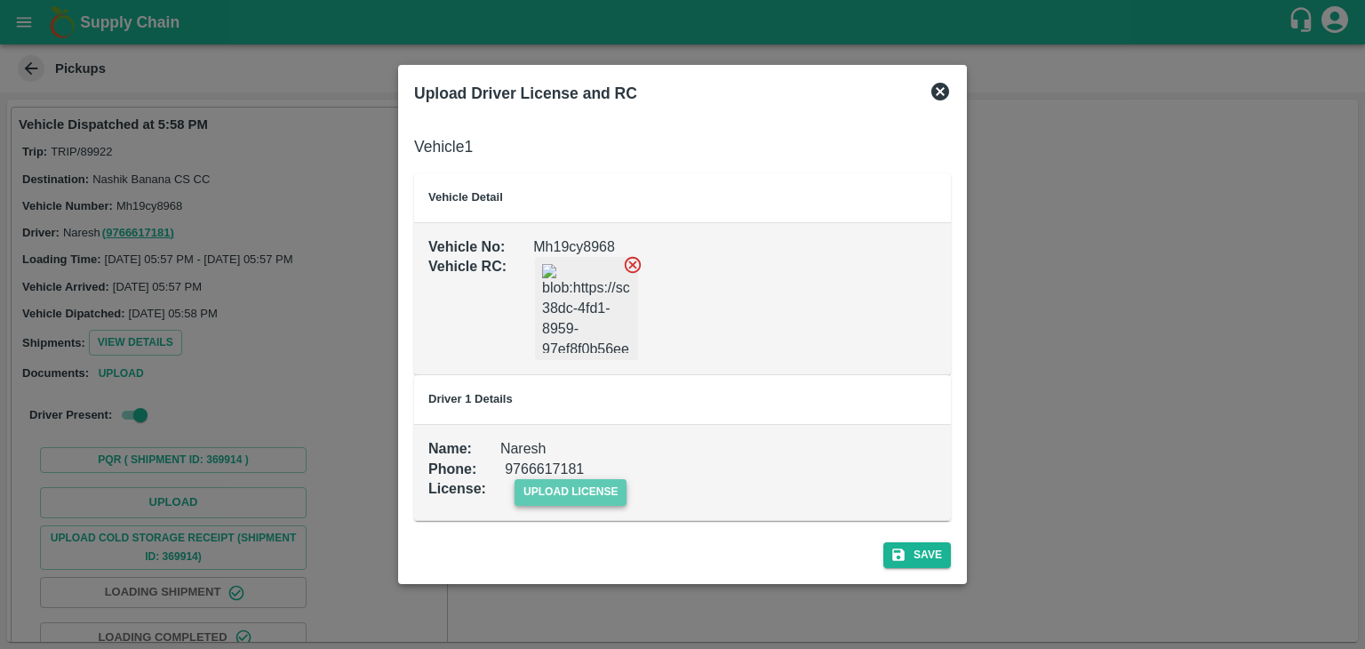
click at [604, 486] on span "upload license" at bounding box center [570, 492] width 113 height 26
click at [0, 0] on input "upload license" at bounding box center [0, 0] width 0 height 0
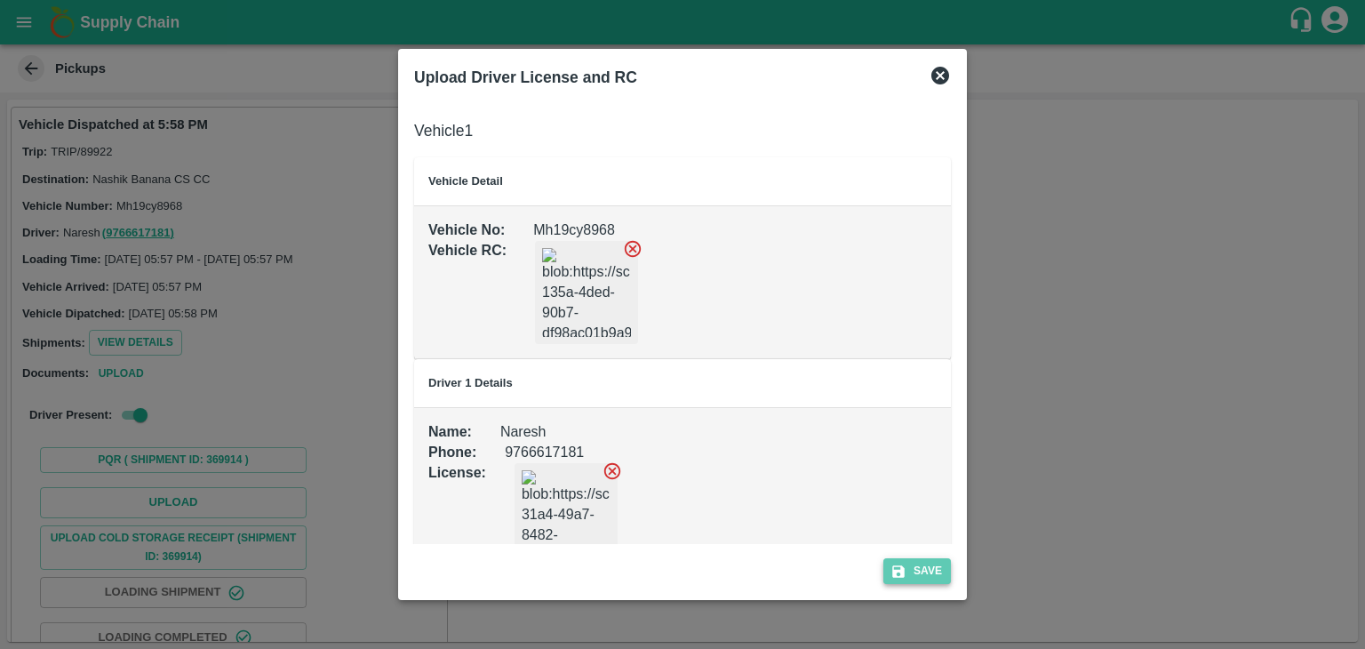
click at [928, 581] on button "Save" at bounding box center [917, 571] width 68 height 26
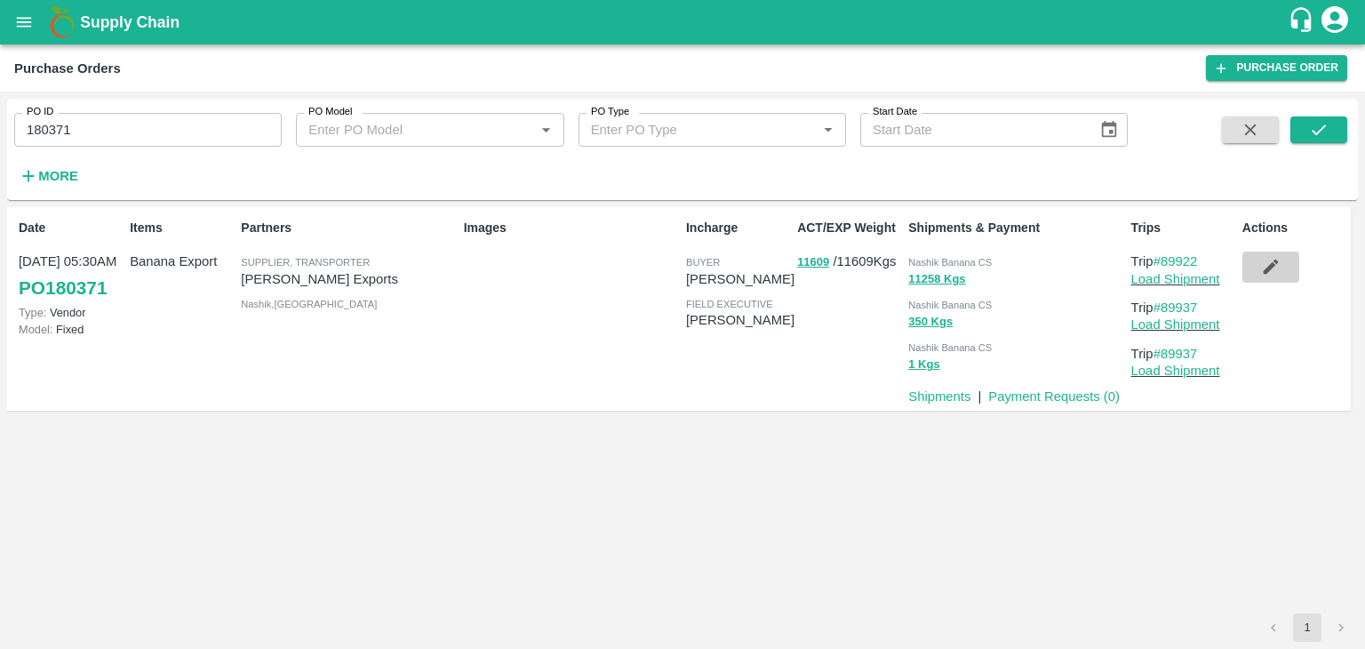
click at [1281, 280] on button "button" at bounding box center [1270, 266] width 57 height 30
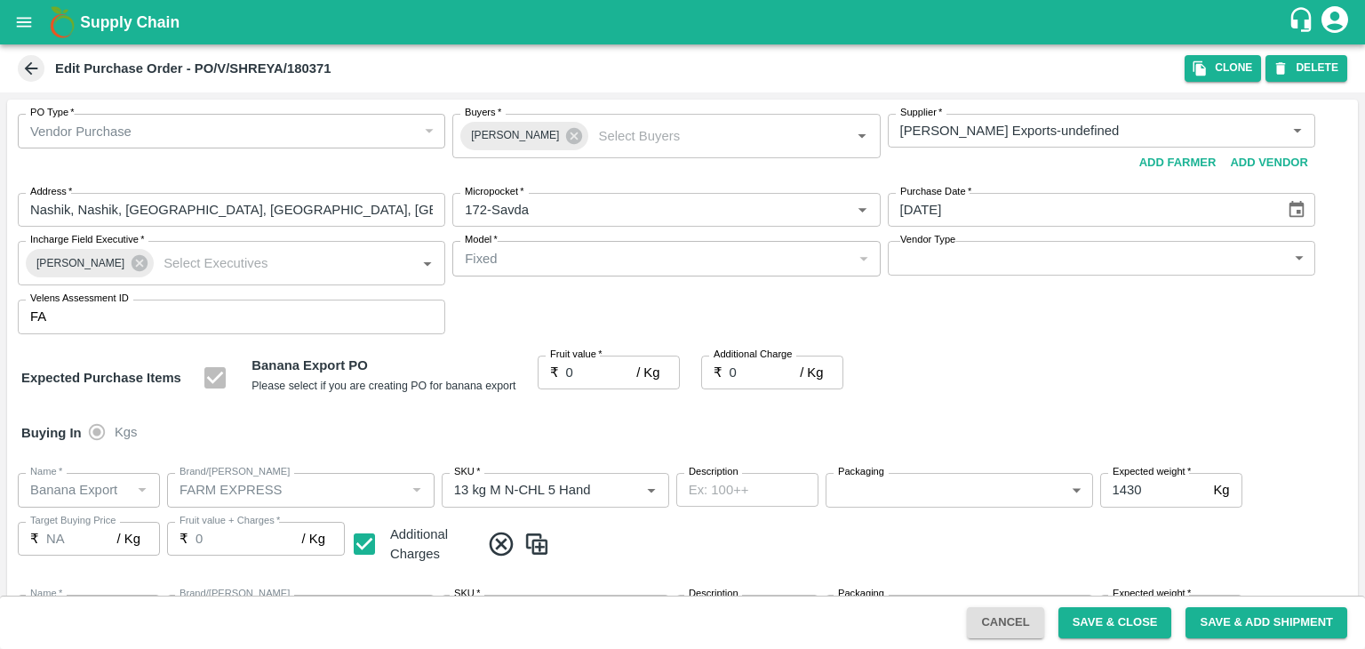
click at [564, 138] on icon at bounding box center [574, 136] width 20 height 20
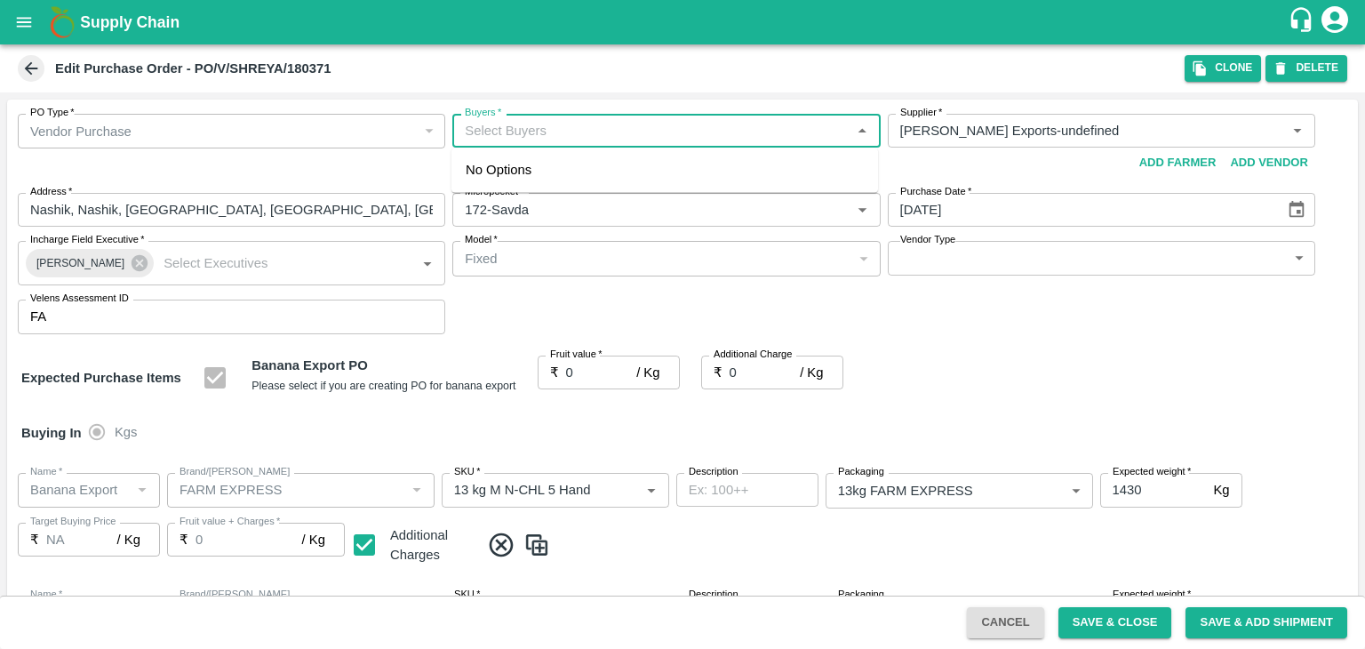
click at [552, 132] on input "Buyers   *" at bounding box center [651, 130] width 387 height 23
type input "Ajit"
click at [547, 179] on div "Ajit Otari" at bounding box center [562, 178] width 108 height 20
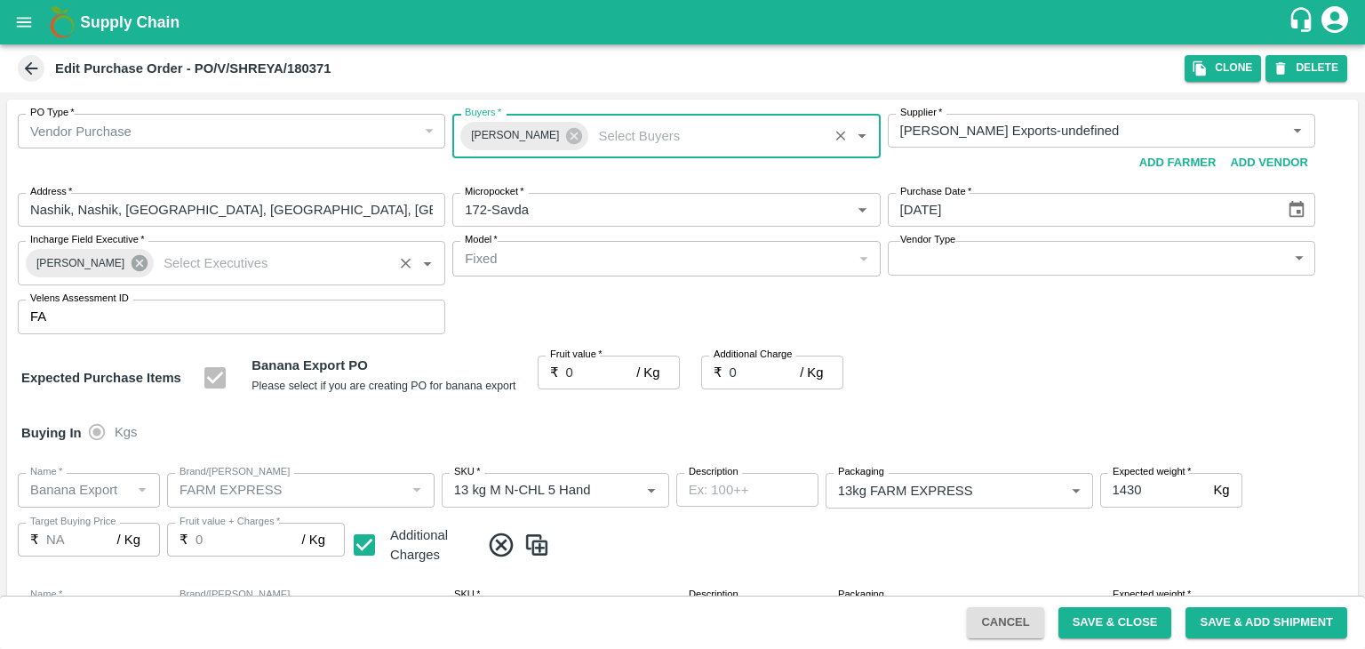
click at [130, 264] on icon at bounding box center [140, 263] width 20 height 20
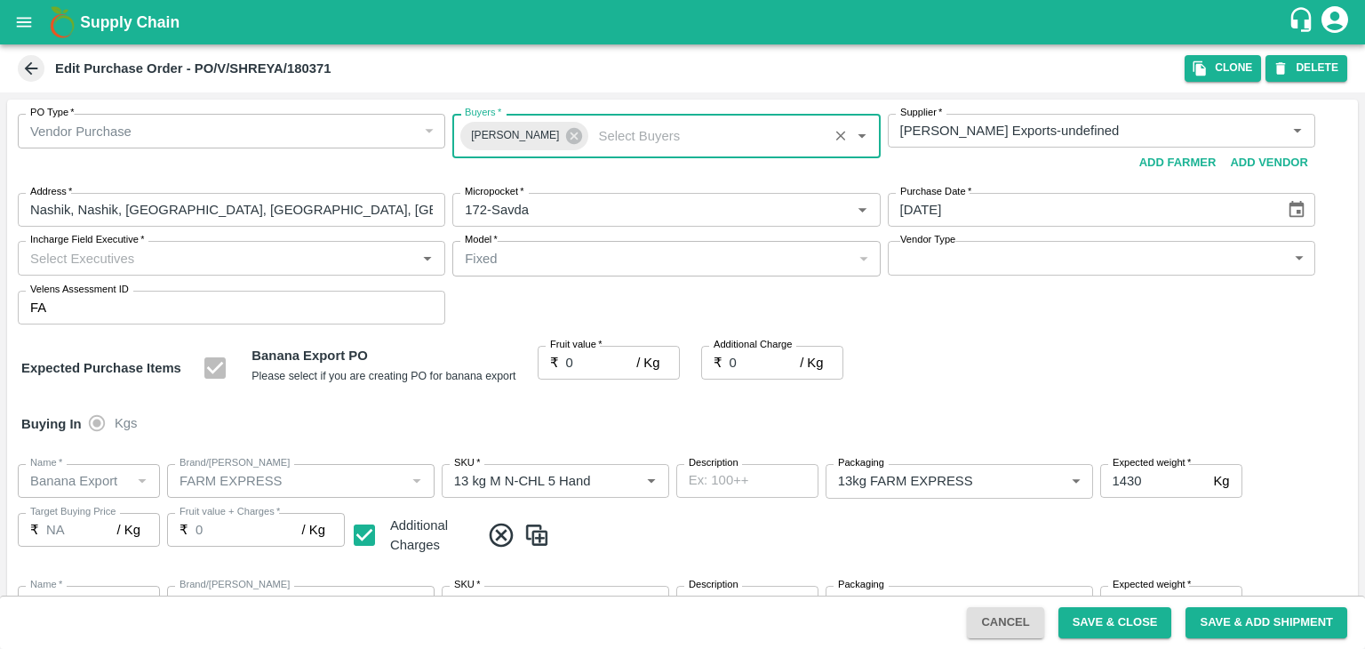
click at [163, 256] on input "Incharge Field Executive   *" at bounding box center [216, 257] width 387 height 23
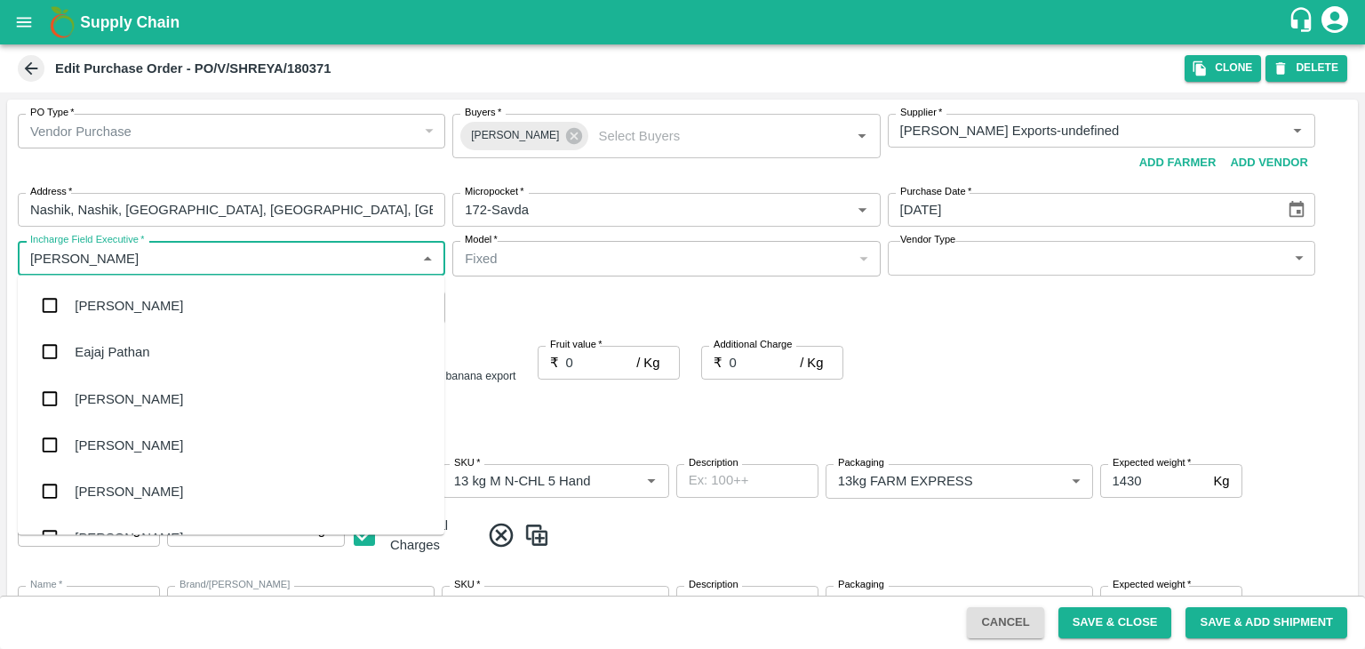
type input "Jay"
click at [145, 385] on div "jaydip Tale" at bounding box center [231, 398] width 426 height 46
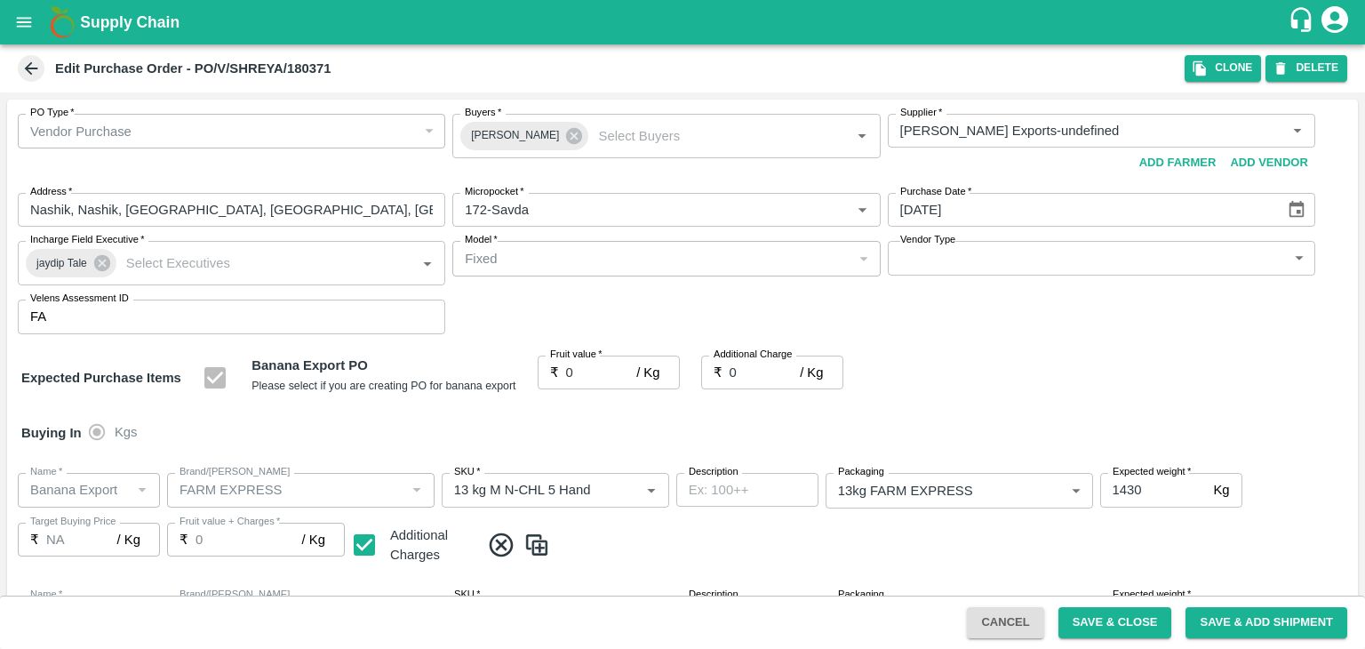
click at [939, 246] on label "Vendor Type" at bounding box center [927, 240] width 55 height 14
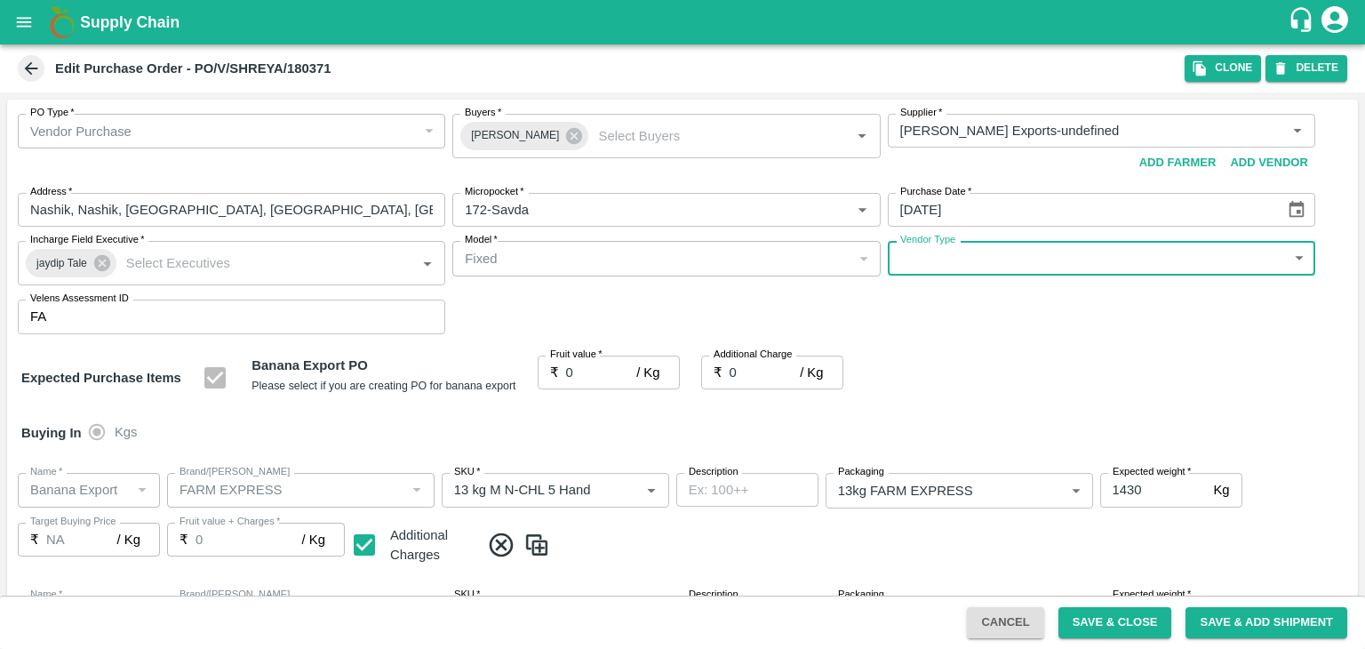
click at [945, 261] on body "Supply Chain Edit Purchase Order - PO/V/SHREYA/180371 Clone DELETE PO Type   * …" at bounding box center [682, 324] width 1365 height 649
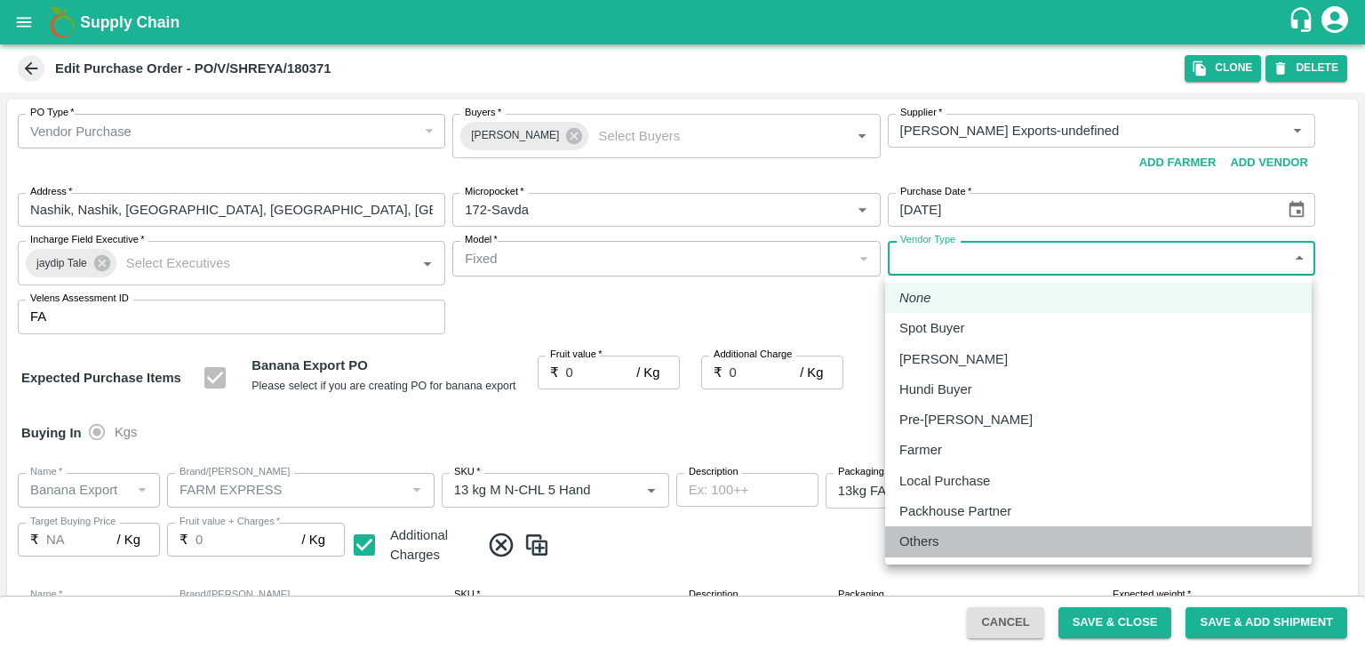
click at [941, 544] on div "Others" at bounding box center [923, 541] width 49 height 20
type input "OTHER"
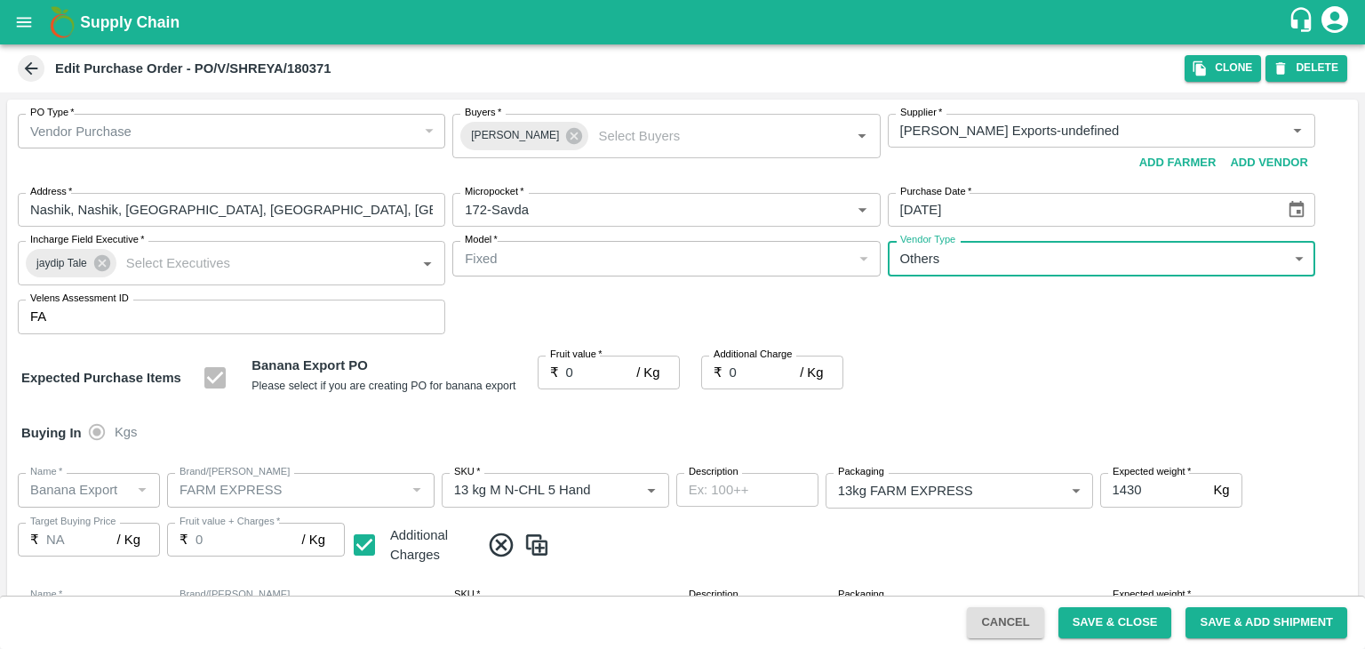
click at [585, 371] on input "0" at bounding box center [601, 372] width 71 height 34
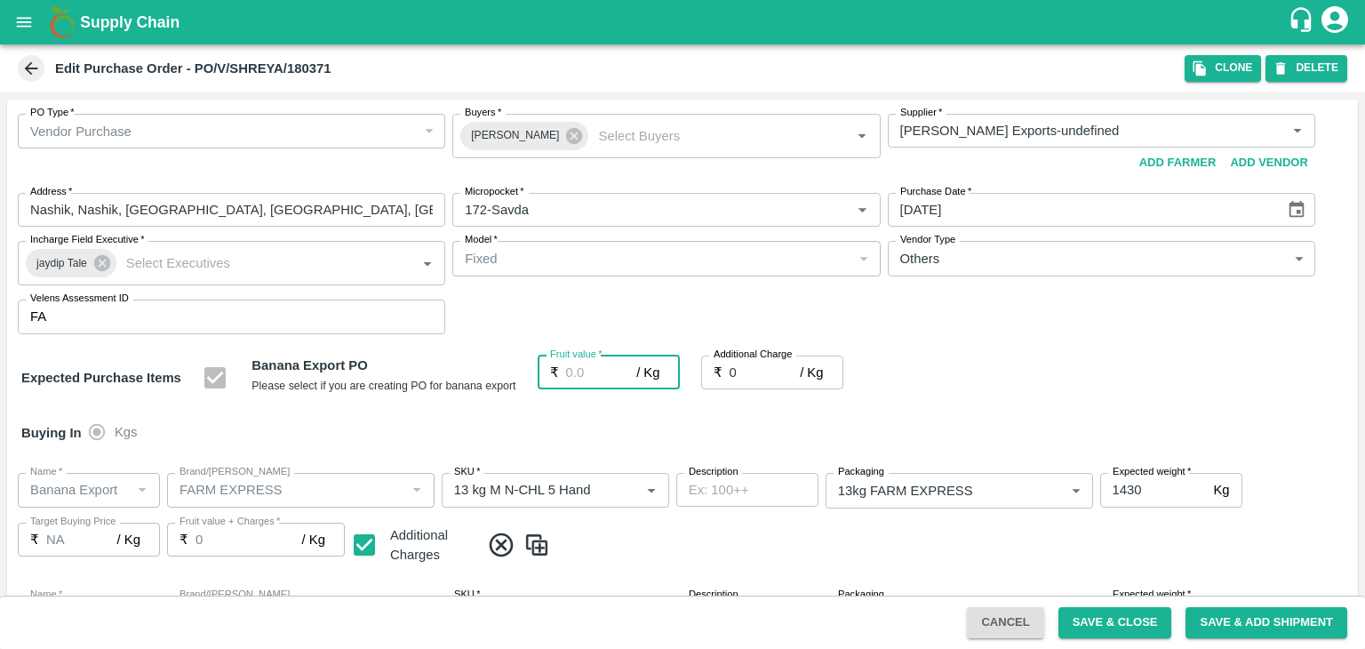
type input "1"
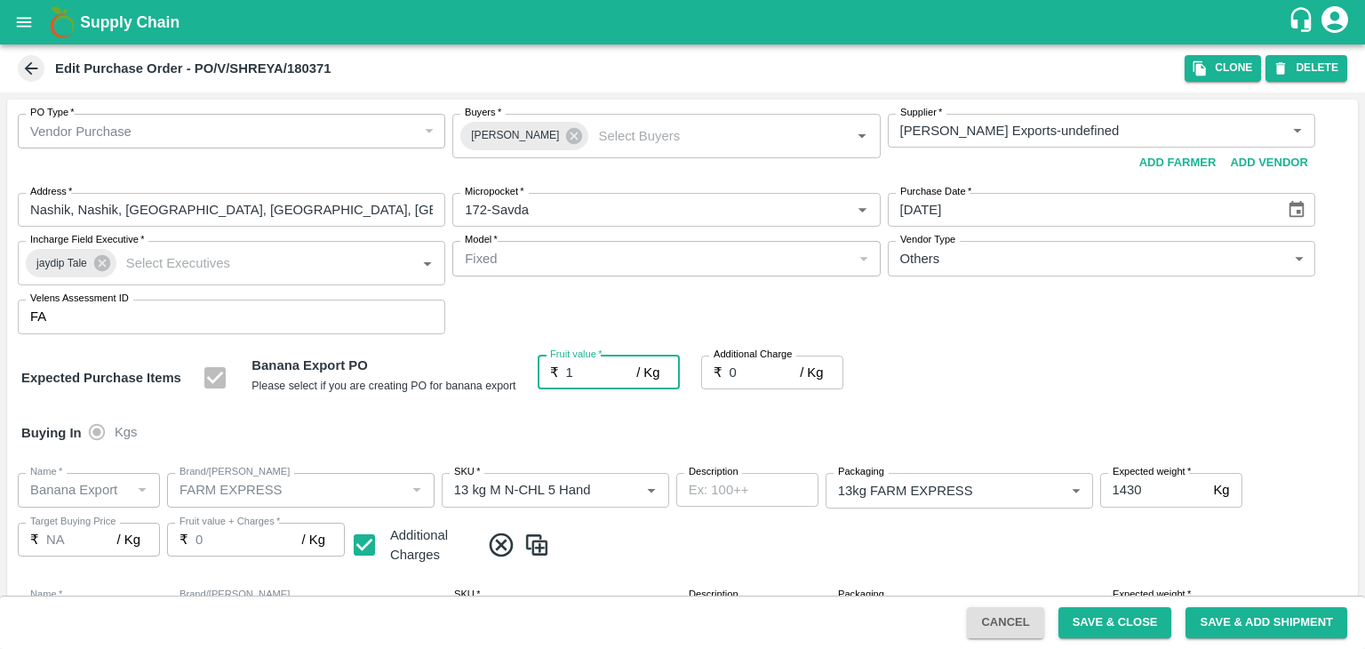
type input "1"
type input "18"
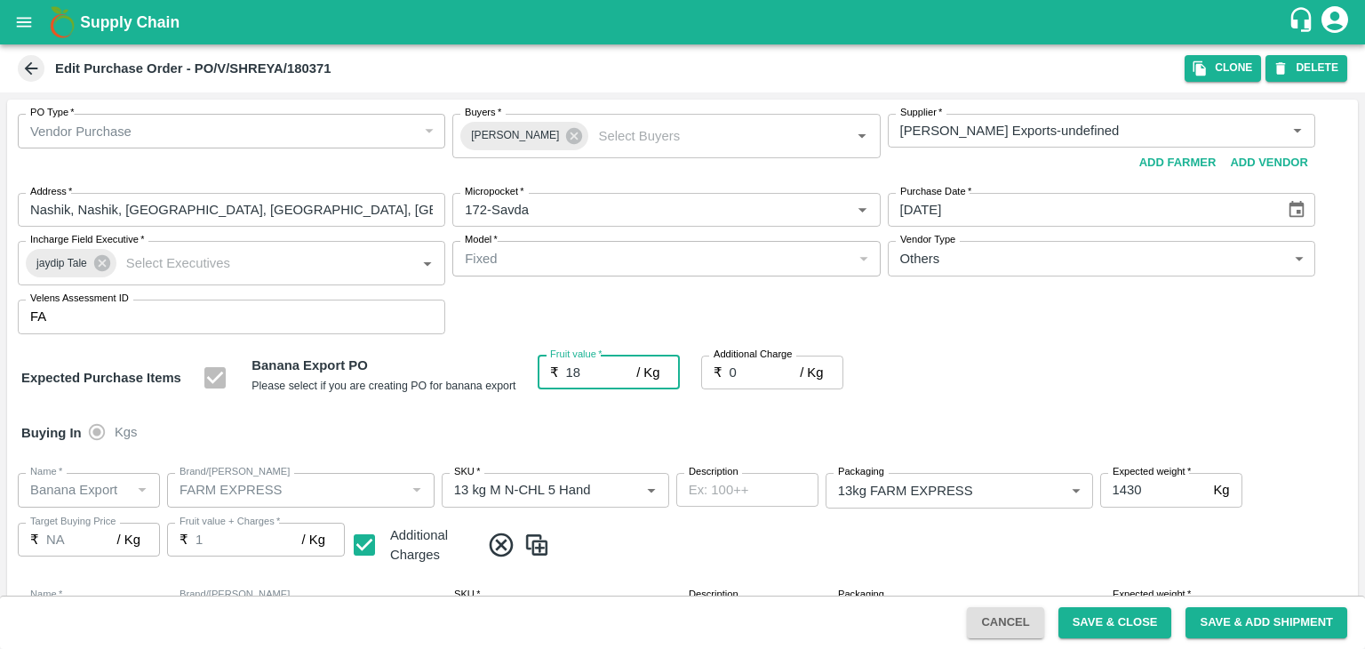
type input "18"
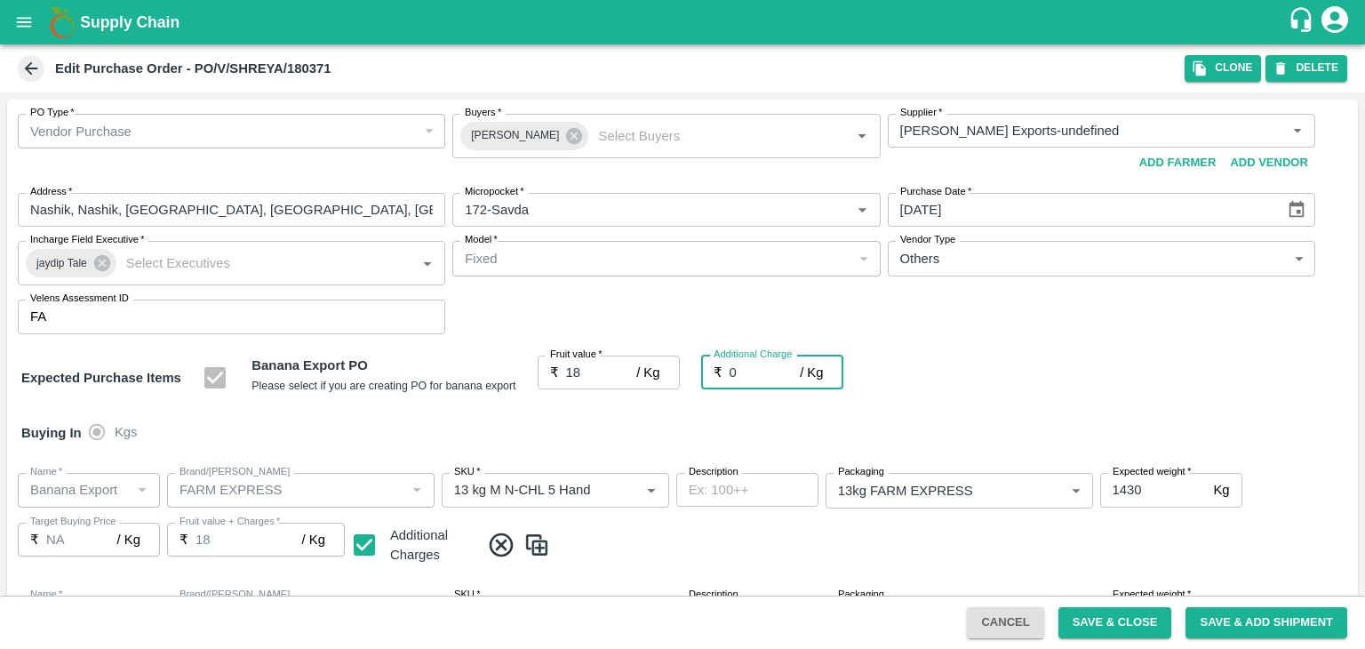
type input "2"
type input "20"
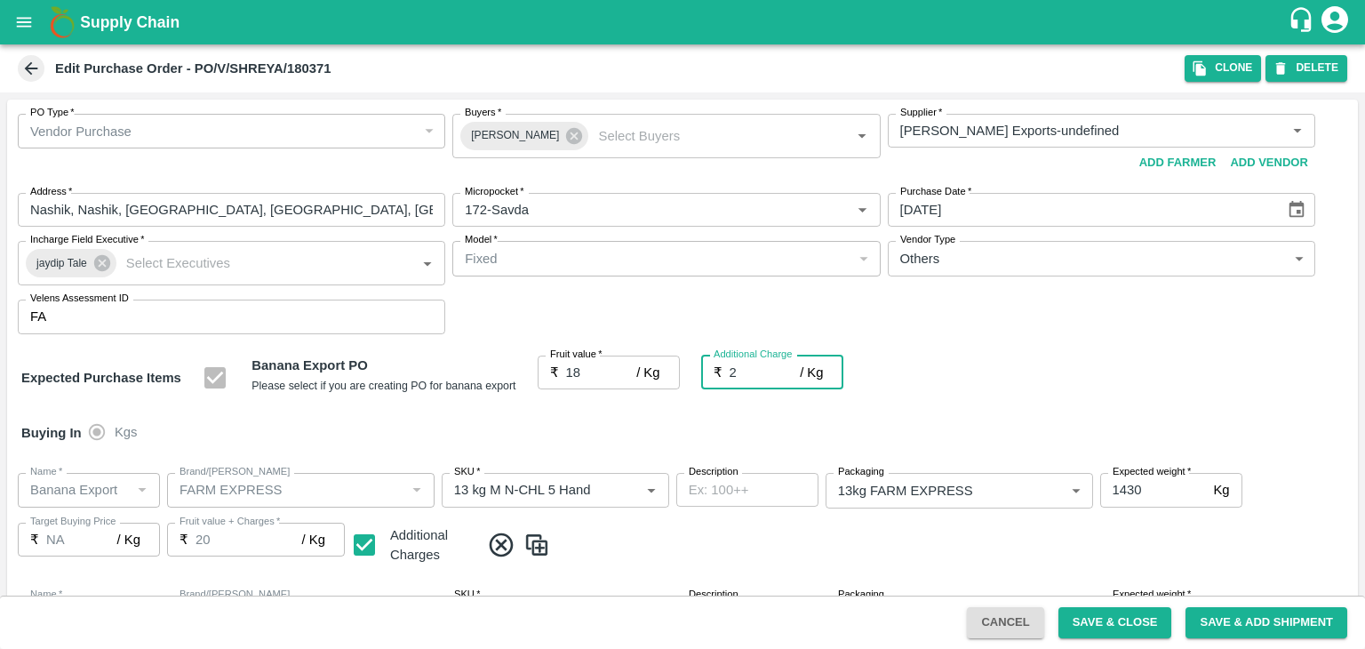
type input "2.7"
type input "20.7"
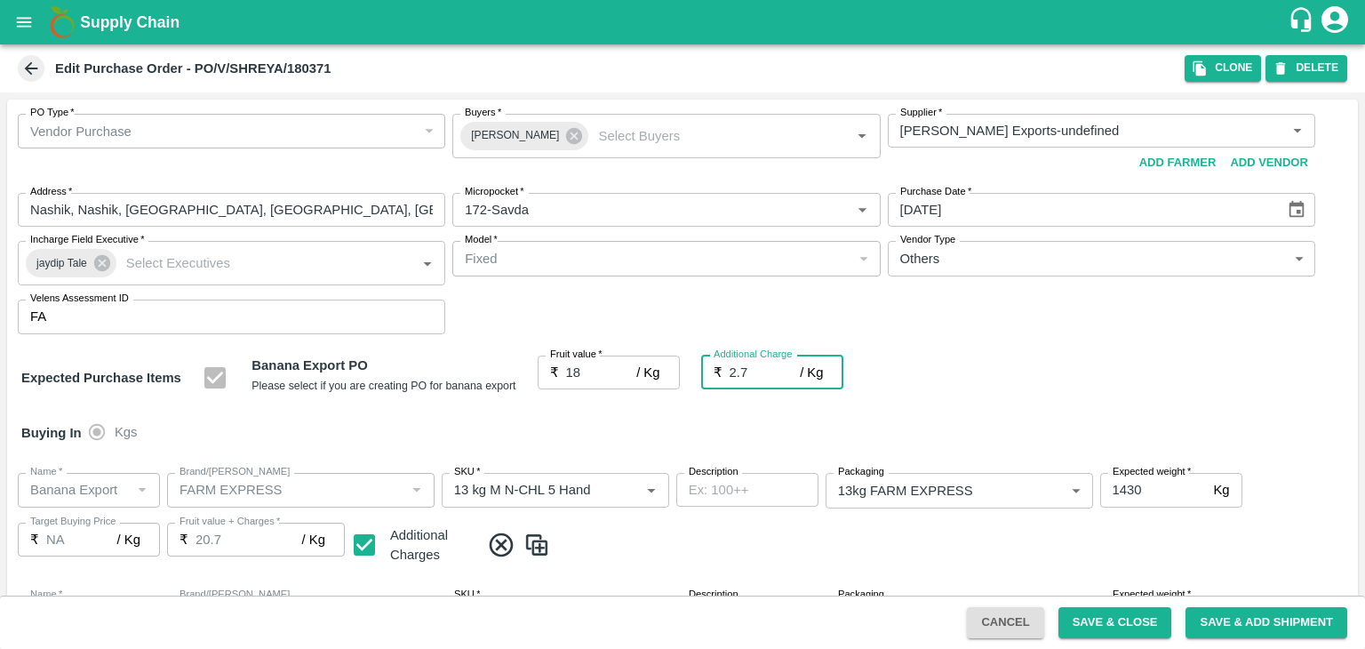
type input "2.75"
type input "20.75"
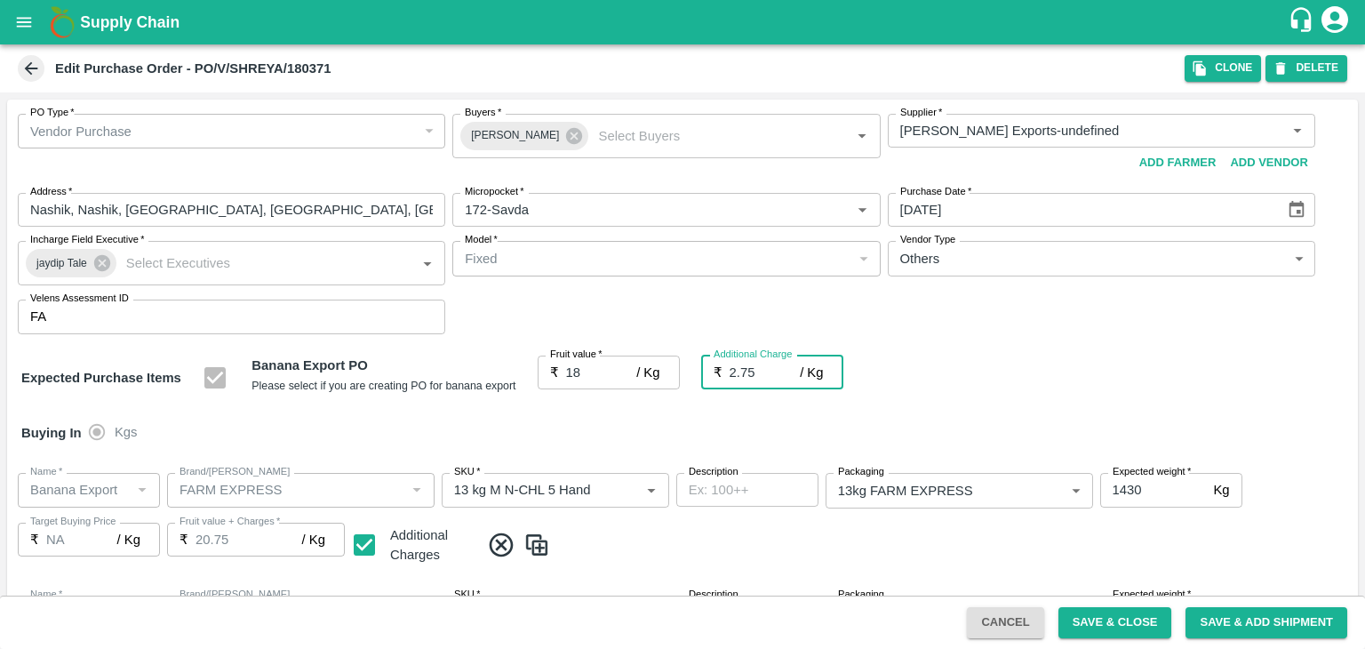
type input "2.75"
click at [894, 548] on span at bounding box center [915, 544] width 871 height 29
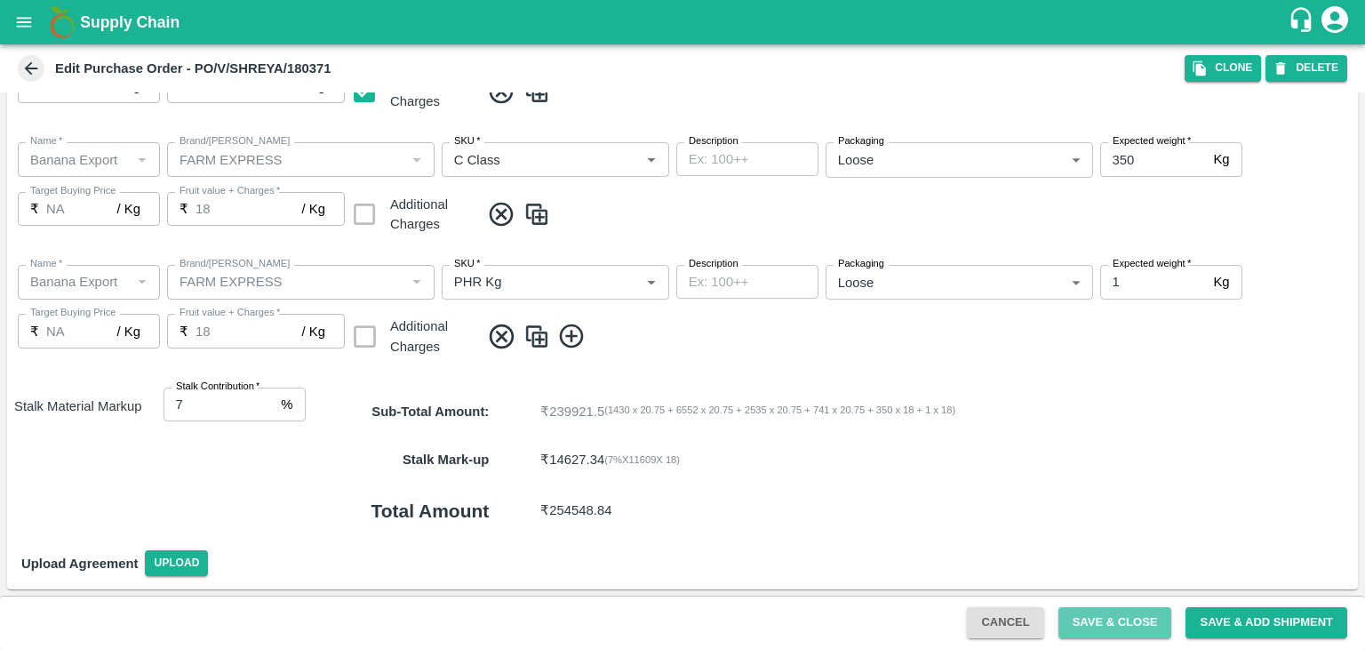
click at [1148, 637] on button "Save & Close" at bounding box center [1115, 622] width 114 height 31
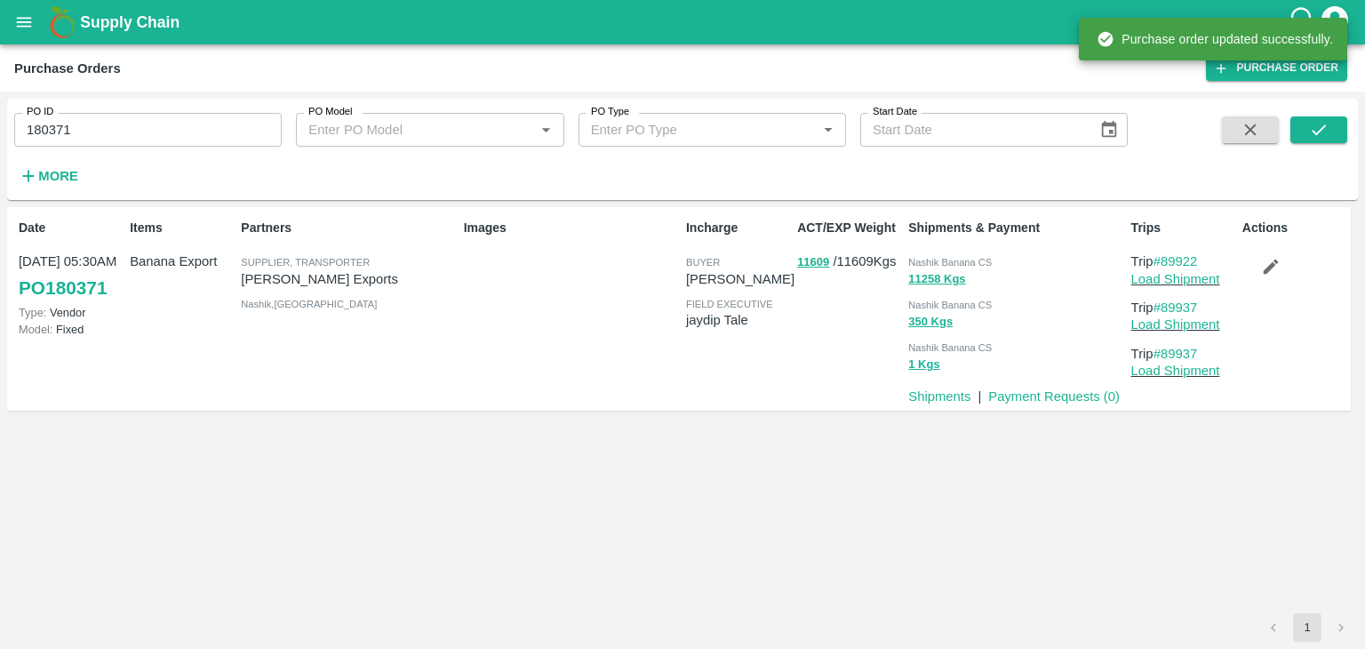
click at [213, 109] on div "PO ID 180371 PO ID" at bounding box center [141, 123] width 282 height 48
drag, startPoint x: 213, startPoint y: 109, endPoint x: 205, endPoint y: 125, distance: 17.9
click at [205, 125] on div "PO ID 180371 PO ID" at bounding box center [141, 123] width 282 height 48
click at [205, 125] on input "180371" at bounding box center [147, 130] width 267 height 34
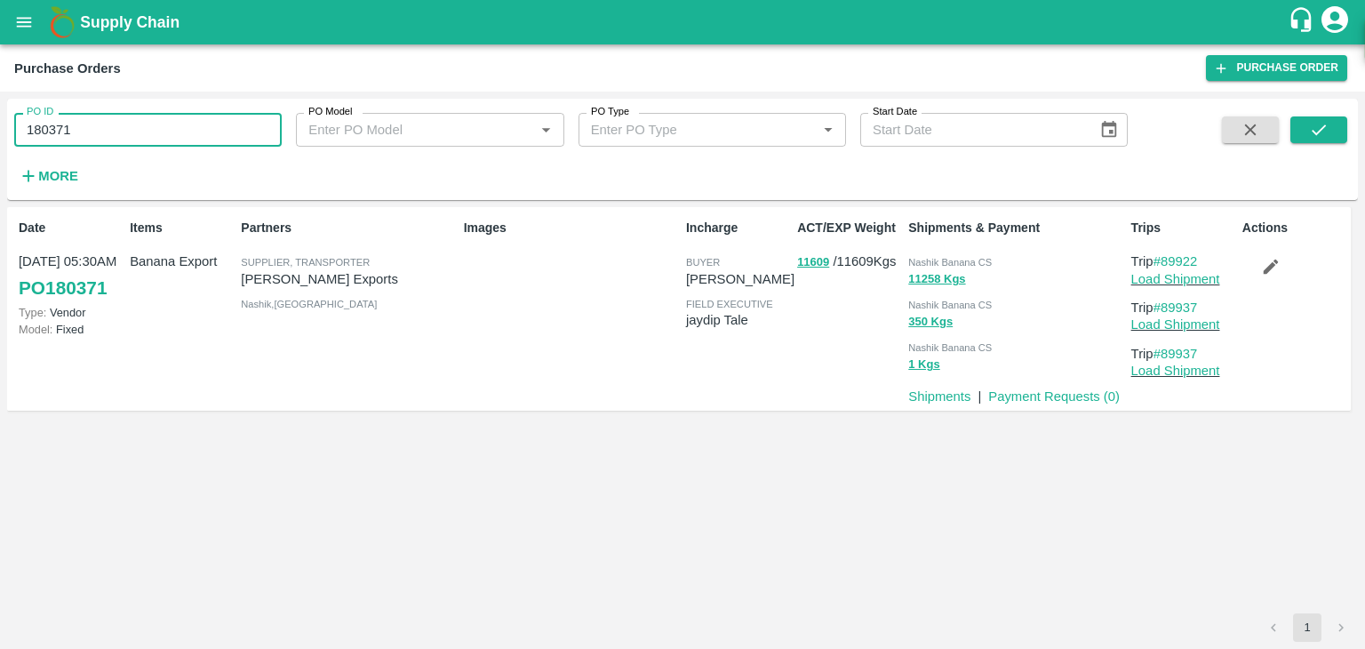
paste input "text"
click at [205, 125] on input "180371" at bounding box center [147, 130] width 267 height 34
type input "180339"
click at [1313, 137] on icon "submit" at bounding box center [1319, 130] width 20 height 20
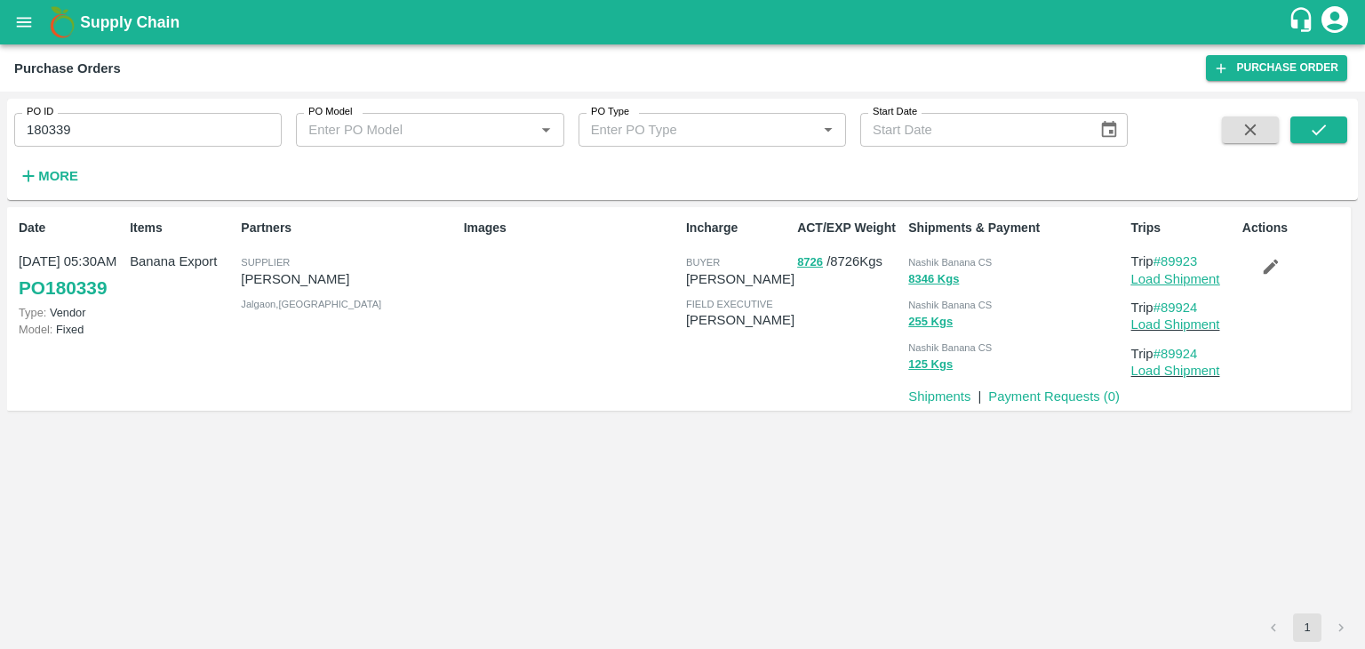
click at [1150, 282] on link "Load Shipment" at bounding box center [1175, 279] width 89 height 14
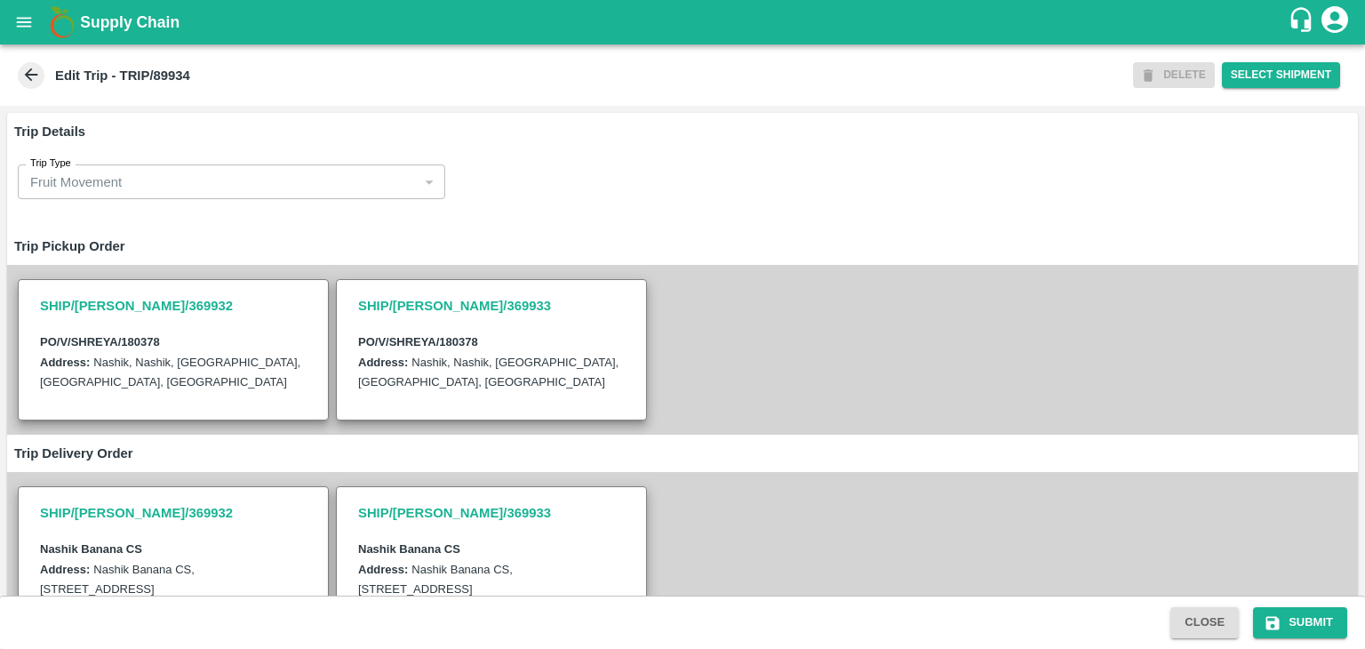
scroll to position [436, 0]
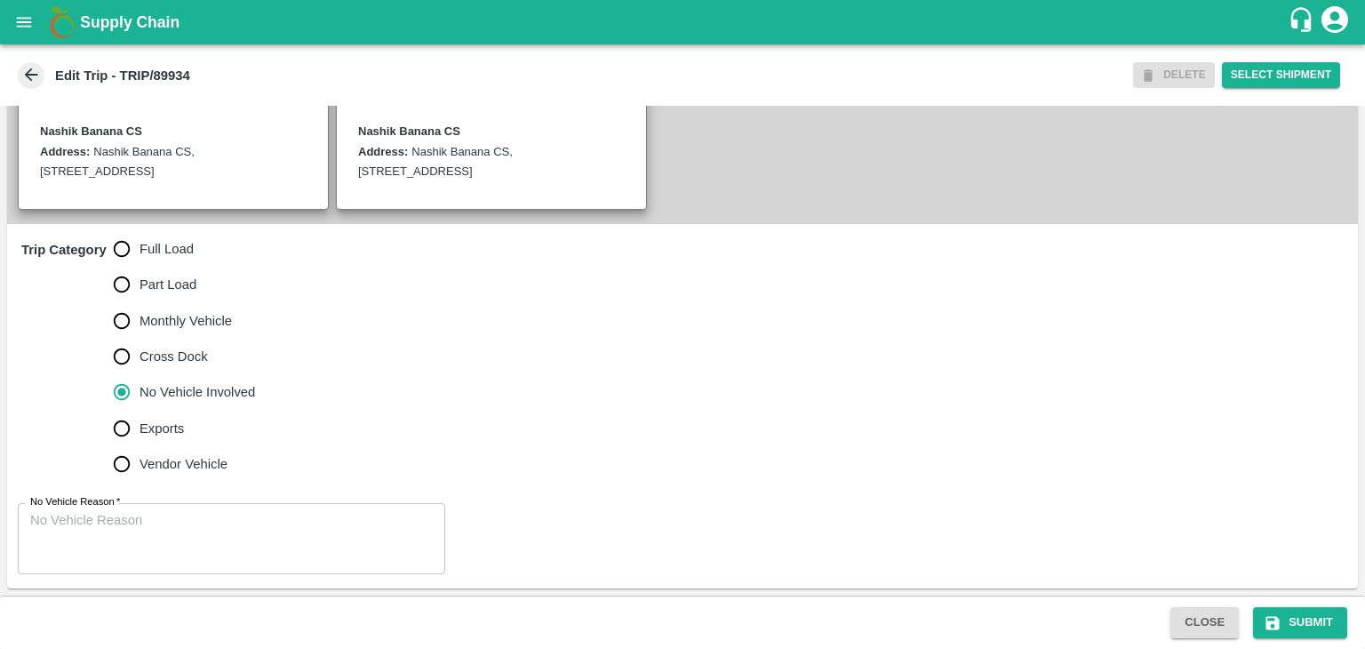
click at [242, 556] on textarea "No Vehicle Reason   *" at bounding box center [231, 539] width 402 height 56
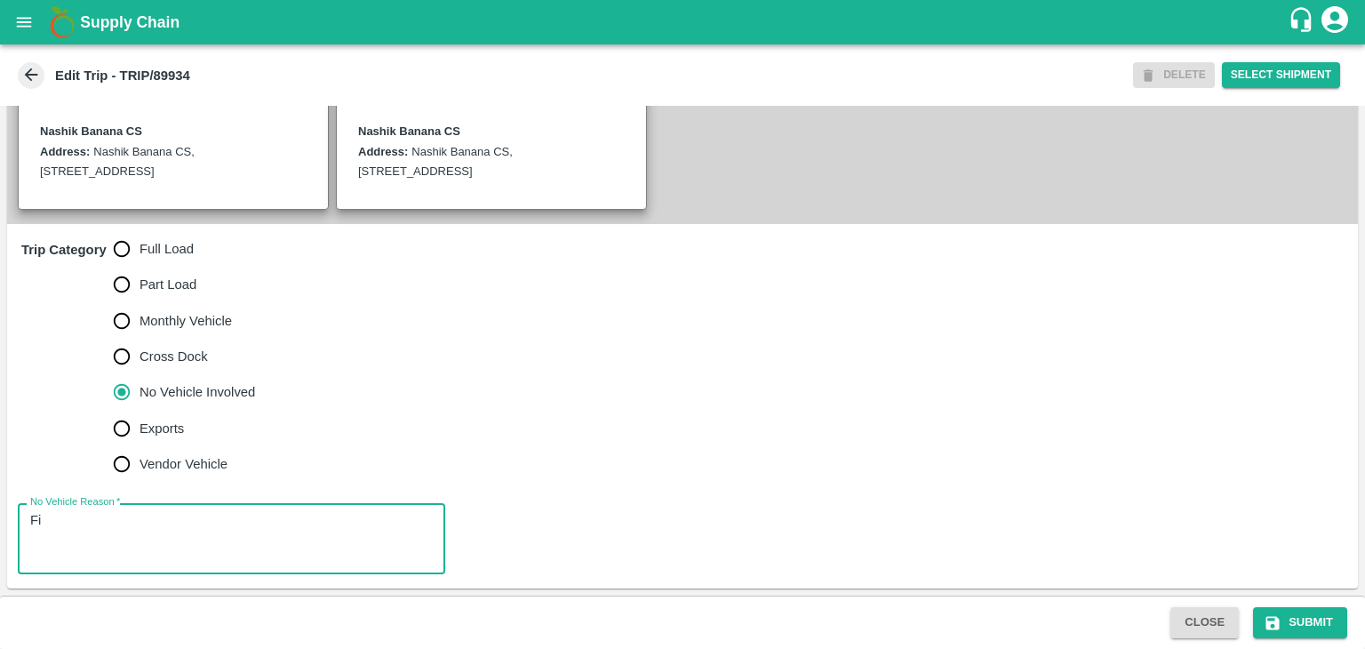
type textarea "F"
type textarea "Field Dump"
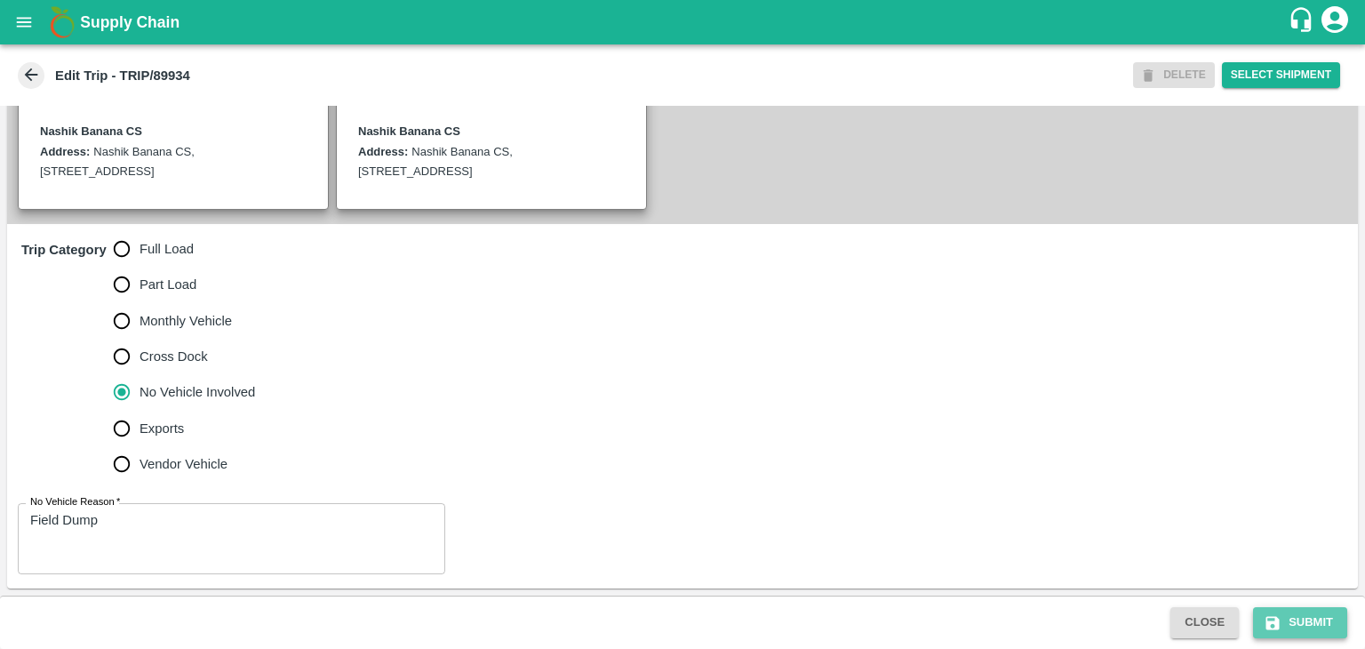
click at [1276, 618] on icon "submit" at bounding box center [1272, 622] width 13 height 13
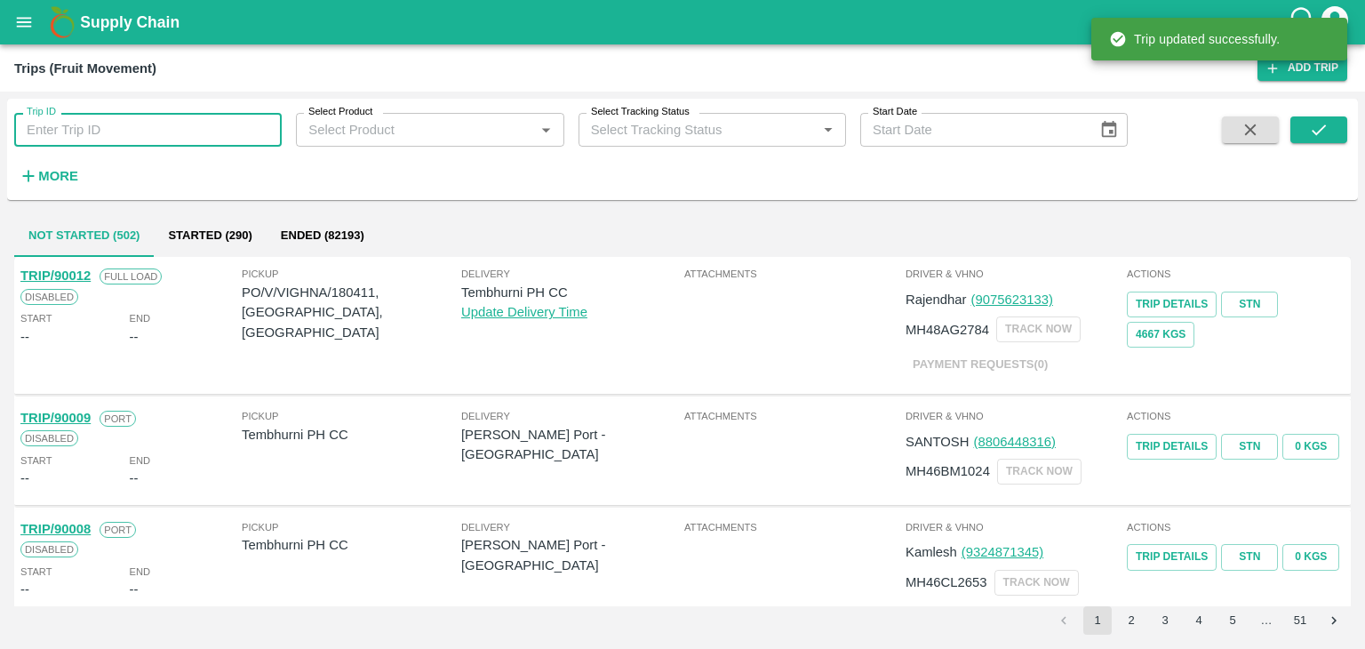
click at [218, 133] on input "Trip ID" at bounding box center [147, 130] width 267 height 34
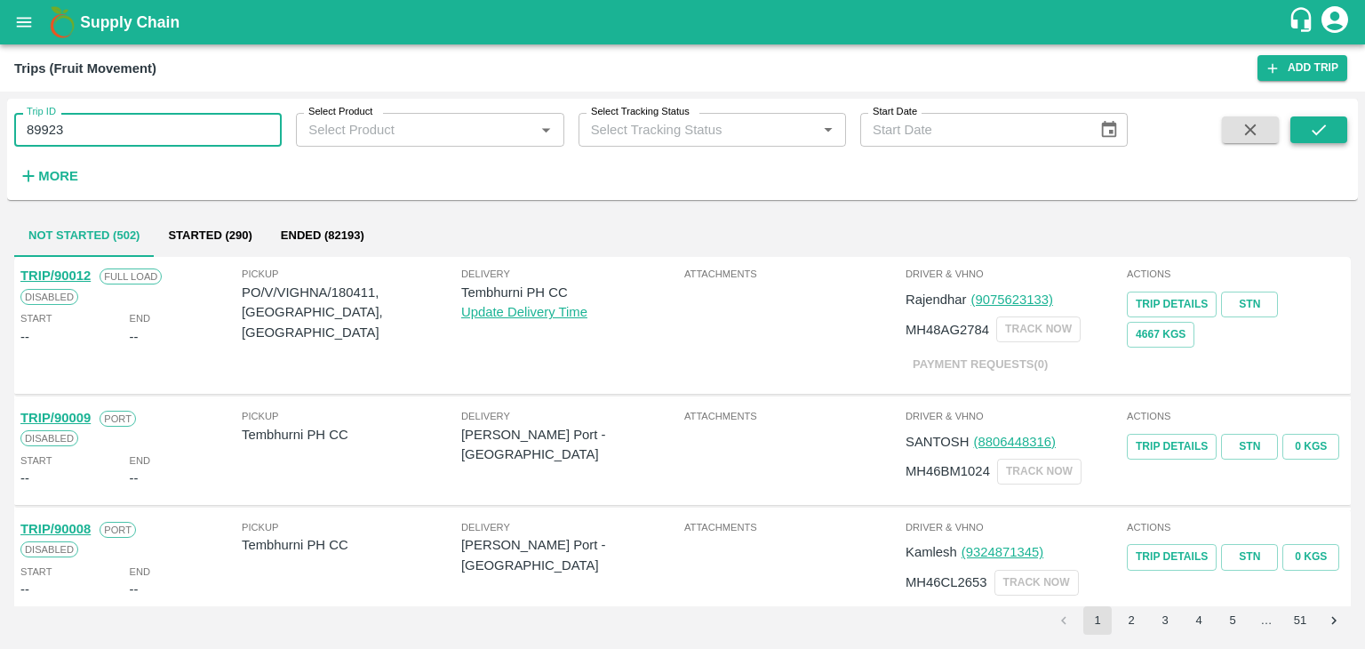
type input "89923"
click at [1313, 139] on icon "submit" at bounding box center [1319, 130] width 20 height 20
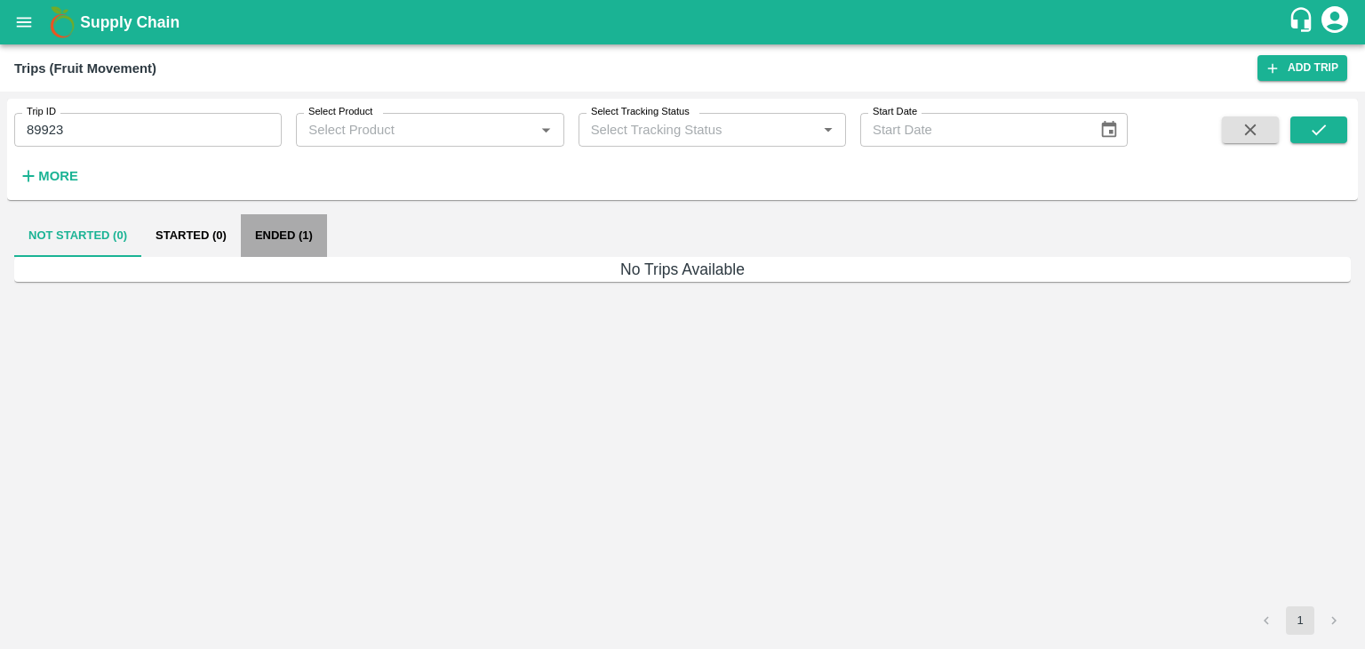
click at [306, 245] on button "Ended (1)" at bounding box center [284, 235] width 86 height 43
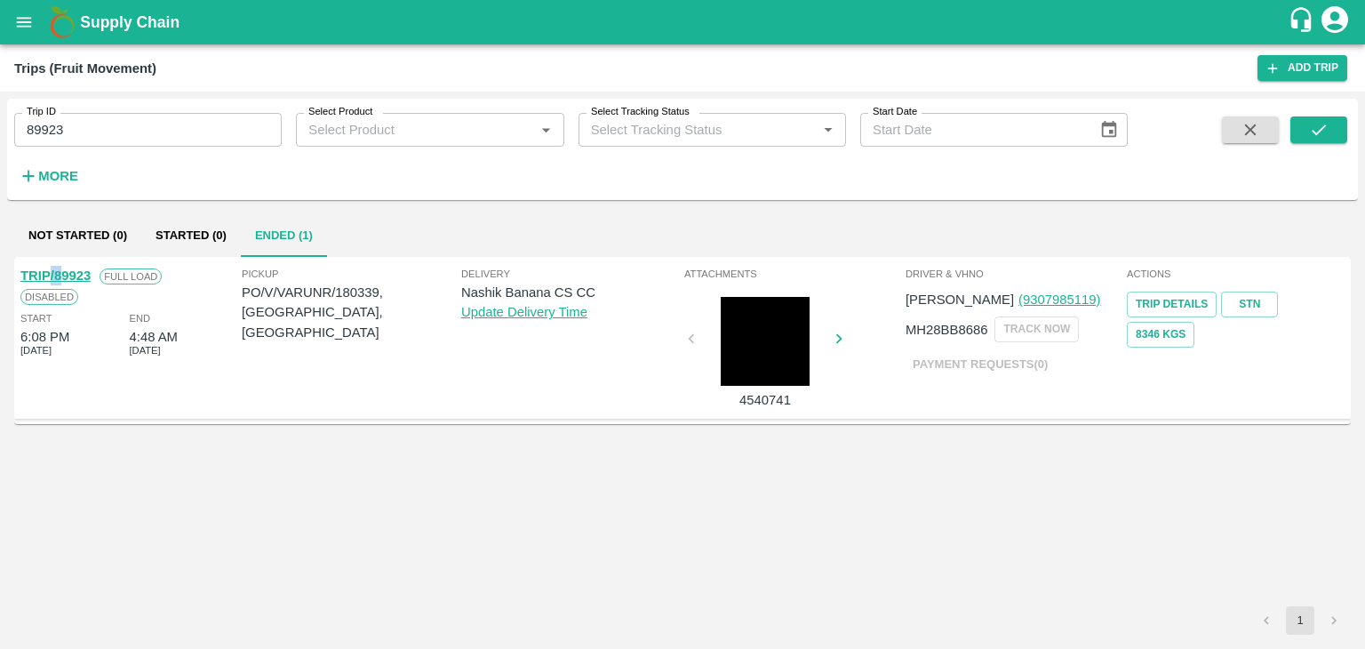
drag, startPoint x: 49, startPoint y: 266, endPoint x: 61, endPoint y: 273, distance: 14.3
click at [61, 273] on div "TRIP/89923" at bounding box center [55, 276] width 70 height 20
click at [61, 273] on link "TRIP/89923" at bounding box center [55, 275] width 70 height 14
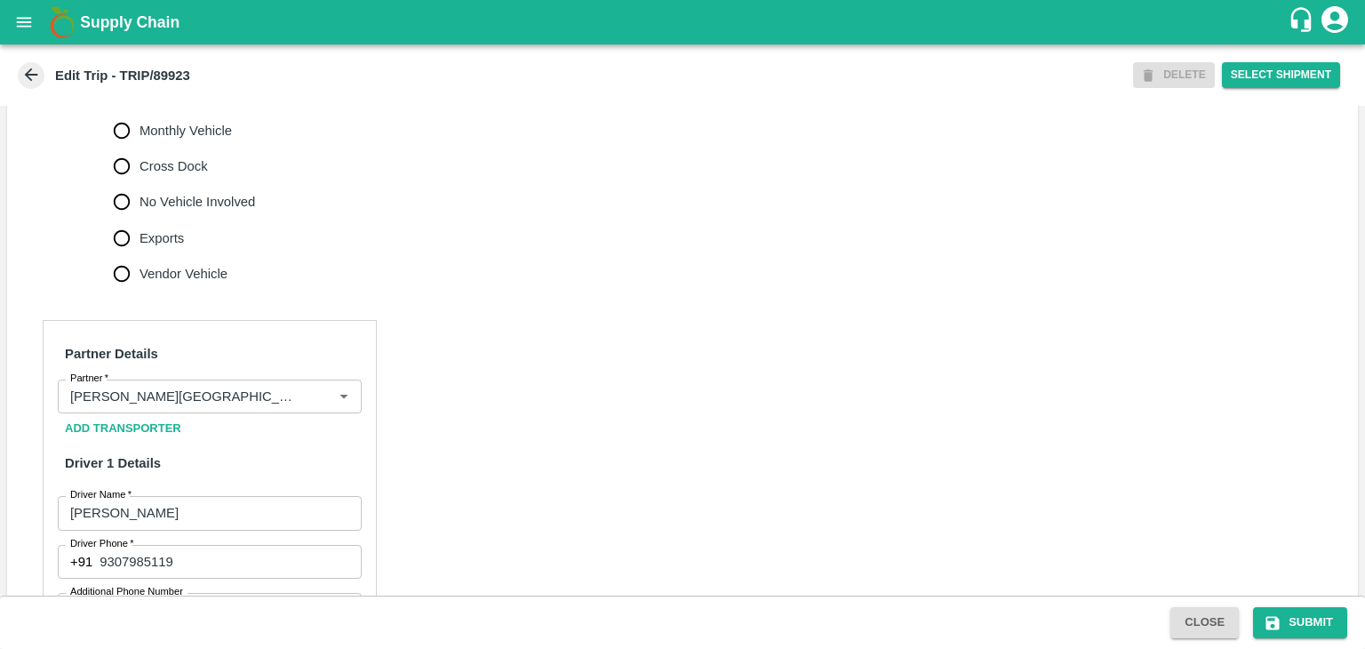
scroll to position [610, 0]
click at [318, 400] on icon "Clear" at bounding box center [322, 394] width 17 height 17
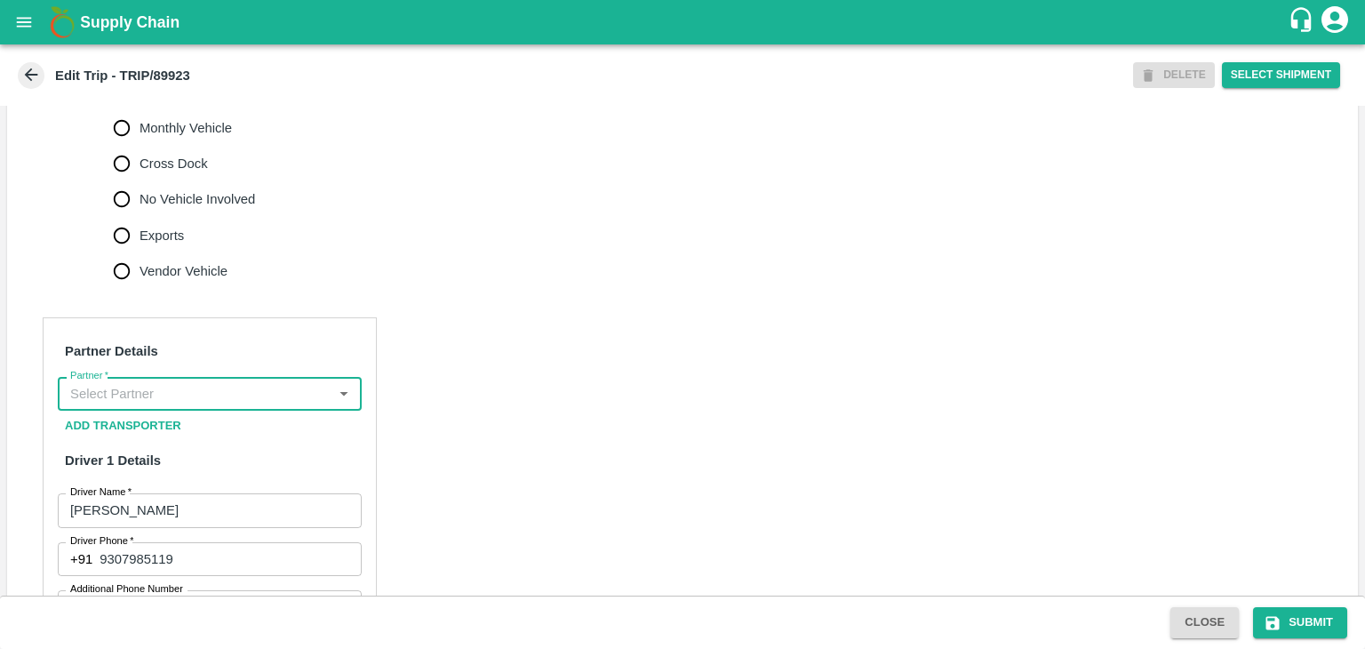
scroll to position [0, 0]
click at [270, 382] on input "Partner   *" at bounding box center [195, 393] width 264 height 23
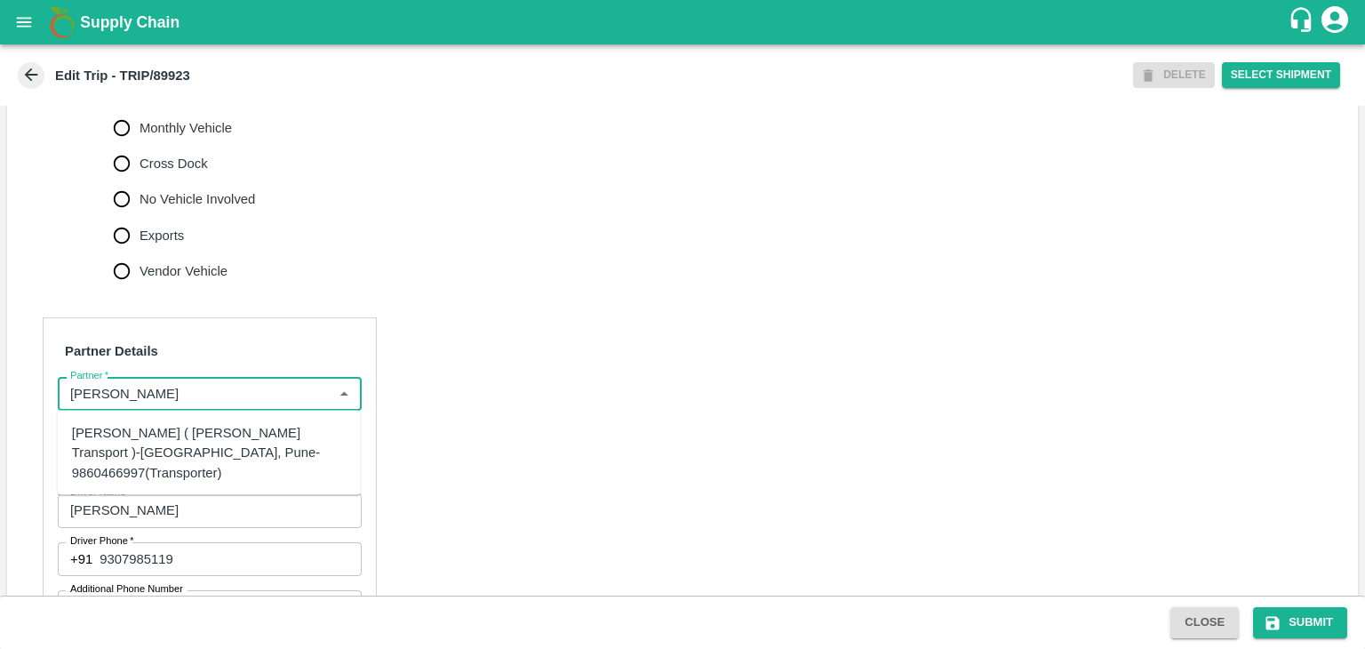
click at [225, 449] on div "[PERSON_NAME] ( [PERSON_NAME] Transport )-[GEOGRAPHIC_DATA], Pune-9860466997(Tr…" at bounding box center [209, 453] width 275 height 60
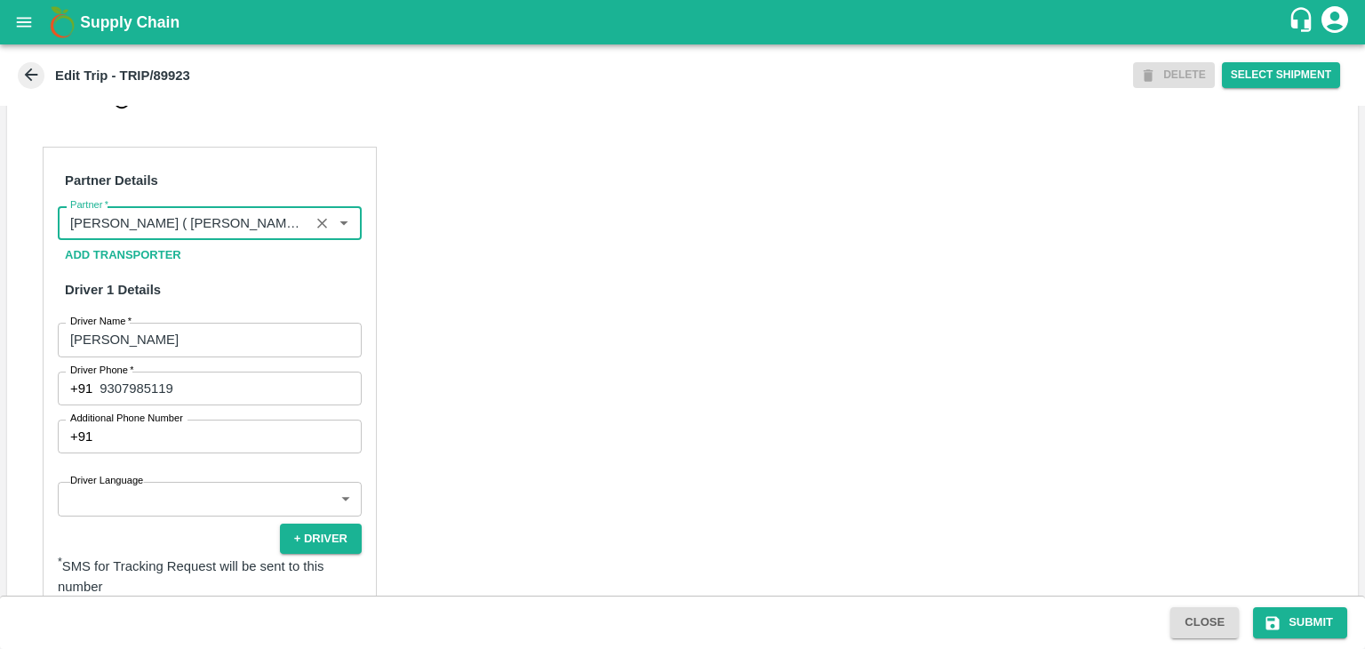
scroll to position [863, 0]
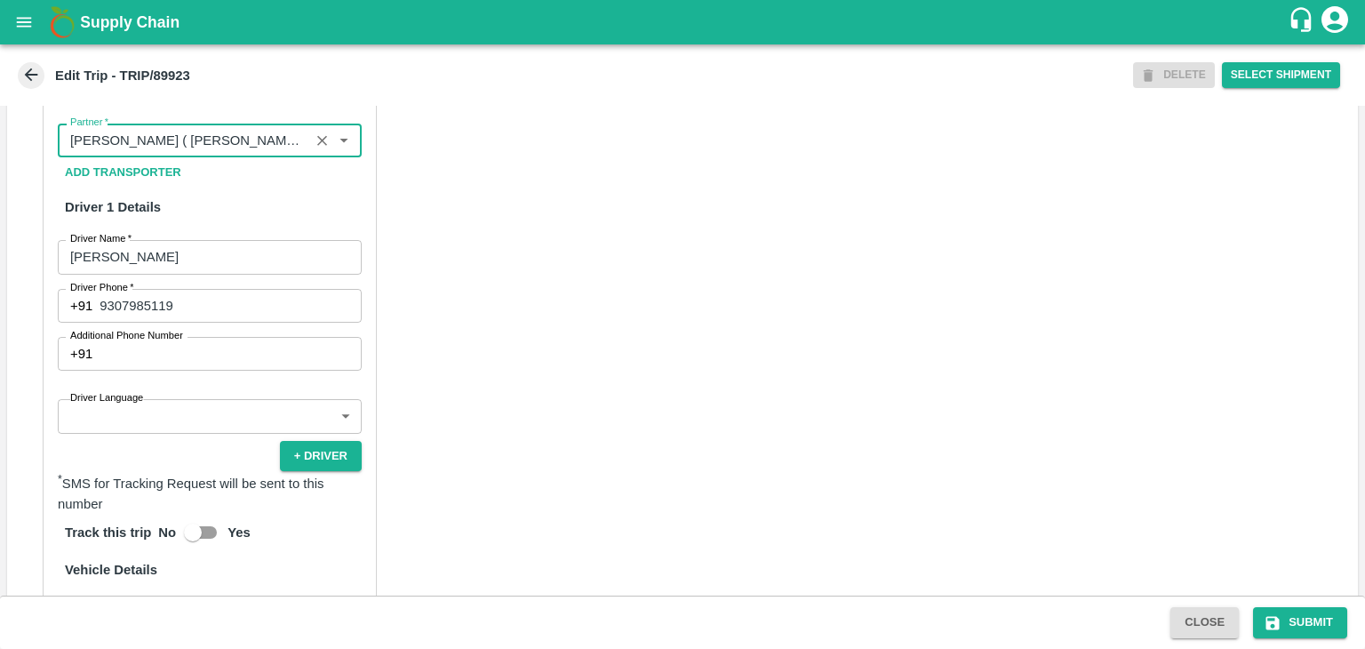
type input "[PERSON_NAME] ( [PERSON_NAME] Transport )-[GEOGRAPHIC_DATA], Pune-9860466997(Tr…"
click at [152, 429] on body "Supply Chain Edit Trip - TRIP/89923 DELETE Select Shipment Trip Details Trip Ty…" at bounding box center [682, 324] width 1365 height 649
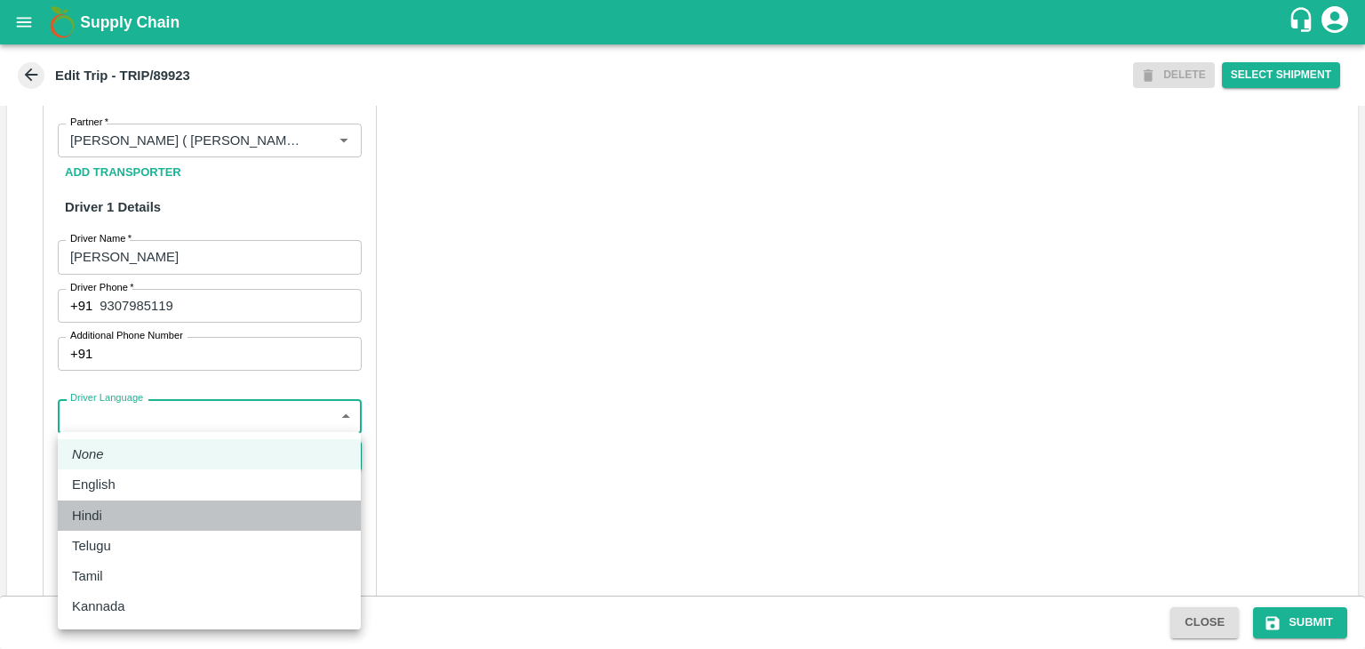
click at [114, 505] on div "Hindi" at bounding box center [209, 515] width 275 height 20
type input "hi"
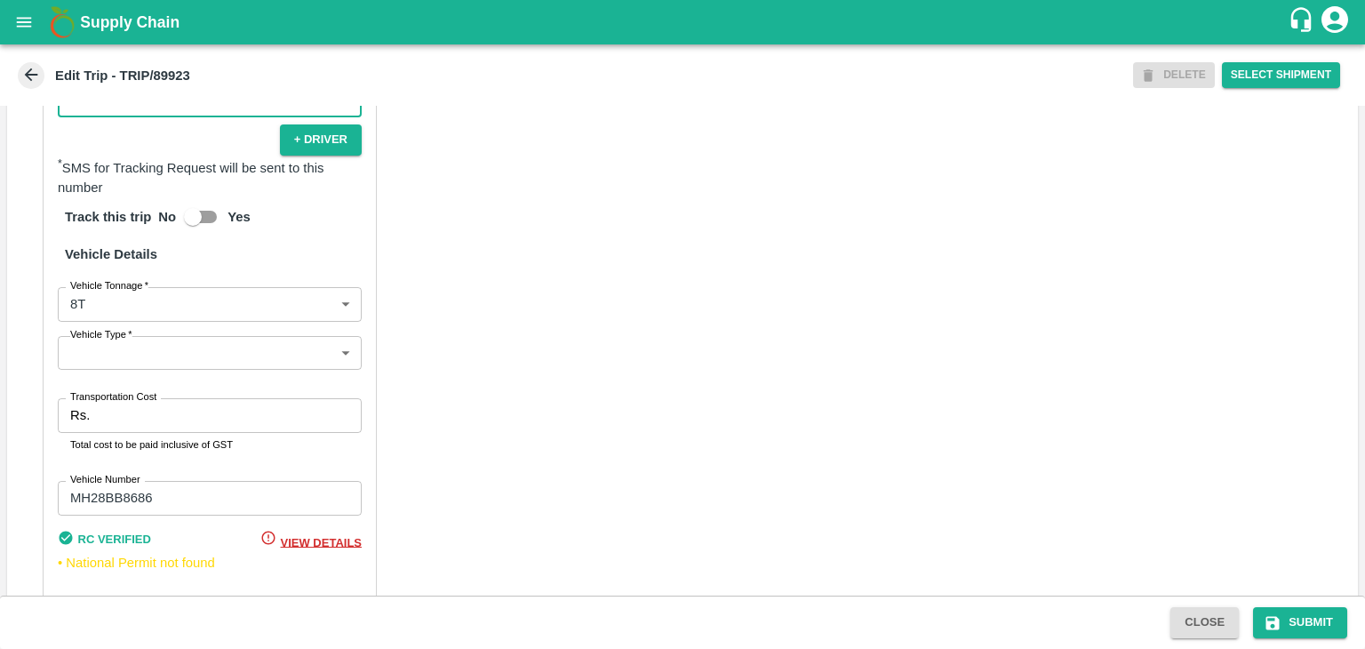
scroll to position [1226, 0]
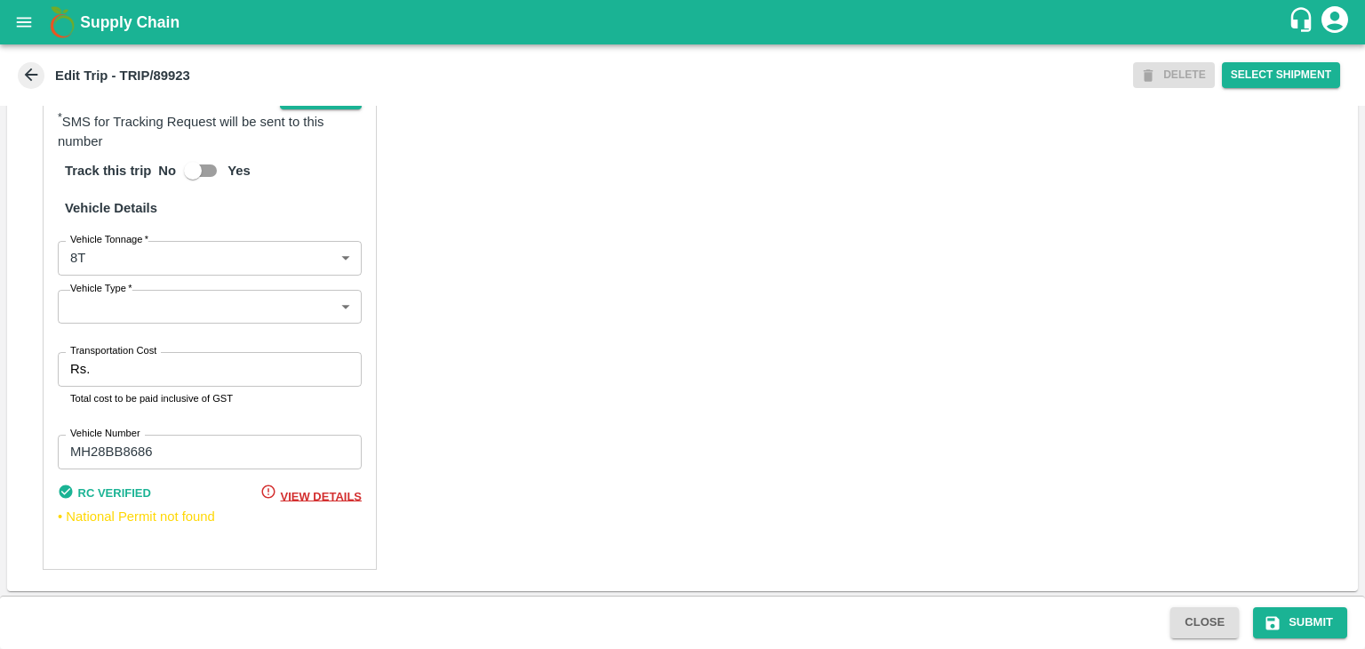
click at [127, 306] on body "Supply Chain Edit Trip - TRIP/89923 DELETE Select Shipment Trip Details Trip Ty…" at bounding box center [682, 324] width 1365 height 649
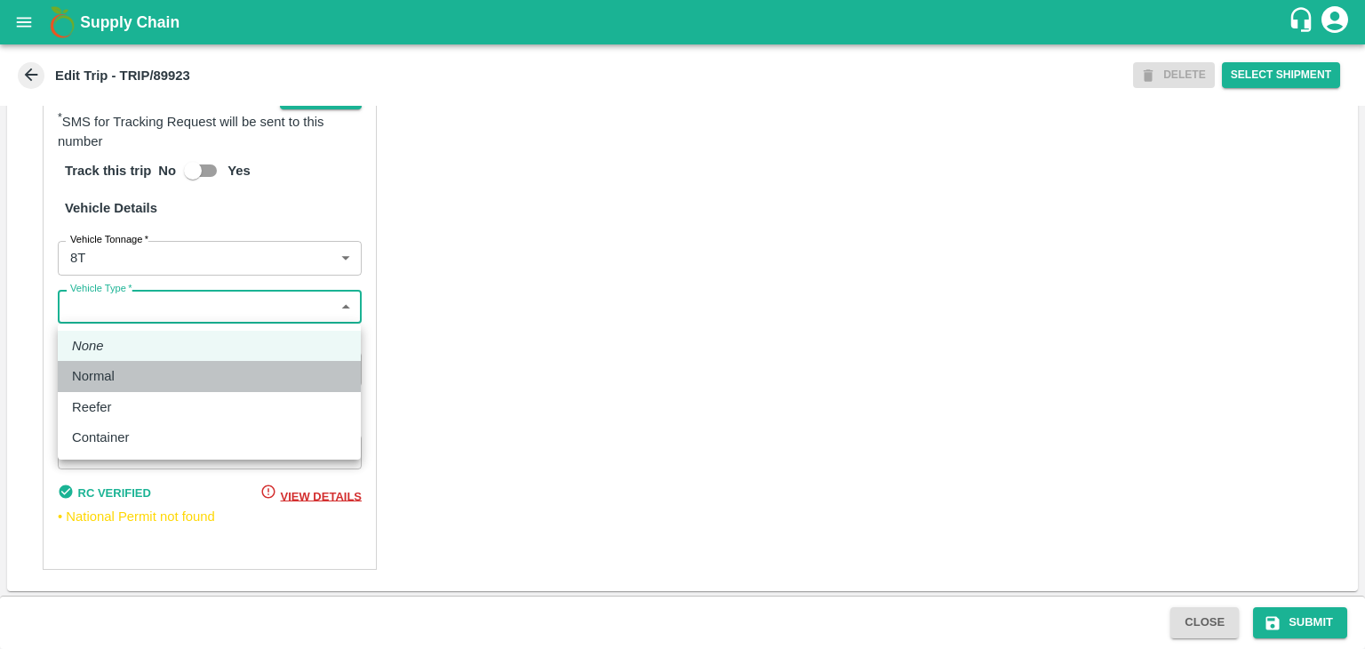
click at [117, 381] on div "Normal" at bounding box center [98, 376] width 52 height 20
type input "Normal"
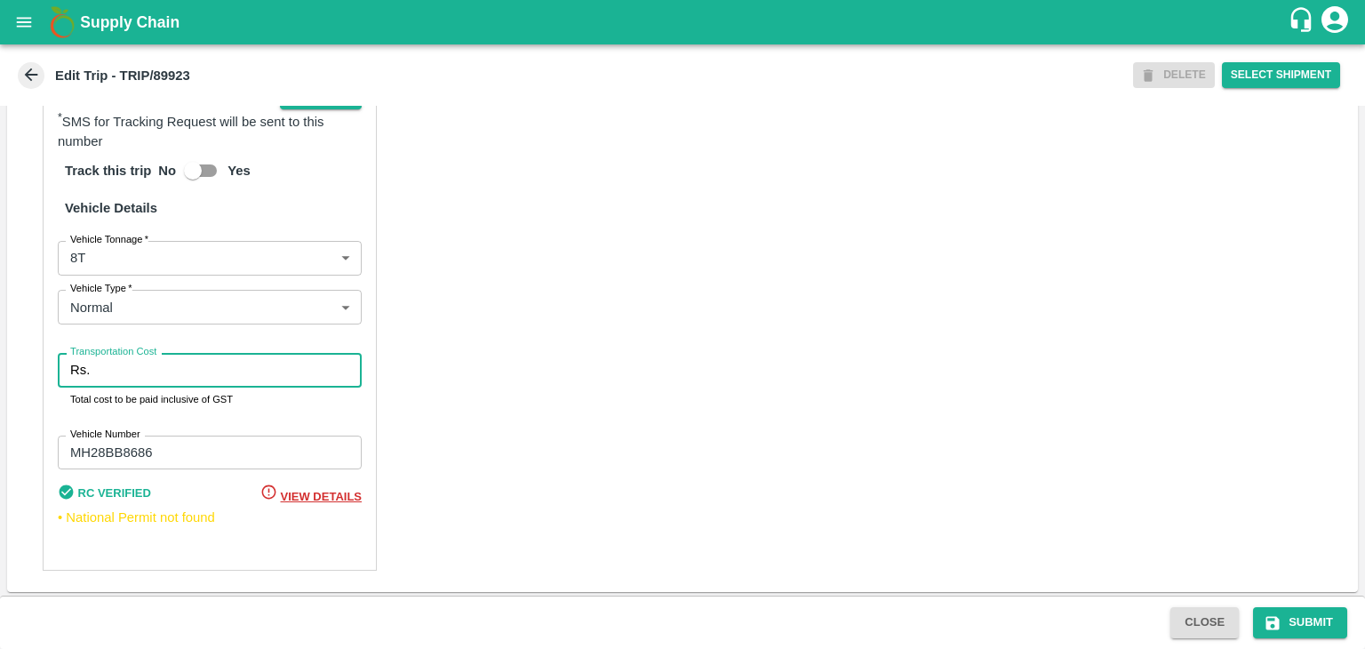
click at [148, 371] on input "Transportation Cost" at bounding box center [229, 370] width 265 height 34
type input "10000"
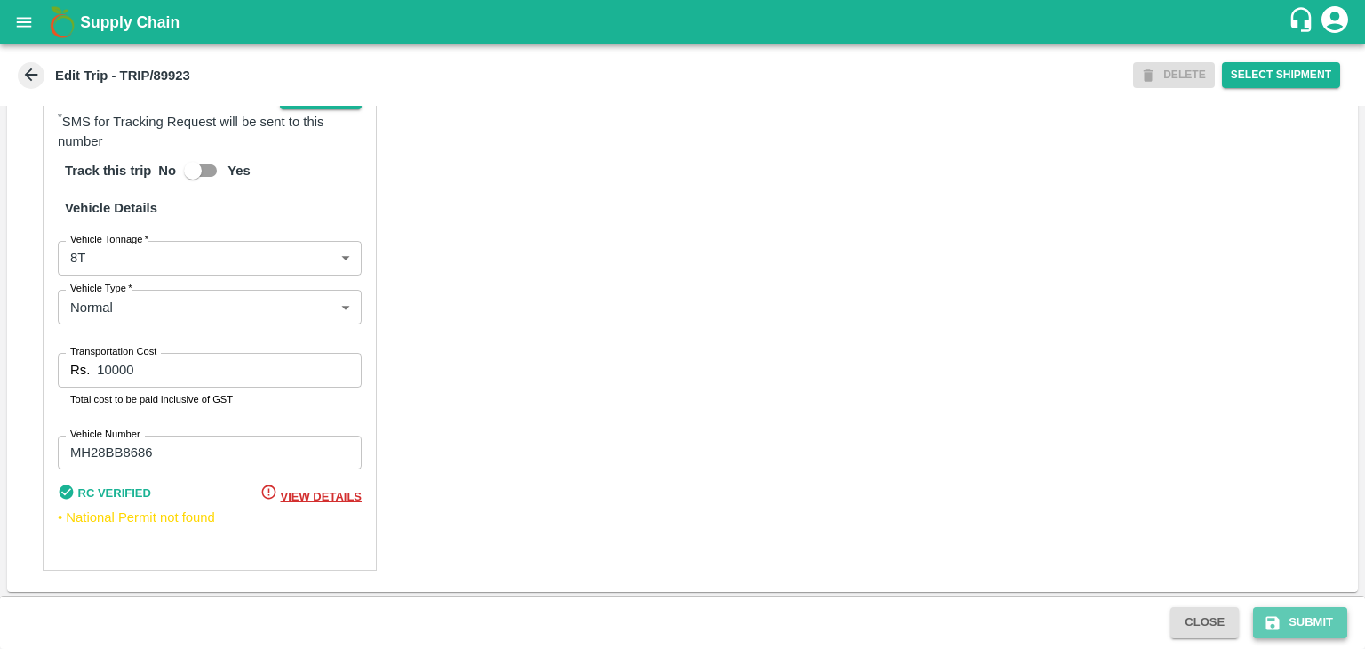
click at [1285, 621] on button "Submit" at bounding box center [1300, 622] width 94 height 31
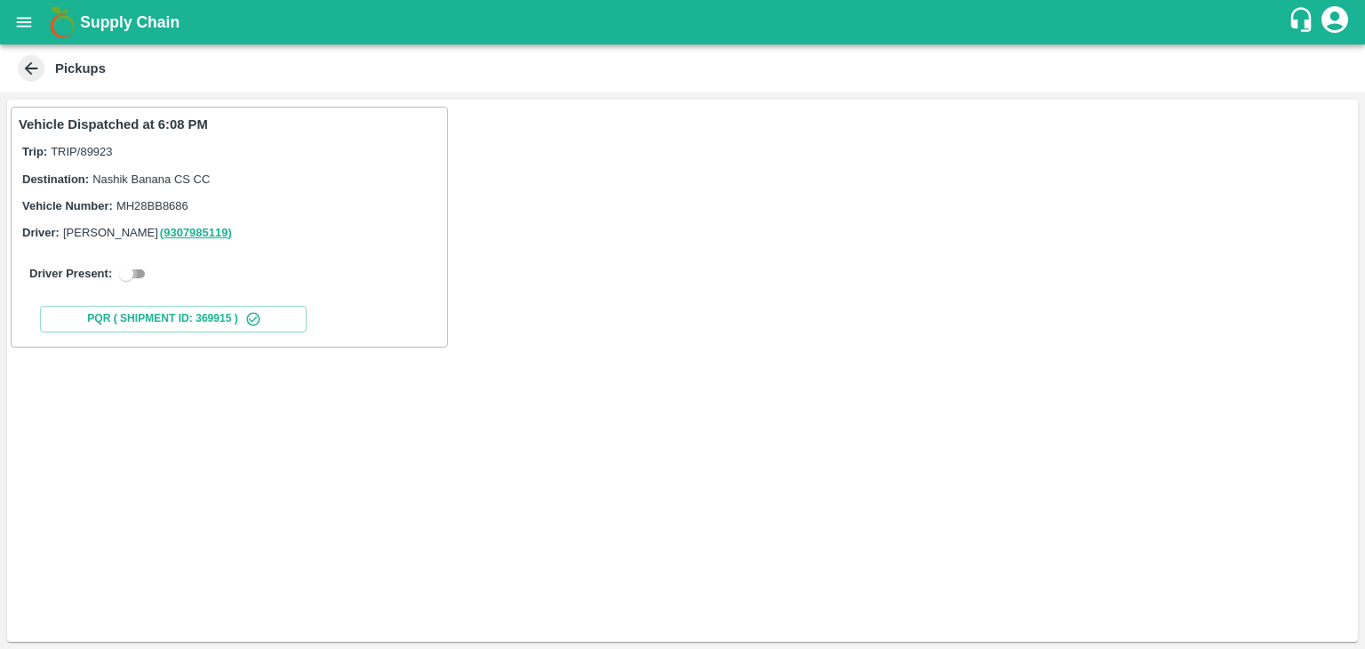
click at [139, 268] on input "checkbox" at bounding box center [126, 273] width 64 height 21
checkbox input "true"
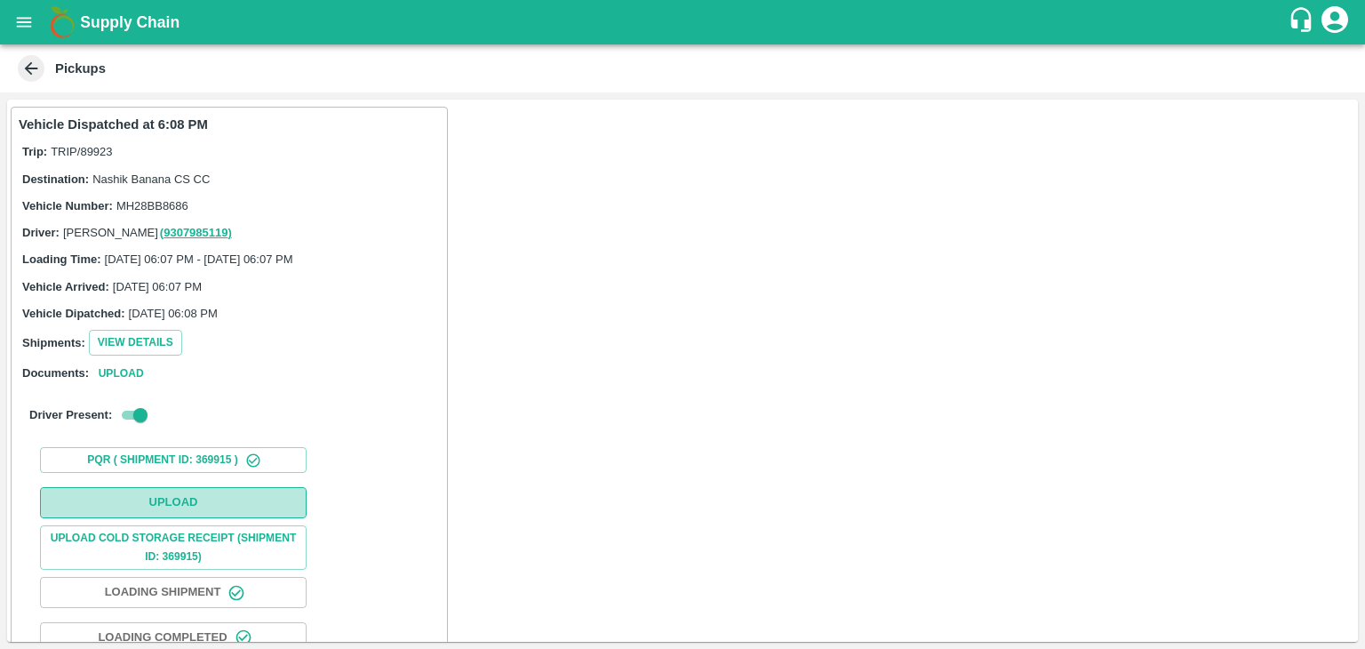
click at [183, 497] on button "Upload" at bounding box center [173, 502] width 267 height 31
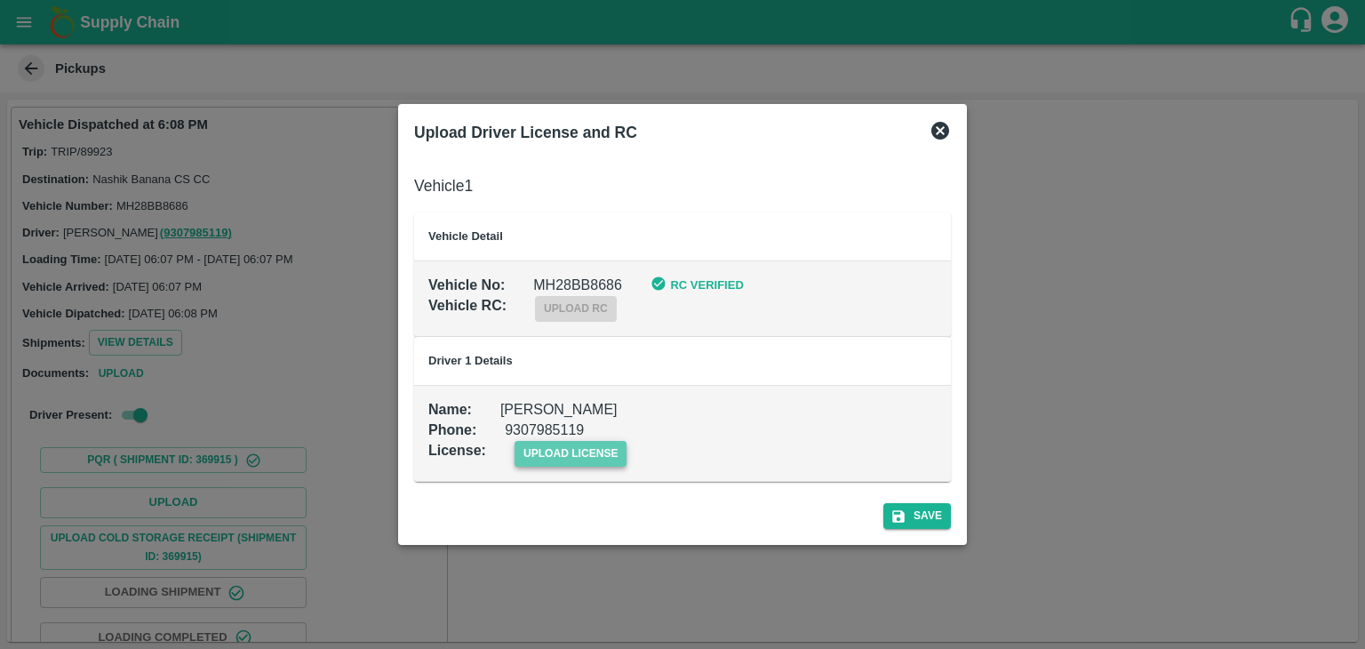
click at [546, 462] on span "upload license" at bounding box center [570, 454] width 113 height 26
click at [0, 0] on input "upload license" at bounding box center [0, 0] width 0 height 0
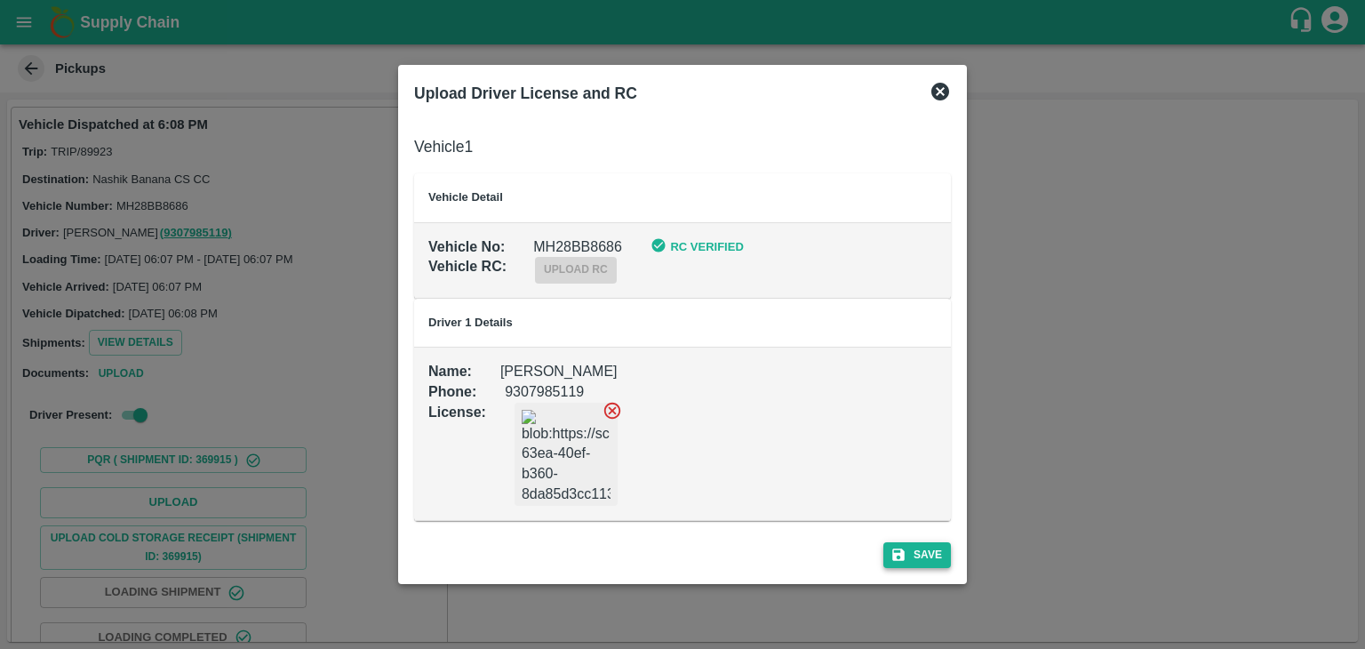
click at [921, 545] on button "Save" at bounding box center [917, 555] width 68 height 26
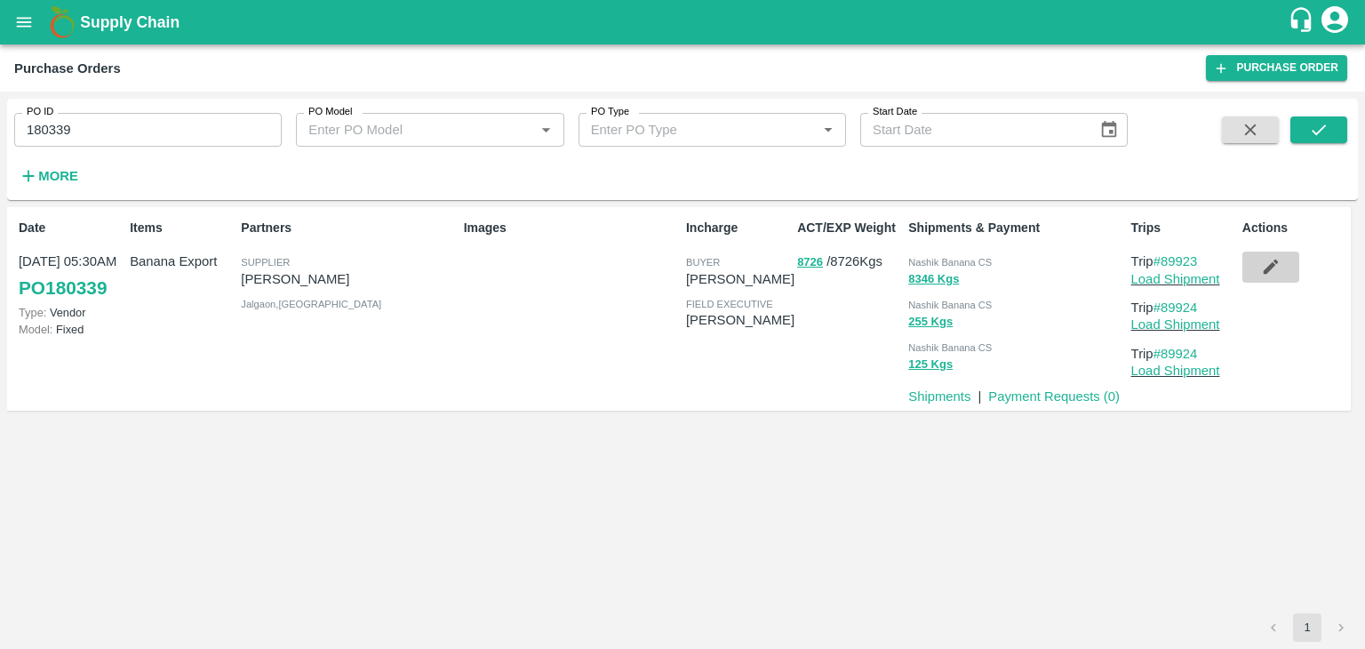
click at [1265, 275] on icon "button" at bounding box center [1271, 267] width 20 height 20
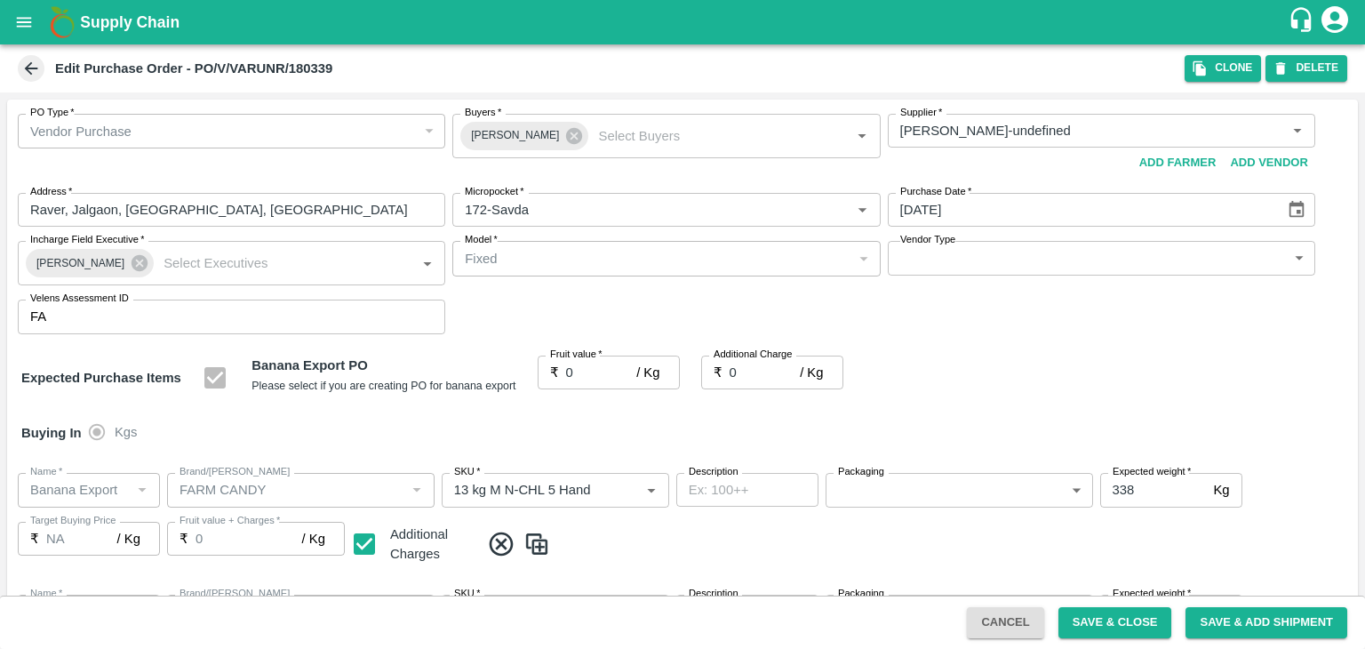
click at [566, 143] on icon at bounding box center [574, 136] width 16 height 16
click at [529, 124] on input "Buyers   *" at bounding box center [651, 130] width 387 height 23
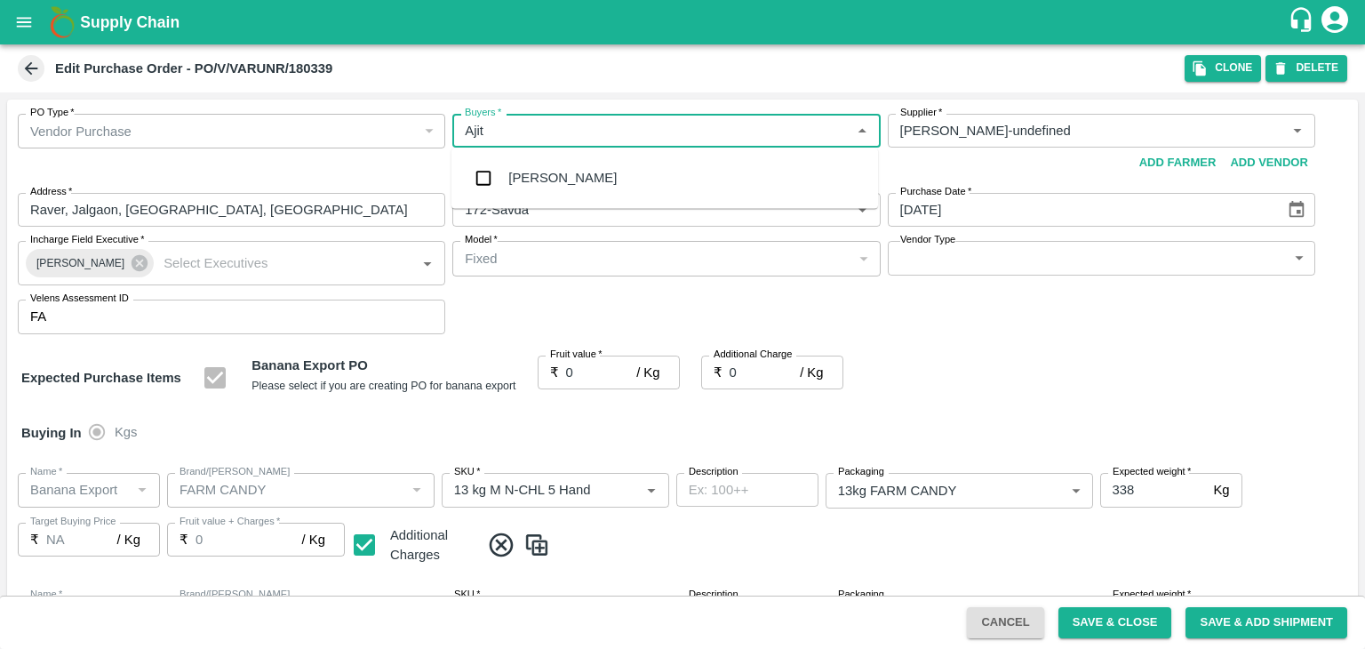
type input "Ajit"
click at [544, 189] on div "[PERSON_NAME]" at bounding box center [664, 178] width 426 height 46
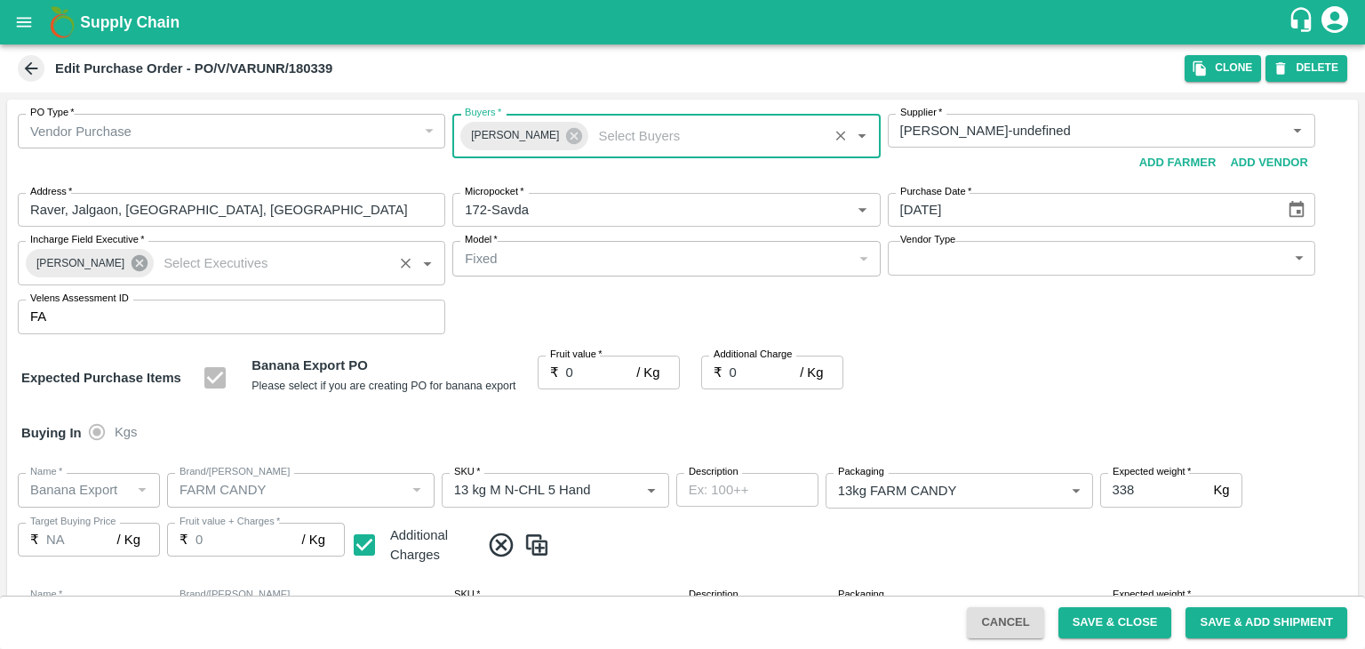
click at [131, 260] on icon at bounding box center [139, 263] width 16 height 16
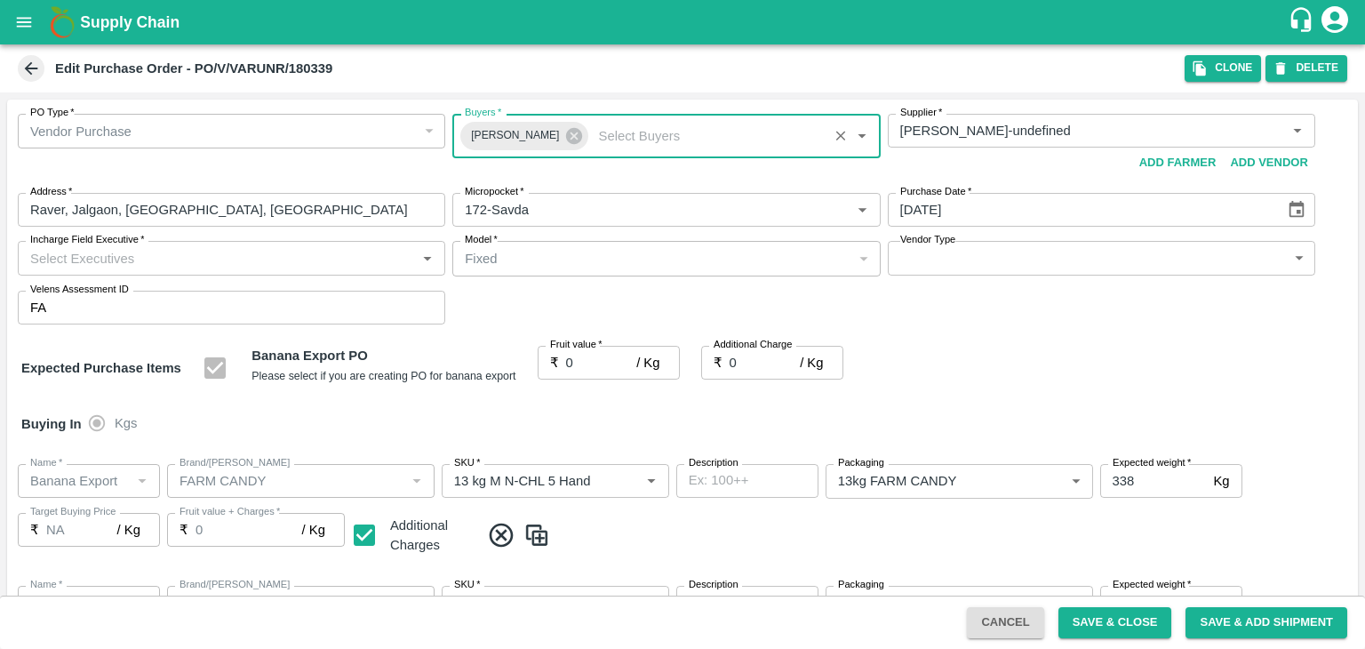
click at [194, 251] on input "Incharge Field Executive   *" at bounding box center [216, 257] width 387 height 23
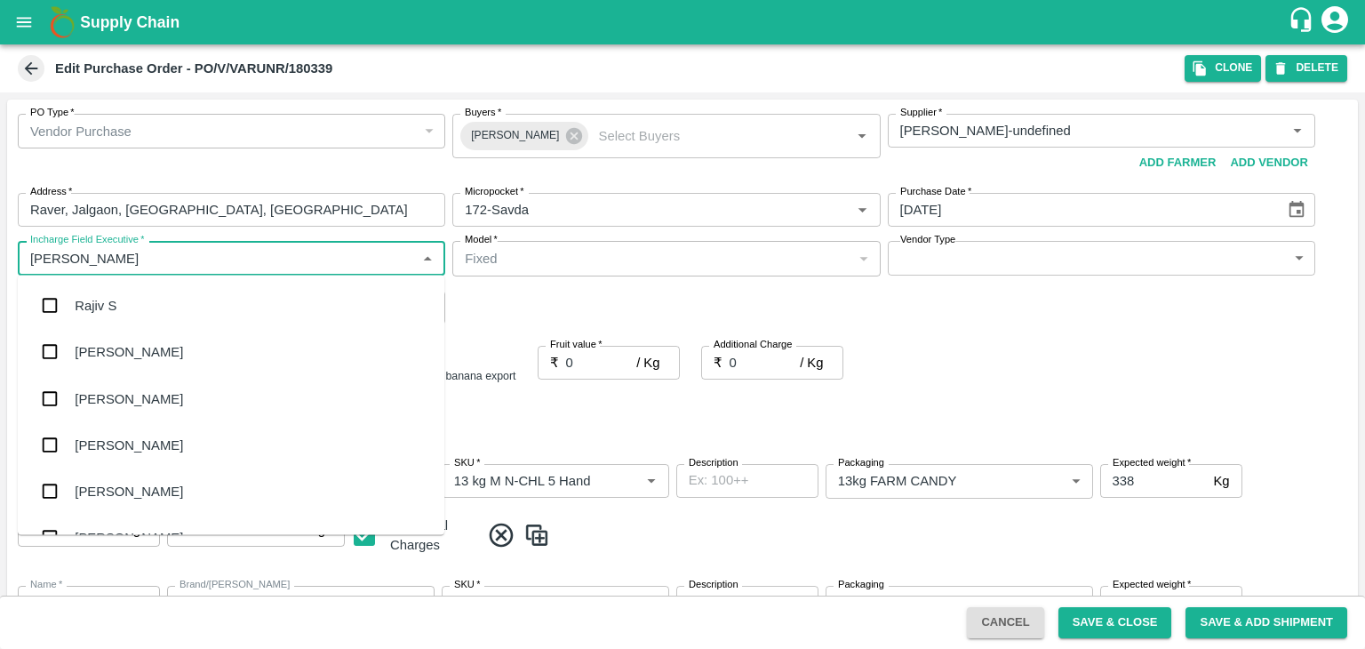
type input "[PERSON_NAME]"
click at [135, 399] on div "jaydip Tale" at bounding box center [106, 398] width 62 height 20
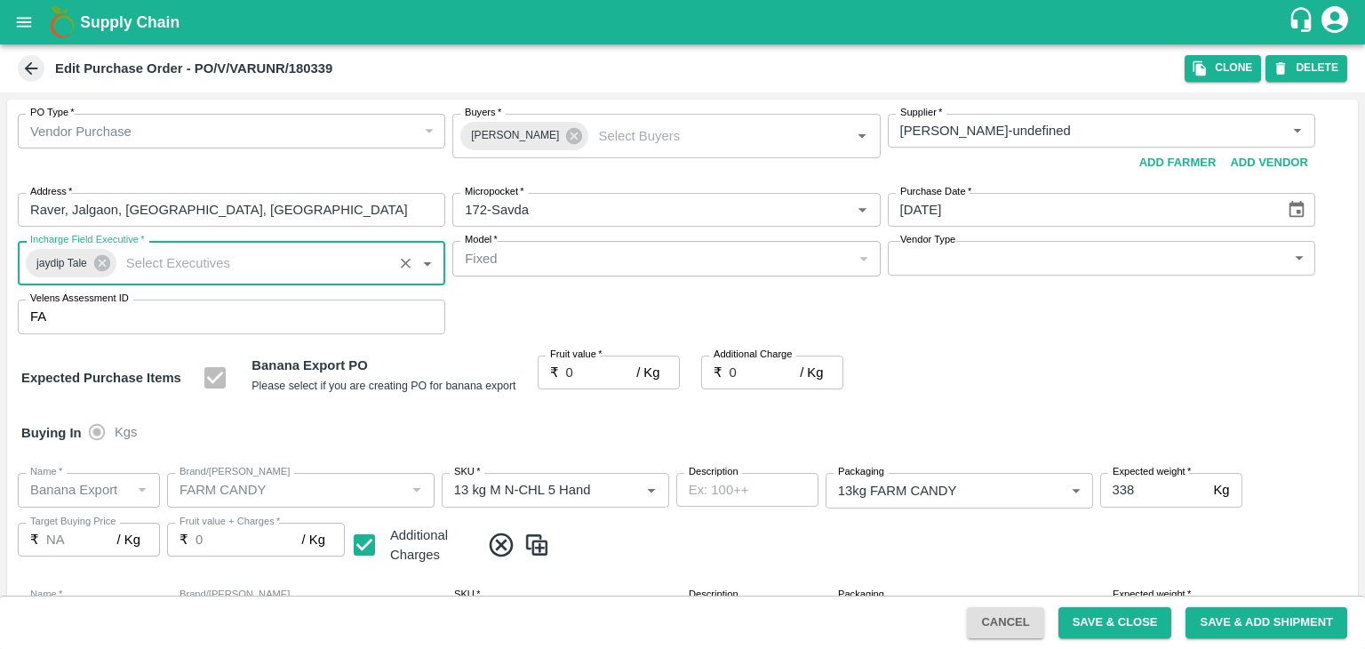
click at [928, 261] on body "Supply Chain Edit Purchase Order - PO/V/VARUNR/180339 Clone DELETE PO Type   * …" at bounding box center [682, 324] width 1365 height 649
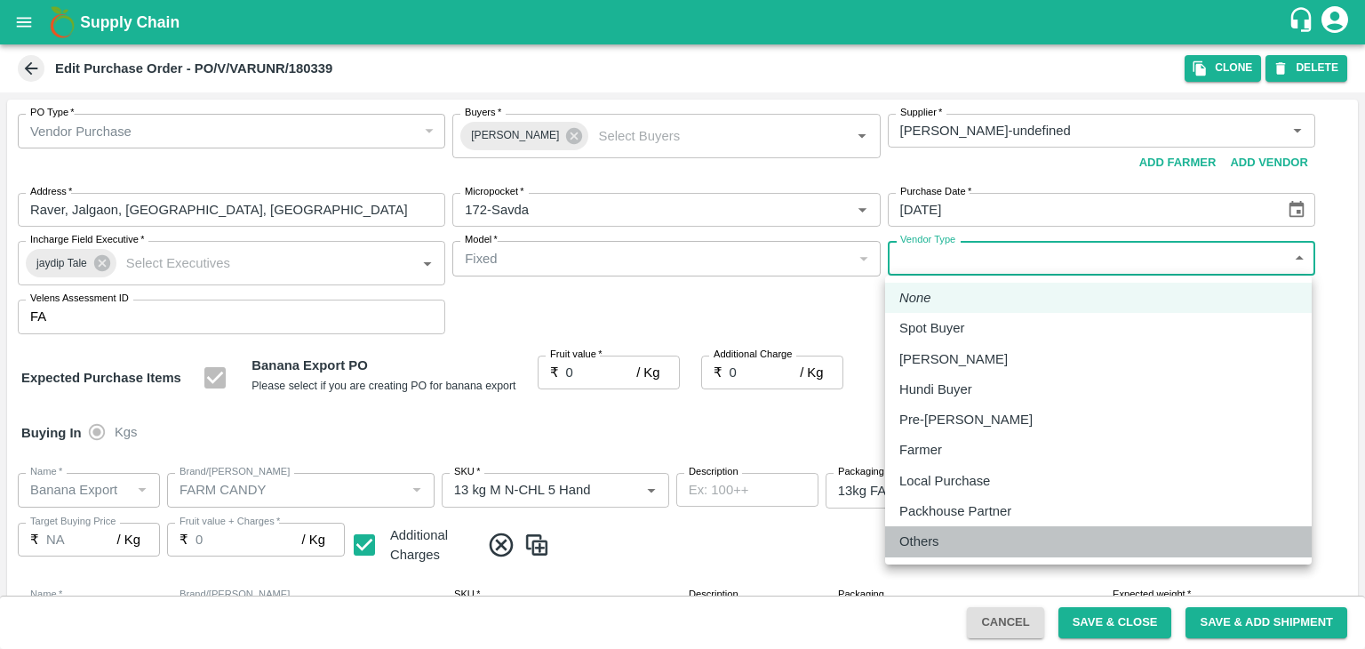
click at [918, 529] on li "Others" at bounding box center [1098, 541] width 426 height 30
type input "OTHER"
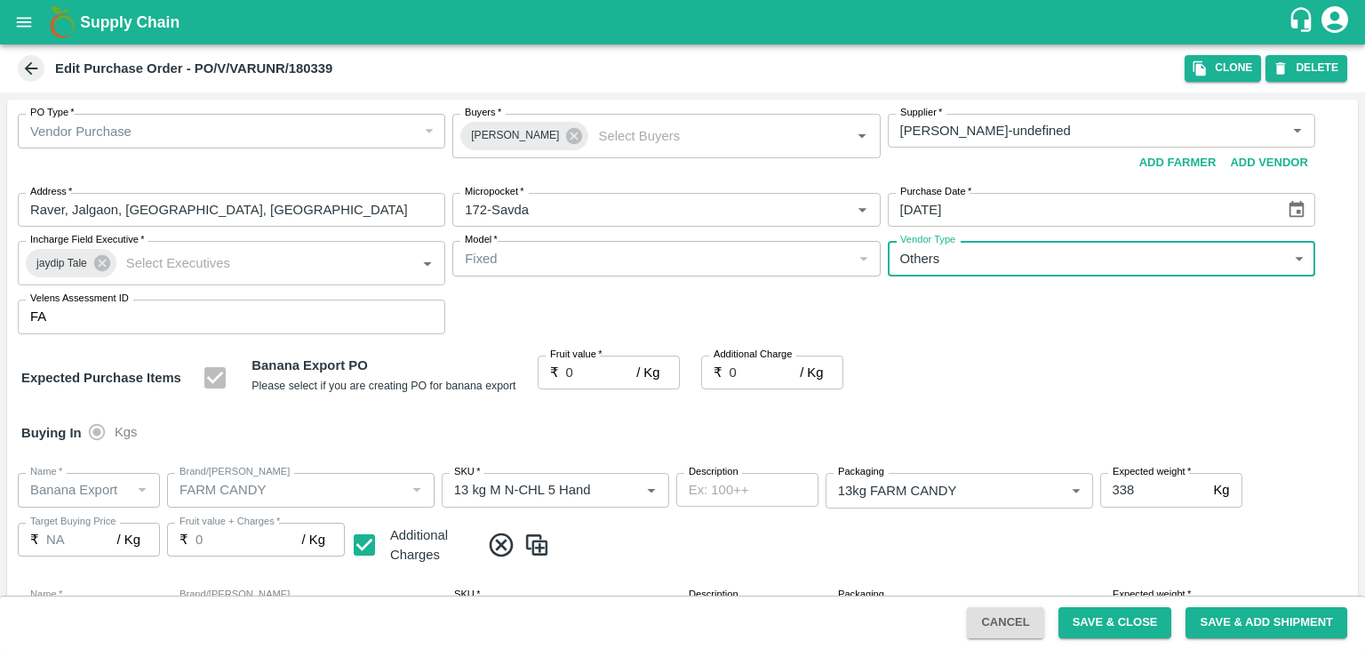
click at [597, 375] on input "0" at bounding box center [601, 372] width 71 height 34
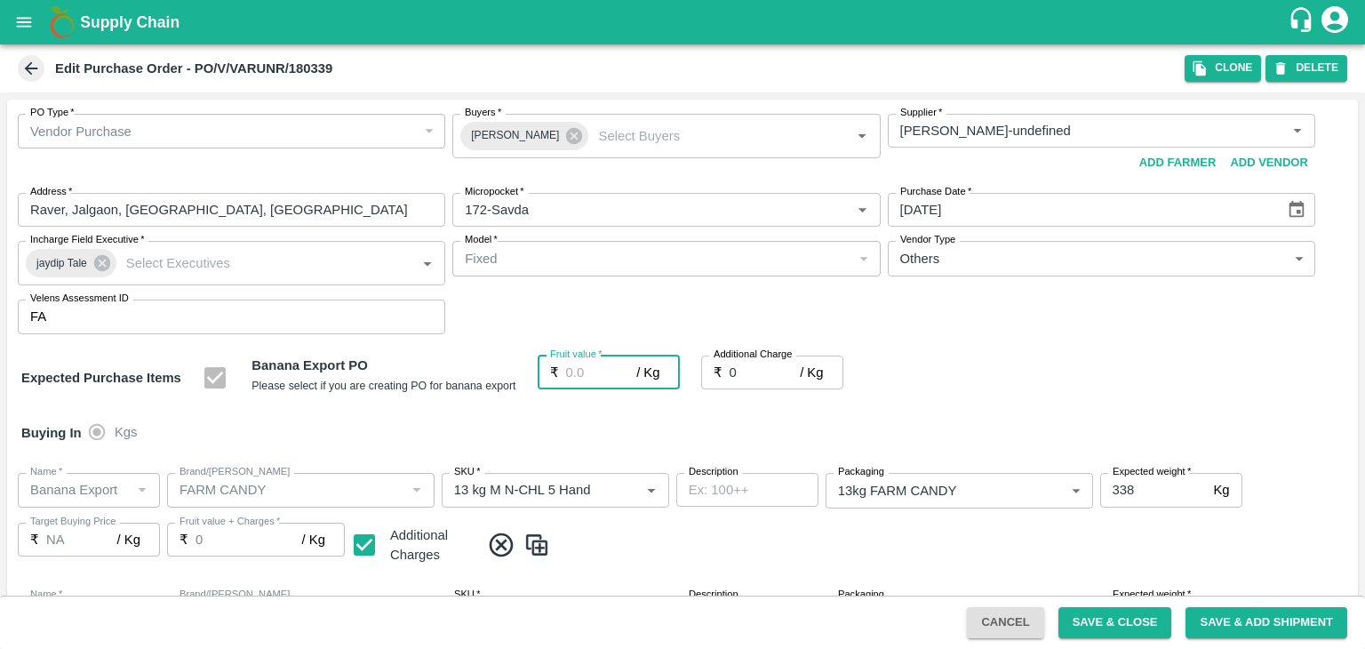
type input "1"
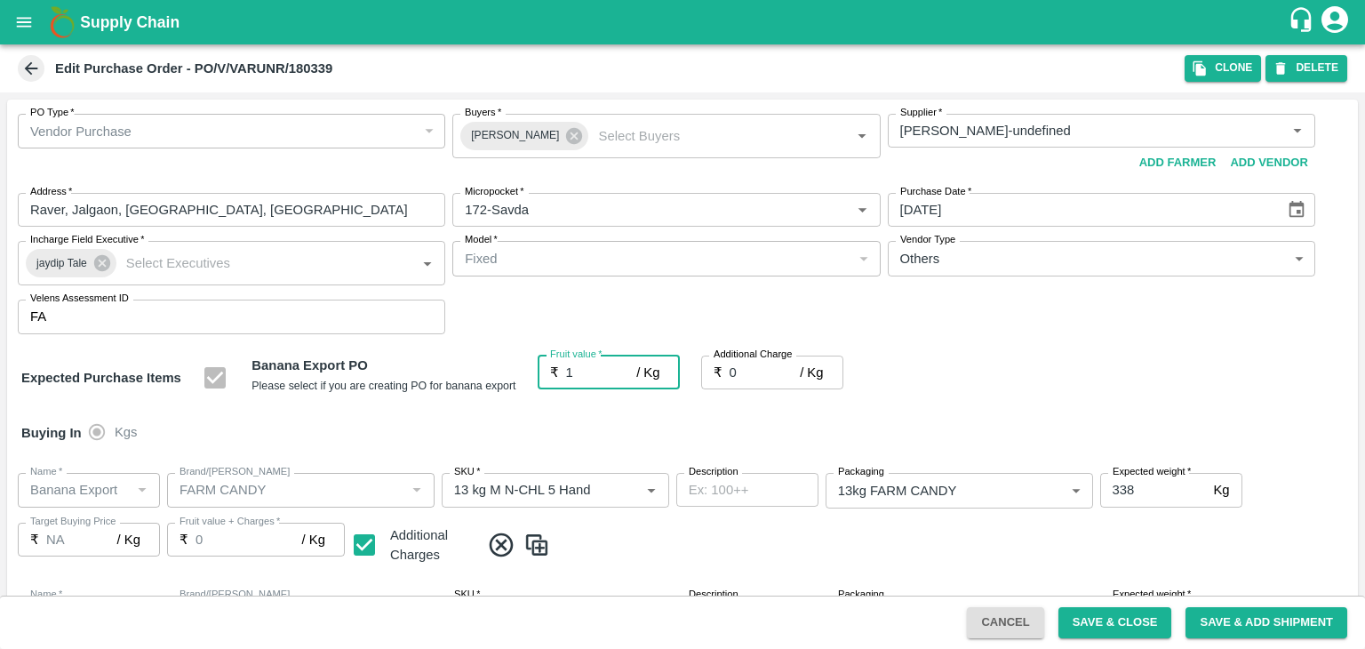
type input "1"
type input "17"
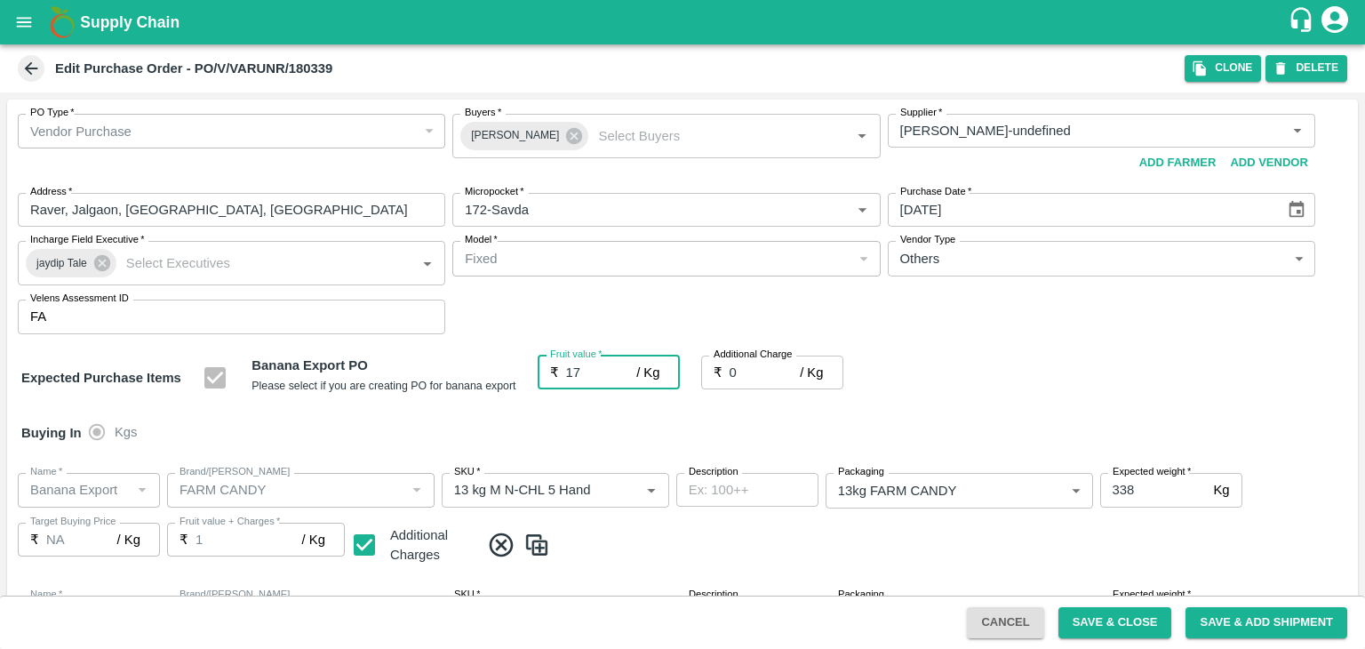
type input "17"
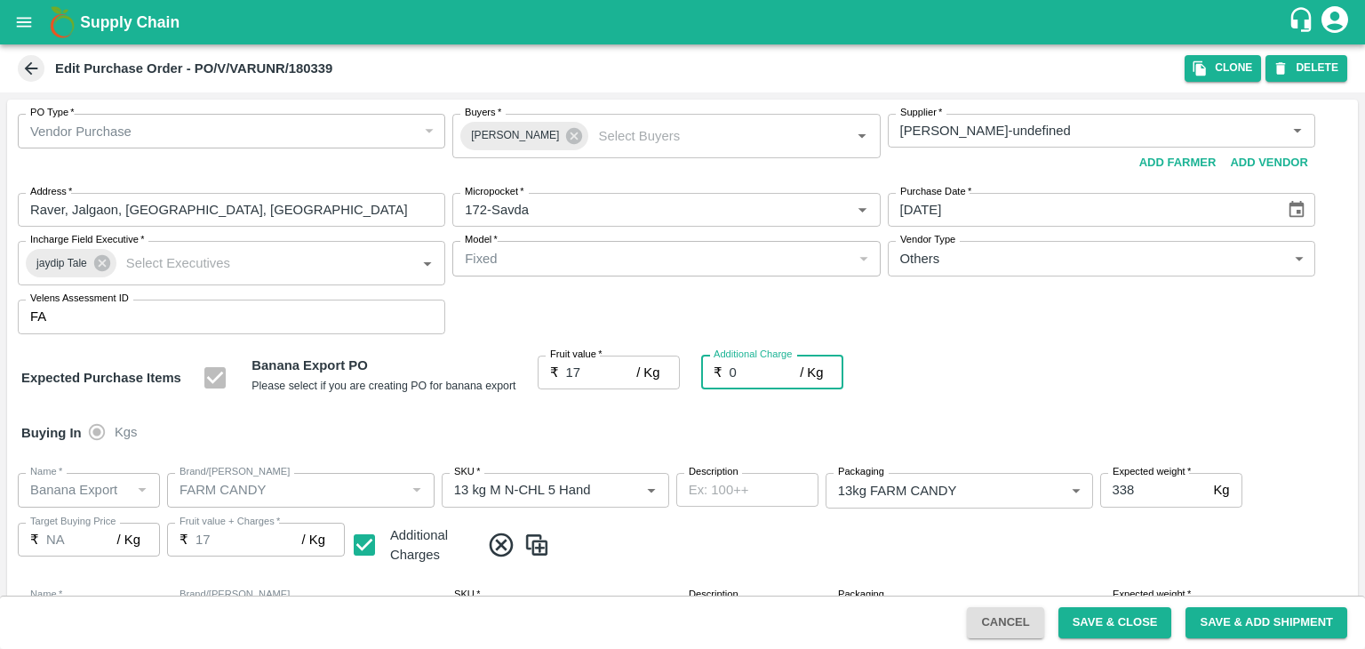
type input "2"
type input "19"
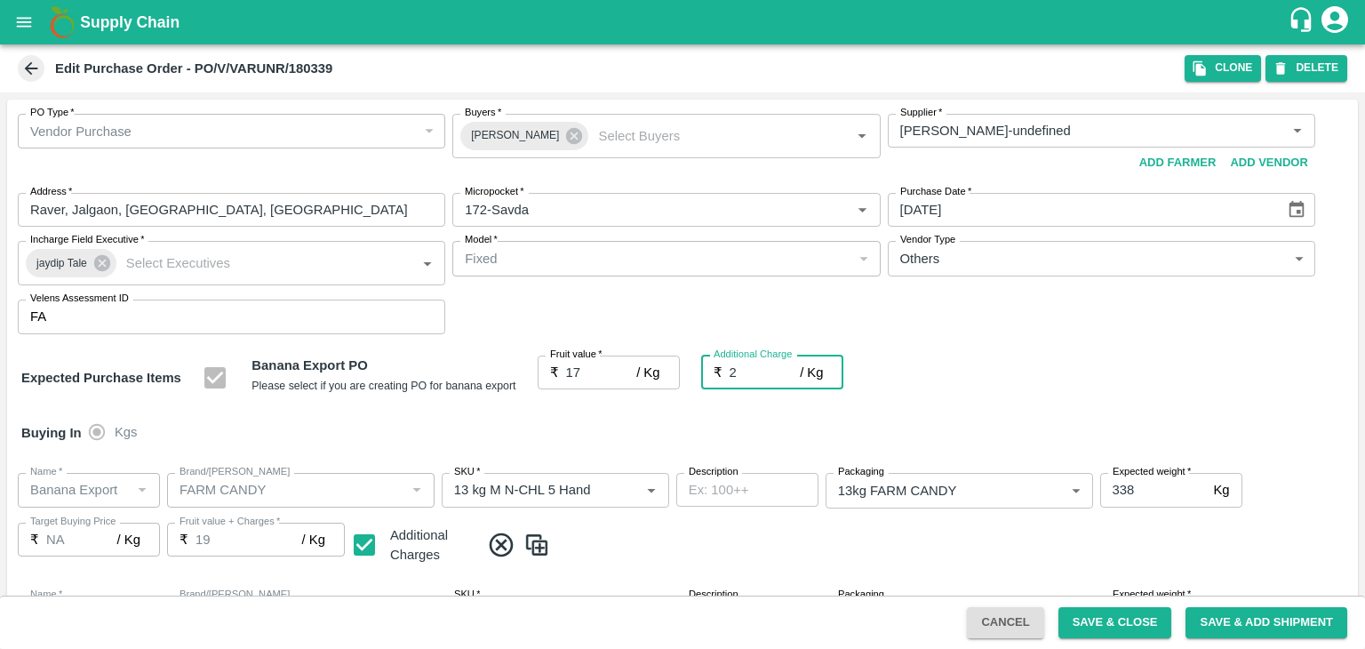
type input "2.7"
type input "19.7"
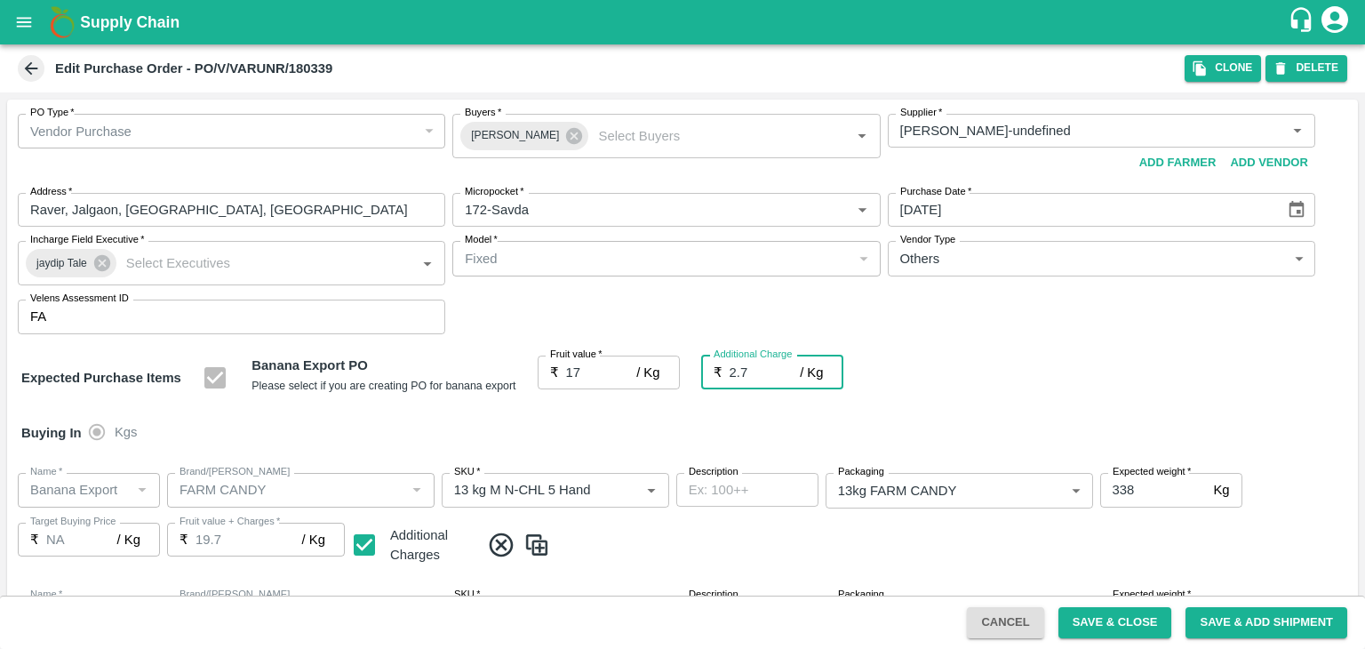
type input "2.75"
type input "19.75"
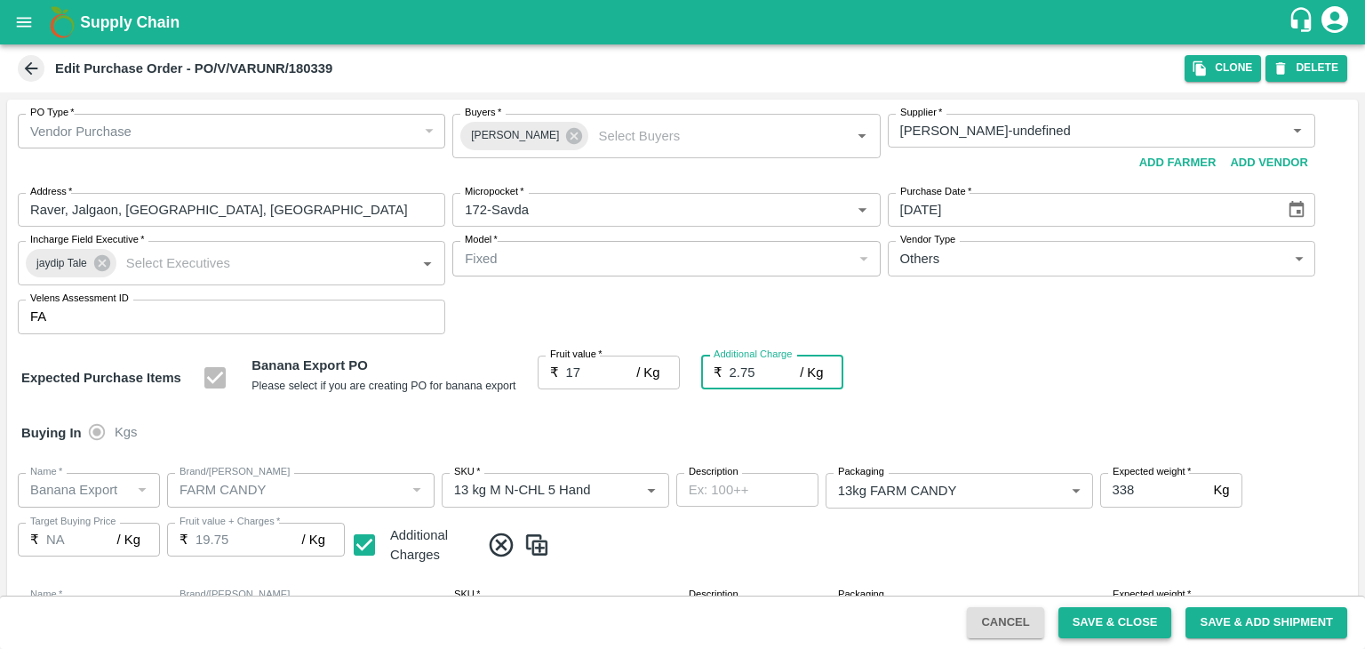
type input "2.75"
click at [1126, 632] on button "Save & Close" at bounding box center [1115, 622] width 114 height 31
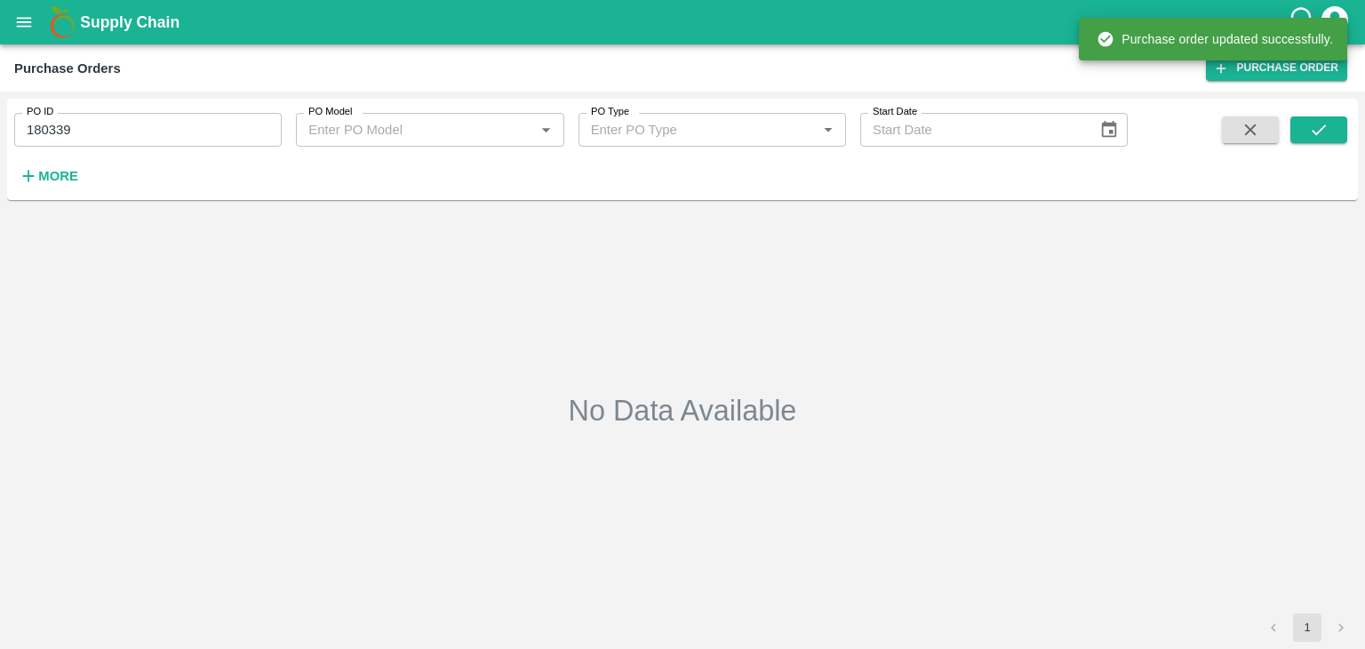
type input "180339"
